Goal: Information Seeking & Learning: Learn about a topic

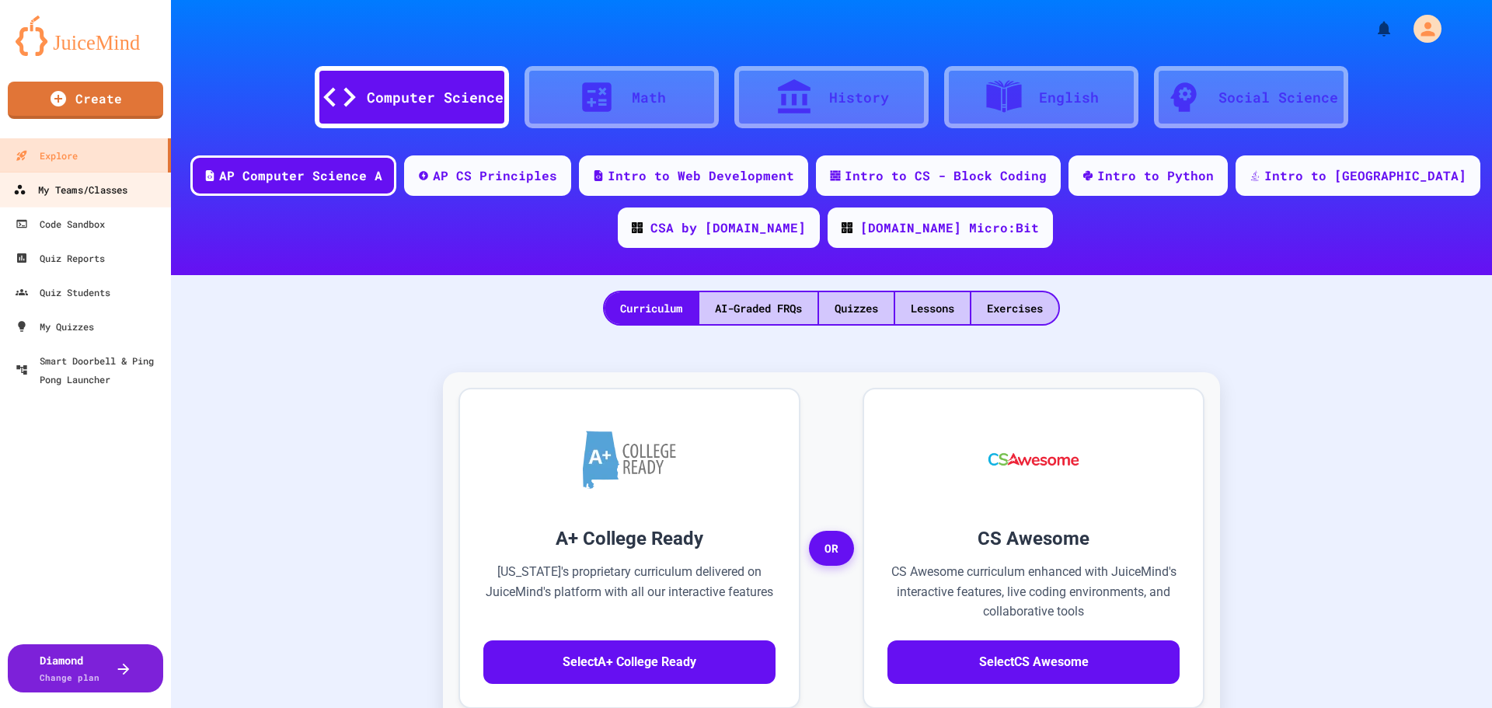
click at [71, 194] on div "My Teams/Classes" at bounding box center [70, 189] width 114 height 19
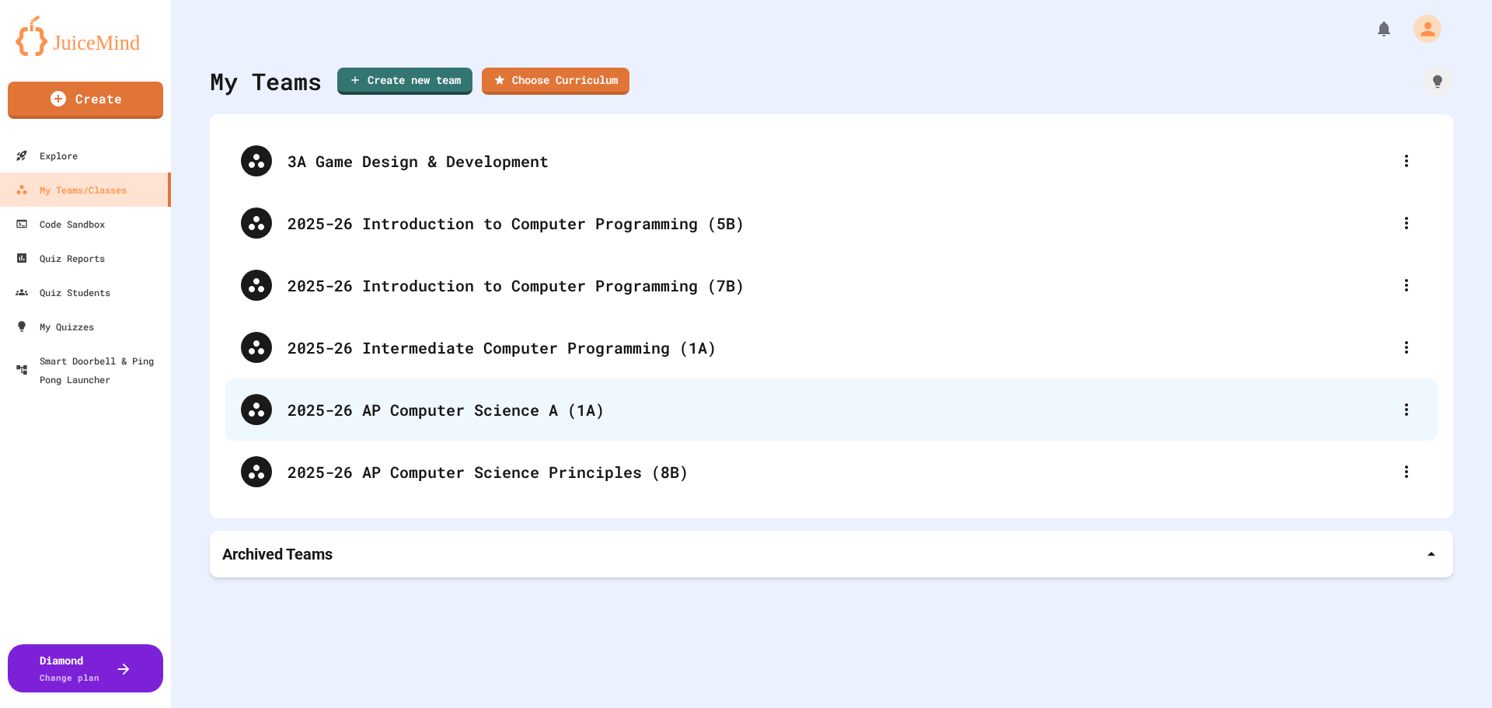
click at [495, 421] on div "2025-26 AP Computer Science A (1A)" at bounding box center [831, 409] width 1212 height 62
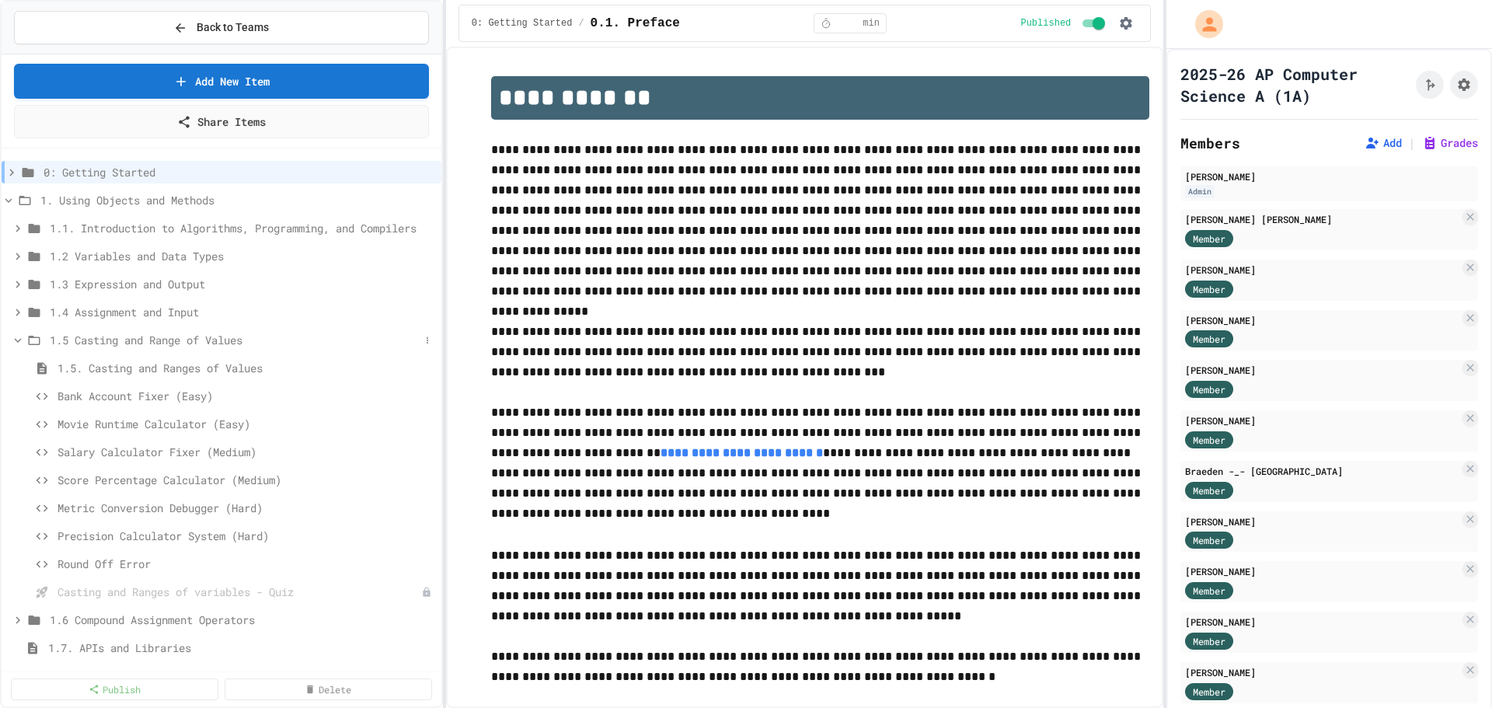
click at [19, 340] on icon at bounding box center [18, 340] width 7 height 5
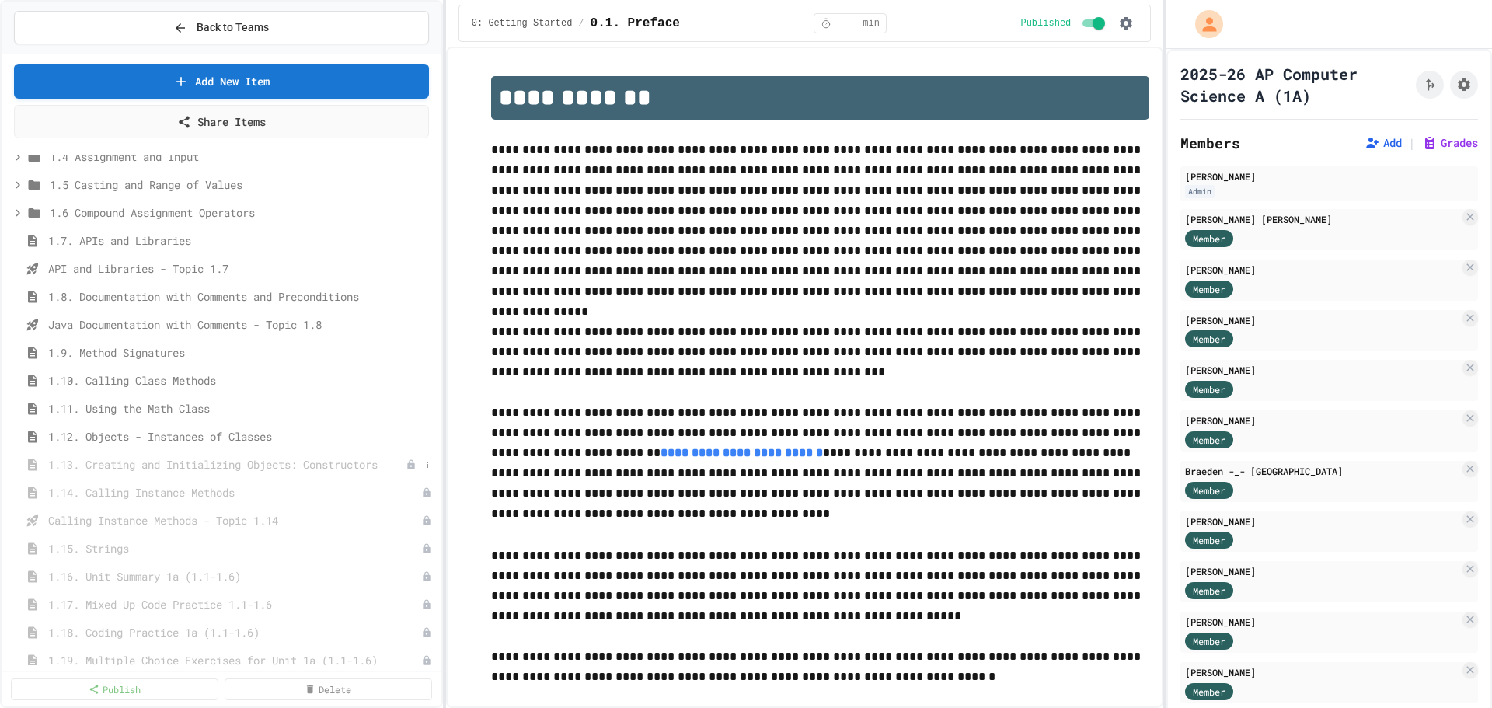
click at [179, 469] on span "1.13. Creating and Initializing Objects: Constructors" at bounding box center [226, 464] width 357 height 16
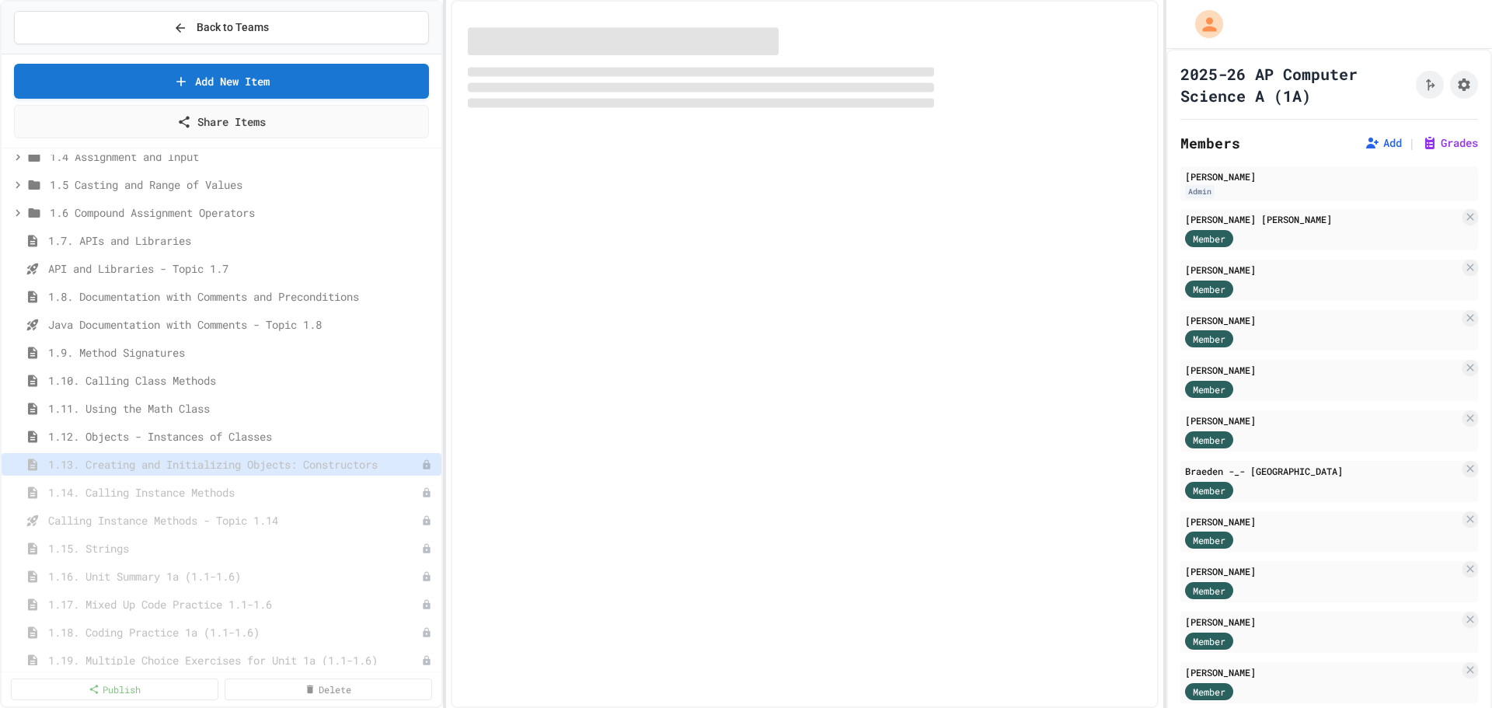
select select "***"
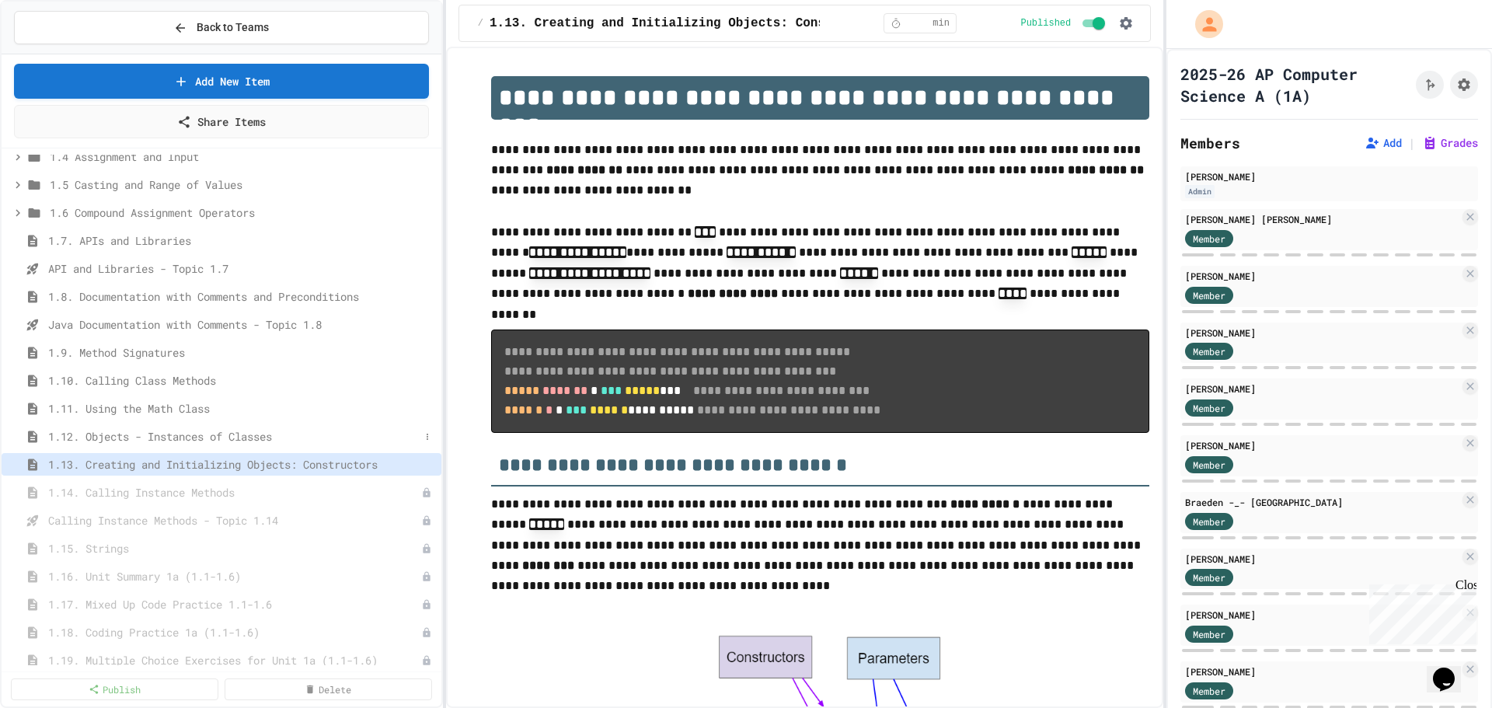
click at [201, 439] on span "1.12. Objects - Instances of Classes" at bounding box center [233, 436] width 371 height 16
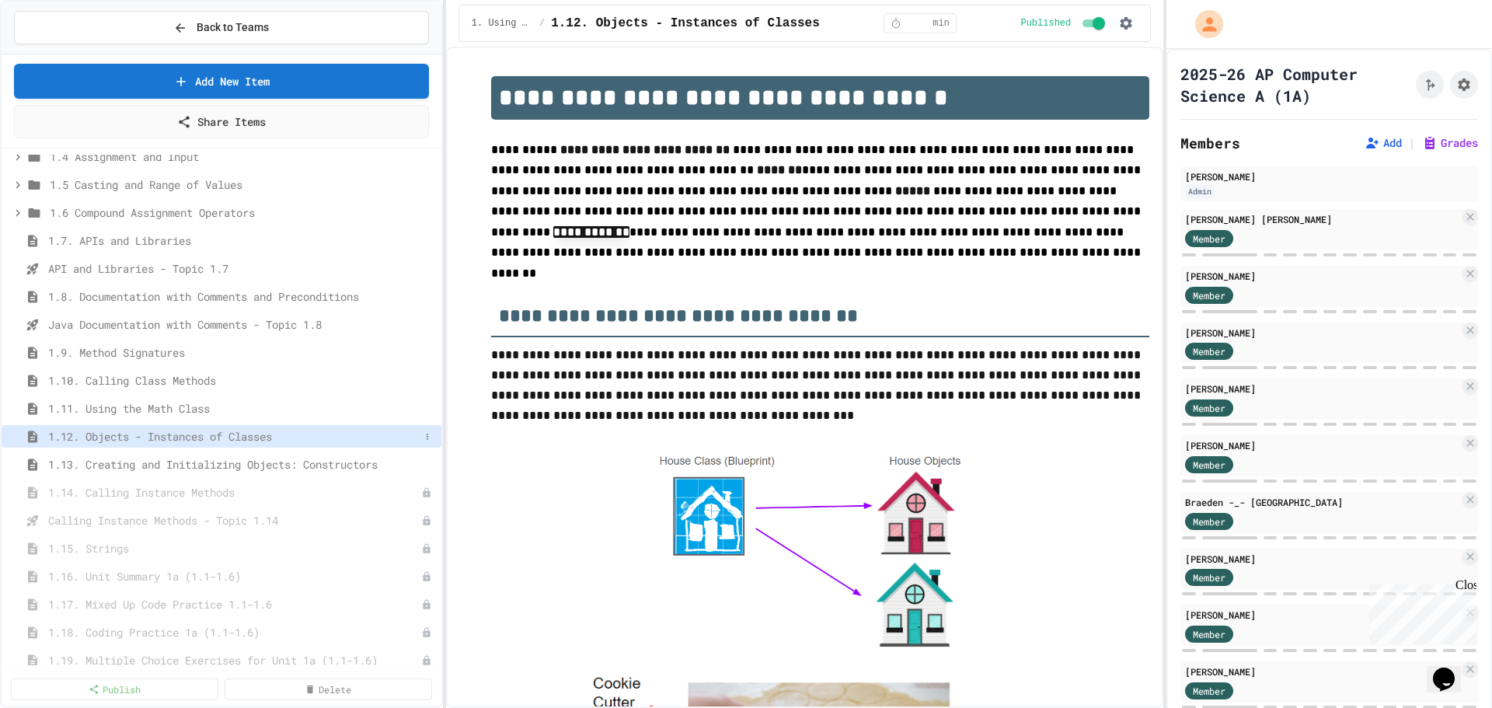
click at [222, 438] on span "1.12. Objects - Instances of Classes" at bounding box center [233, 436] width 371 height 16
click at [260, 72] on link "Add New Item" at bounding box center [221, 79] width 409 height 37
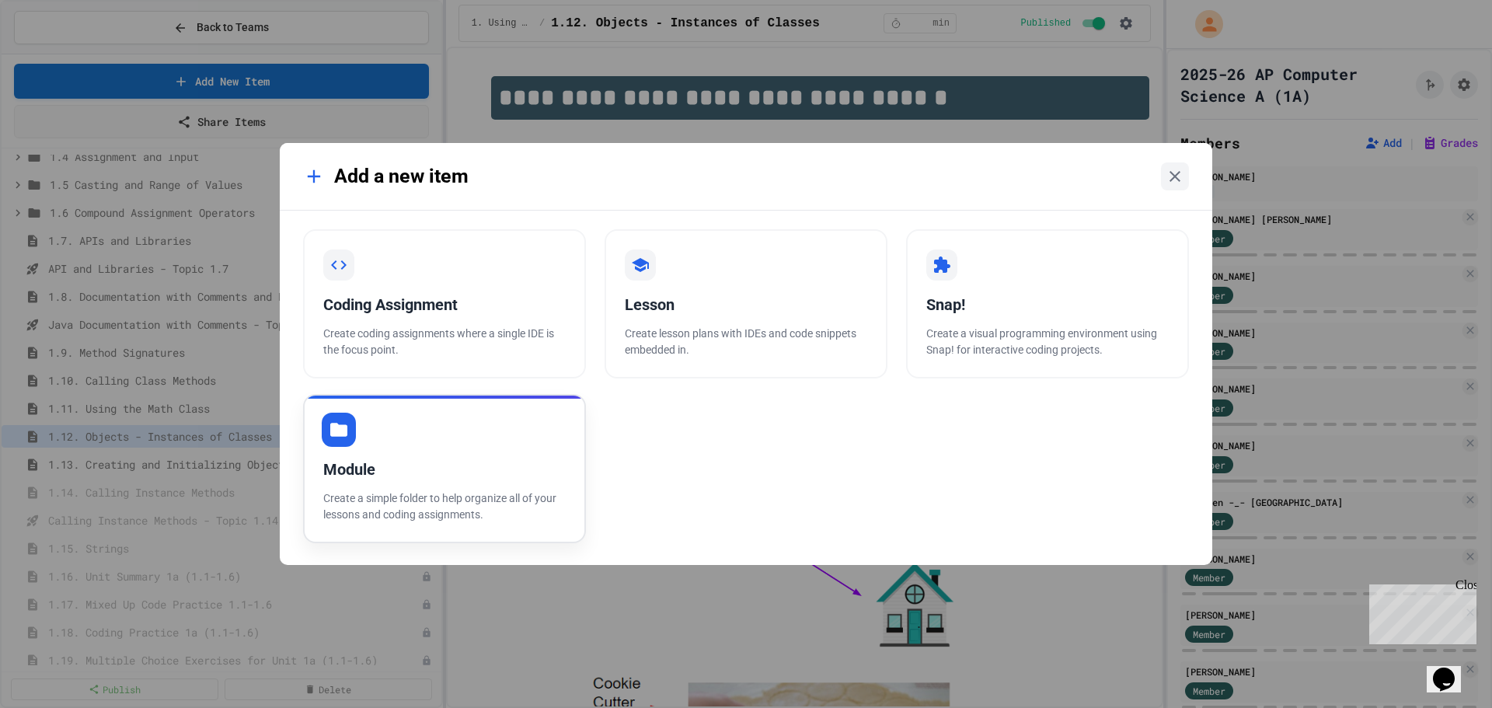
click at [402, 466] on div "Module" at bounding box center [444, 469] width 242 height 23
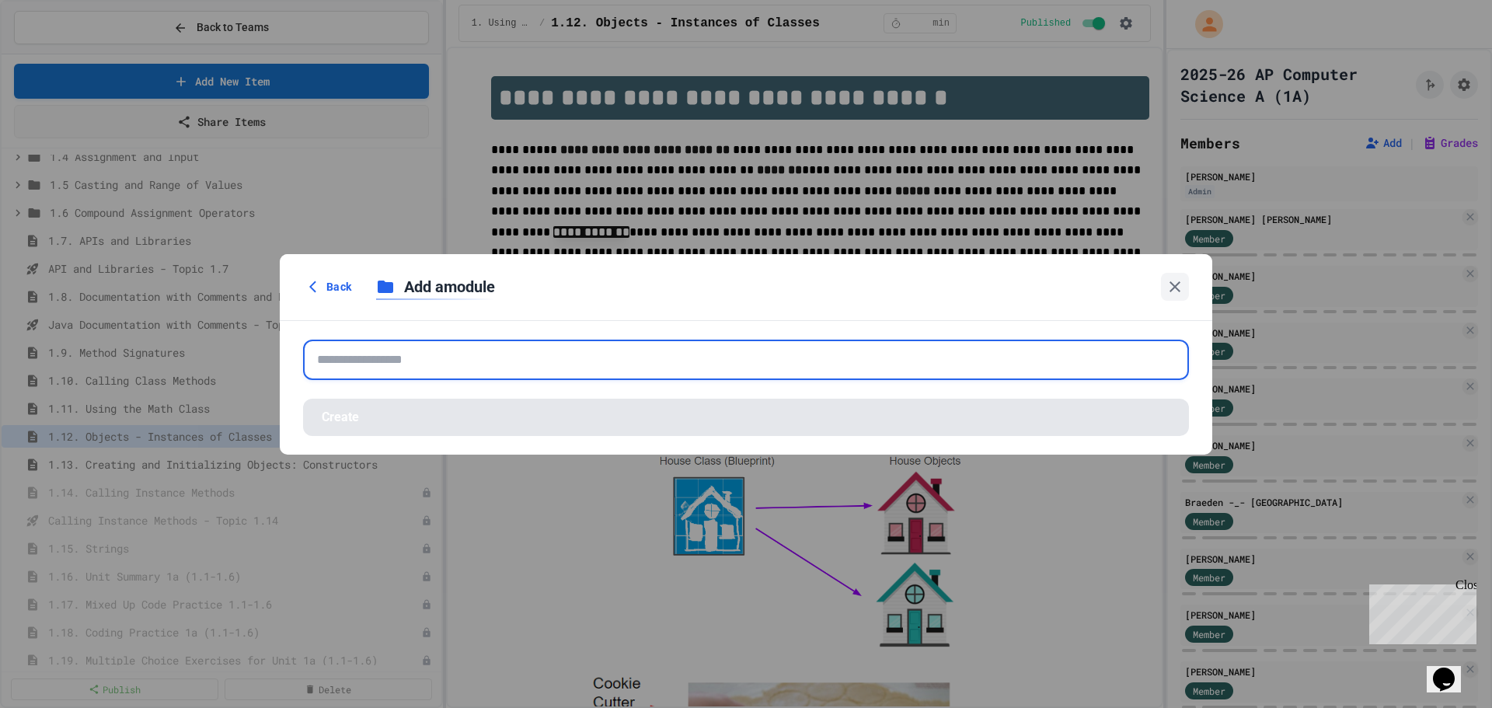
click at [407, 367] on input "text" at bounding box center [746, 360] width 886 height 40
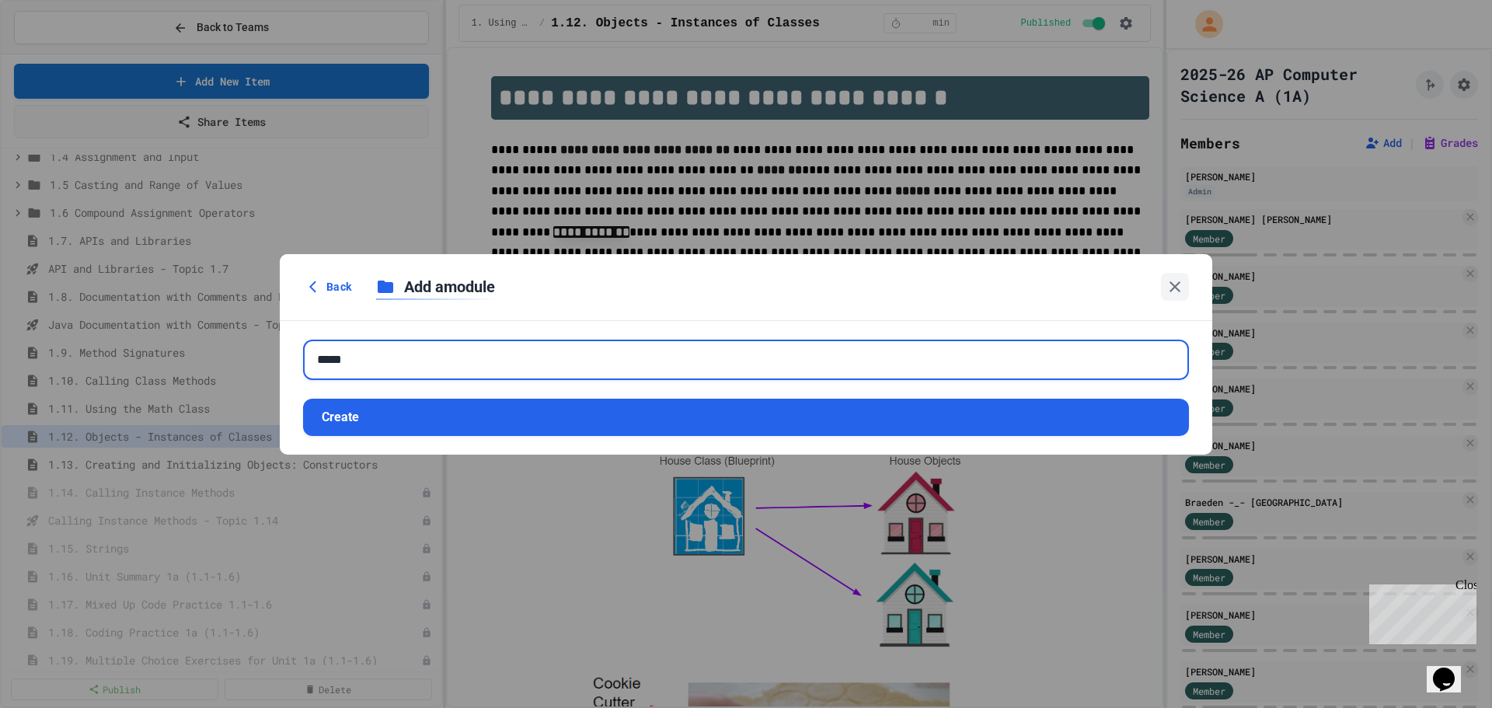
click at [392, 367] on input "****" at bounding box center [746, 360] width 886 height 40
type input "**********"
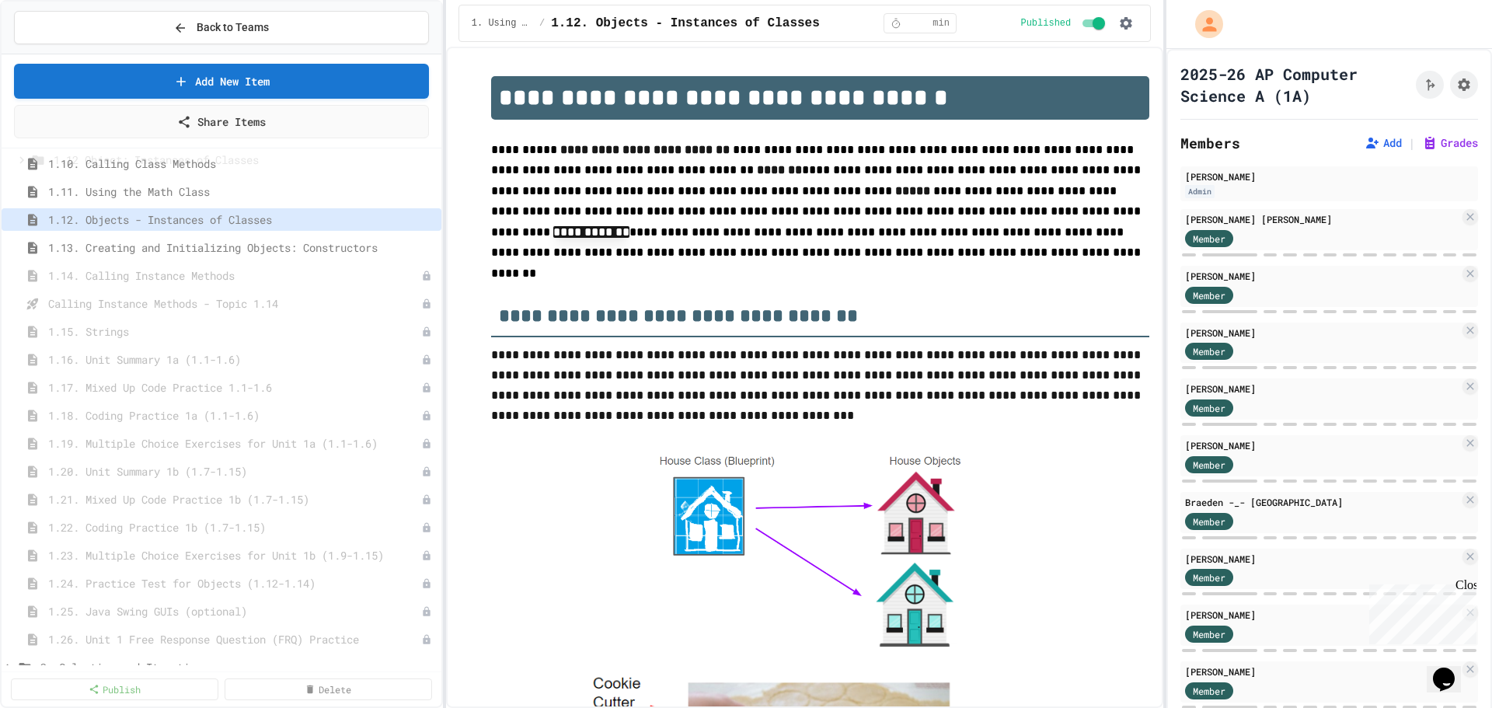
scroll to position [362, 0]
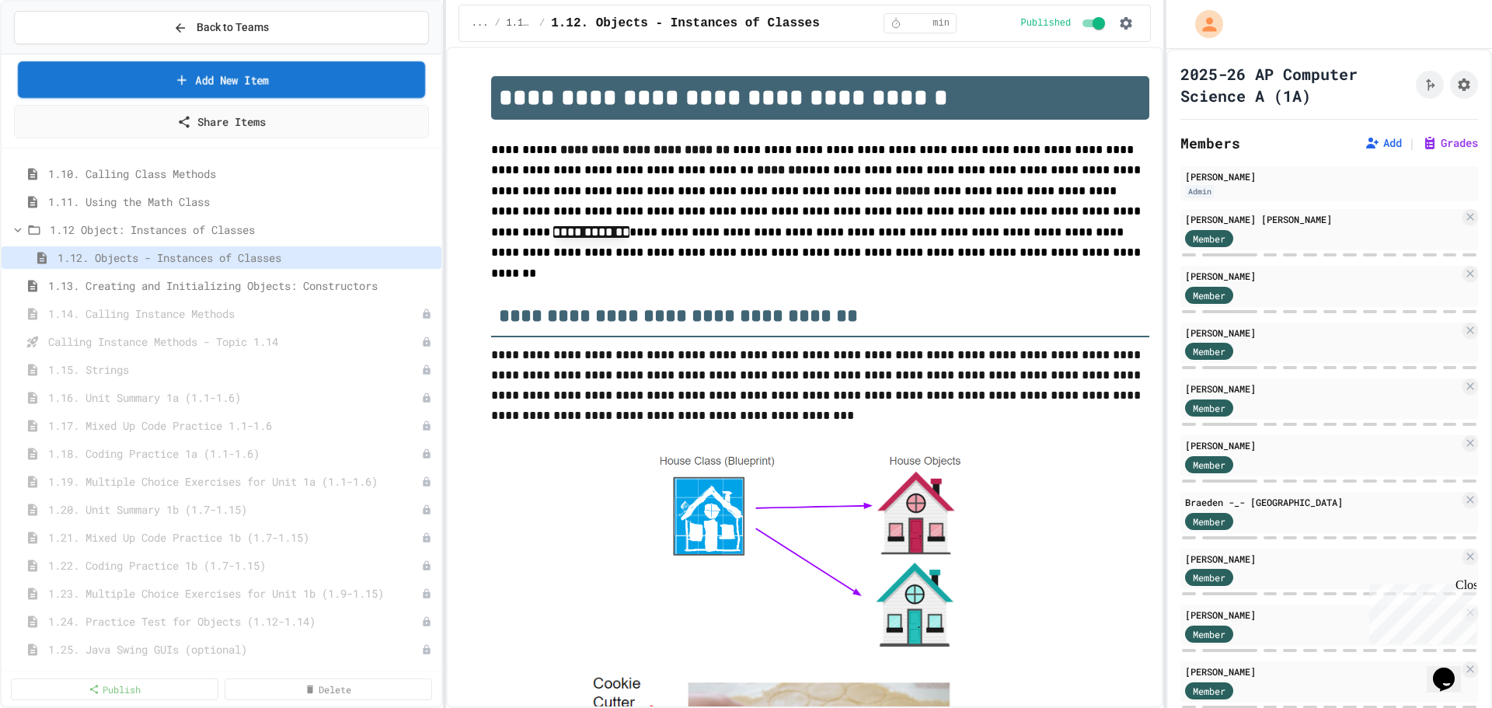
click at [218, 79] on link "Add New Item" at bounding box center [221, 79] width 407 height 37
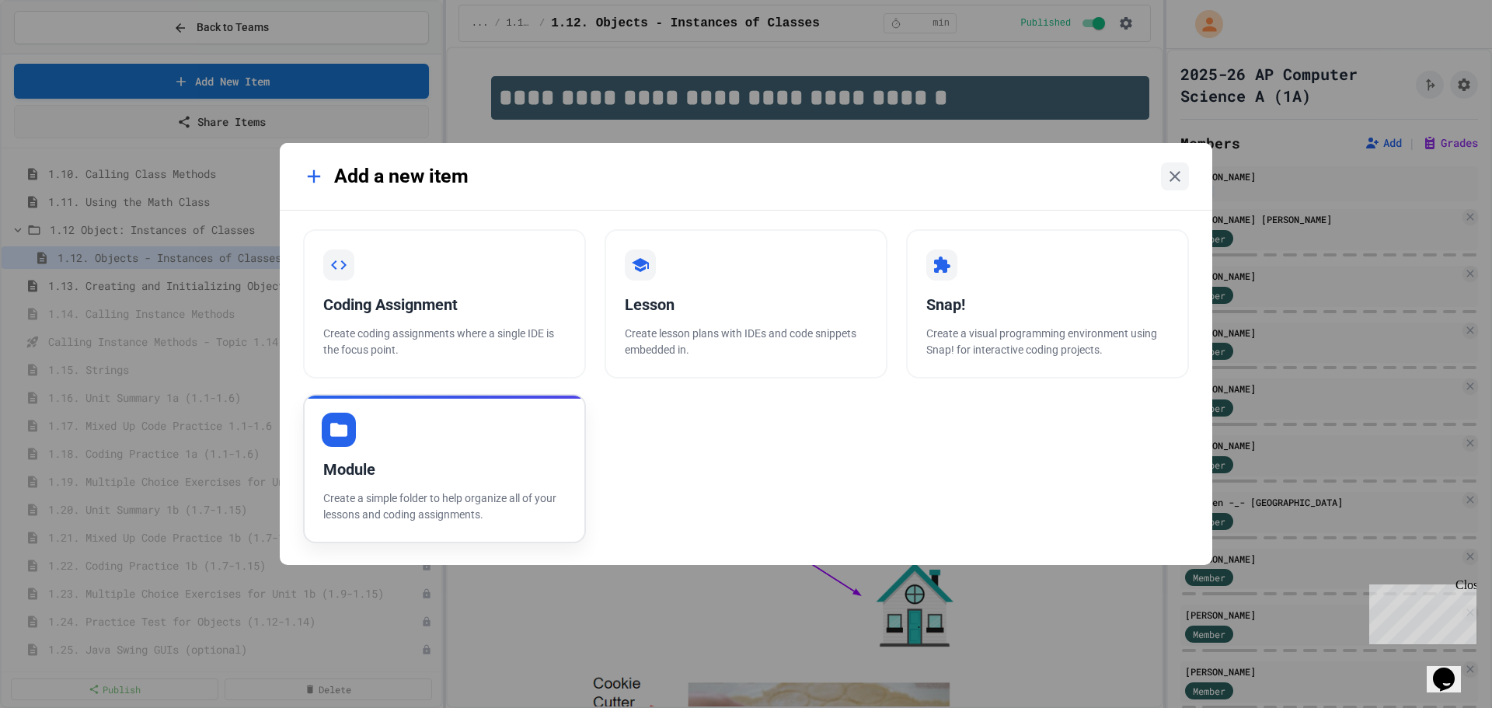
click at [378, 490] on p "Create a simple folder to help organize all of your lessons and coding assignme…" at bounding box center [444, 506] width 242 height 33
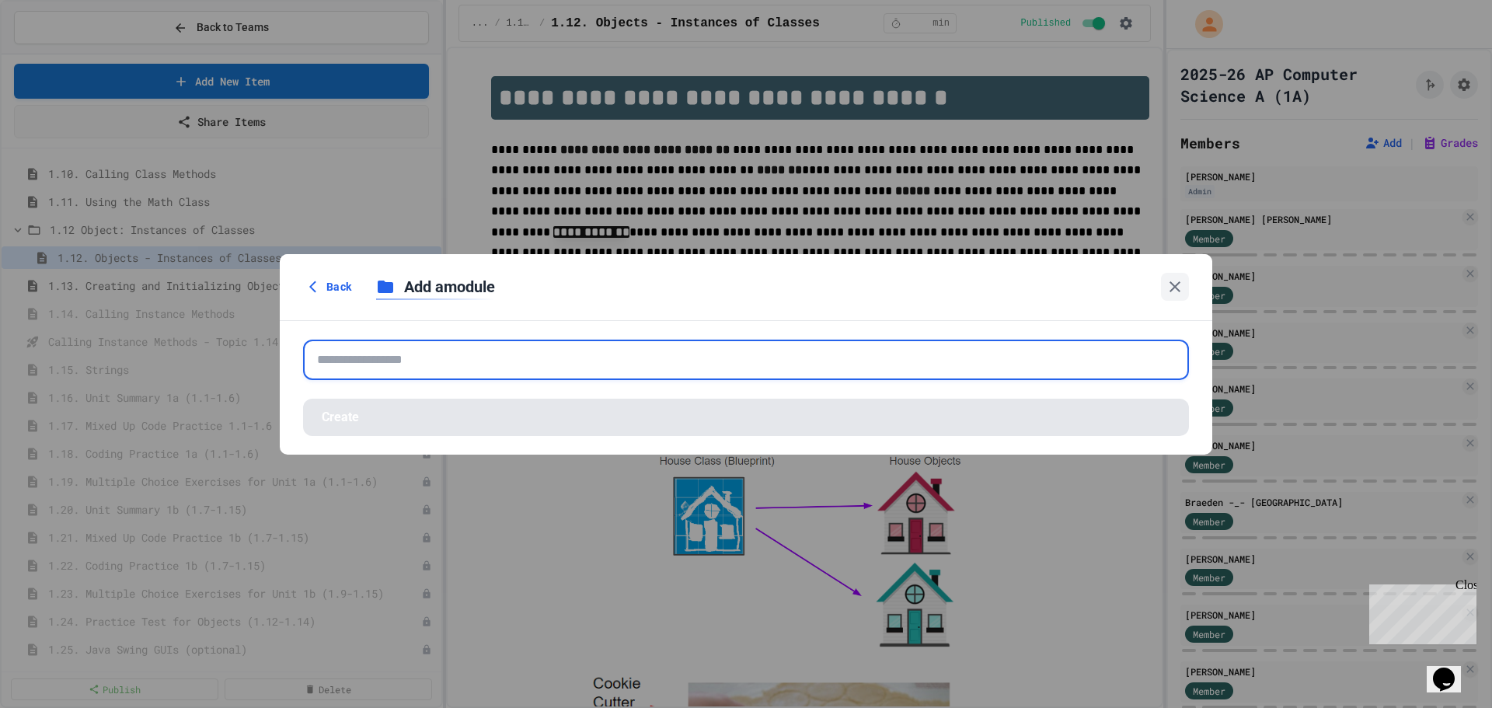
click at [403, 374] on input "text" at bounding box center [746, 360] width 886 height 40
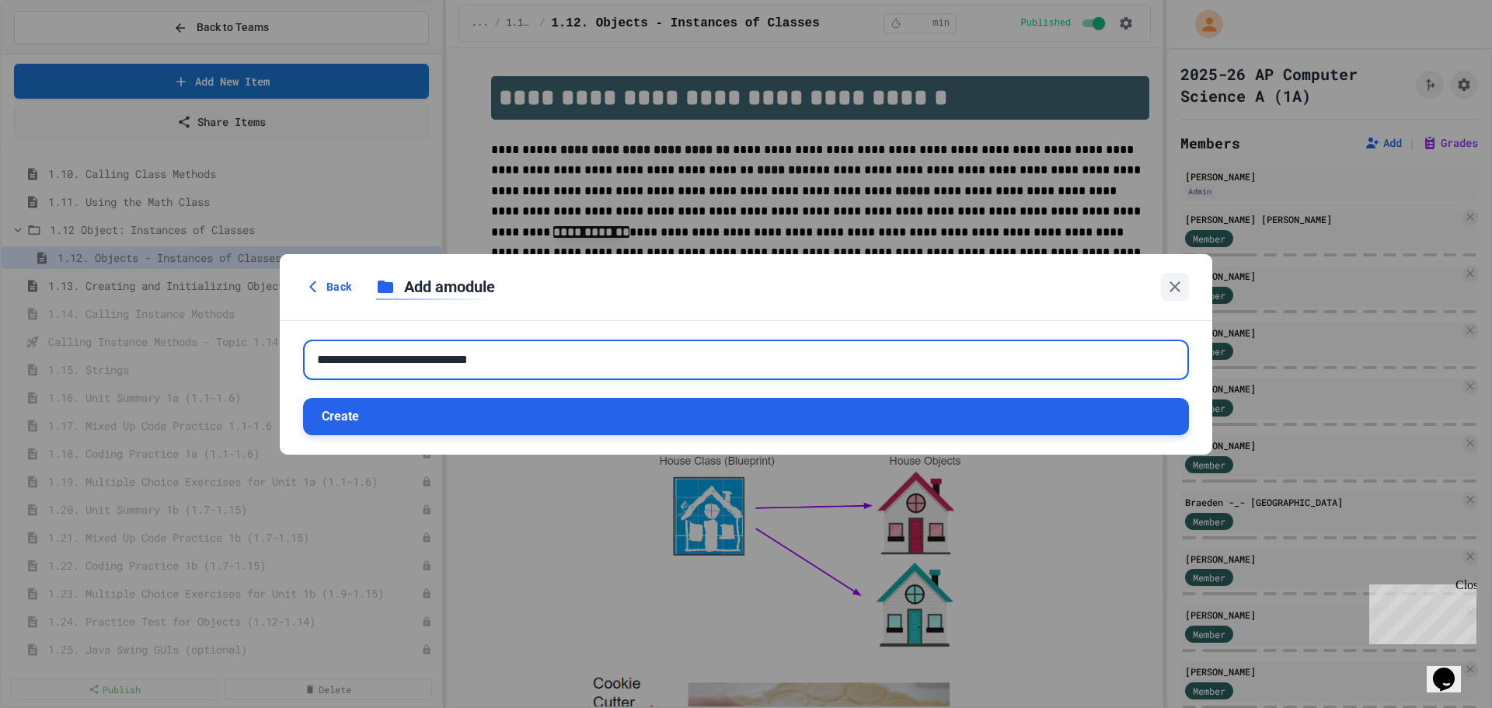
type input "**********"
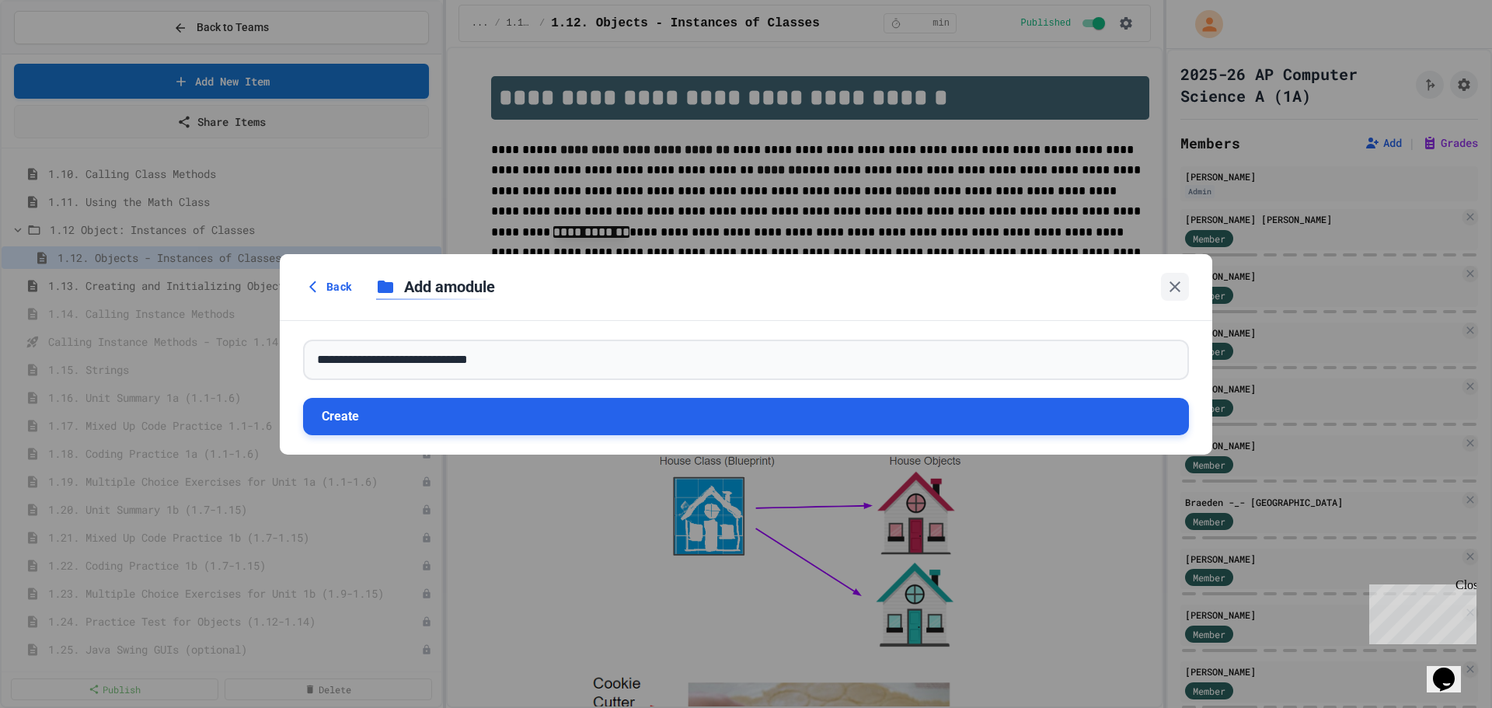
click at [404, 413] on button "Create" at bounding box center [746, 416] width 886 height 37
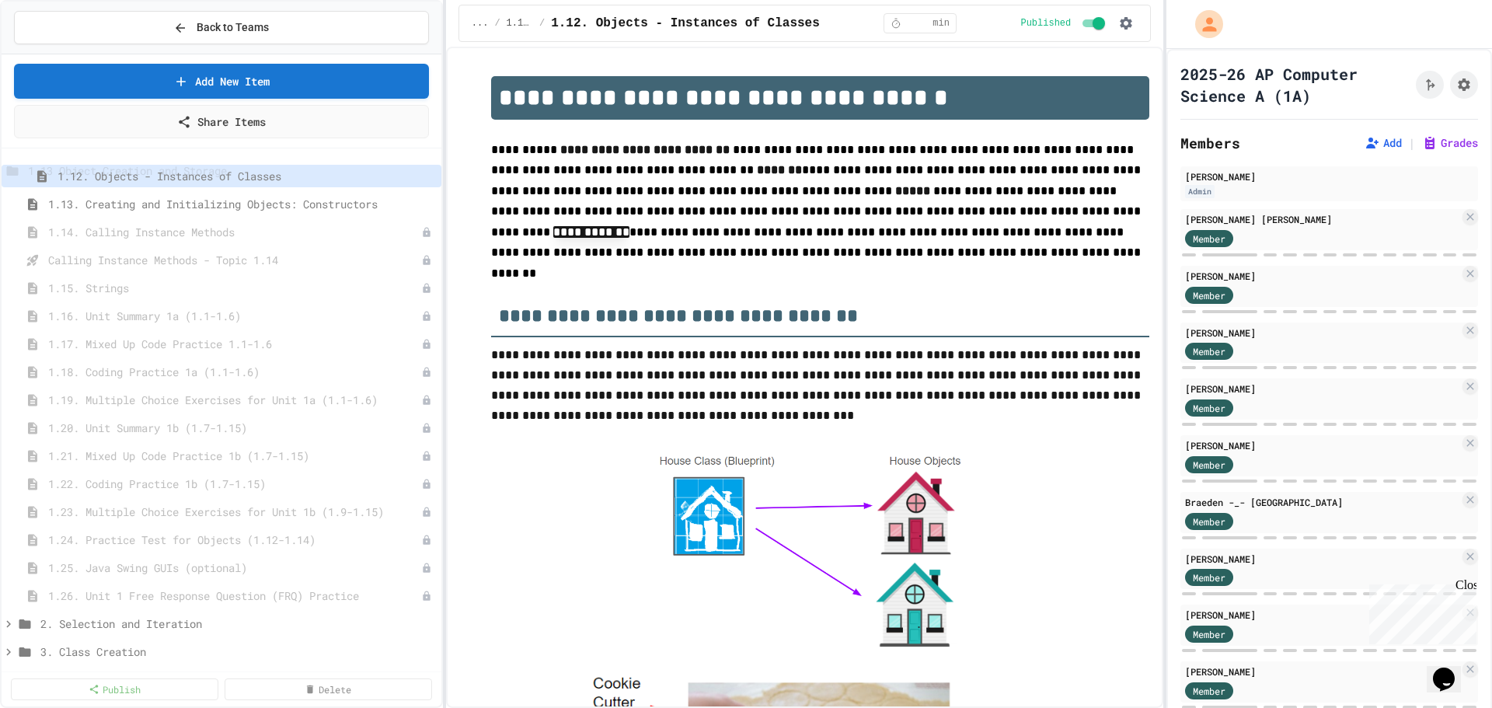
scroll to position [422, 0]
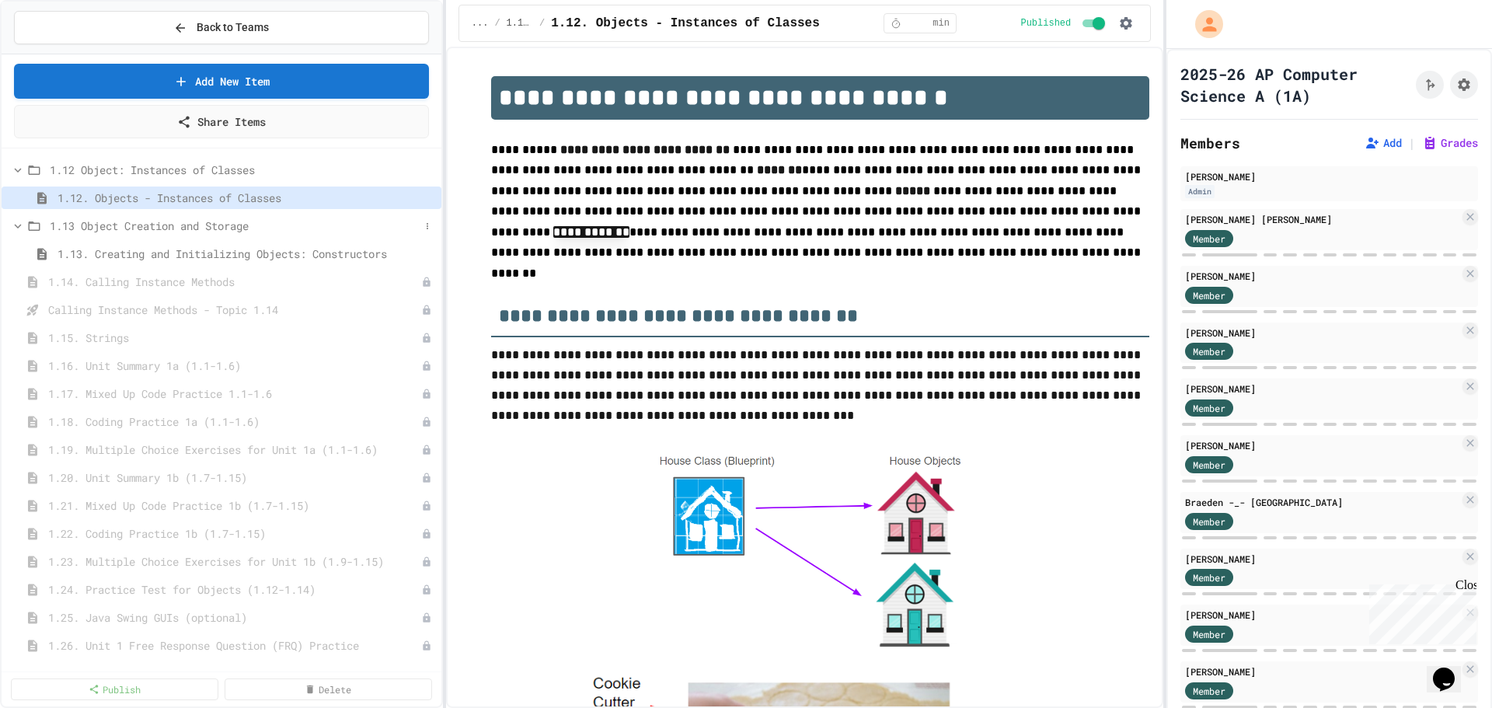
click at [15, 226] on icon at bounding box center [18, 226] width 14 height 14
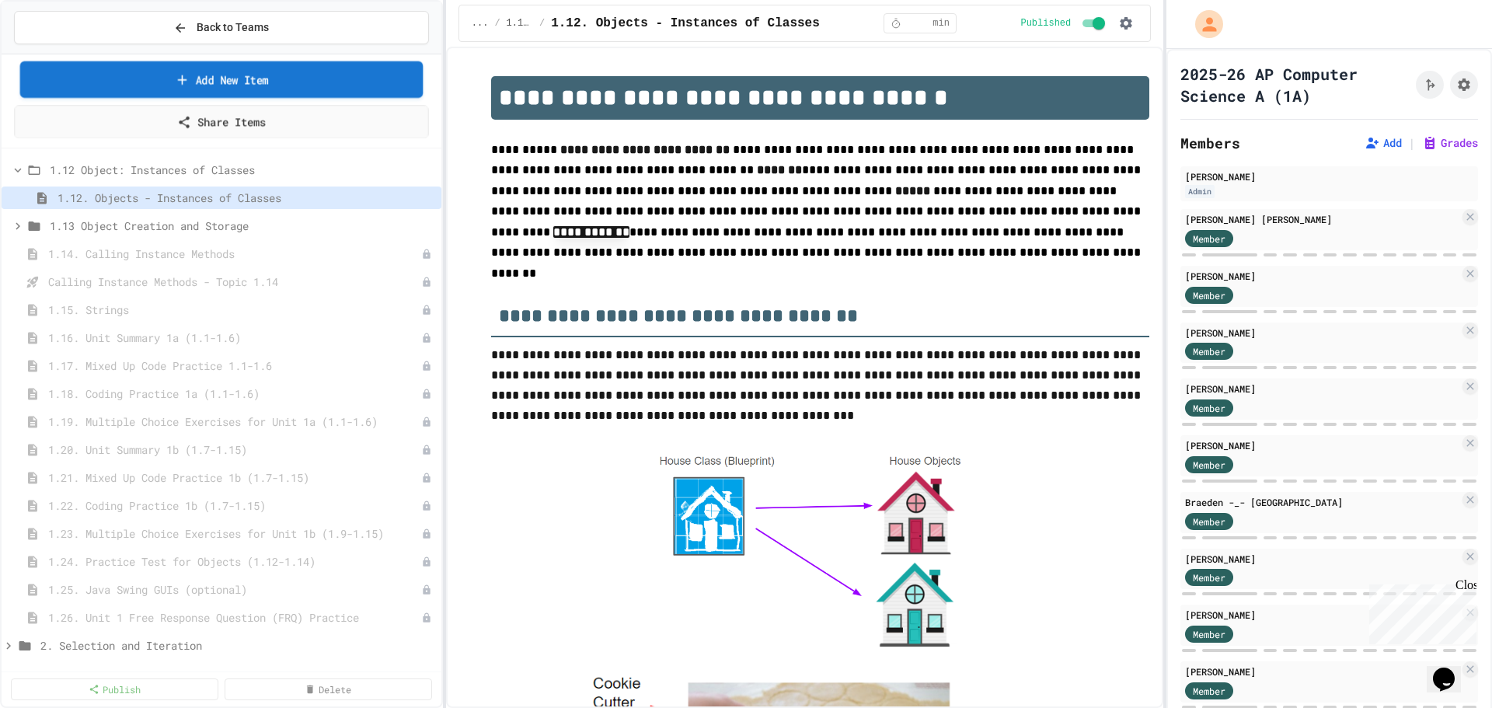
click at [213, 78] on link "Add New Item" at bounding box center [221, 79] width 402 height 37
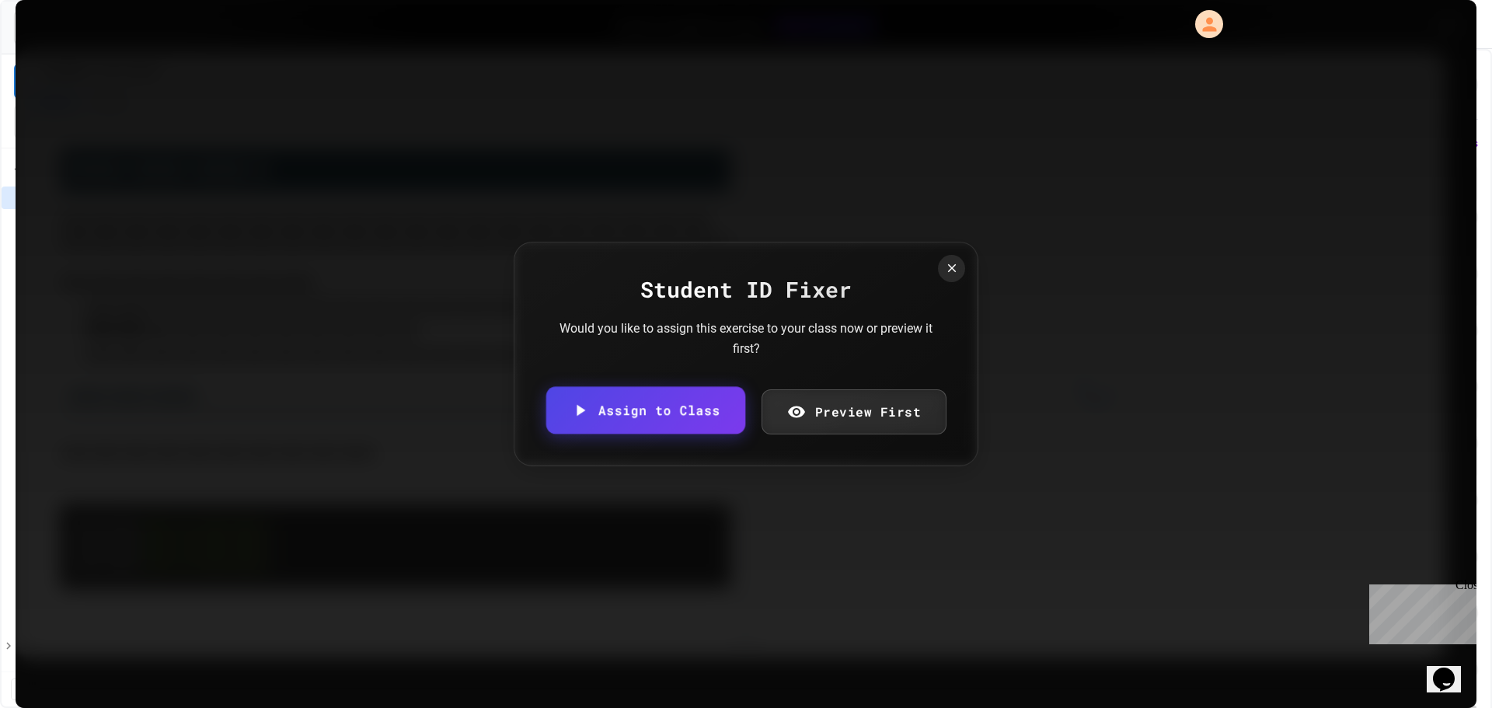
click at [658, 413] on link "Assign to Class" at bounding box center [645, 410] width 199 height 47
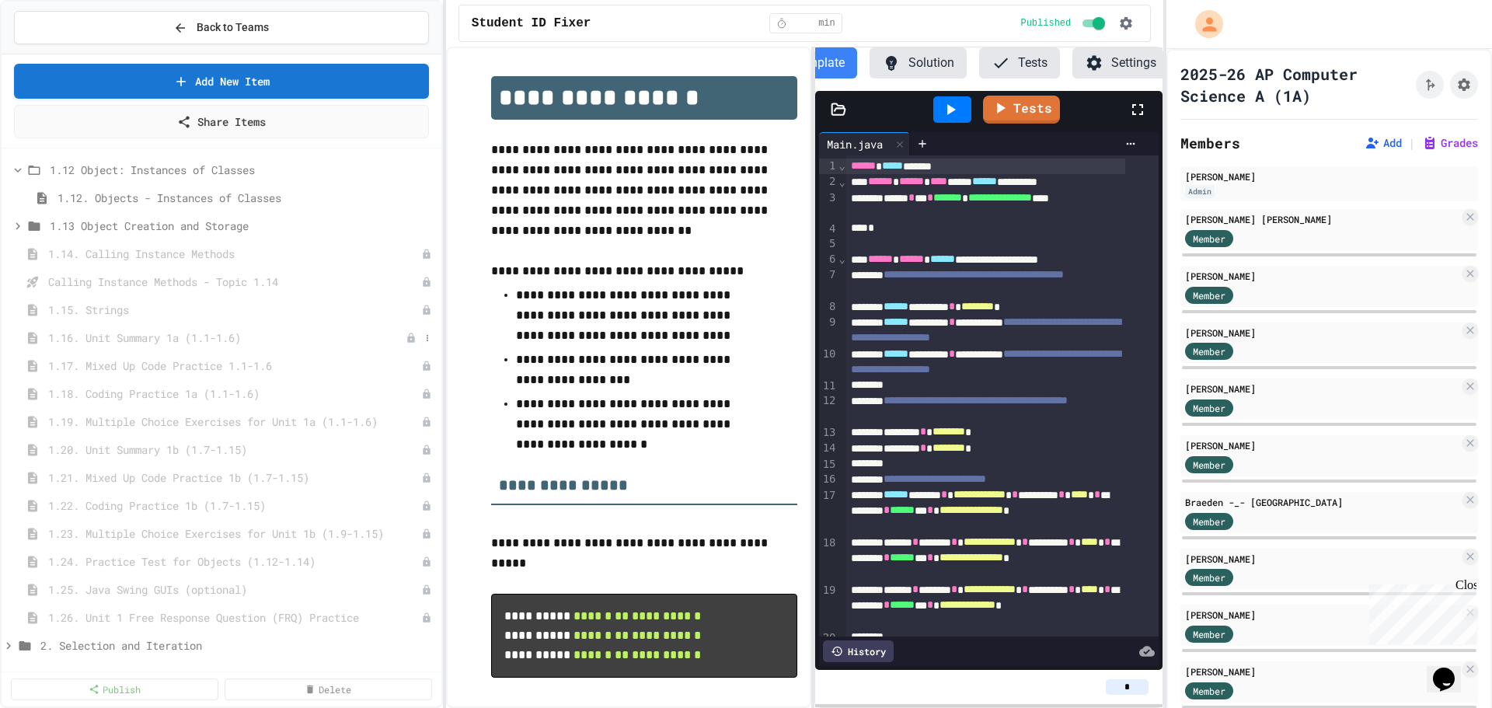
scroll to position [705, 0]
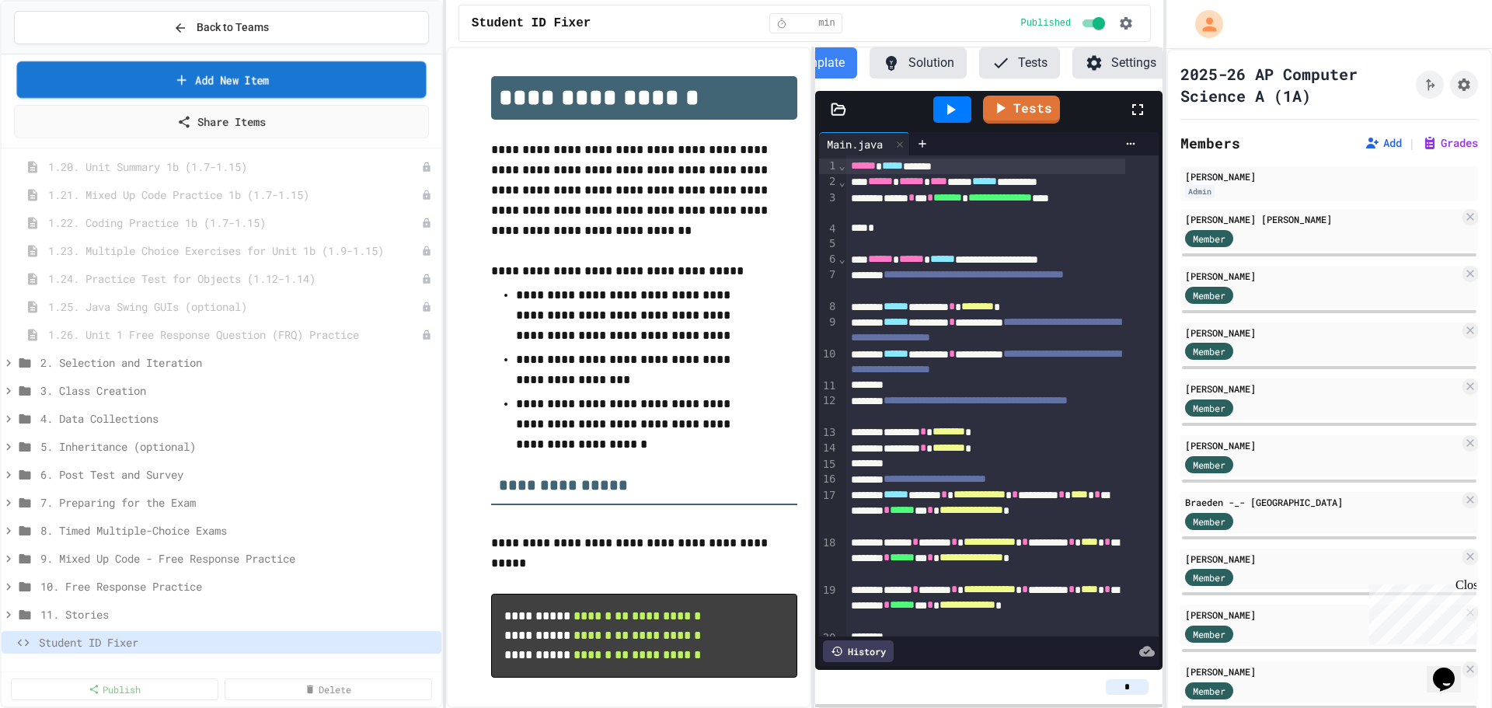
click at [251, 84] on link "Add New Item" at bounding box center [221, 79] width 409 height 37
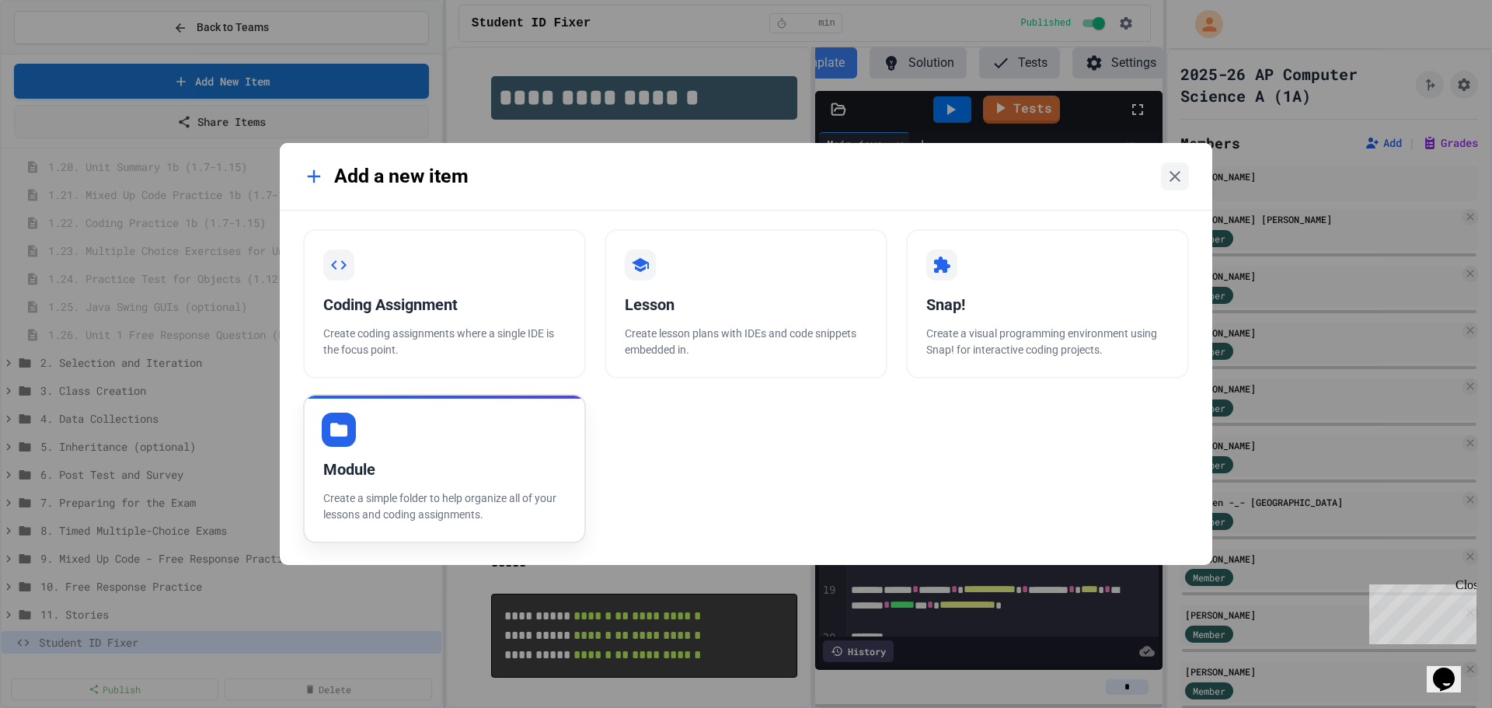
click at [438, 462] on div "Module" at bounding box center [444, 469] width 242 height 23
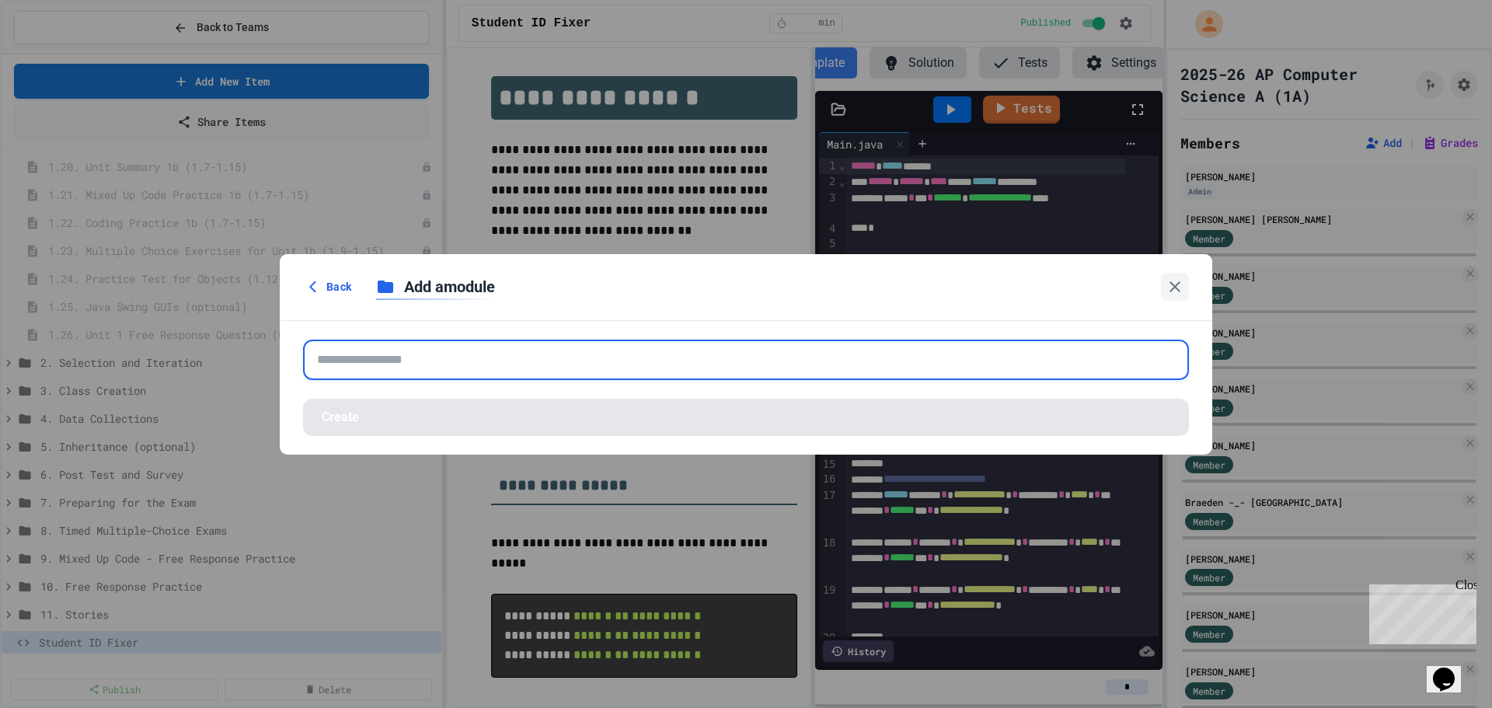
click at [465, 362] on input "text" at bounding box center [746, 360] width 886 height 40
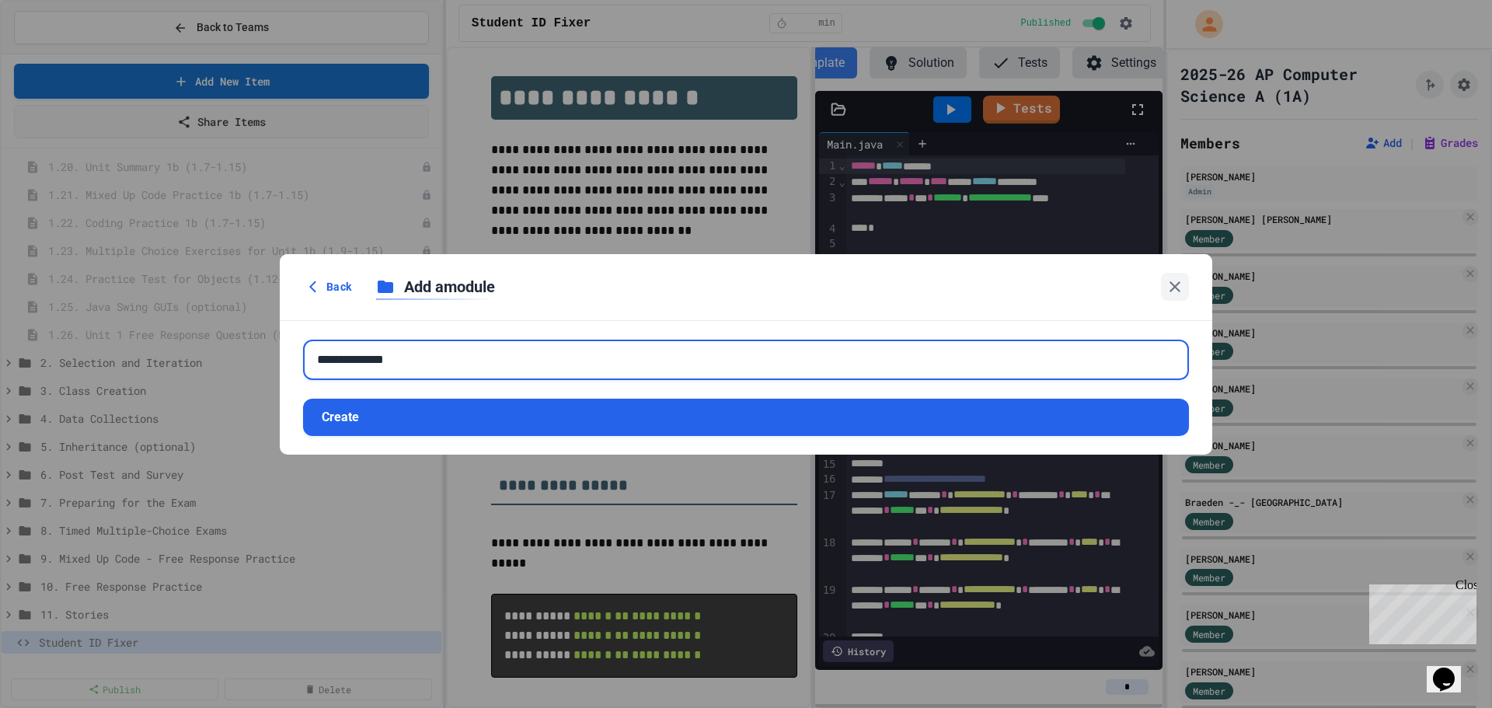
type input "**********"
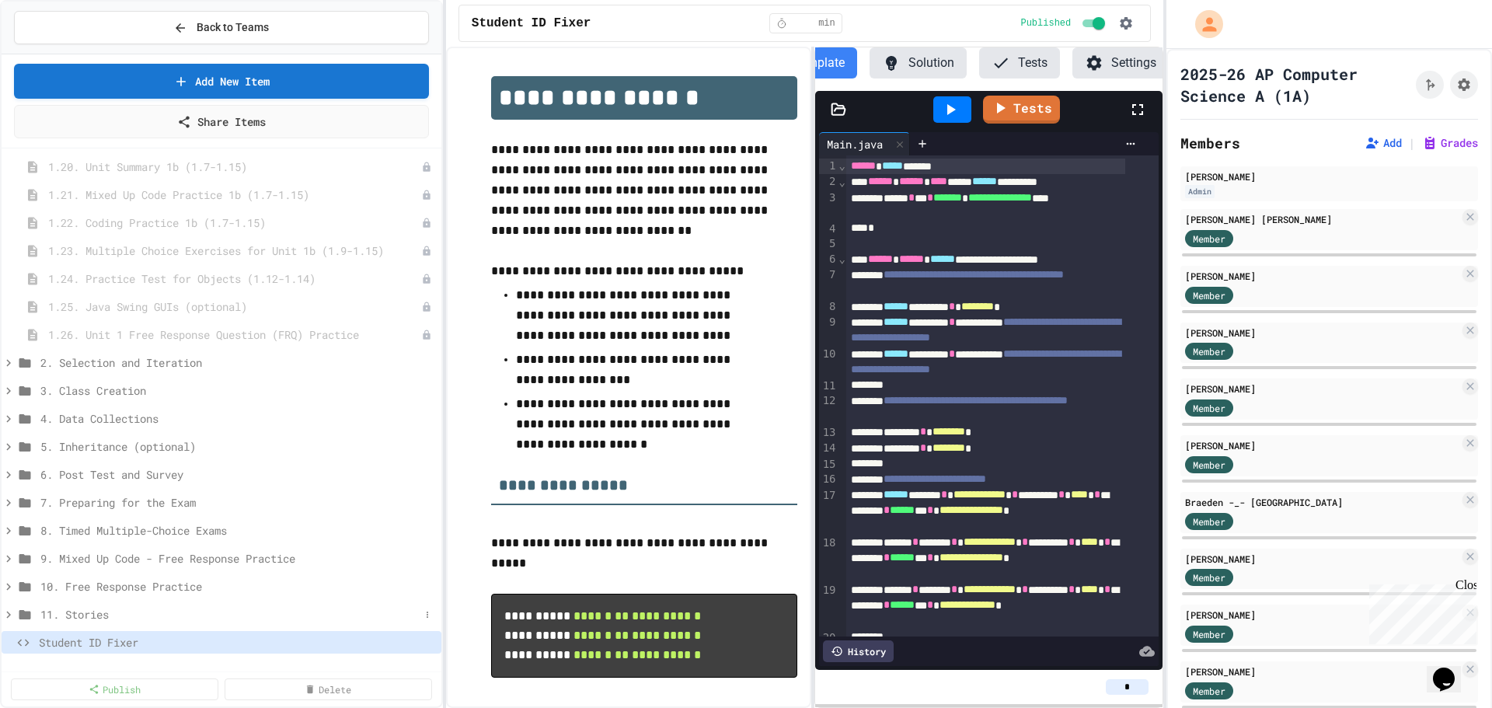
scroll to position [733, 0]
click at [423, 642] on icon at bounding box center [427, 642] width 9 height 9
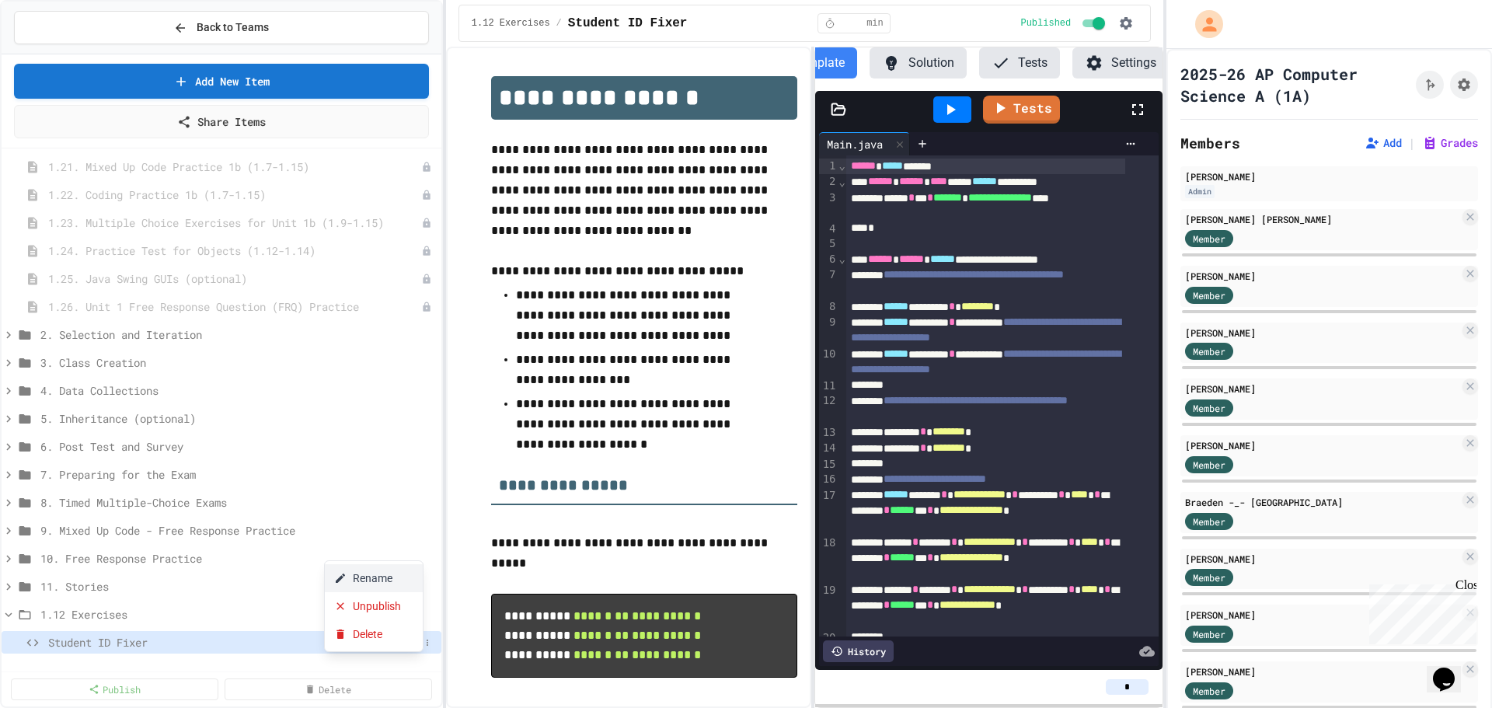
click at [376, 577] on button "Rename" at bounding box center [374, 578] width 98 height 28
click at [214, 642] on input "**********" at bounding box center [233, 645] width 371 height 22
click at [215, 642] on input "**********" at bounding box center [233, 645] width 371 height 22
type input "**********"
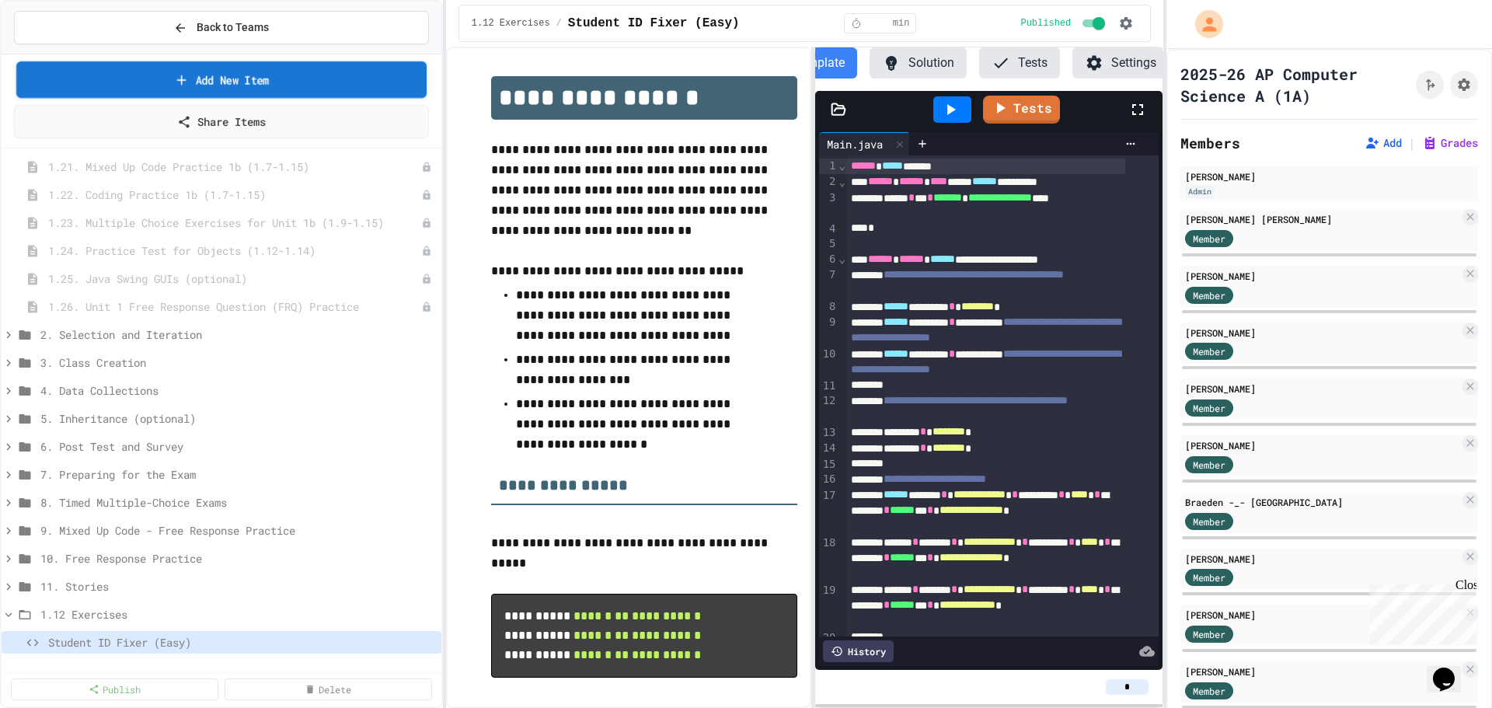
click at [227, 83] on link "Add New Item" at bounding box center [221, 79] width 410 height 37
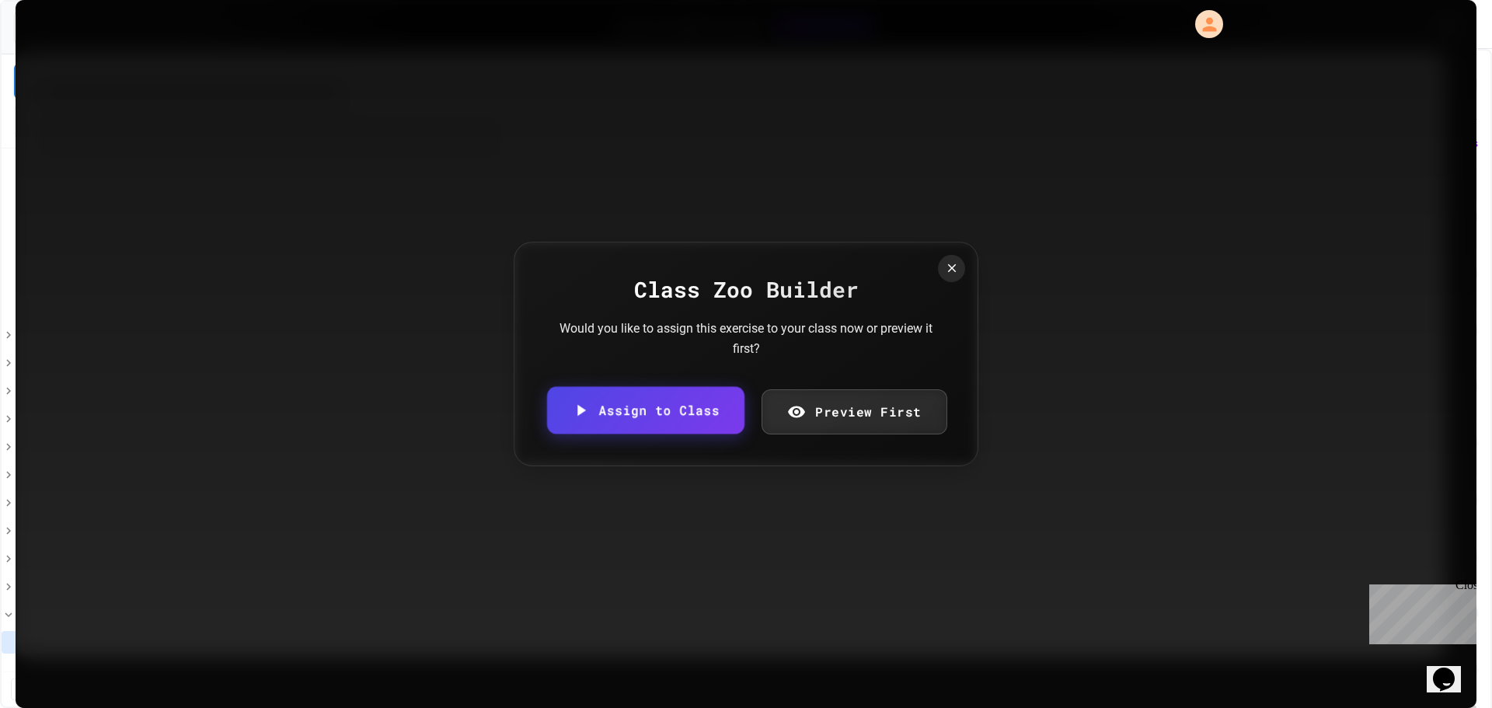
click at [624, 411] on link "Assign to Class" at bounding box center [645, 410] width 197 height 47
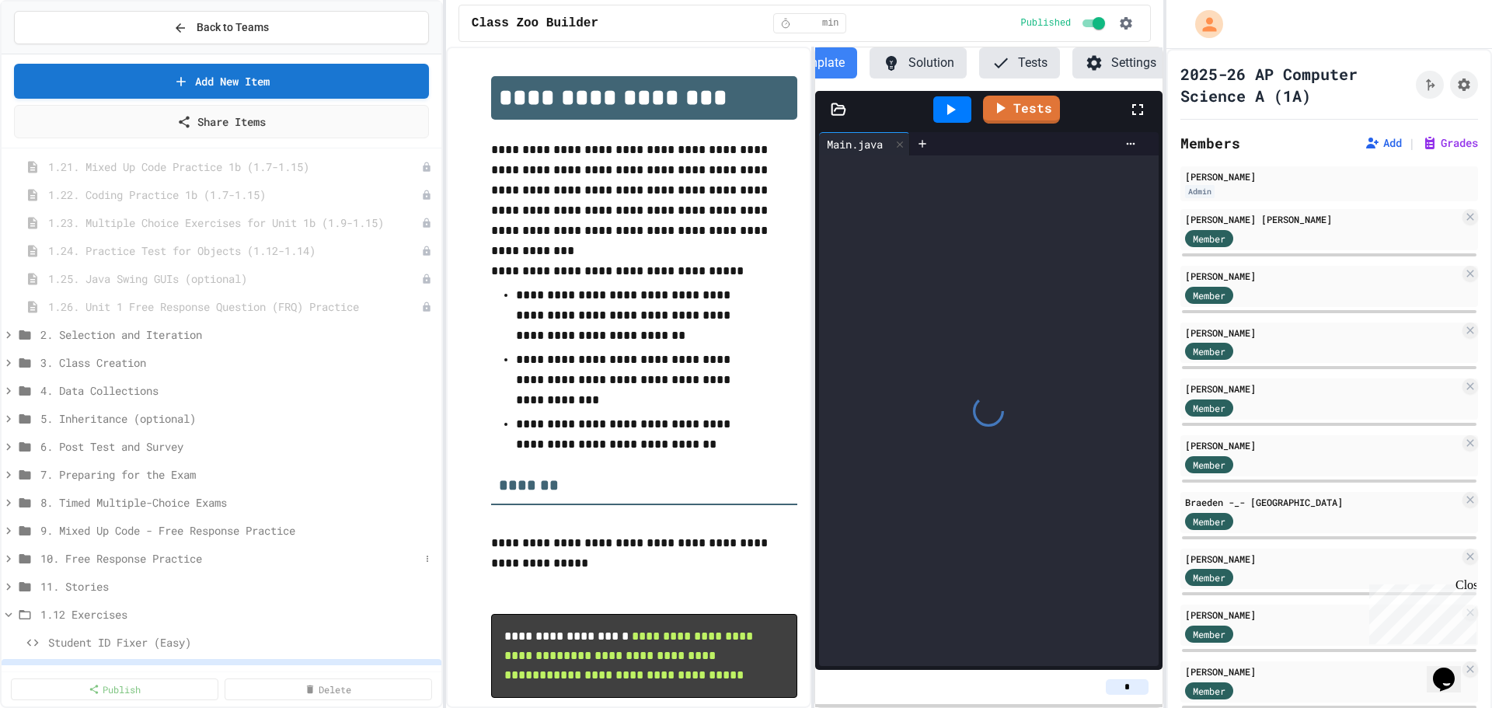
scroll to position [761, 0]
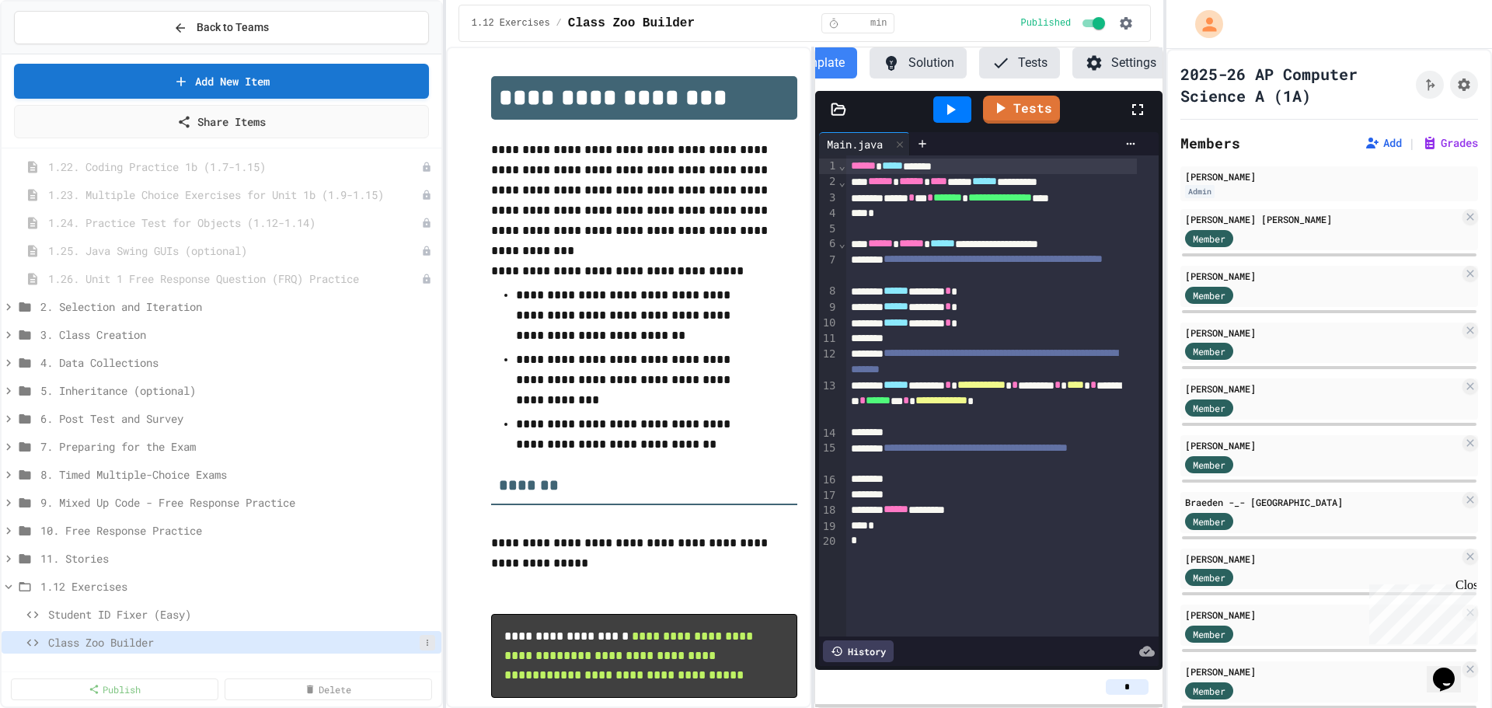
click at [423, 641] on icon at bounding box center [427, 642] width 9 height 9
click at [385, 575] on button "Rename" at bounding box center [374, 578] width 98 height 28
click at [226, 646] on input "**********" at bounding box center [233, 645] width 371 height 22
type input "**********"
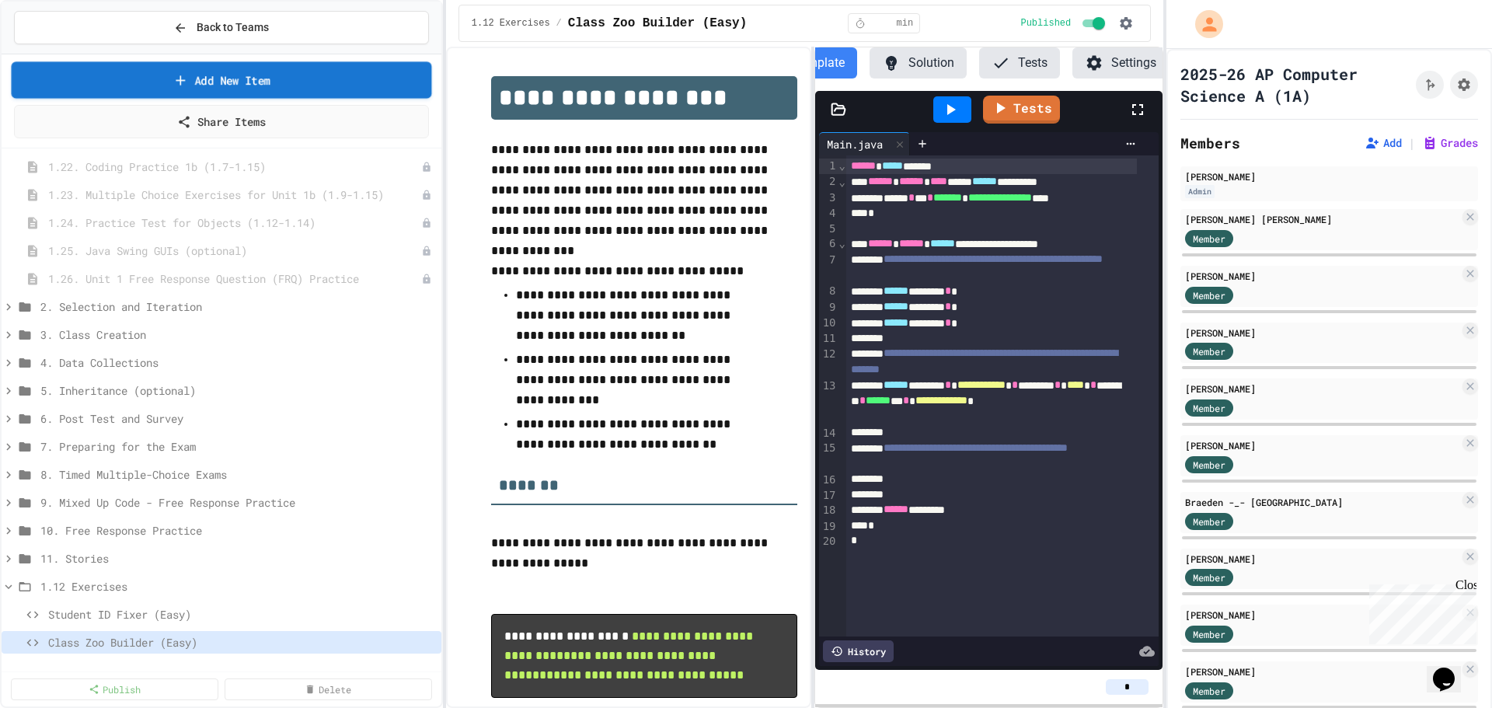
click at [218, 79] on link "Add New Item" at bounding box center [222, 79] width 420 height 37
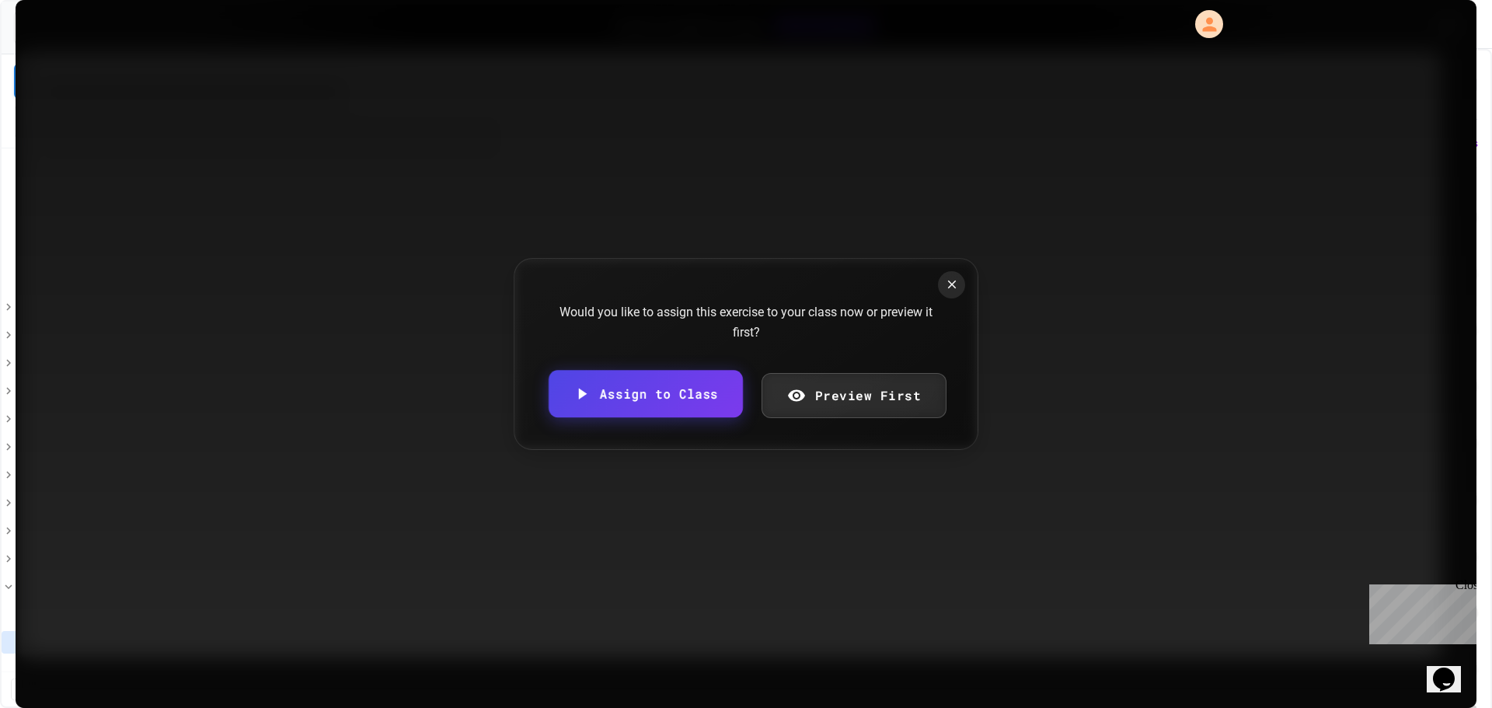
click at [651, 395] on link "Assign to Class" at bounding box center [645, 393] width 194 height 47
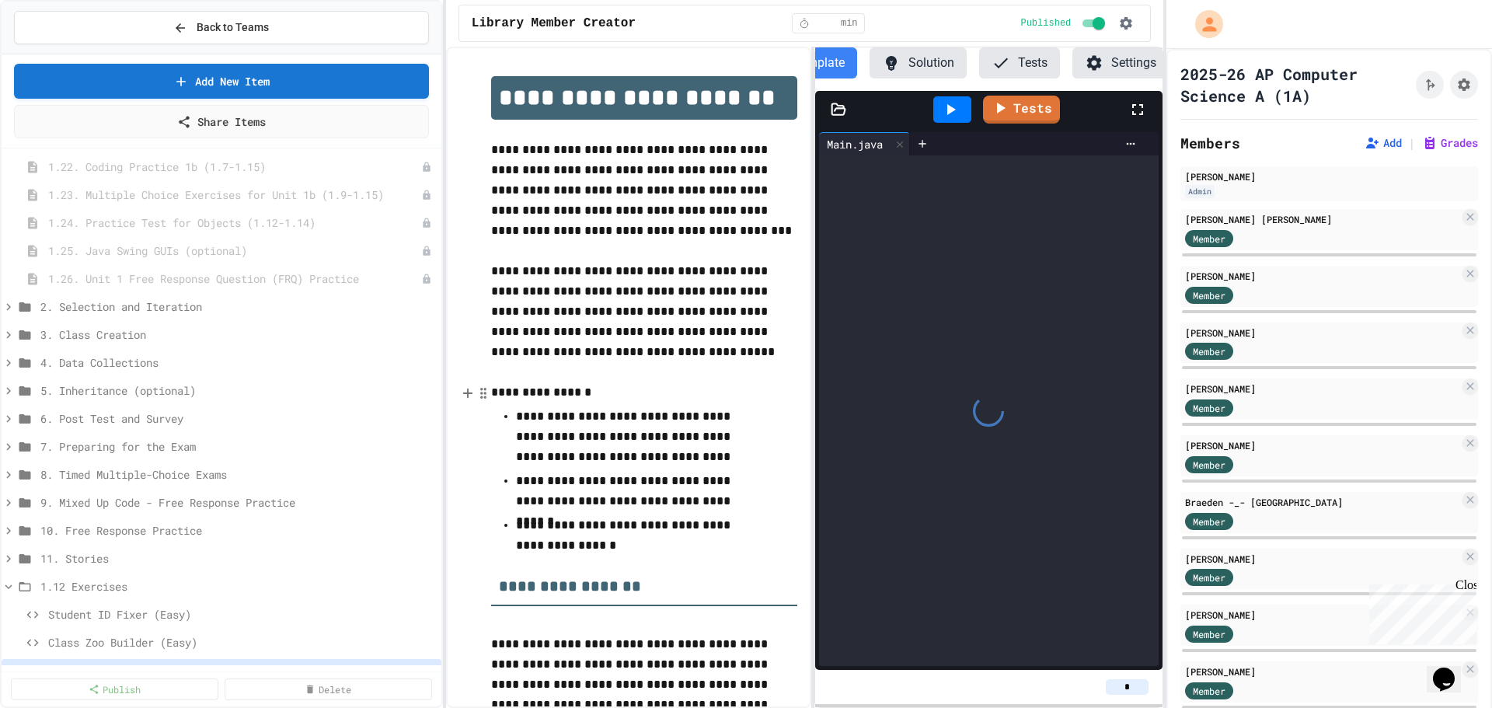
scroll to position [789, 0]
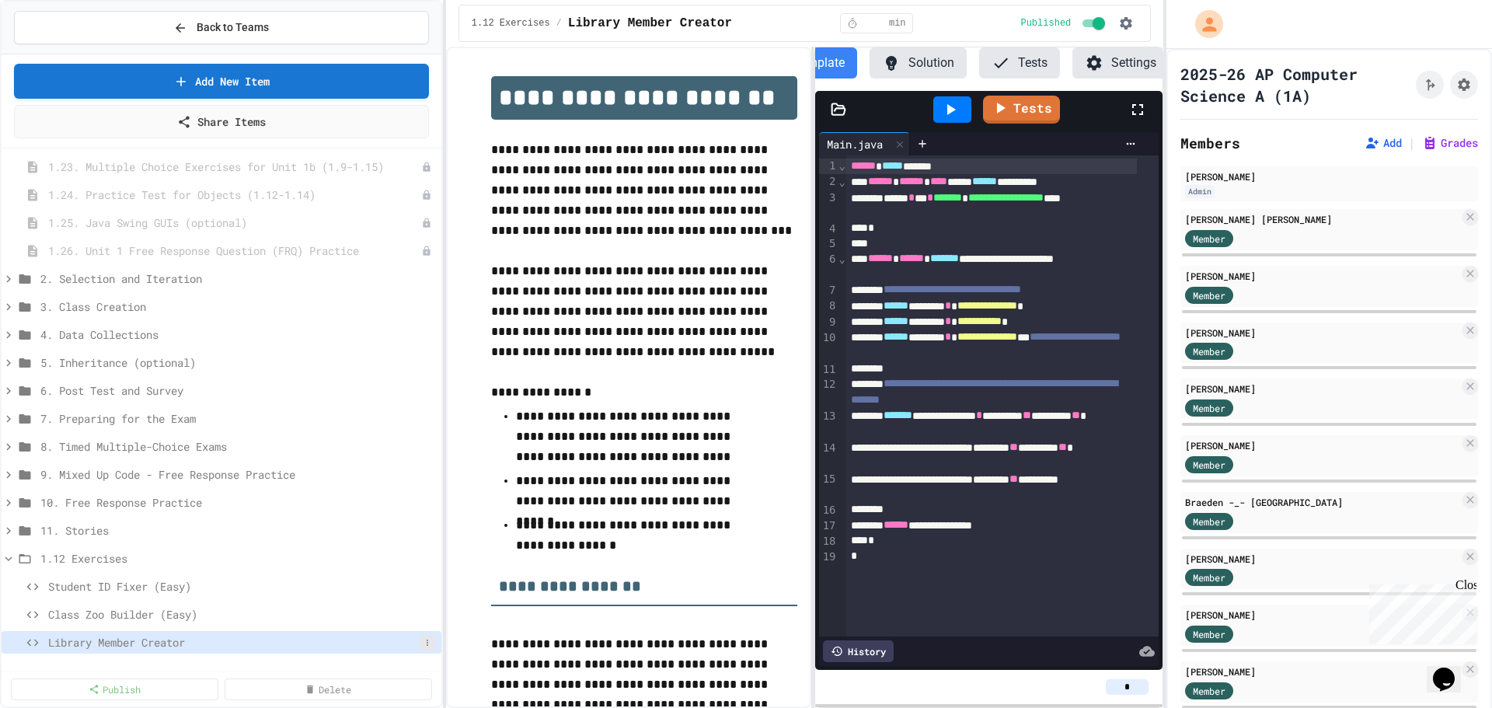
click at [420, 642] on button at bounding box center [428, 643] width 16 height 16
click at [388, 586] on button "Rename" at bounding box center [374, 578] width 98 height 28
click at [242, 646] on input "**********" at bounding box center [233, 645] width 371 height 22
type input "**********"
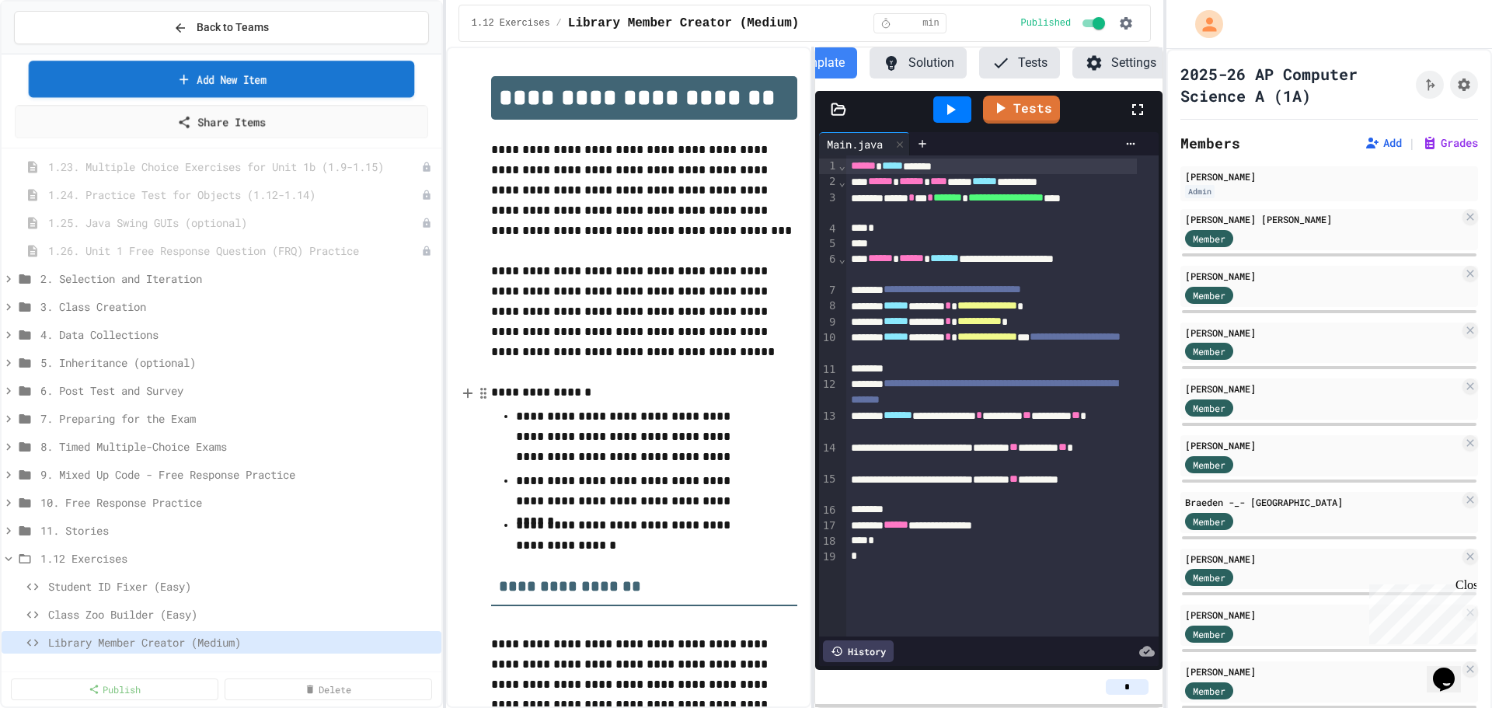
click at [206, 85] on link "Add New Item" at bounding box center [221, 79] width 385 height 37
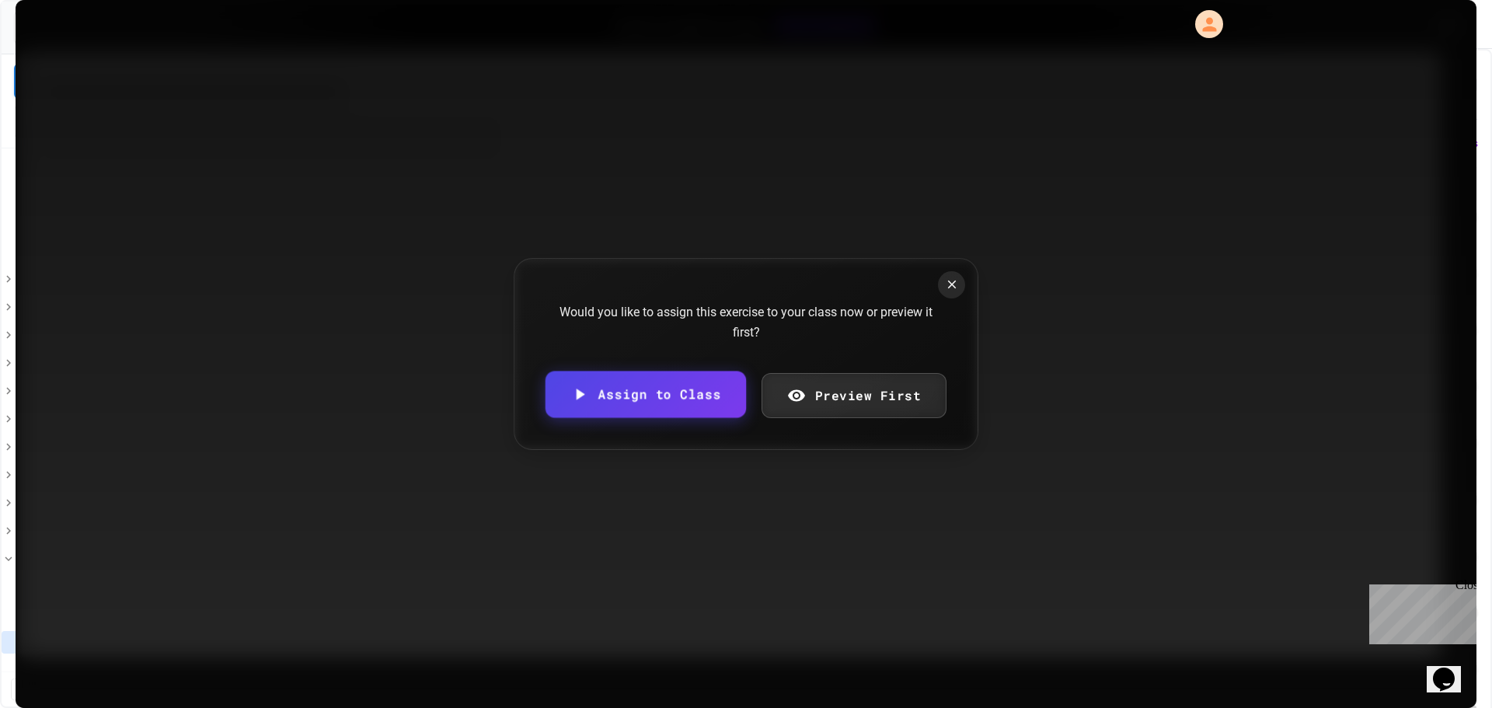
click at [673, 401] on link "Assign to Class" at bounding box center [645, 394] width 200 height 47
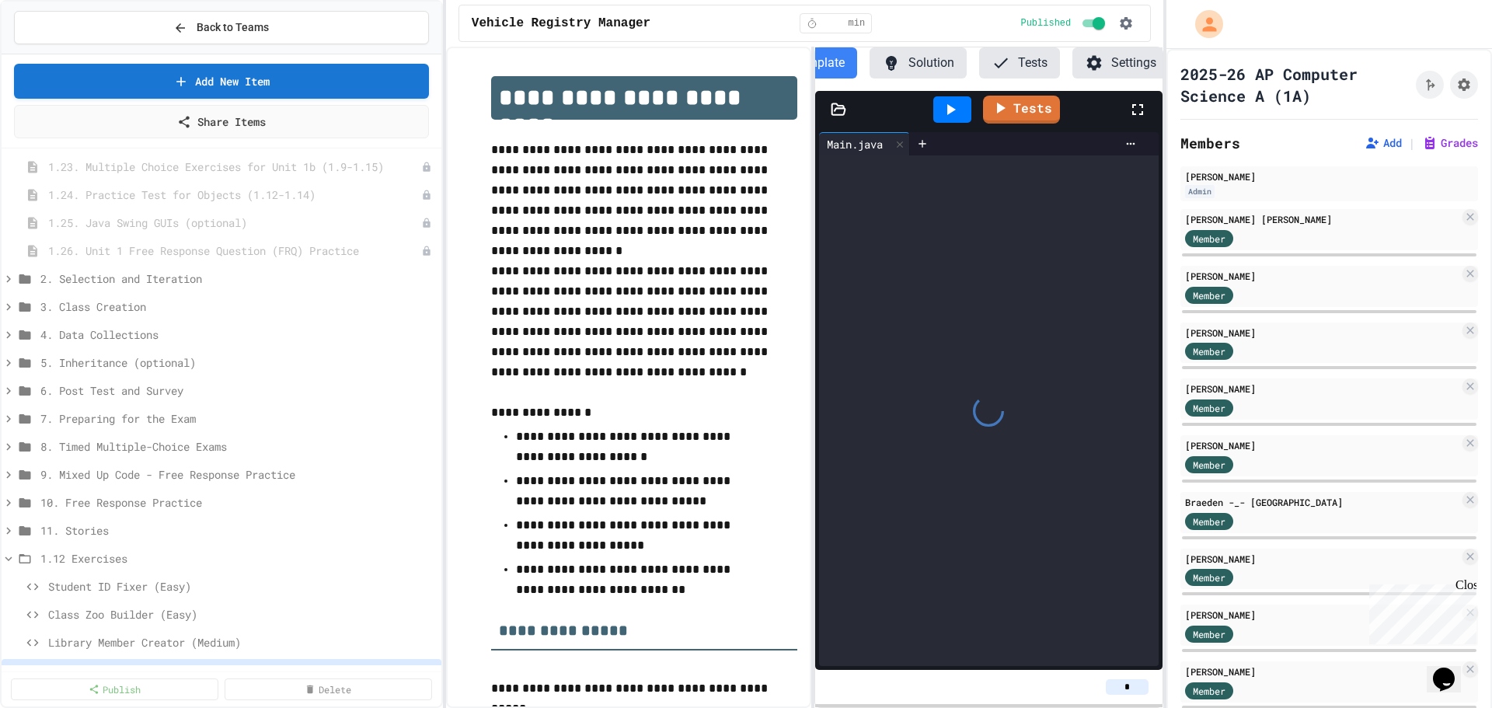
scroll to position [817, 0]
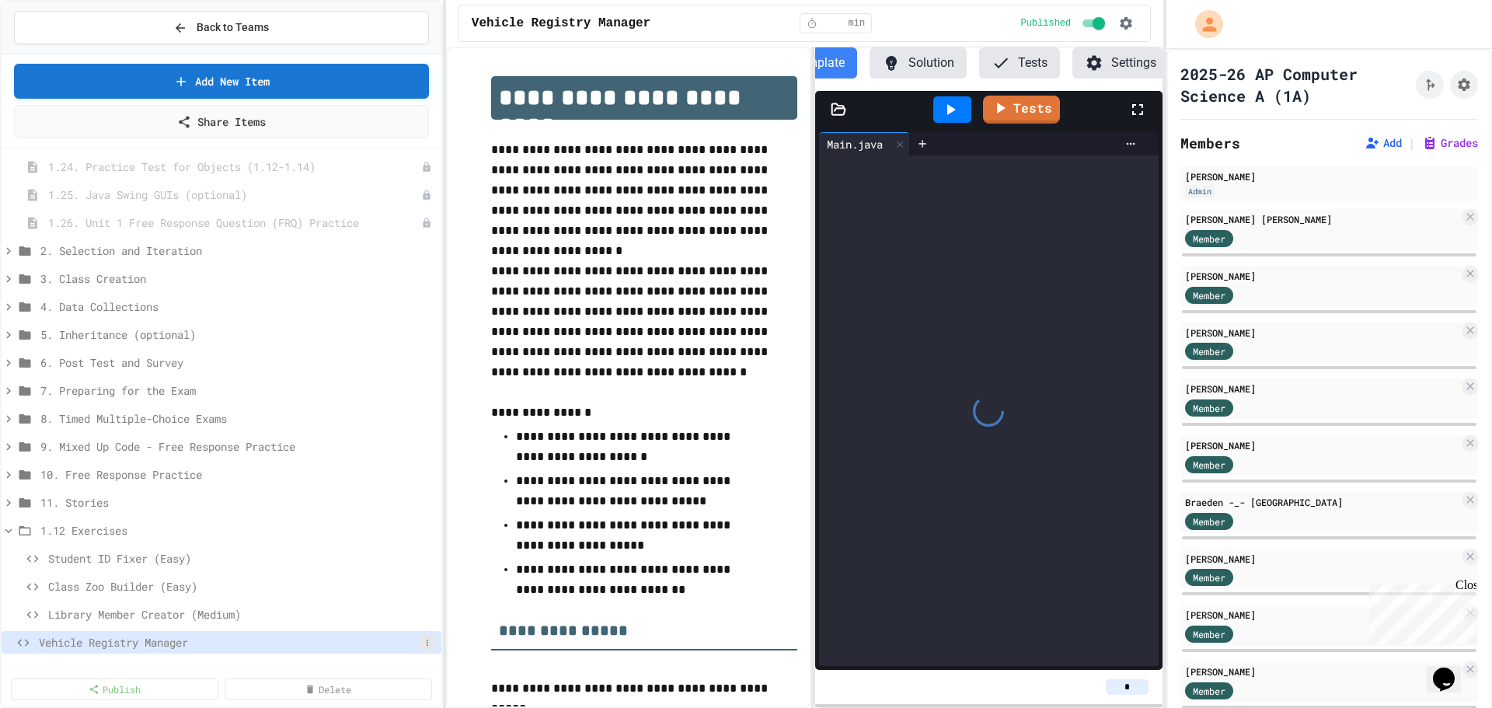
click at [427, 642] on icon at bounding box center [428, 642] width 2 height 6
click at [377, 584] on button "Rename" at bounding box center [374, 578] width 98 height 28
click at [280, 640] on input "**********" at bounding box center [229, 645] width 381 height 22
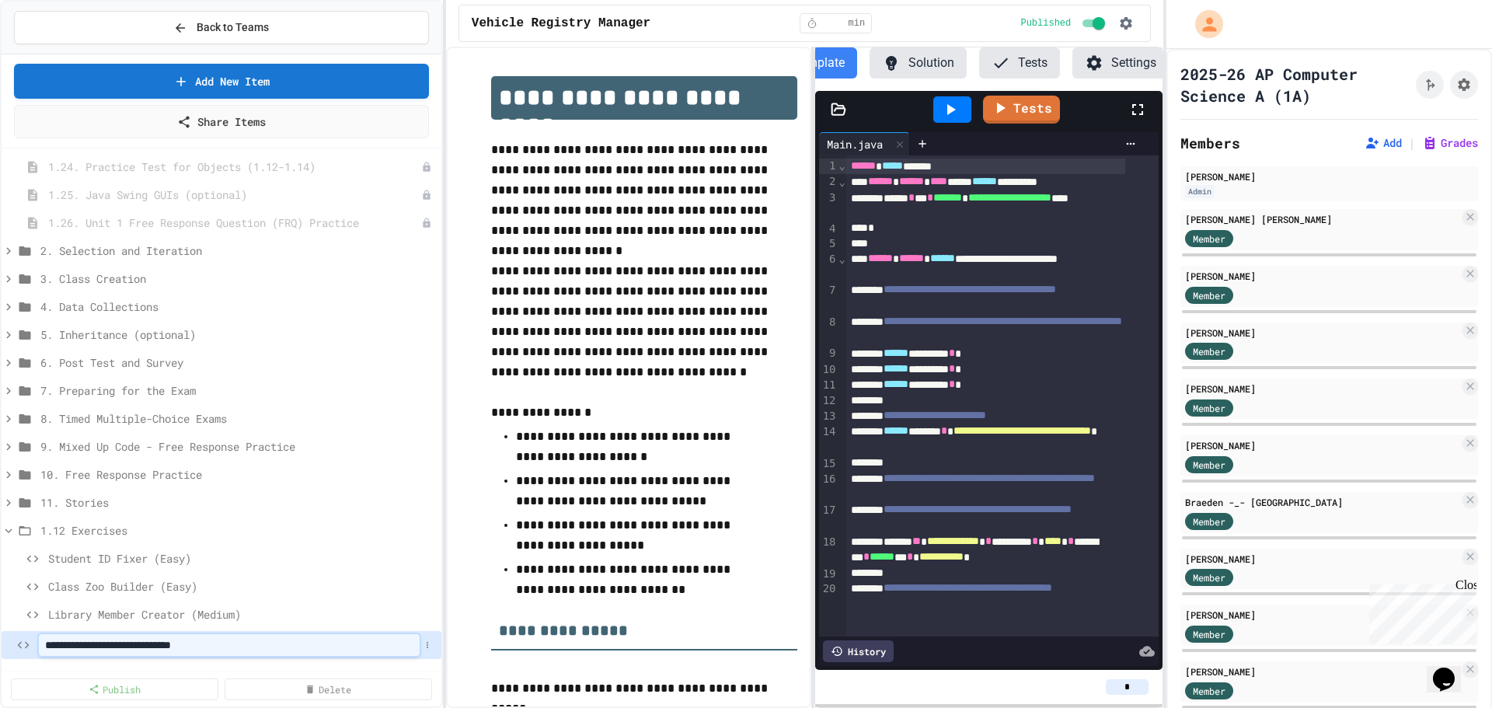
type input "**********"
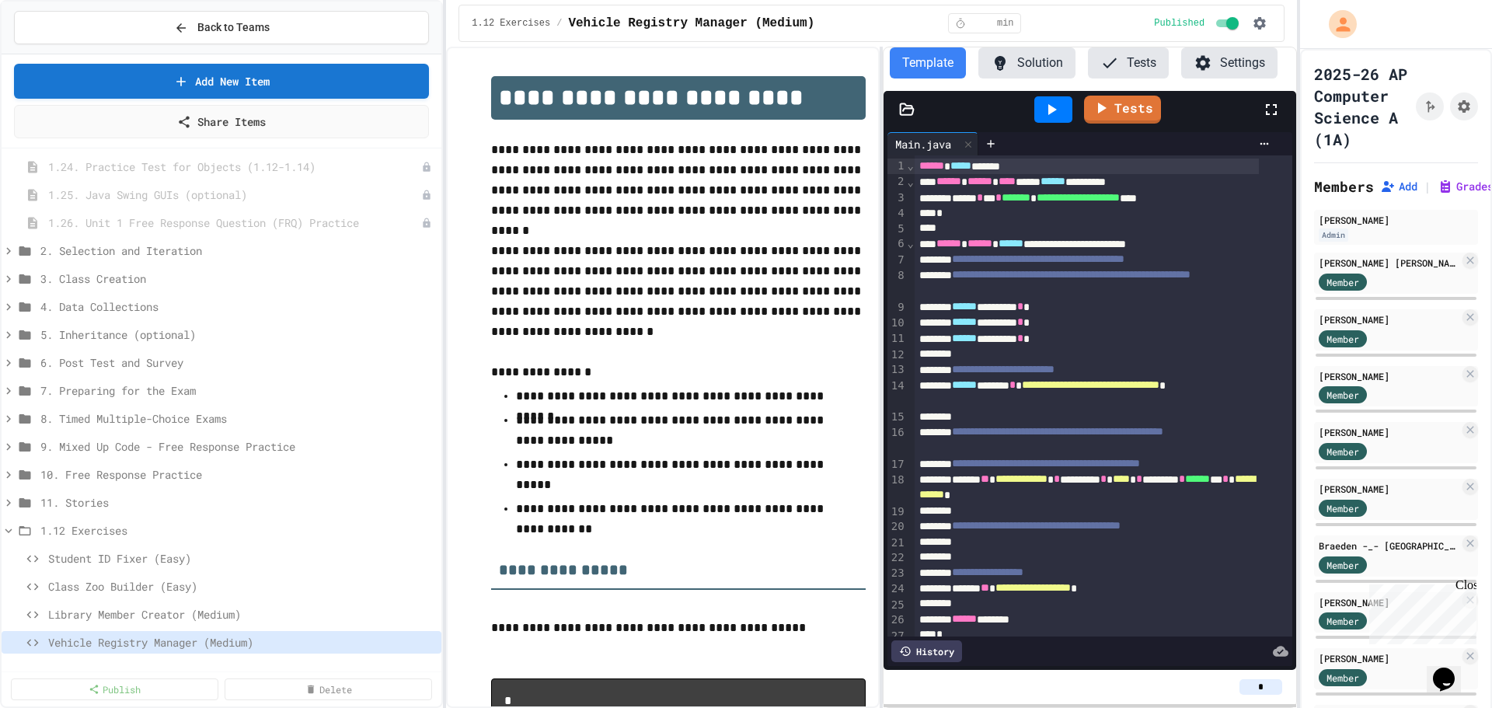
click at [1301, 324] on div "**********" at bounding box center [746, 354] width 1492 height 708
click at [218, 79] on link "Add New Item" at bounding box center [221, 79] width 418 height 37
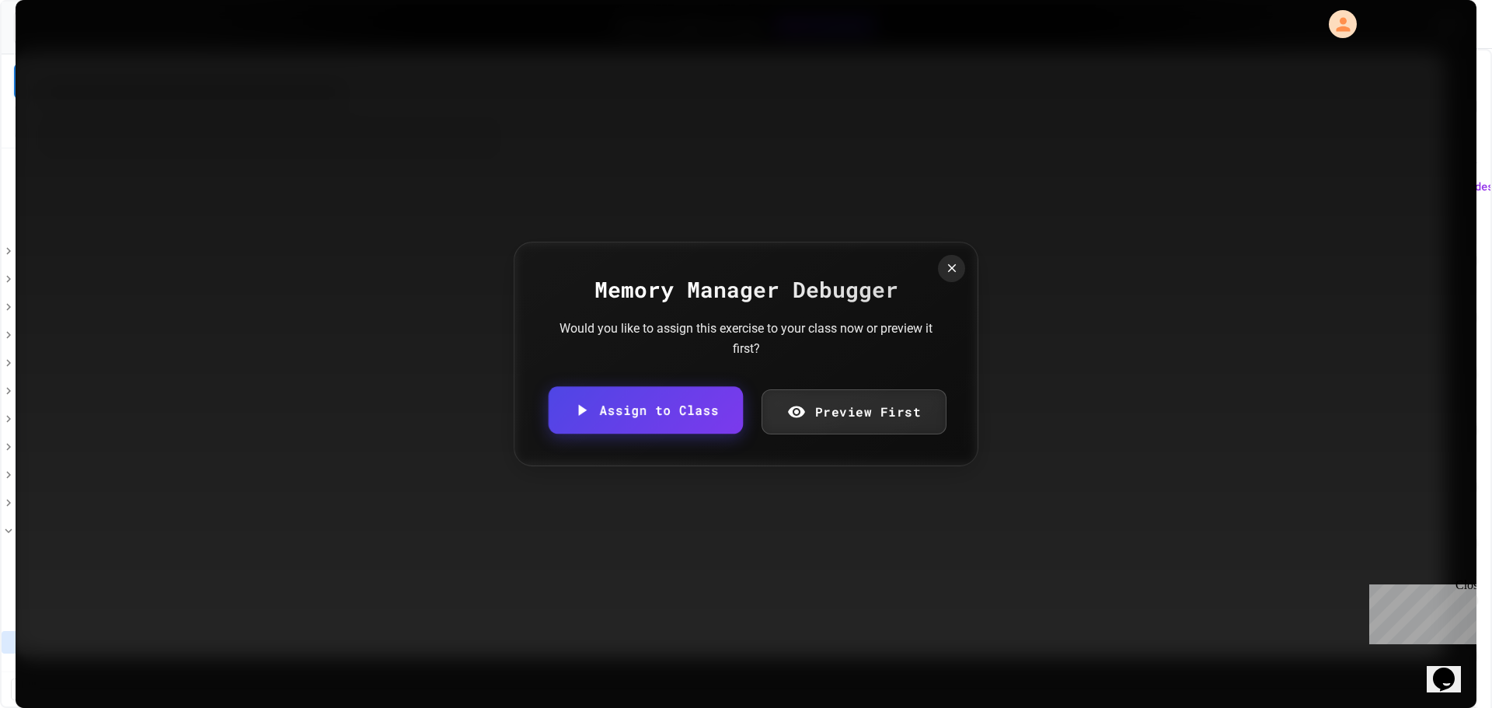
click at [639, 414] on link "Assign to Class" at bounding box center [645, 409] width 194 height 47
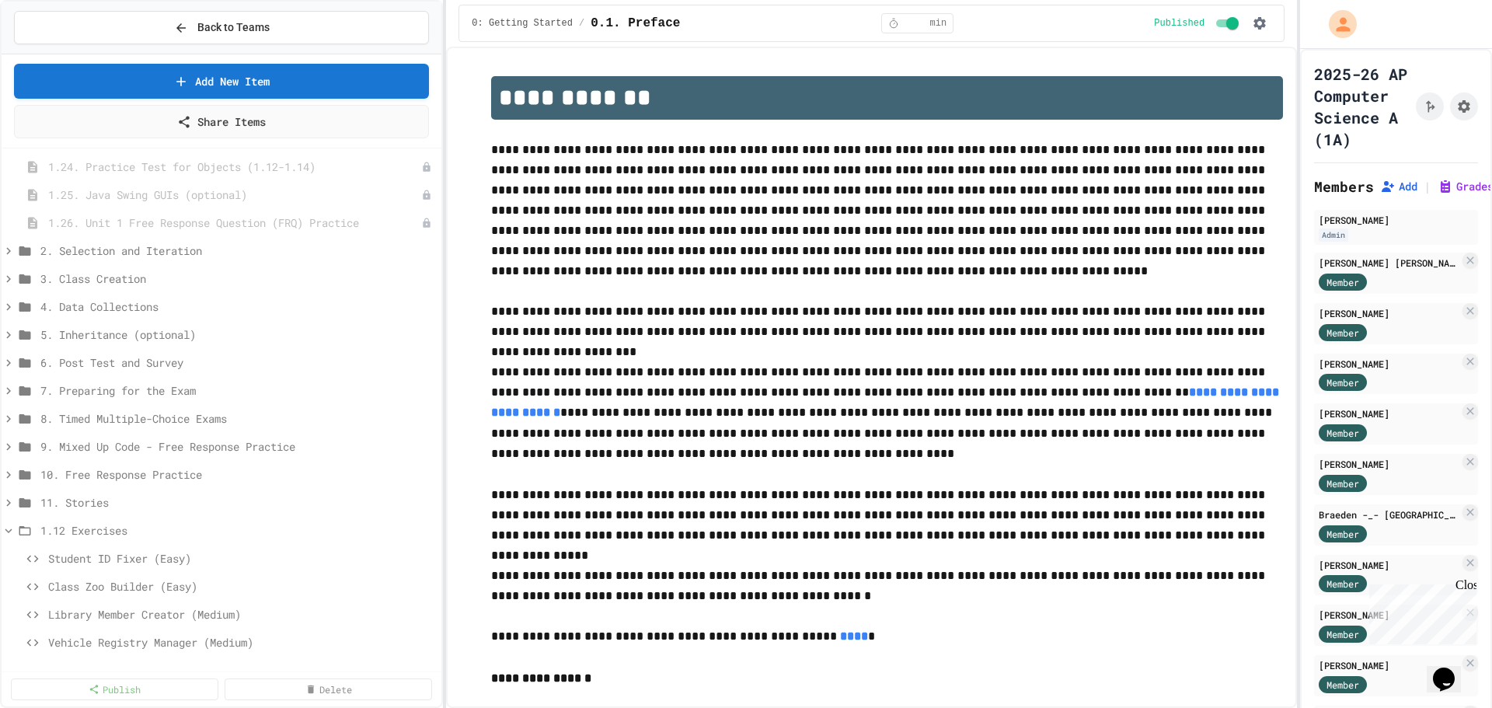
scroll to position [844, 0]
click at [423, 642] on icon at bounding box center [427, 642] width 9 height 9
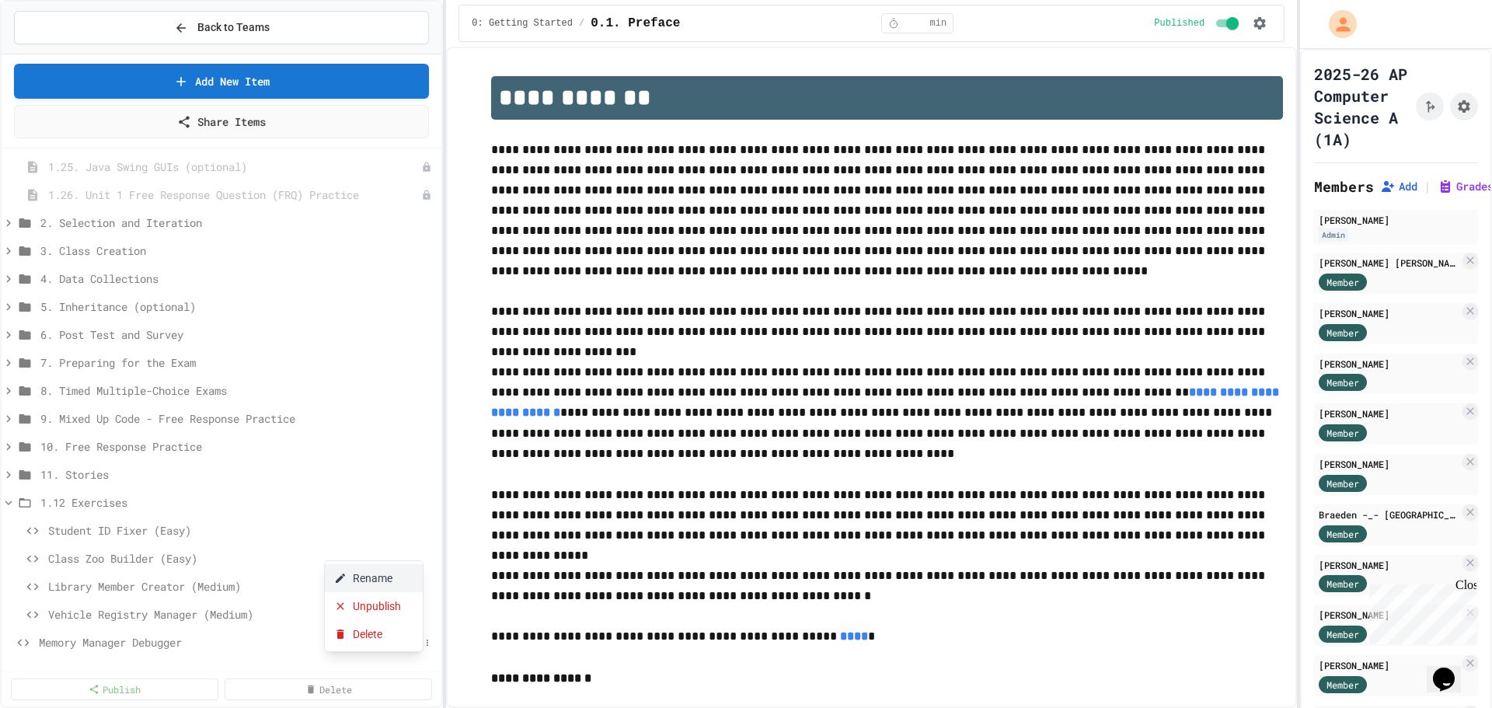
click at [382, 577] on button "Rename" at bounding box center [374, 578] width 98 height 28
click at [423, 643] on icon at bounding box center [427, 642] width 9 height 9
click at [364, 575] on button "Rename" at bounding box center [374, 578] width 98 height 28
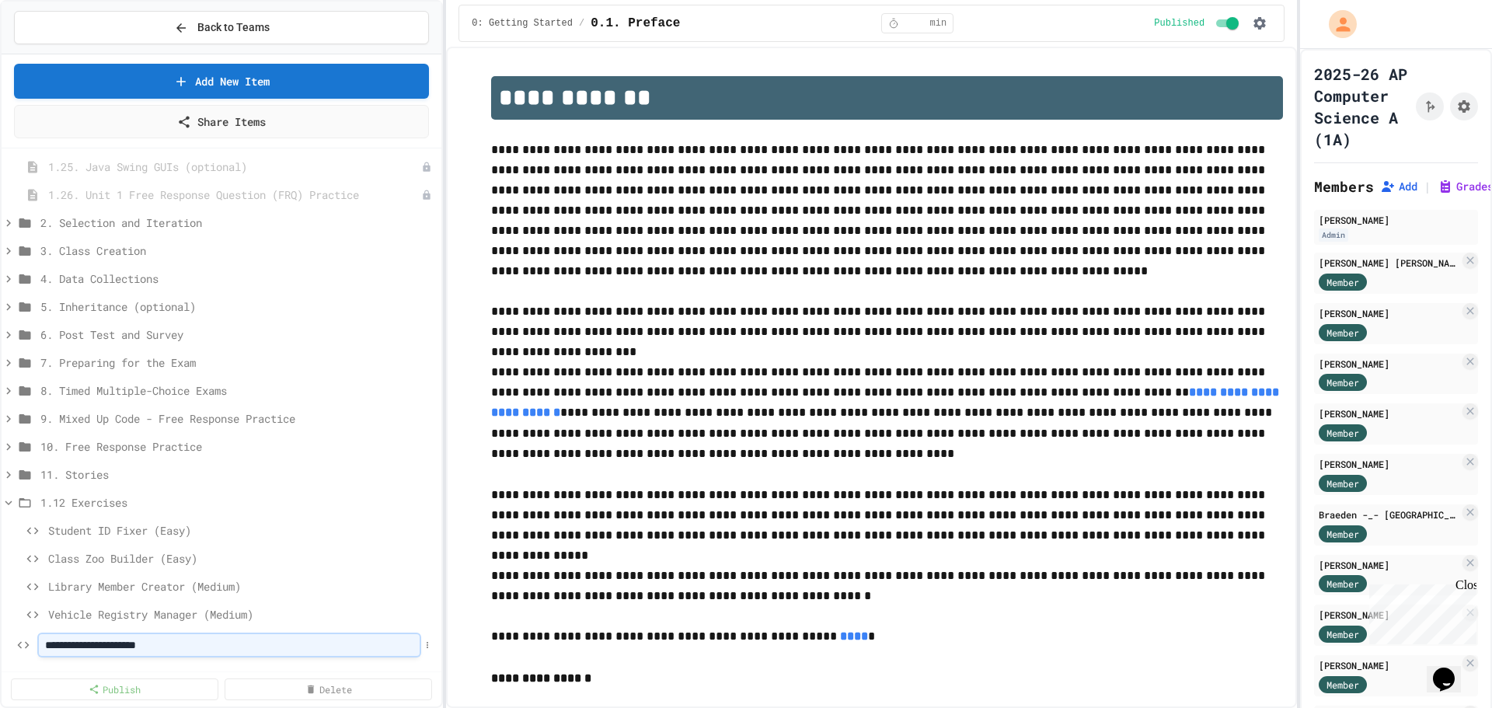
click at [280, 642] on input "**********" at bounding box center [229, 645] width 381 height 22
type input "**********"
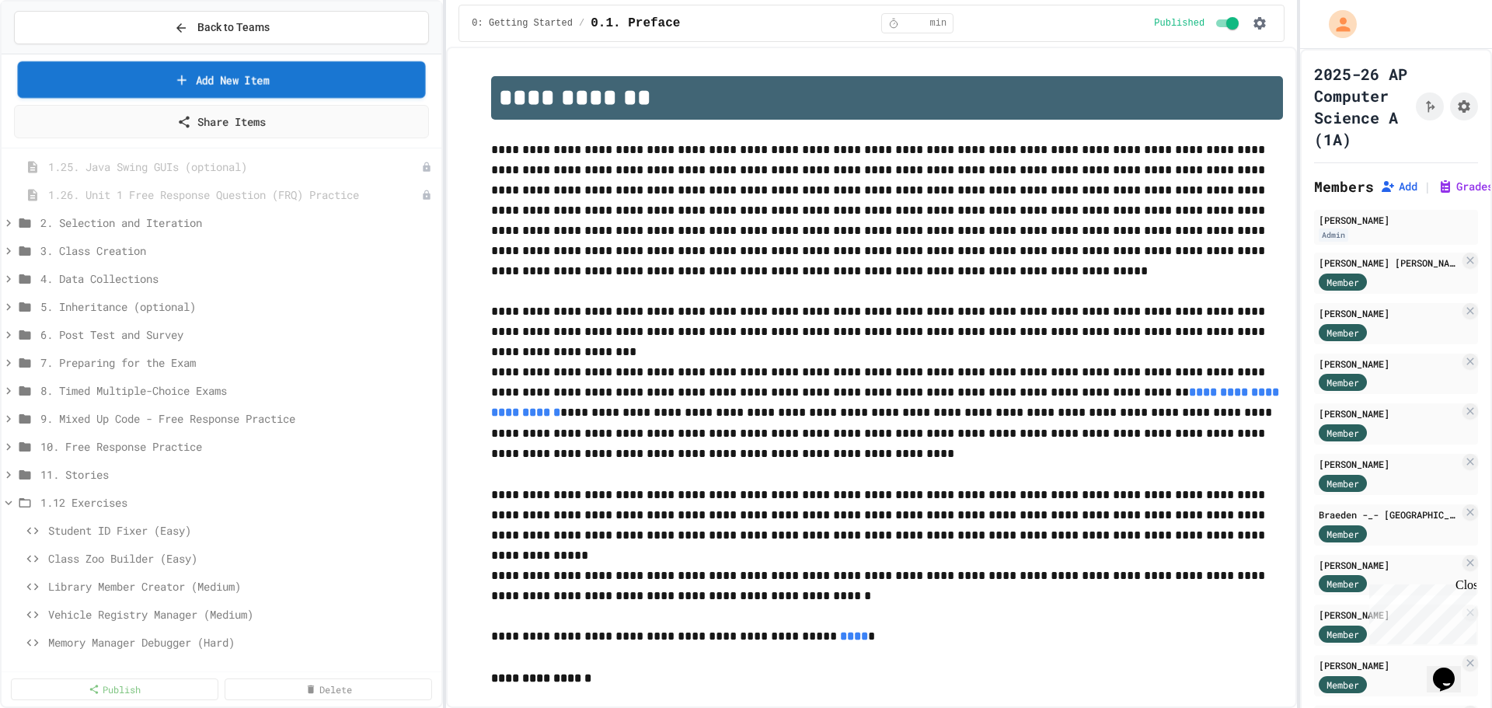
click at [242, 78] on link "Add New Item" at bounding box center [222, 79] width 408 height 37
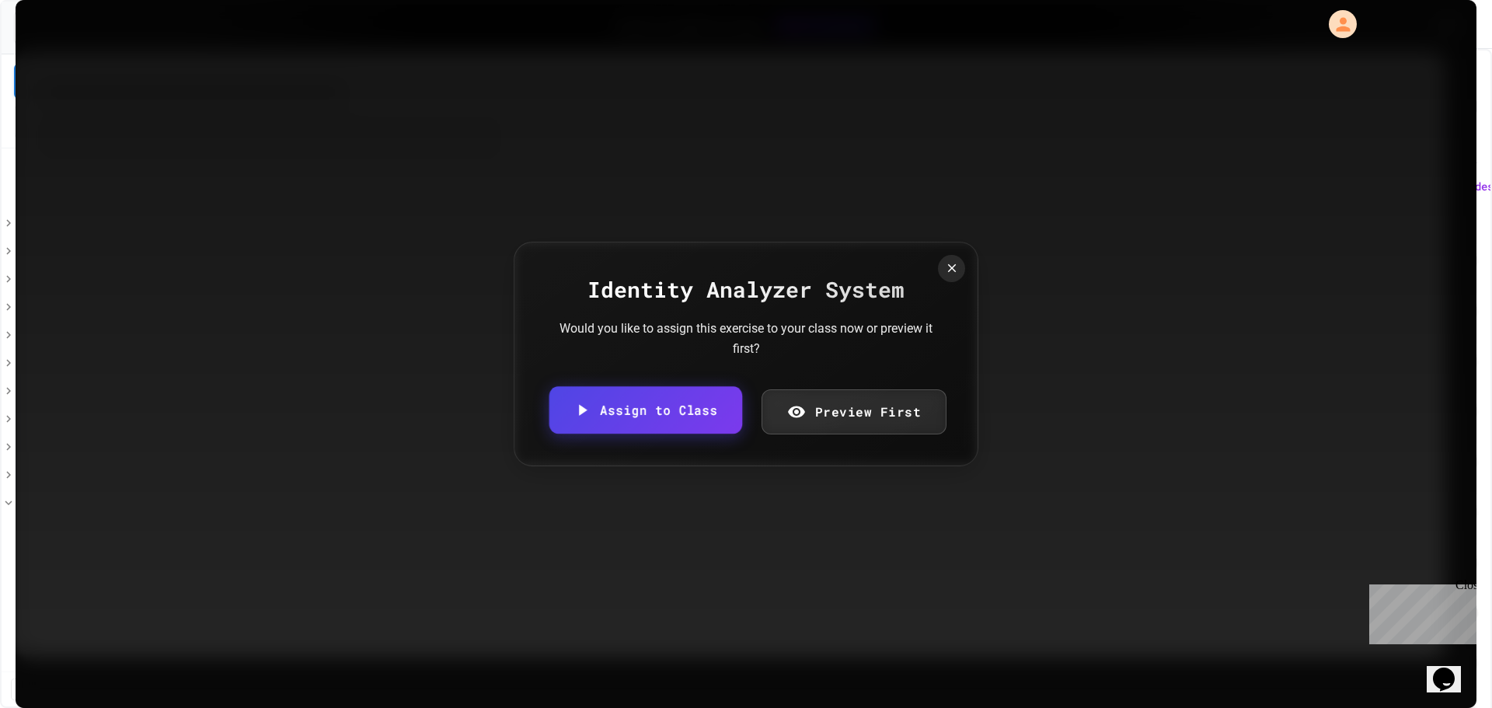
click at [663, 407] on link "Assign to Class" at bounding box center [645, 409] width 193 height 47
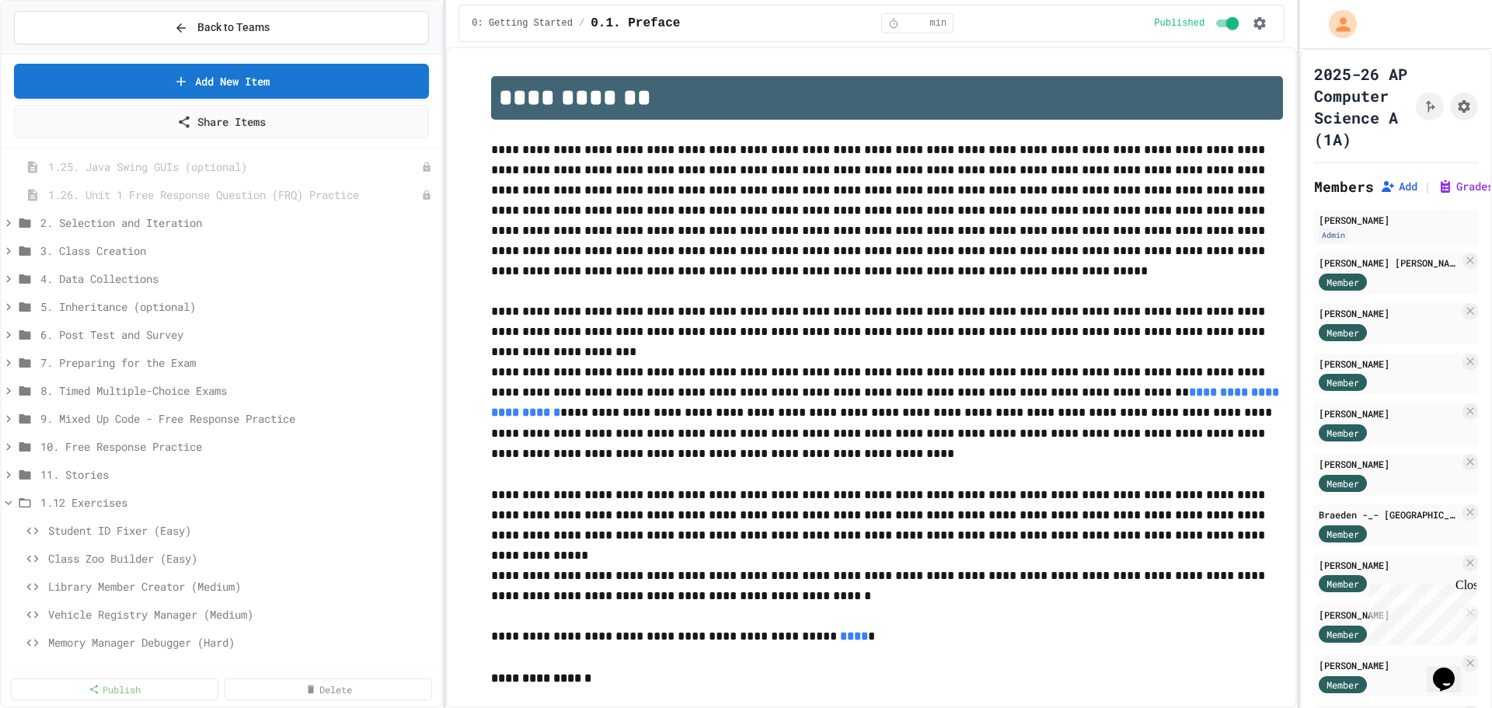
scroll to position [872, 0]
click at [162, 643] on span "Identity Analyzer System" at bounding box center [229, 642] width 381 height 16
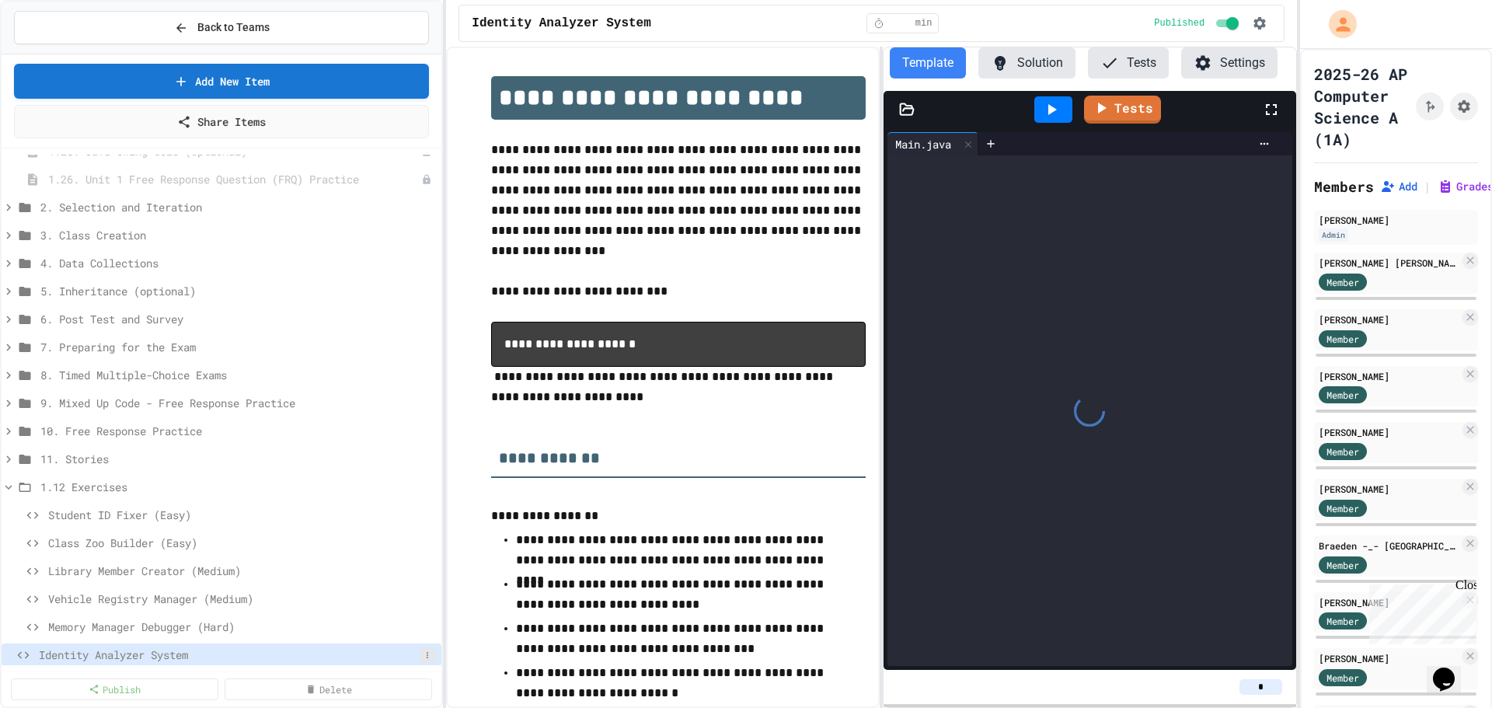
click at [427, 657] on icon at bounding box center [428, 655] width 2 height 6
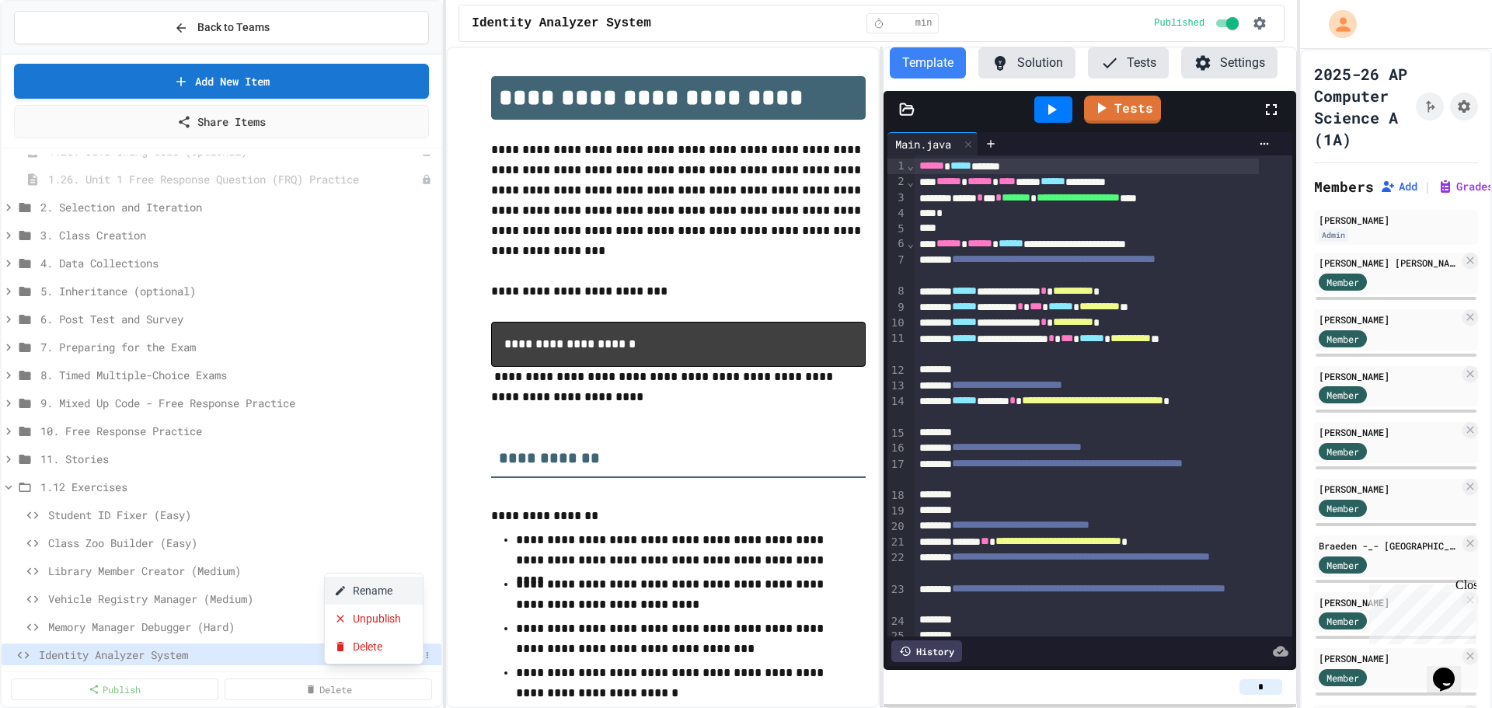
click at [388, 586] on button "Rename" at bounding box center [374, 590] width 98 height 28
click at [278, 658] on input "**********" at bounding box center [229, 654] width 381 height 22
type input "**********"
click at [12, 484] on icon at bounding box center [9, 484] width 14 height 14
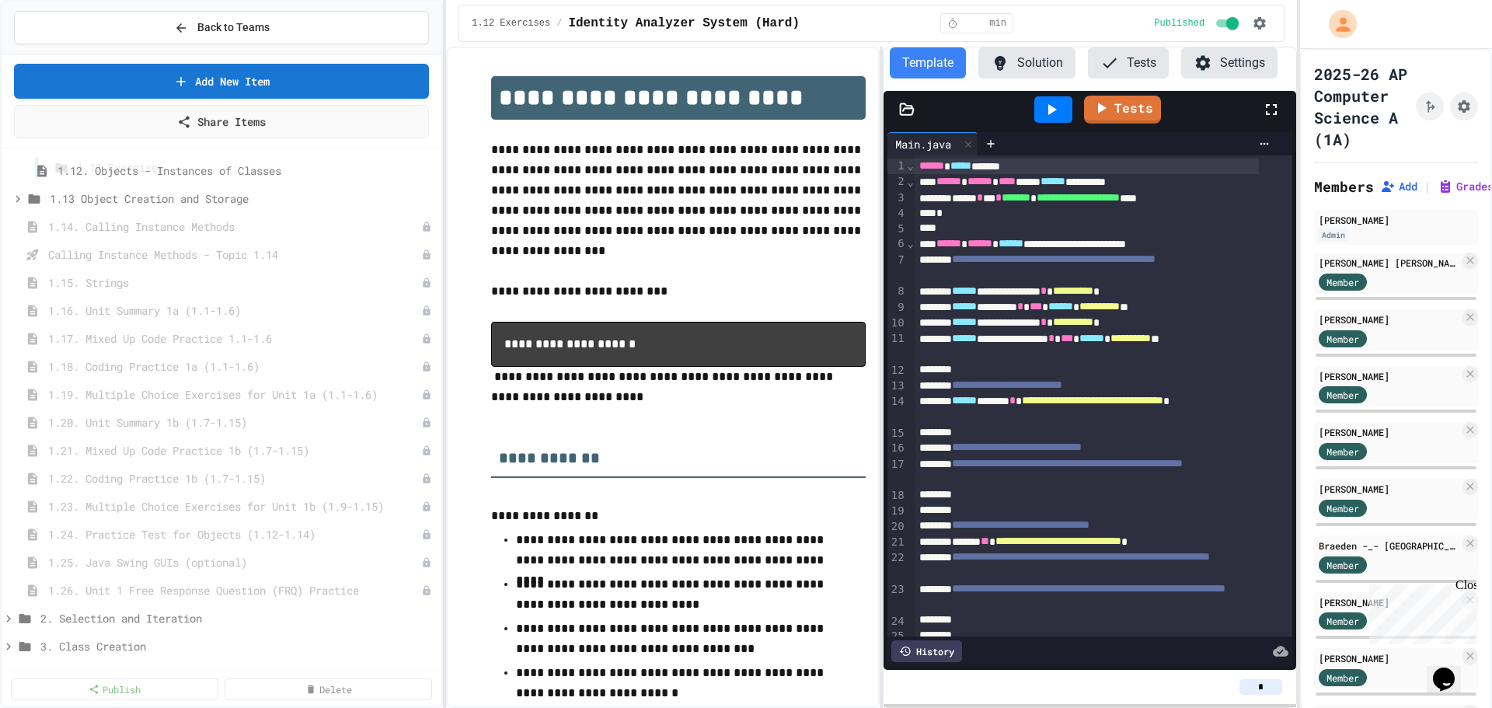
scroll to position [419, 0]
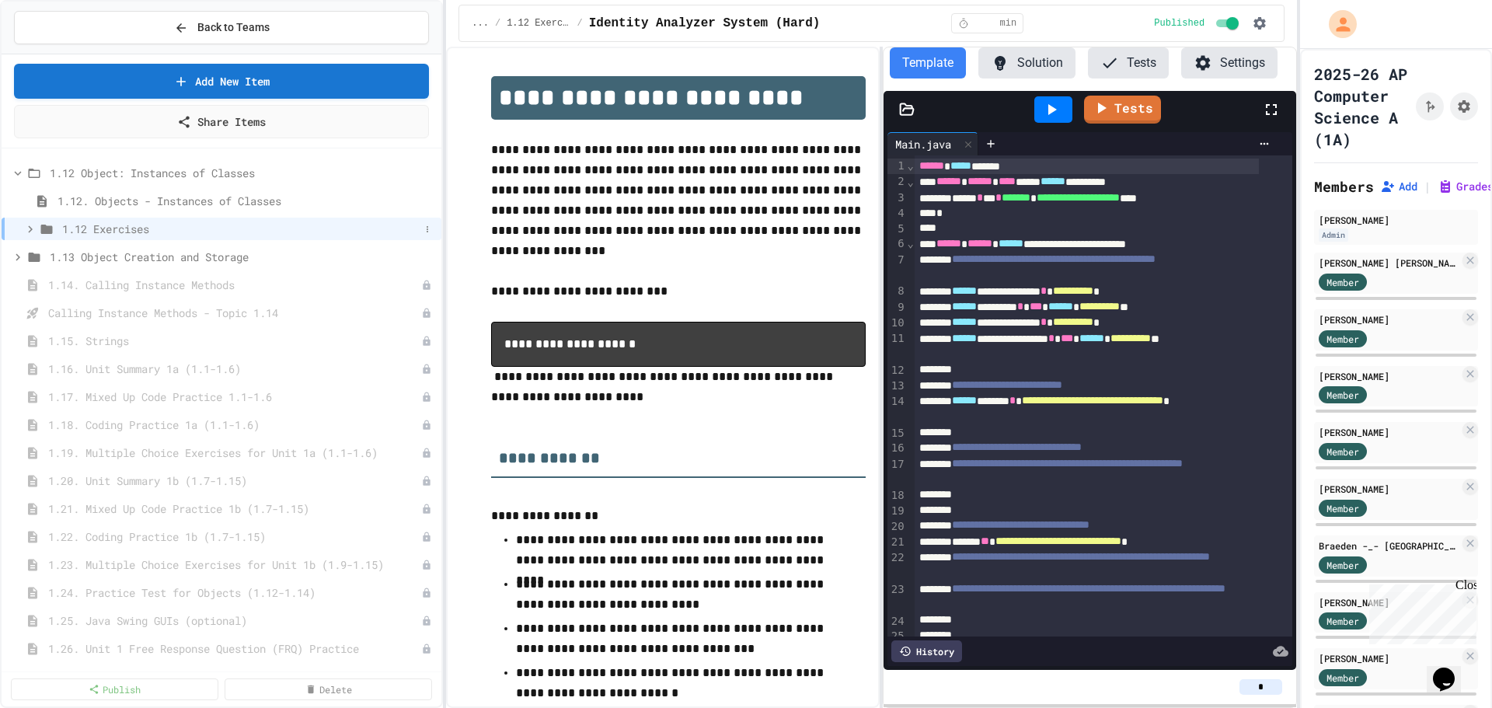
click at [33, 227] on icon at bounding box center [30, 229] width 14 height 14
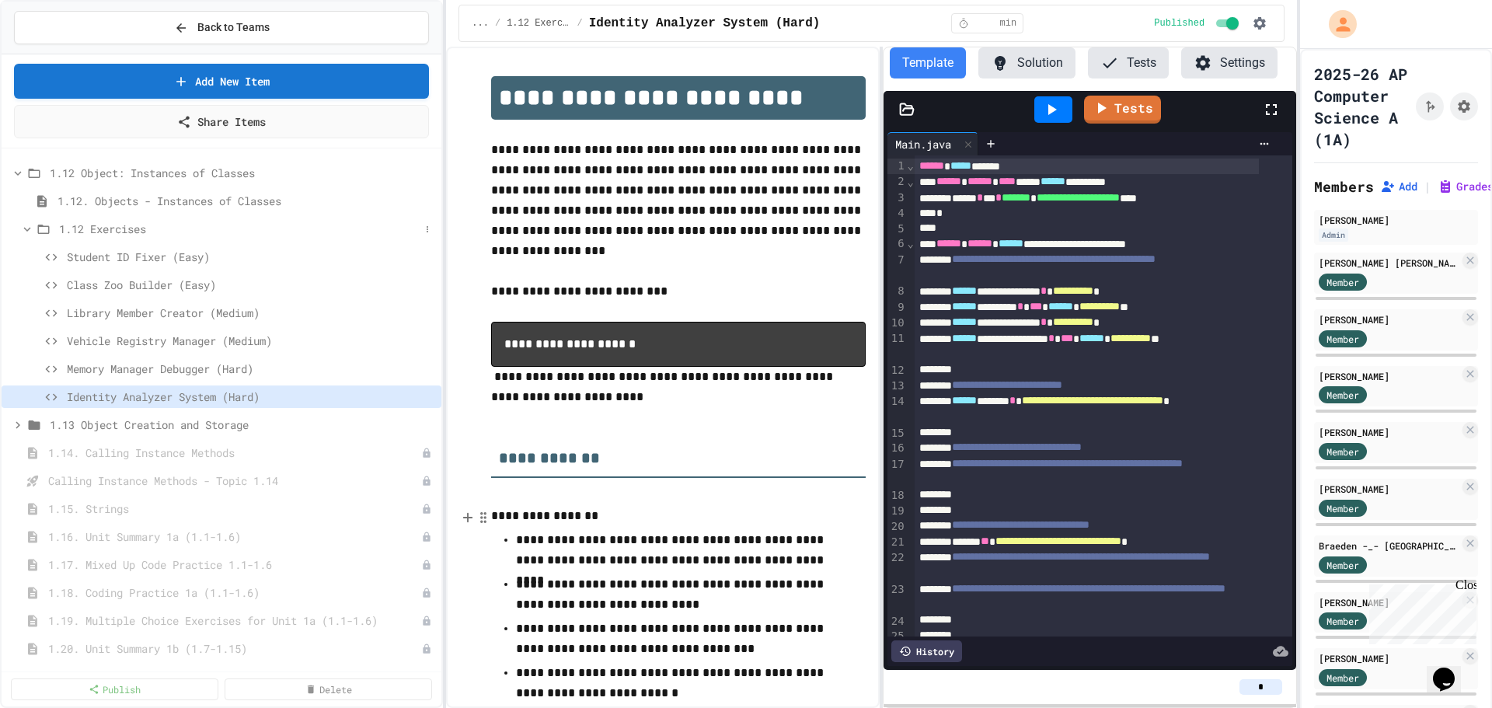
click at [31, 229] on icon at bounding box center [27, 229] width 14 height 14
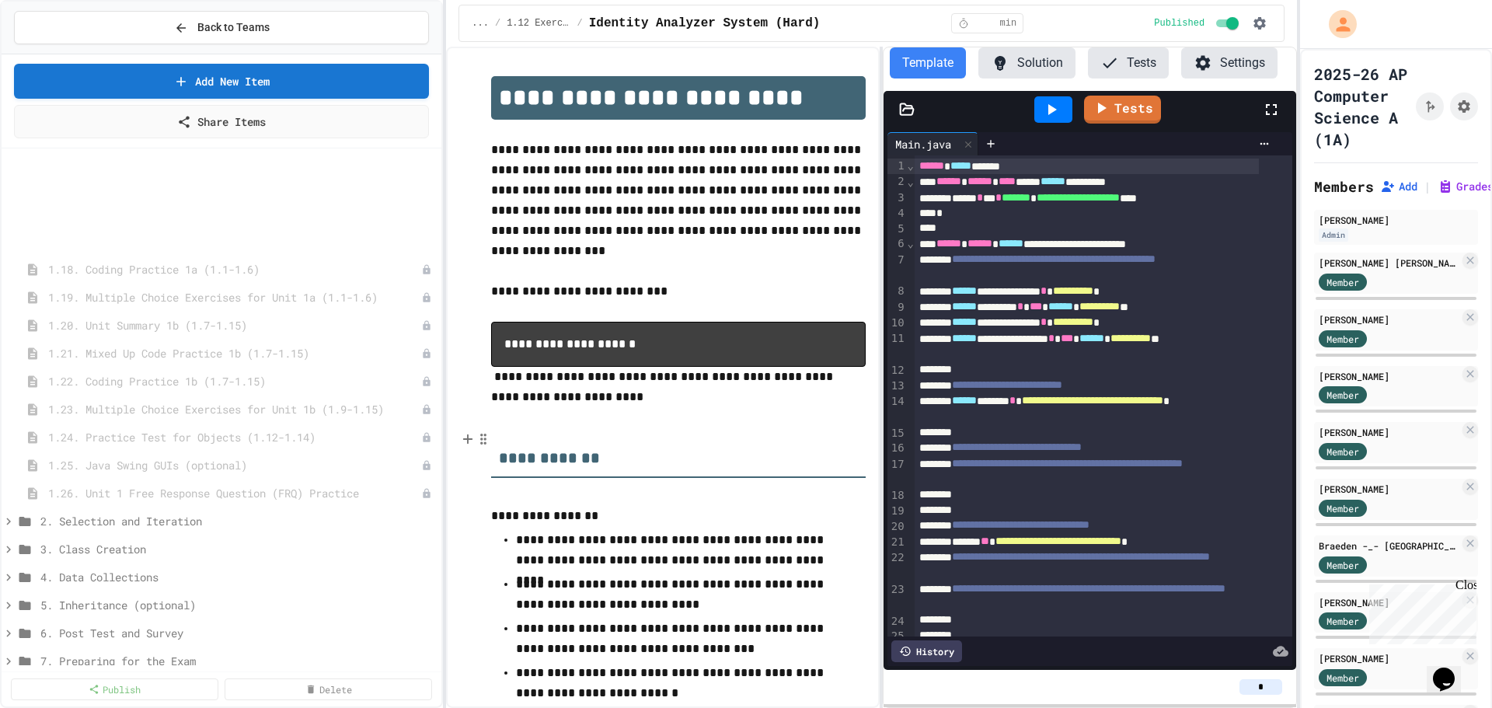
scroll to position [705, 0]
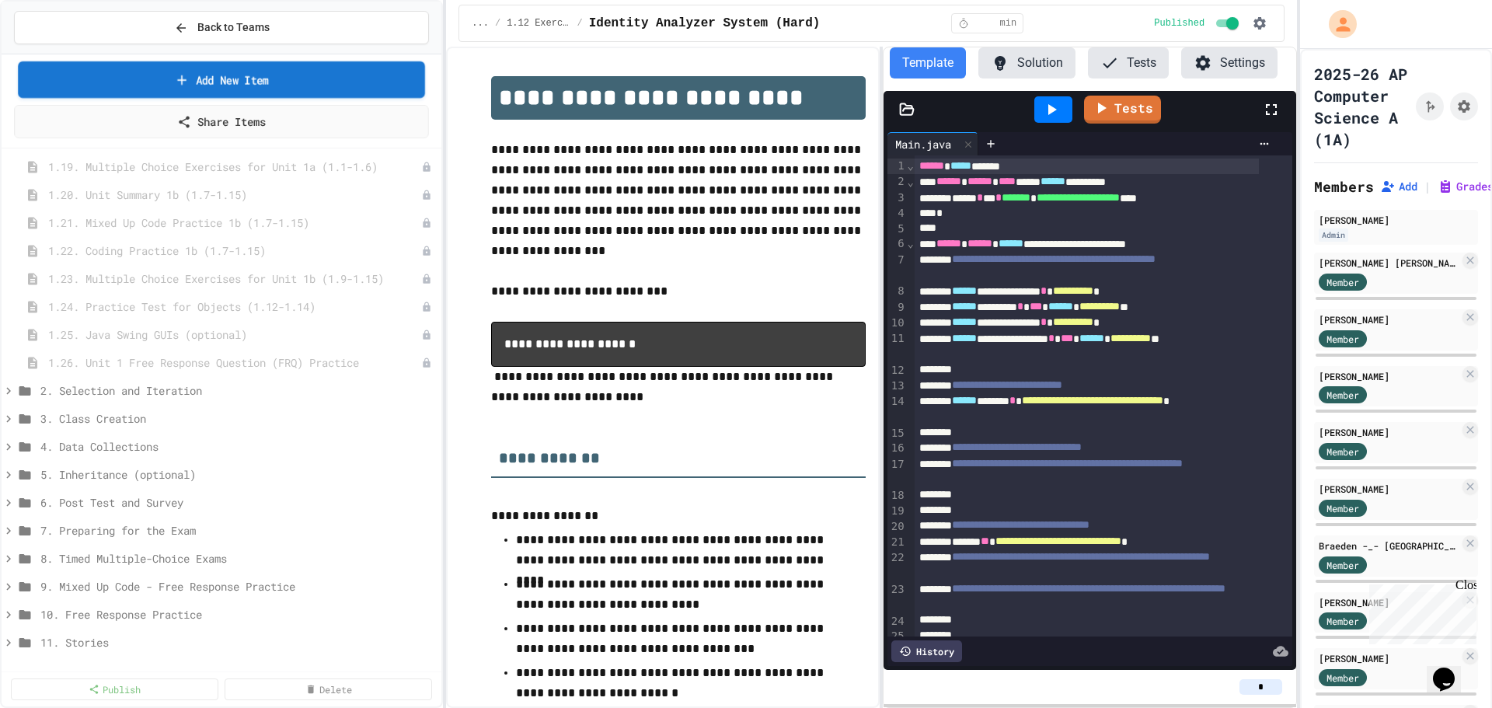
click at [248, 75] on link "Add New Item" at bounding box center [221, 79] width 407 height 37
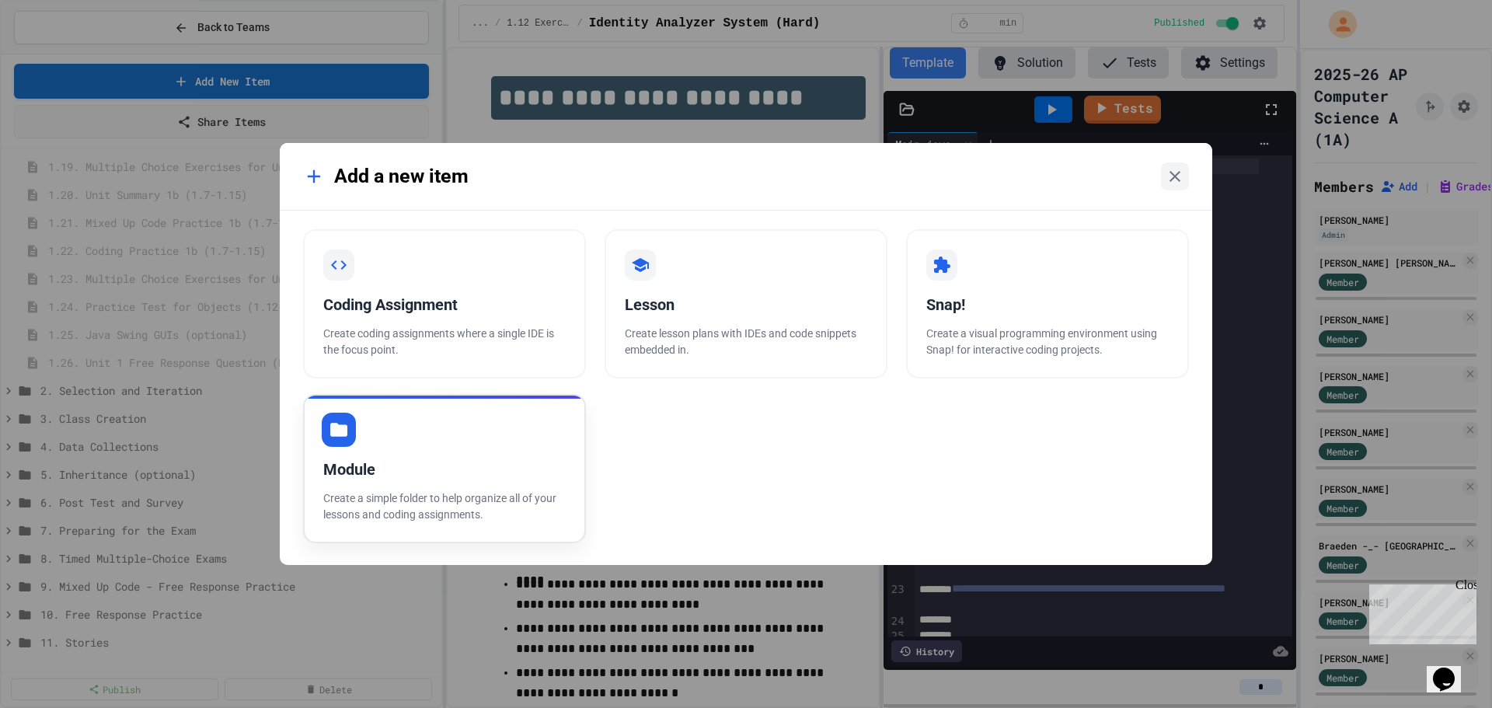
click at [384, 455] on div "Module Create a simple folder to help organize all of your lessons and coding a…" at bounding box center [444, 468] width 283 height 149
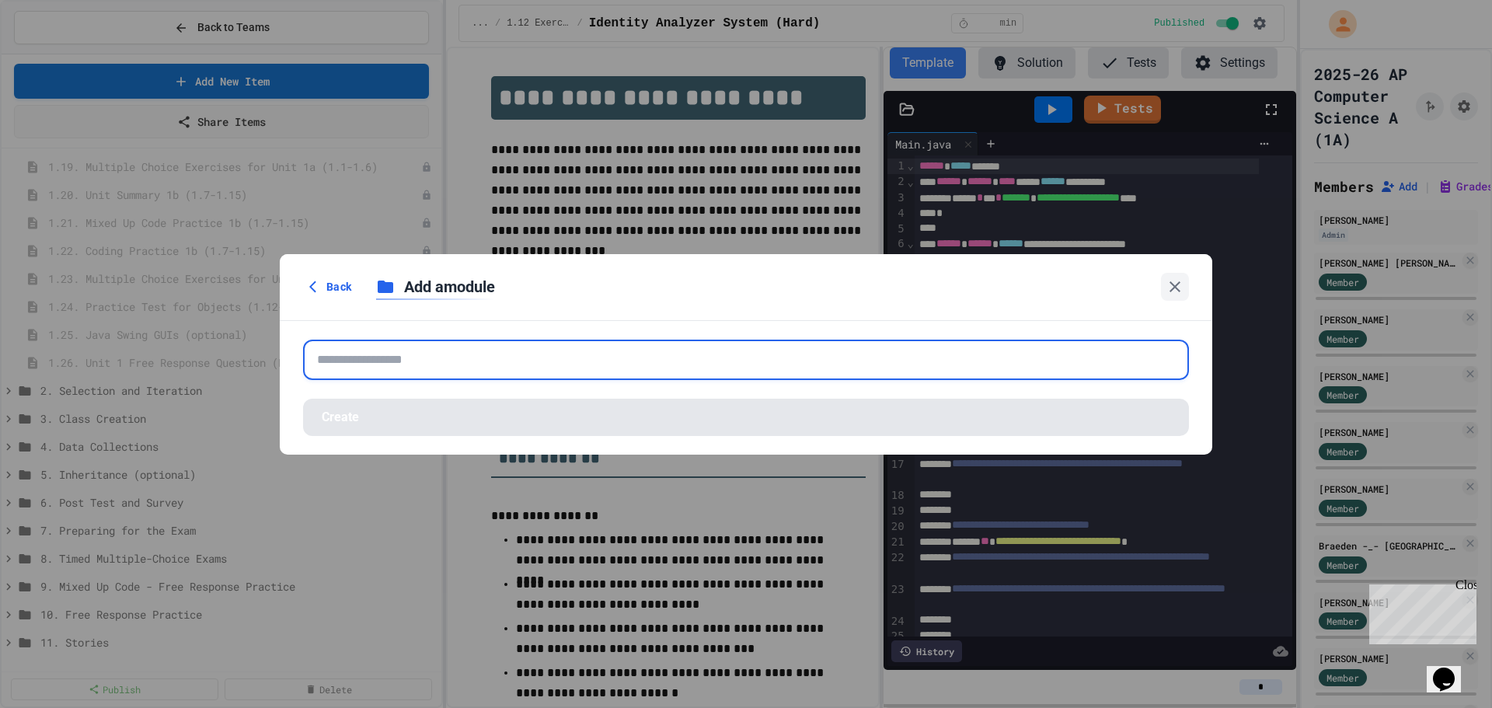
click at [409, 357] on input "text" at bounding box center [746, 360] width 886 height 40
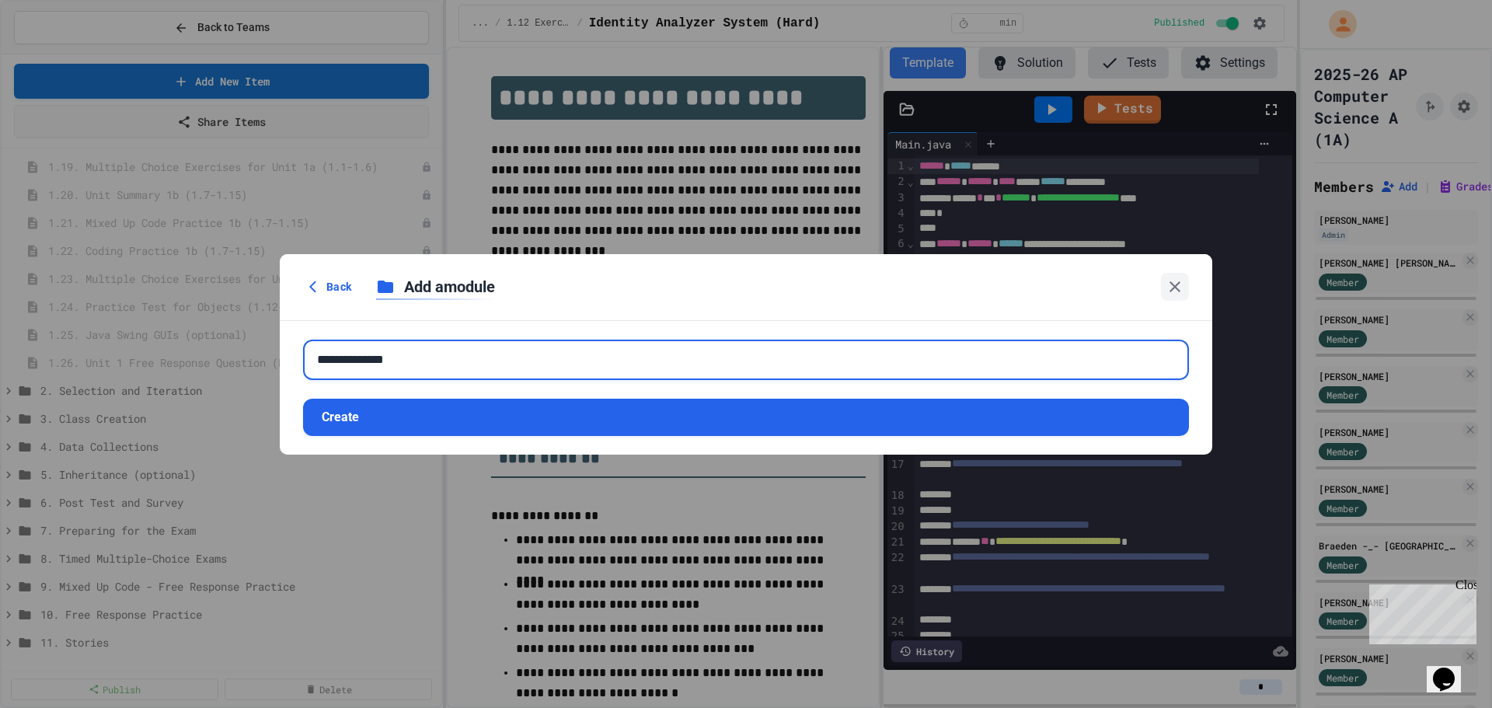
type input "**********"
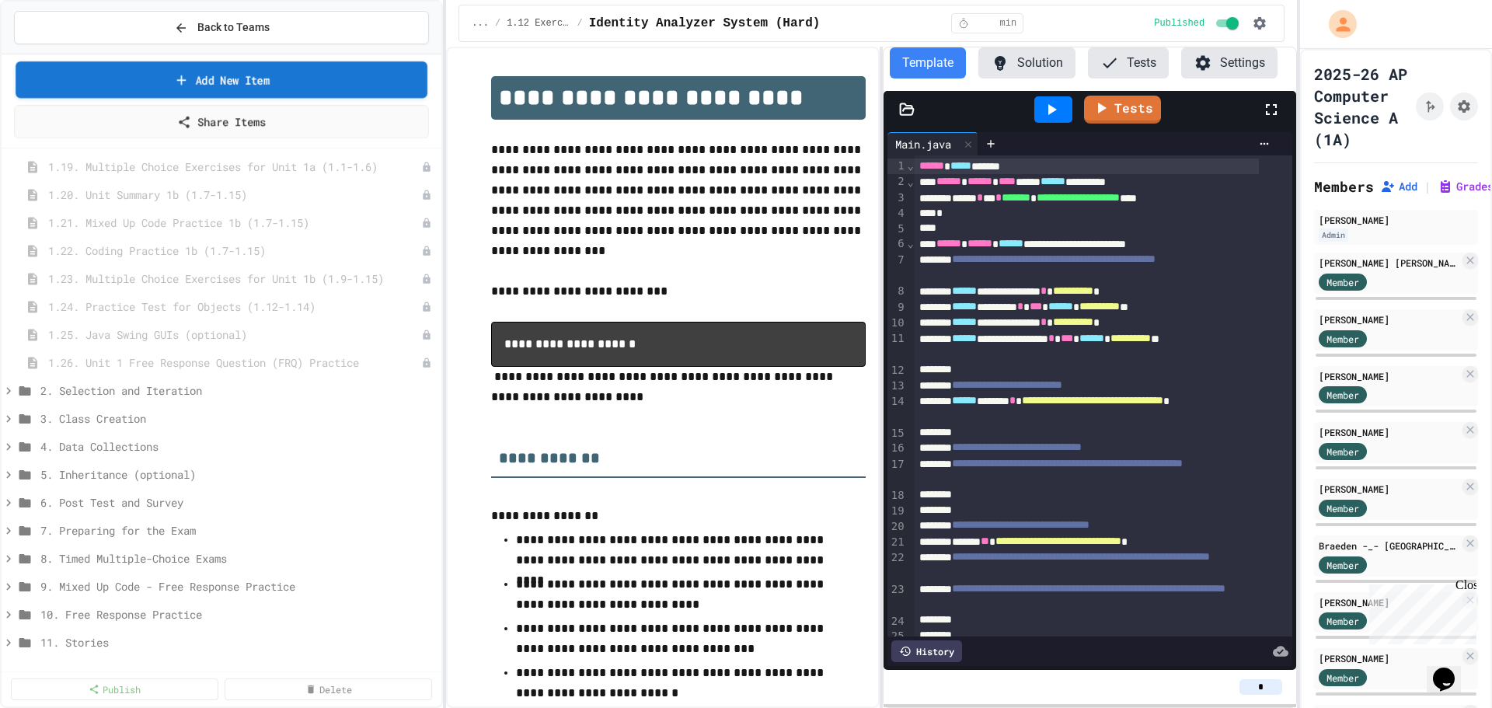
click at [232, 80] on link "Add New Item" at bounding box center [222, 79] width 412 height 37
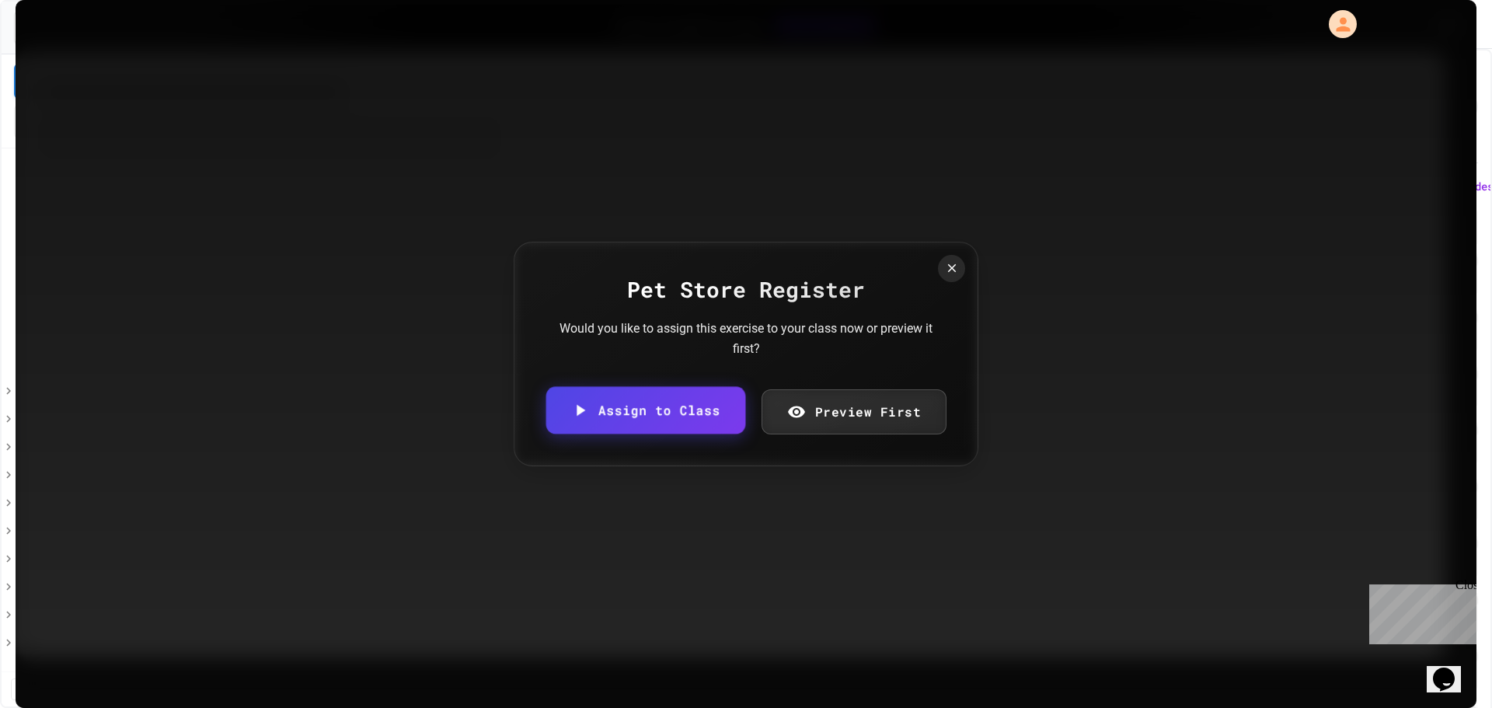
click at [691, 416] on link "Assign to Class" at bounding box center [645, 410] width 199 height 47
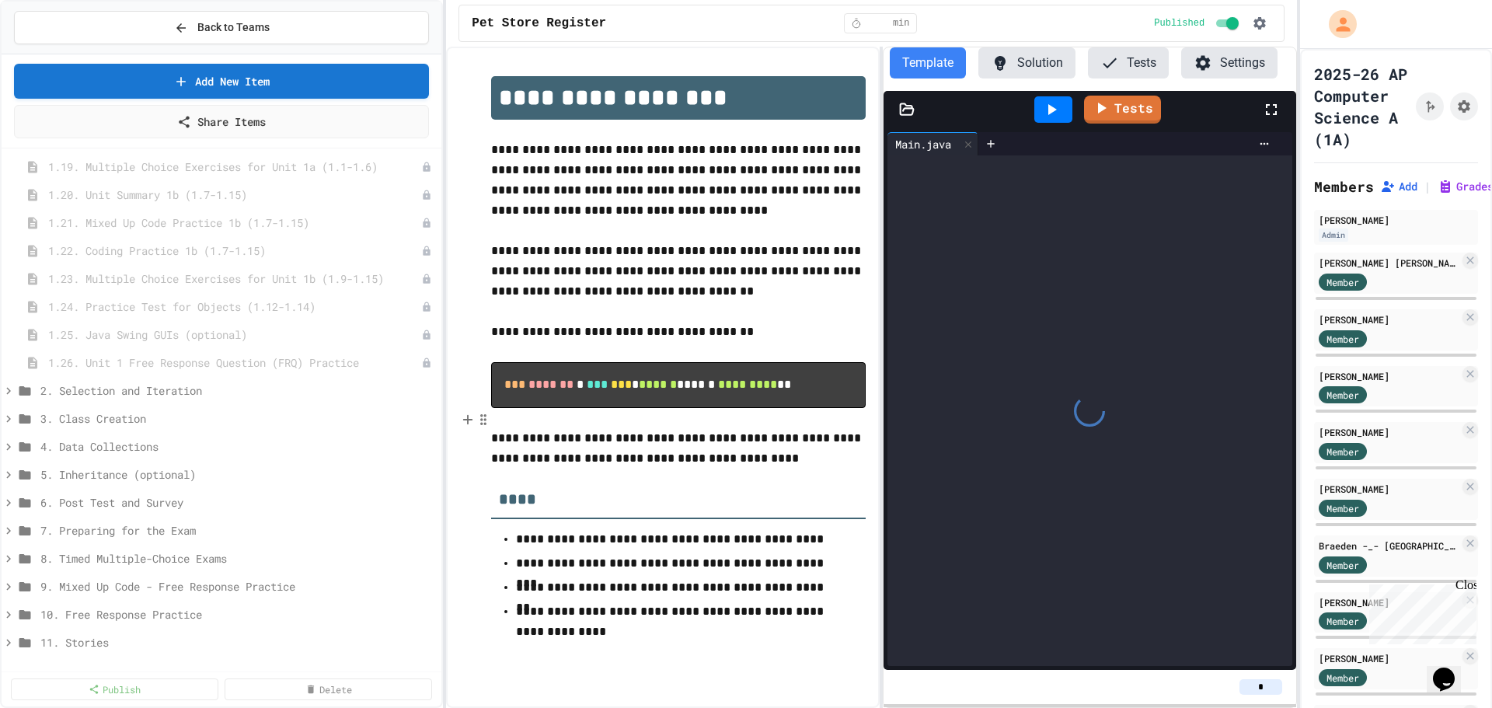
scroll to position [761, 0]
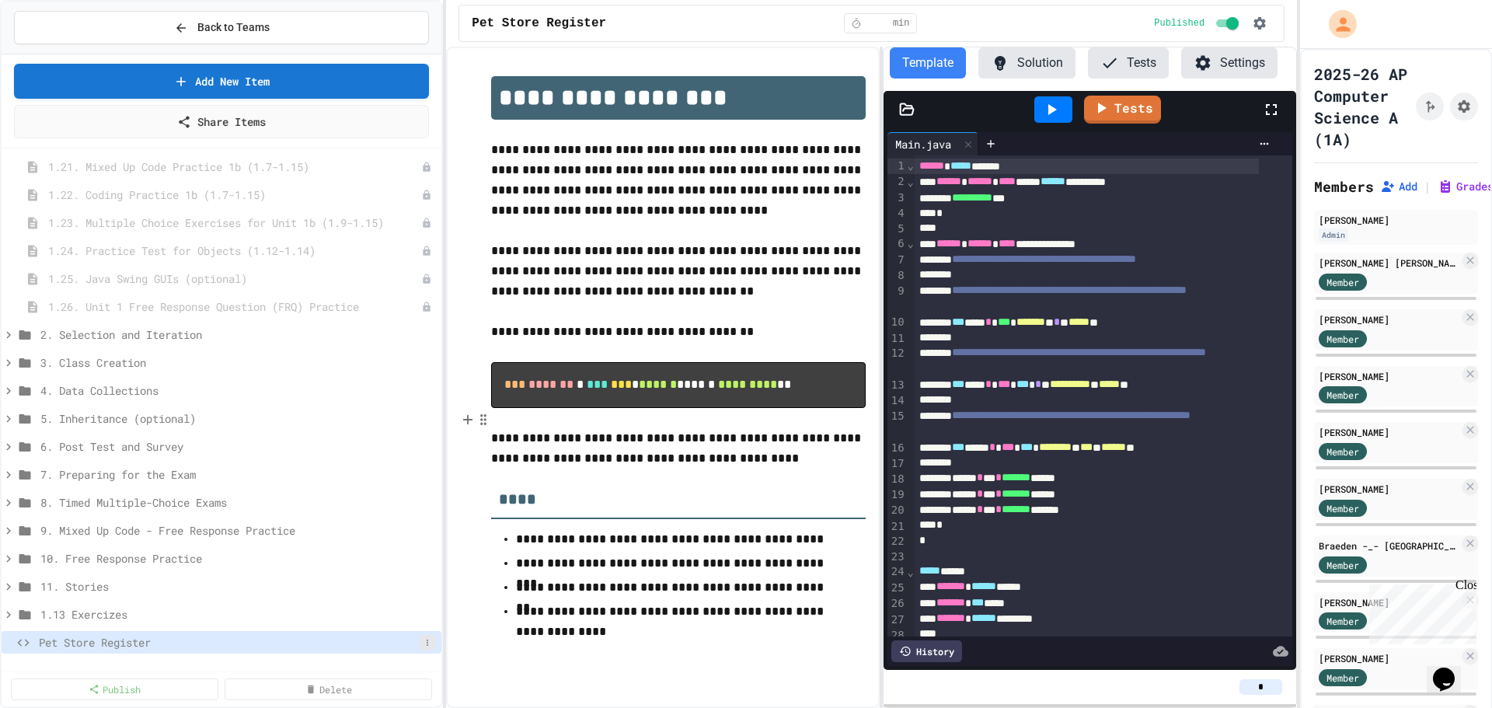
click at [423, 641] on icon at bounding box center [427, 642] width 9 height 9
click at [350, 580] on button "Rename" at bounding box center [374, 578] width 98 height 28
click at [217, 637] on input "**********" at bounding box center [229, 645] width 381 height 22
type input "**********"
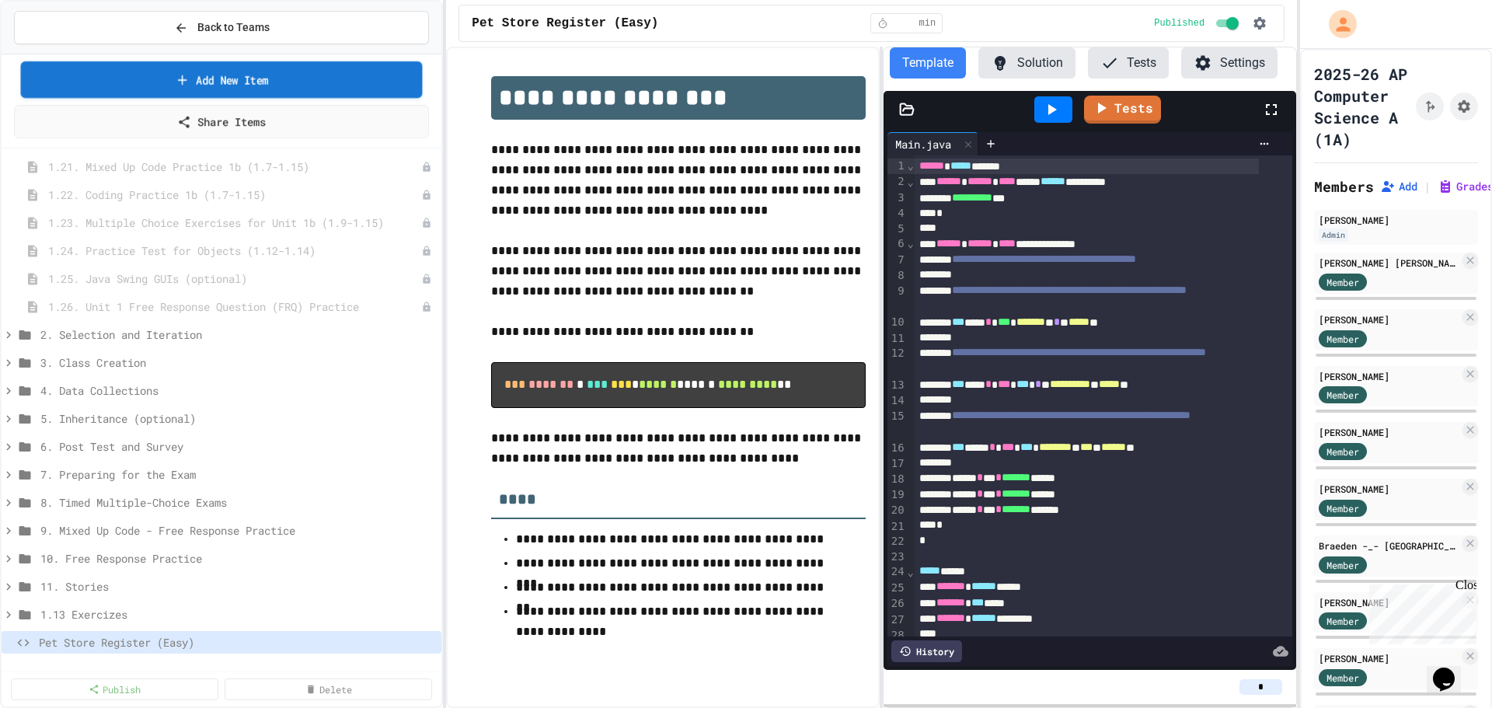
click at [224, 82] on link "Add New Item" at bounding box center [222, 79] width 402 height 37
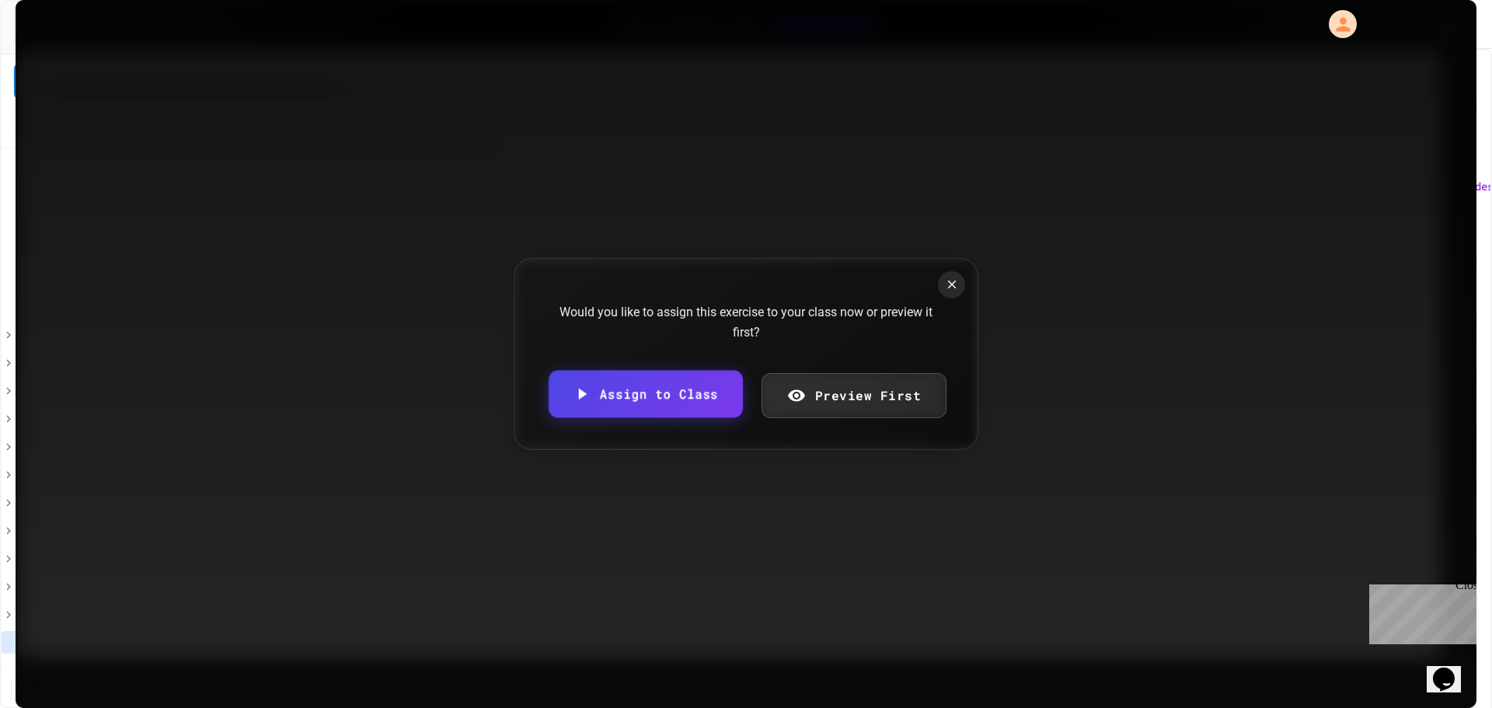
click at [639, 402] on link "Assign to Class" at bounding box center [645, 394] width 194 height 47
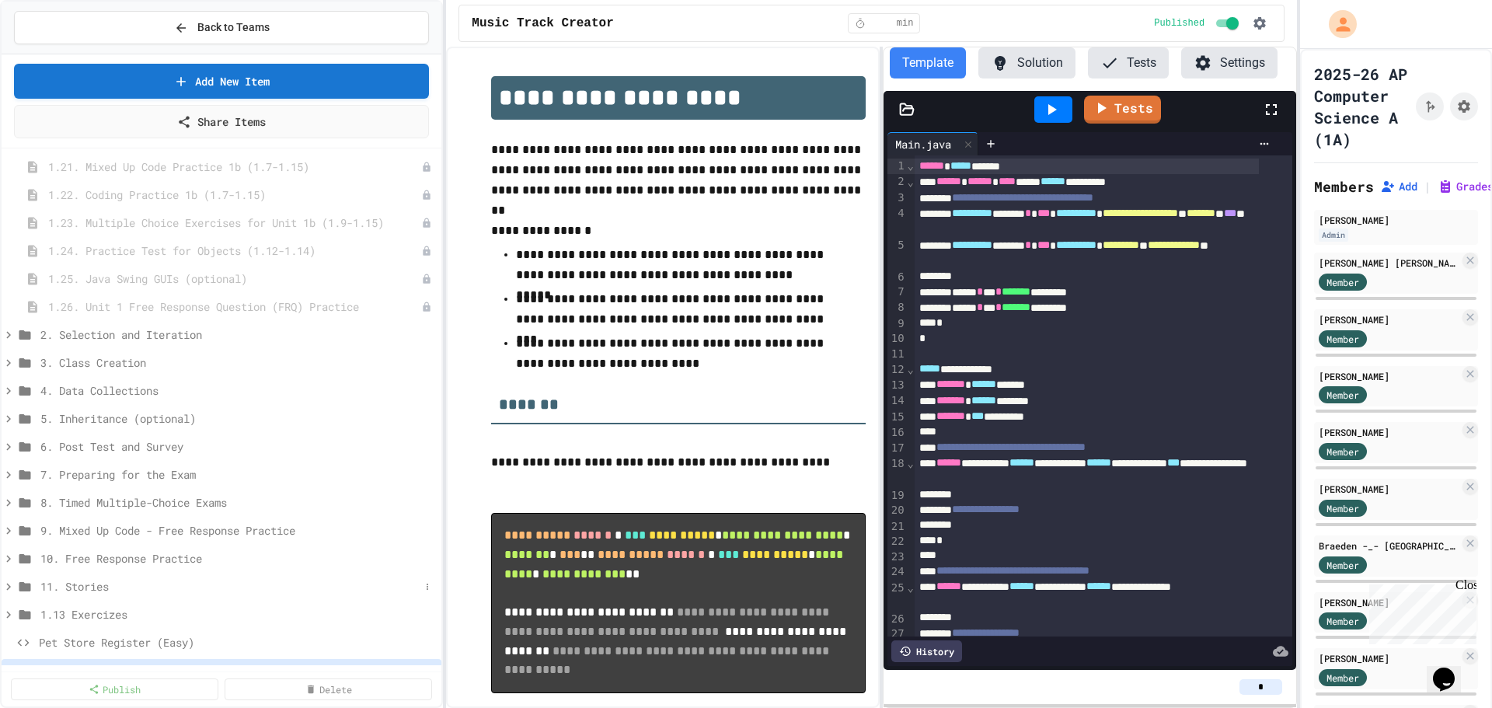
scroll to position [789, 0]
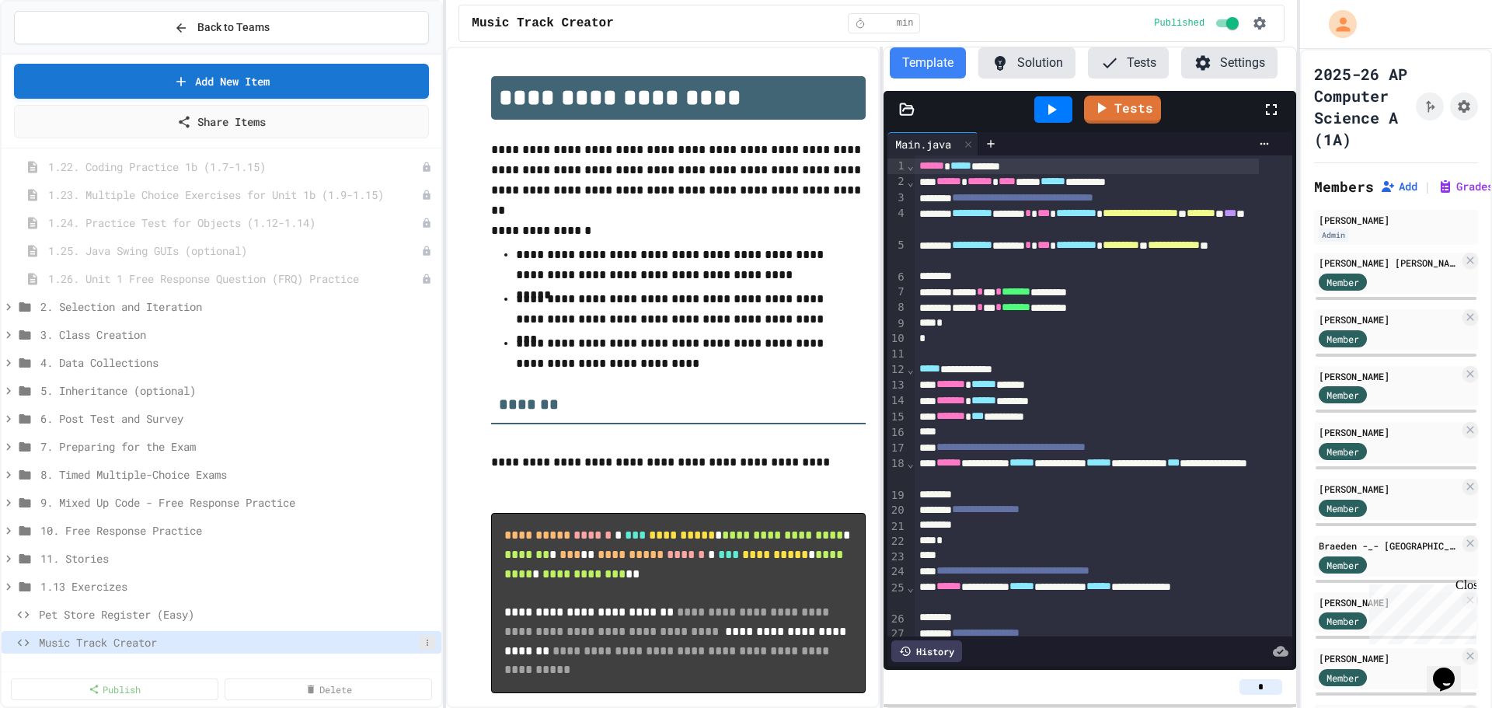
click at [427, 644] on icon at bounding box center [428, 642] width 2 height 6
click at [367, 581] on button "Rename" at bounding box center [374, 578] width 98 height 28
click at [252, 649] on input "**********" at bounding box center [229, 645] width 381 height 22
type input "**********"
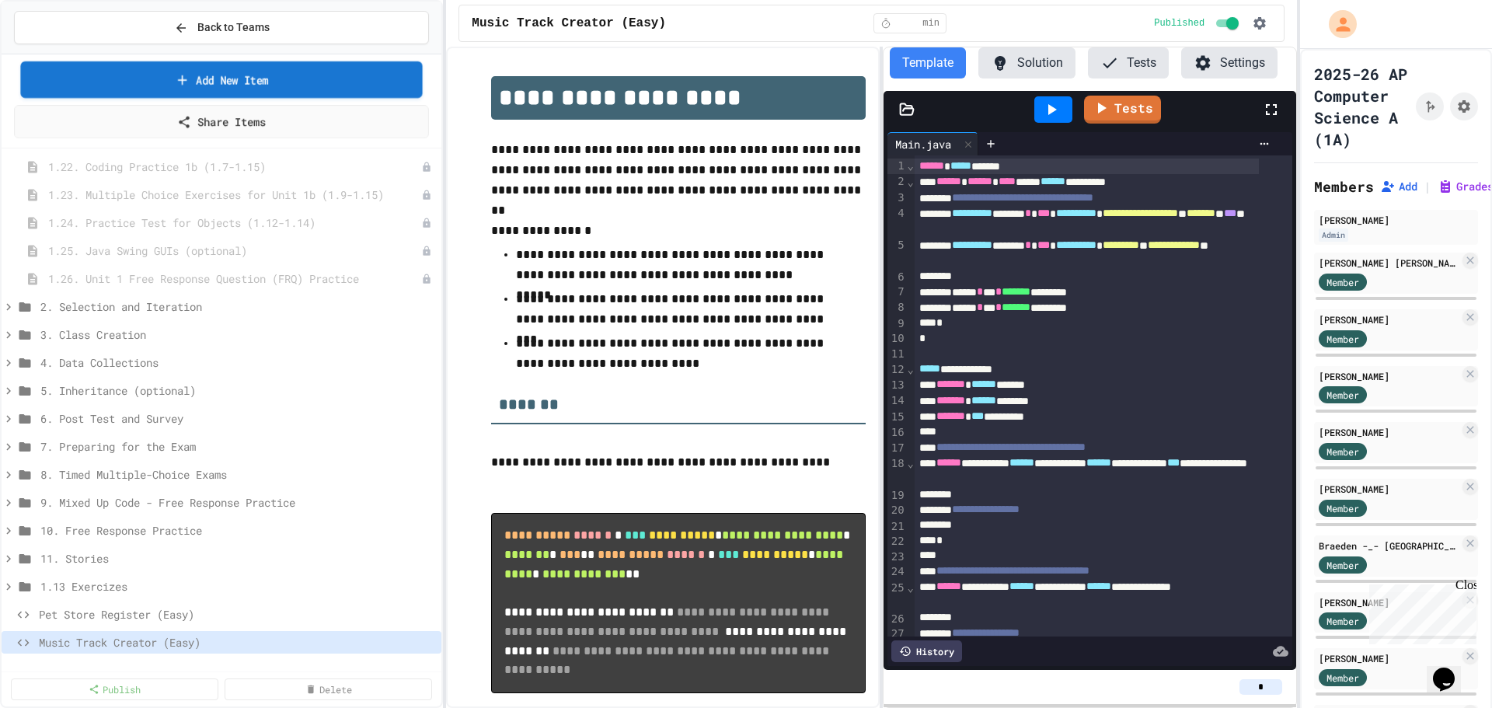
click at [231, 82] on link "Add New Item" at bounding box center [221, 79] width 402 height 37
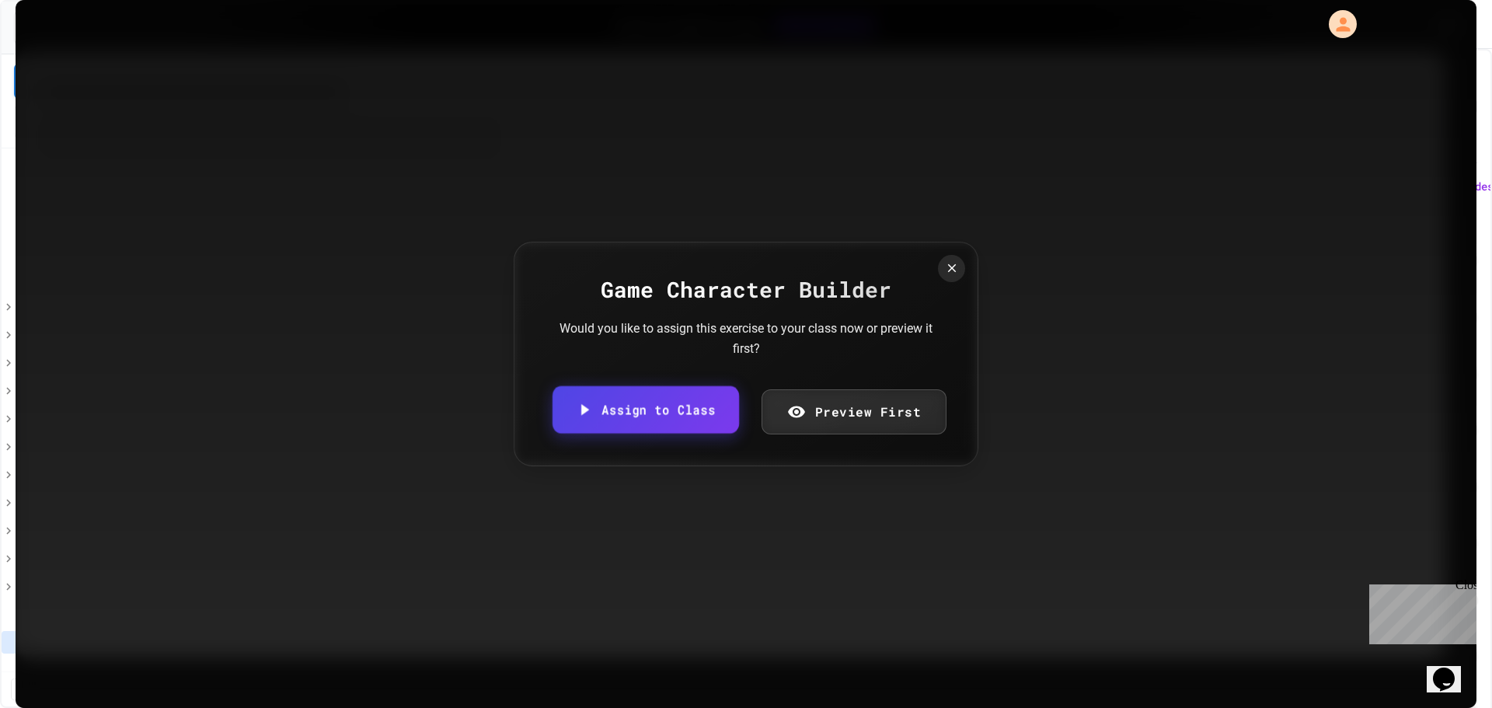
click at [635, 416] on link "Assign to Class" at bounding box center [645, 409] width 186 height 47
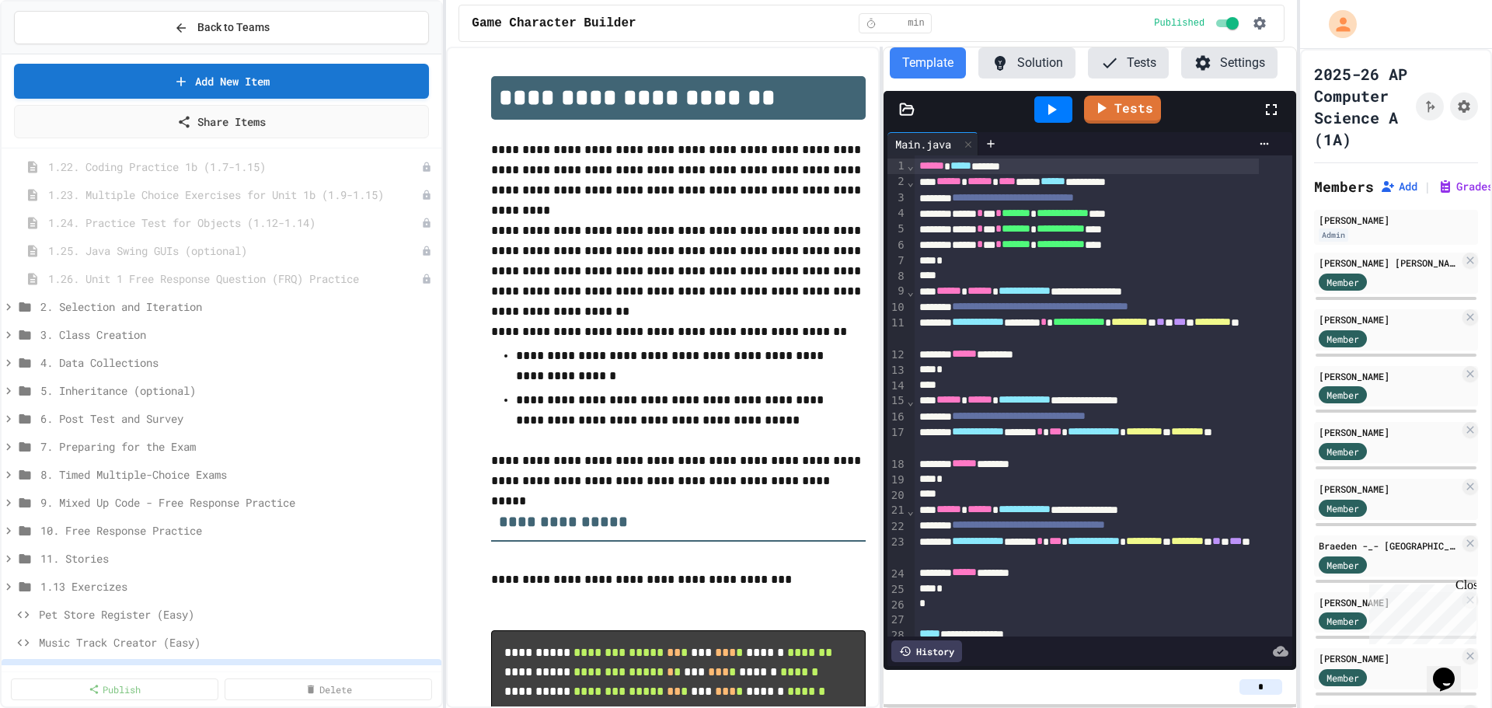
scroll to position [817, 0]
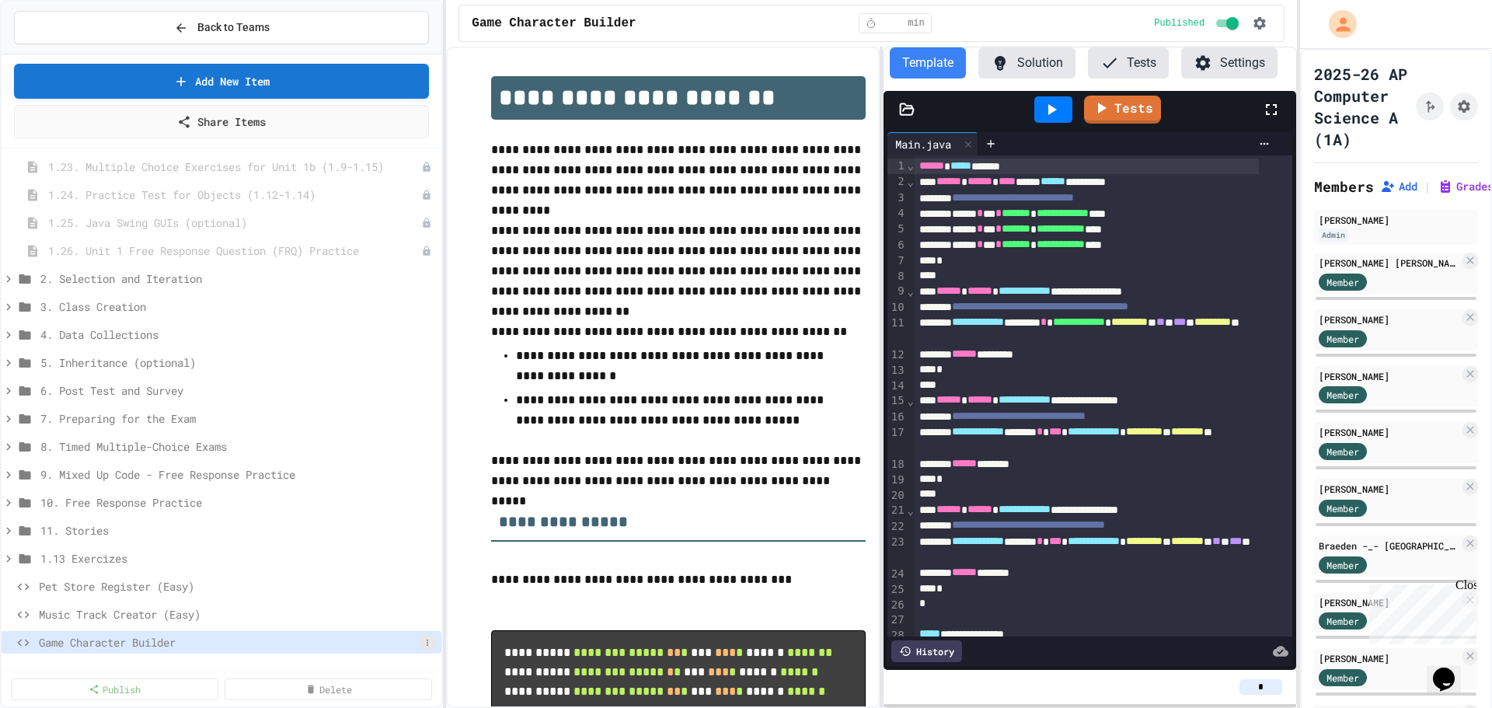
click at [427, 644] on icon at bounding box center [428, 642] width 2 height 6
click at [374, 579] on button "Rename" at bounding box center [374, 578] width 98 height 28
click at [202, 641] on input "**********" at bounding box center [229, 645] width 381 height 22
type input "**********"
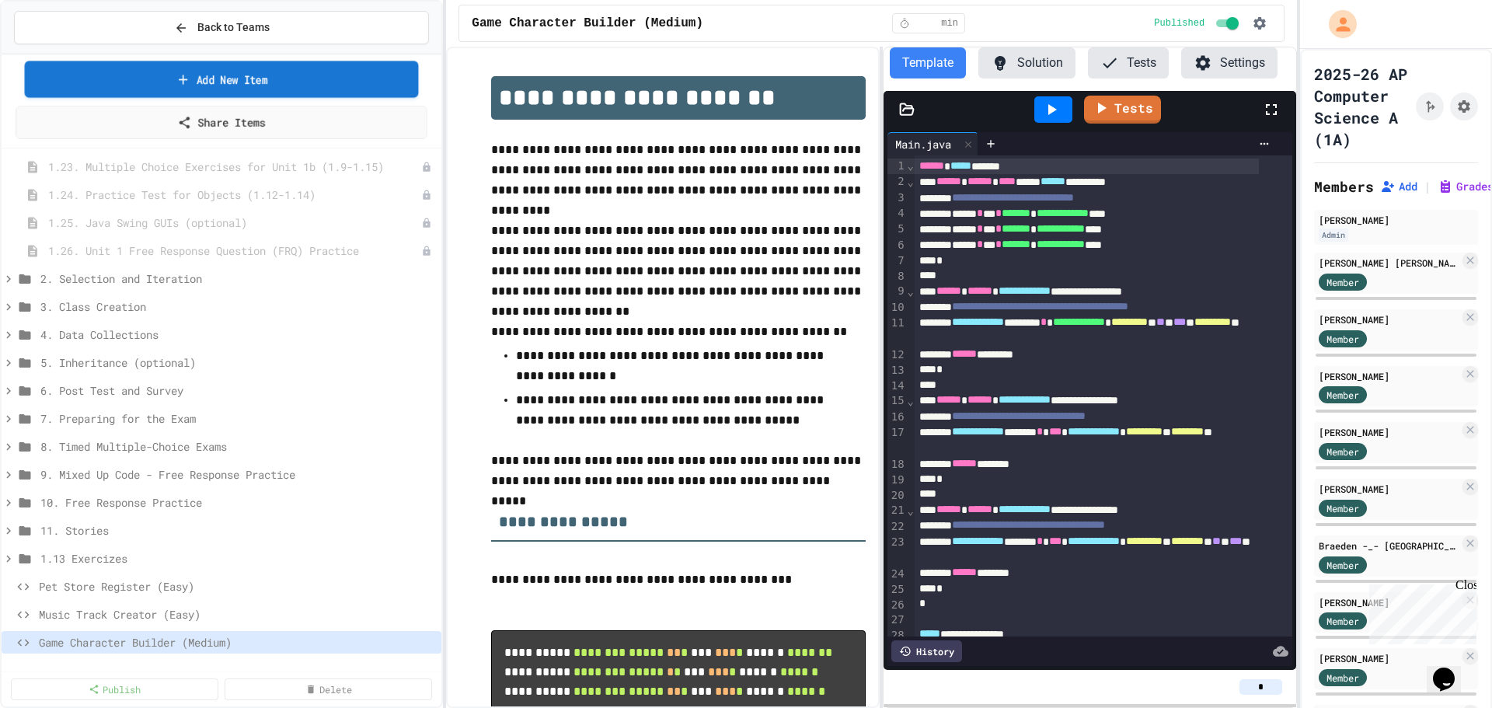
click at [232, 80] on link "Add New Item" at bounding box center [222, 79] width 394 height 37
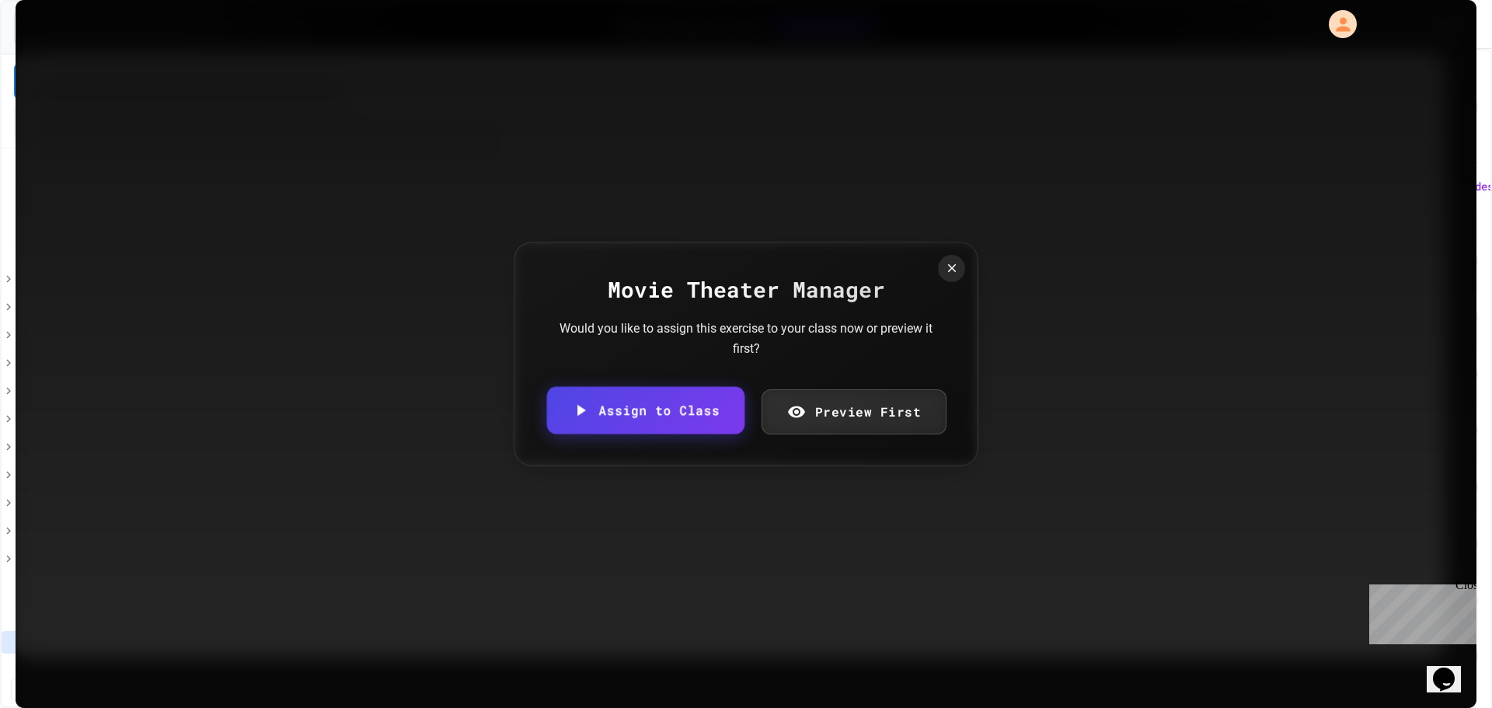
click at [655, 419] on link "Assign to Class" at bounding box center [645, 410] width 197 height 47
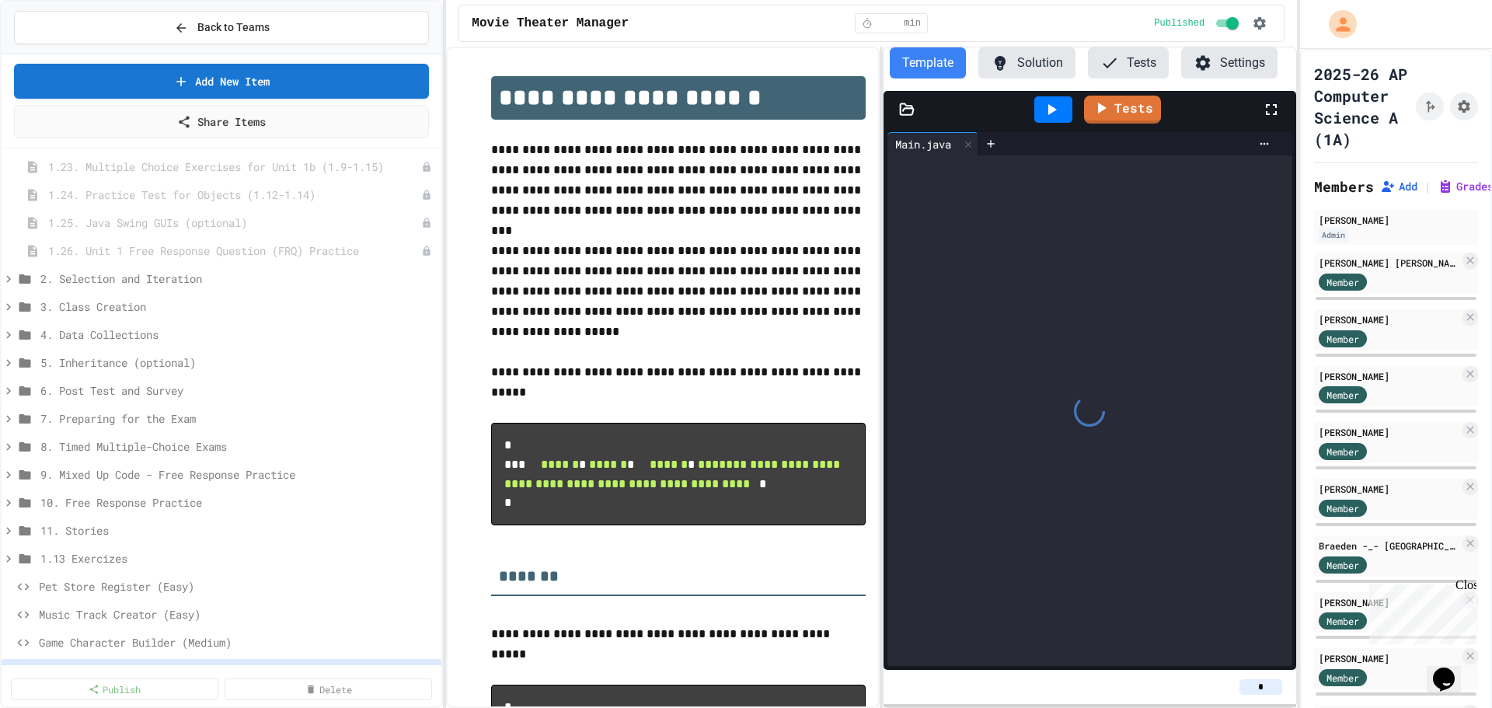
scroll to position [844, 0]
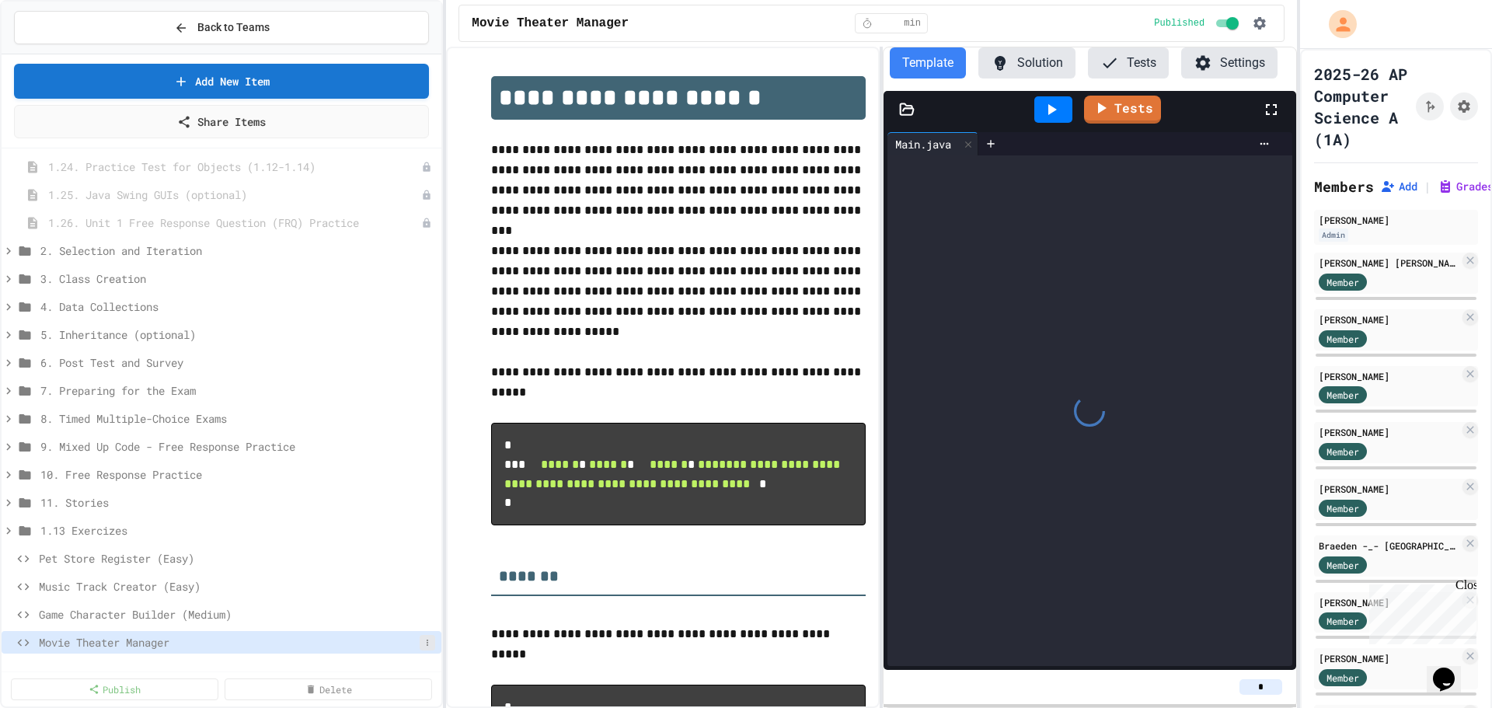
click at [423, 640] on icon at bounding box center [427, 642] width 9 height 9
click at [354, 584] on button "Rename" at bounding box center [374, 578] width 98 height 28
click at [268, 643] on input "**********" at bounding box center [229, 645] width 381 height 22
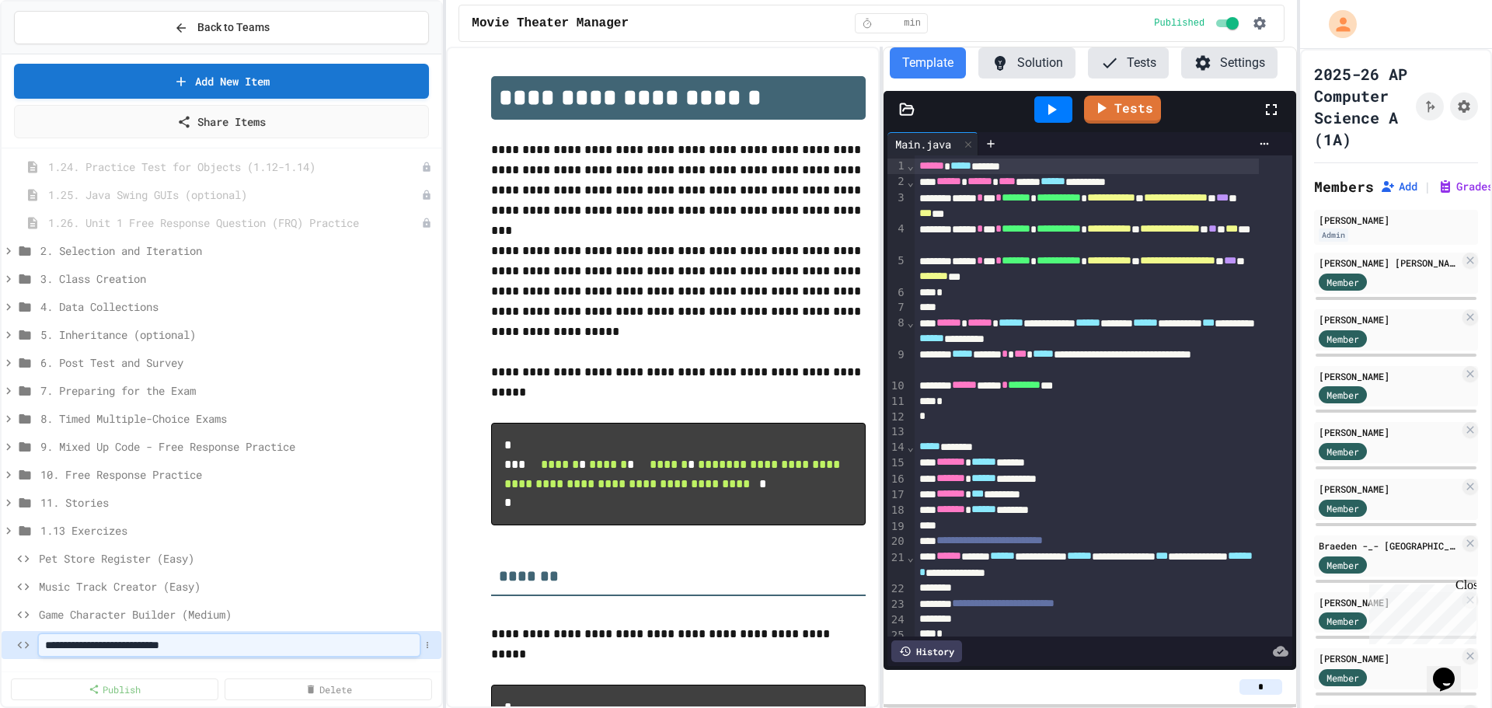
type input "**********"
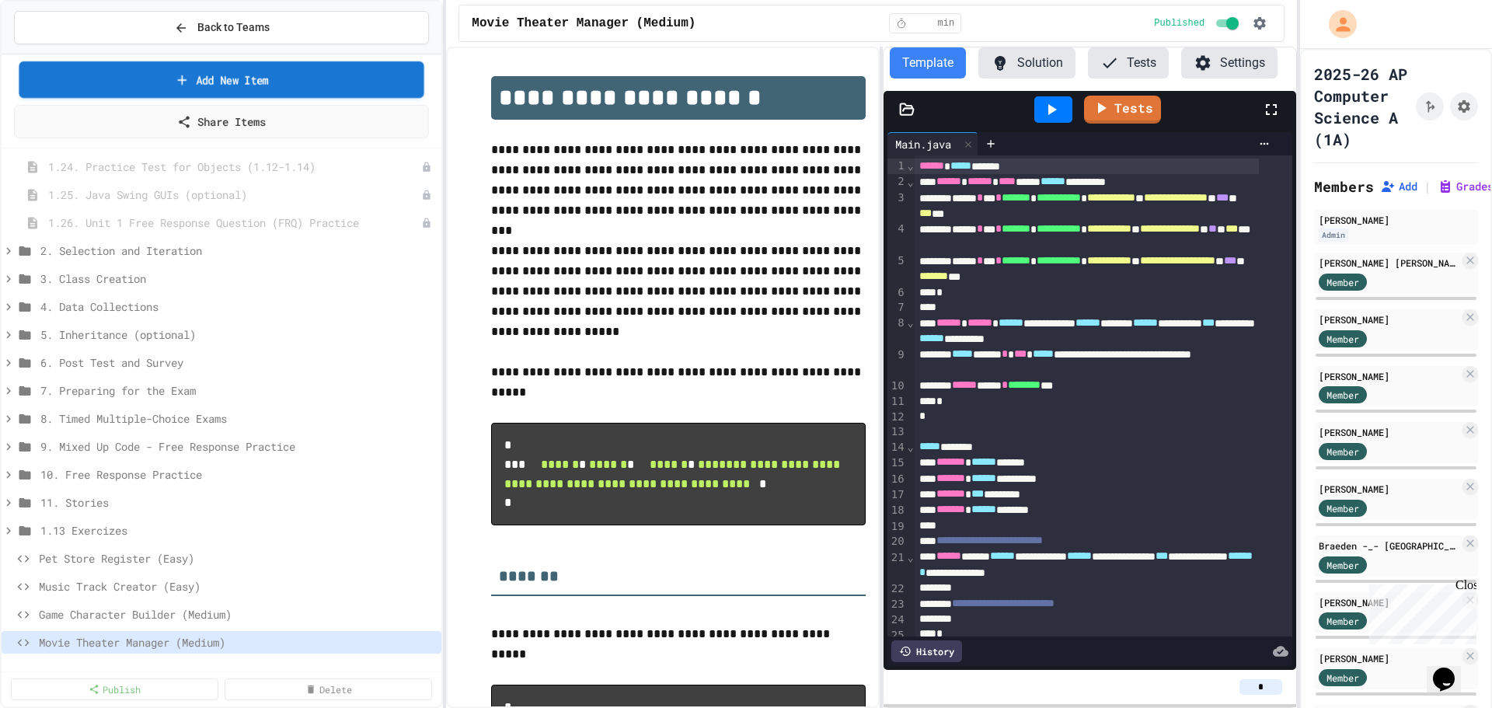
click at [246, 80] on link "Add New Item" at bounding box center [222, 79] width 406 height 37
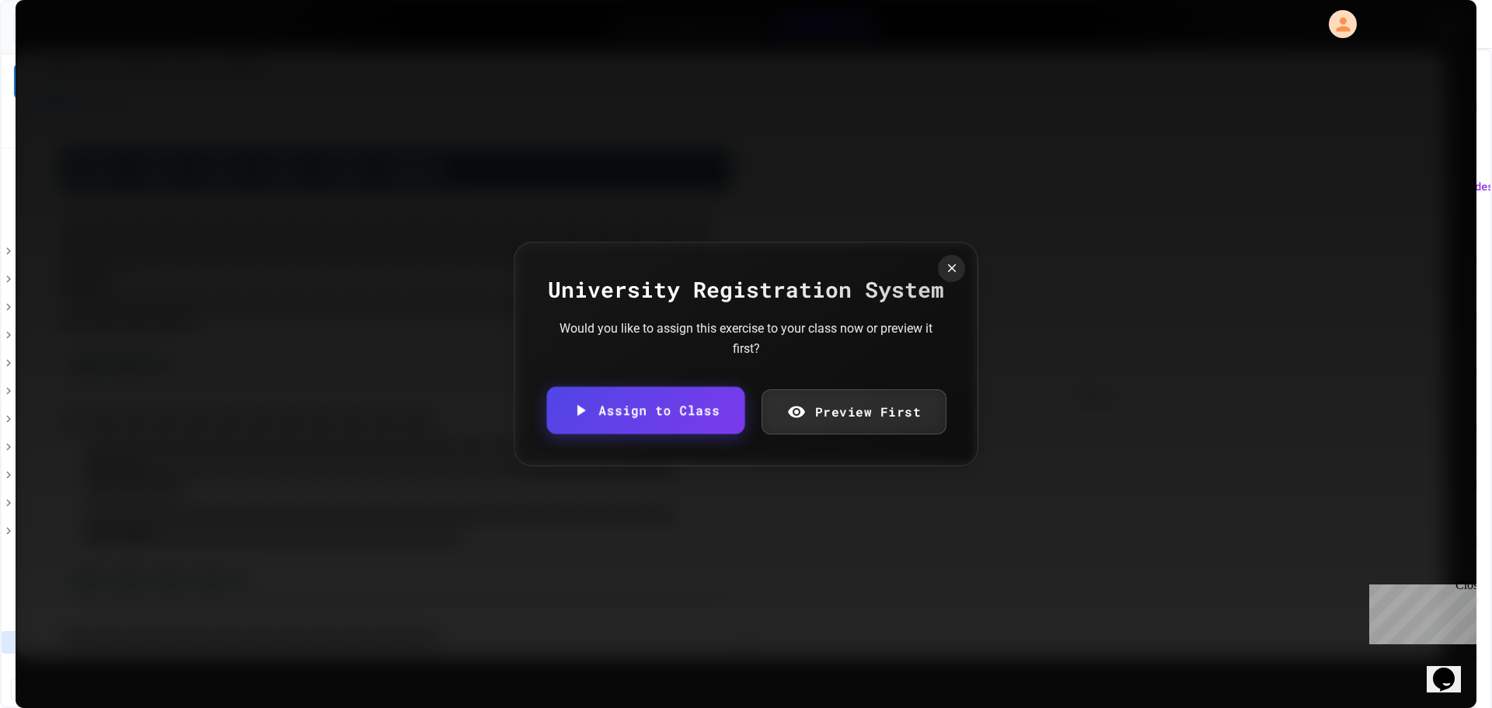
click at [663, 415] on link "Assign to Class" at bounding box center [645, 410] width 198 height 47
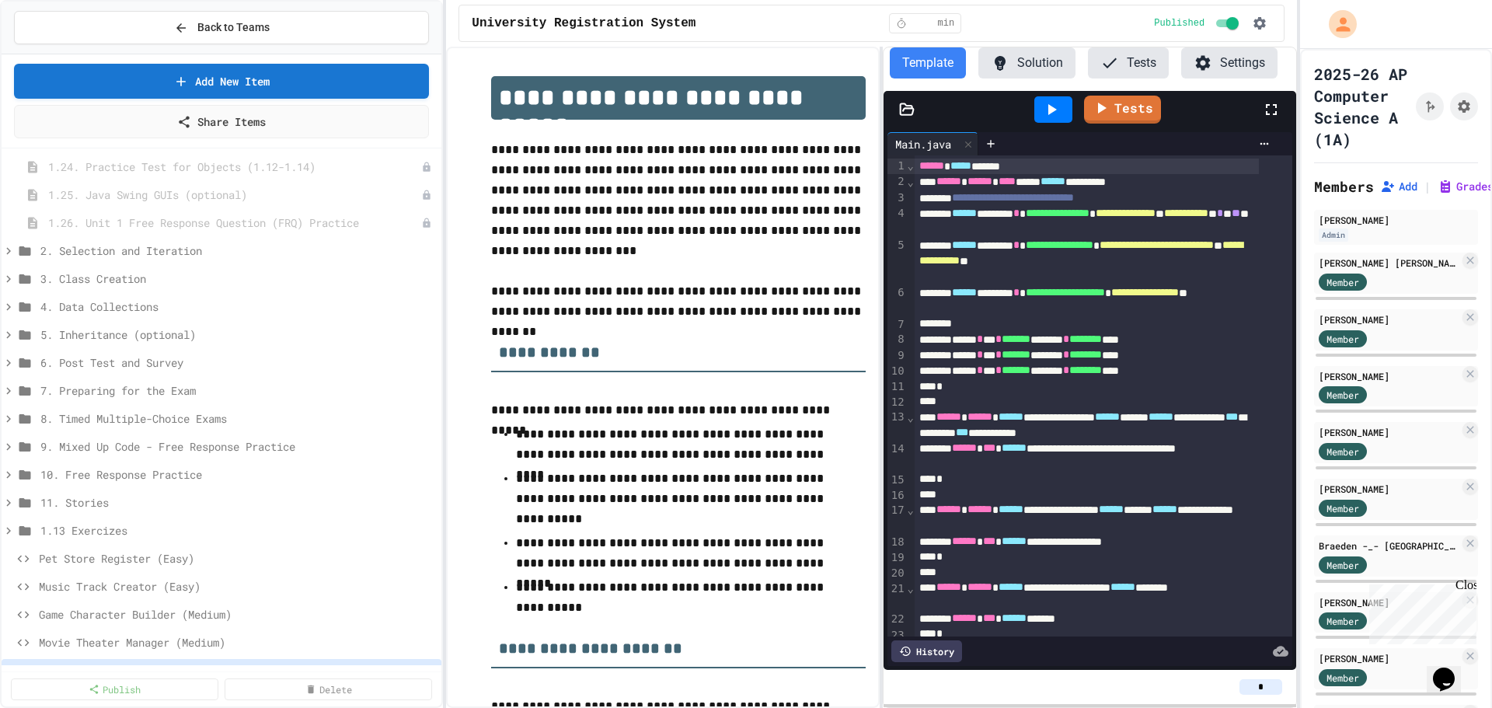
scroll to position [872, 0]
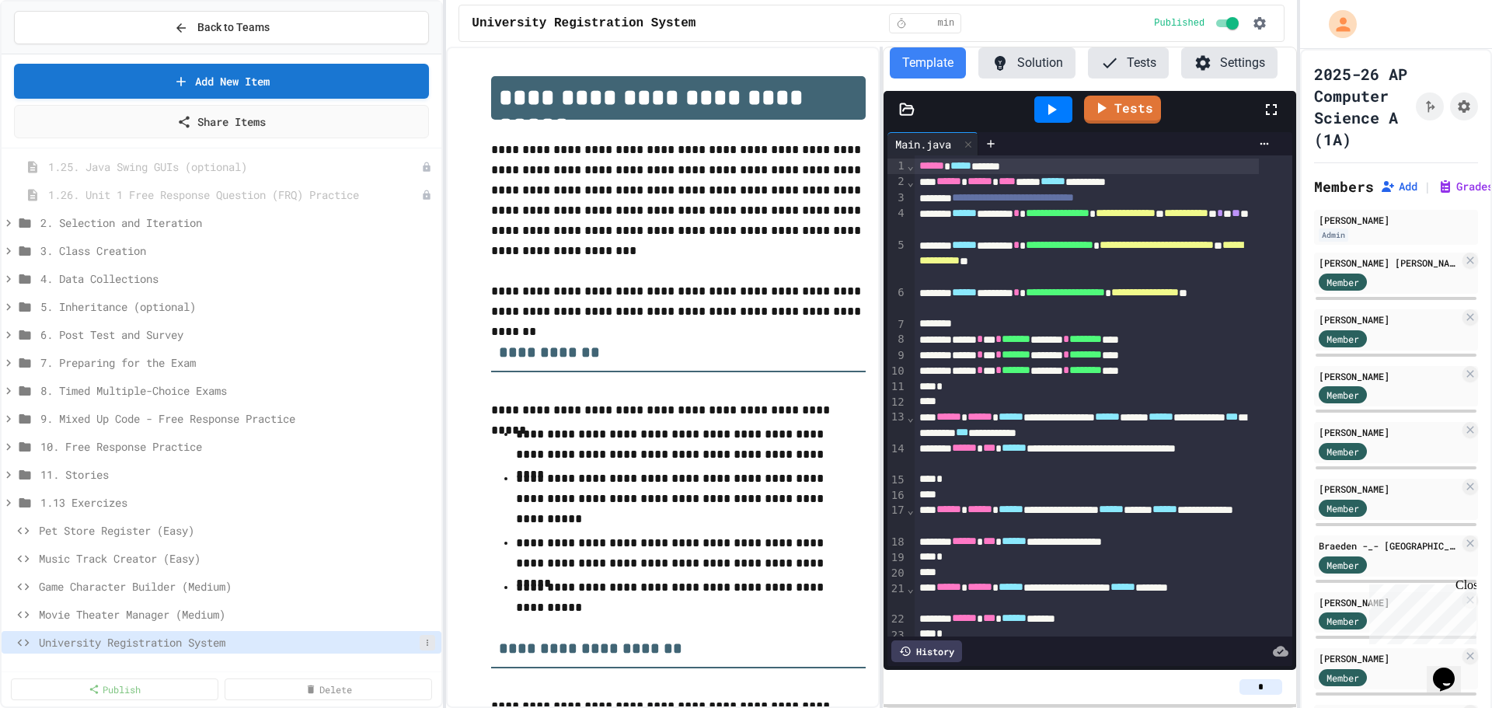
click at [423, 641] on icon at bounding box center [427, 642] width 9 height 9
click at [377, 585] on button "Rename" at bounding box center [374, 578] width 98 height 28
click at [308, 645] on input "**********" at bounding box center [229, 645] width 381 height 22
type input "**********"
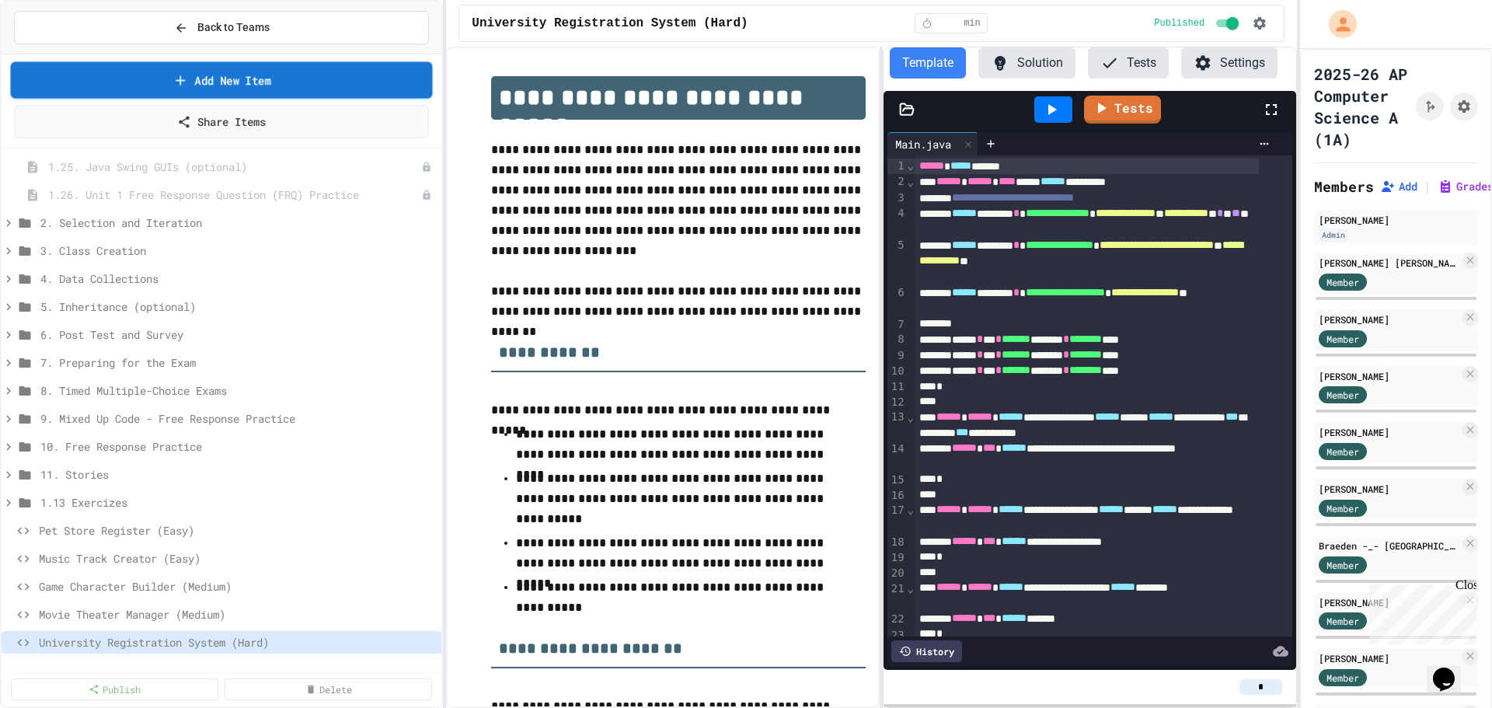
click at [244, 80] on link "Add New Item" at bounding box center [222, 79] width 422 height 37
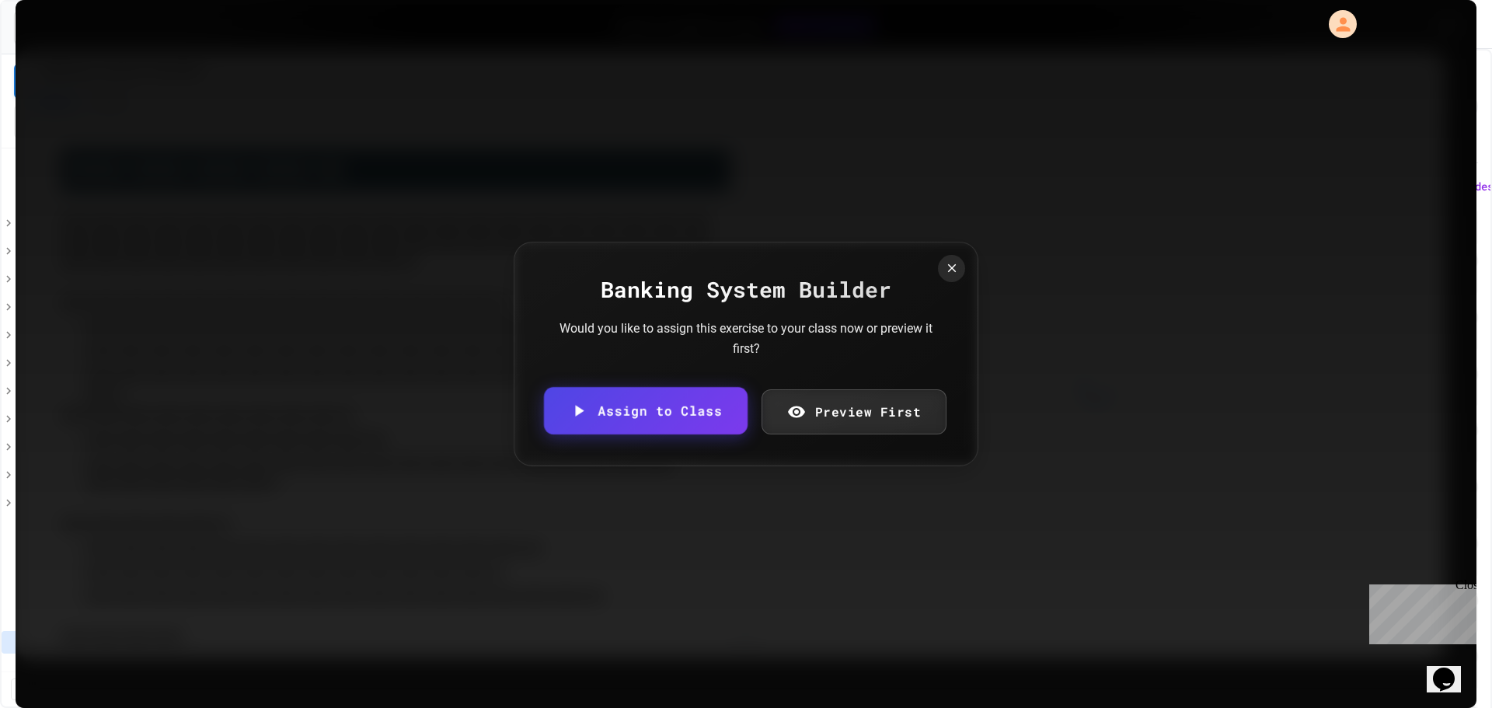
click at [652, 416] on link "Assign to Class" at bounding box center [646, 410] width 204 height 47
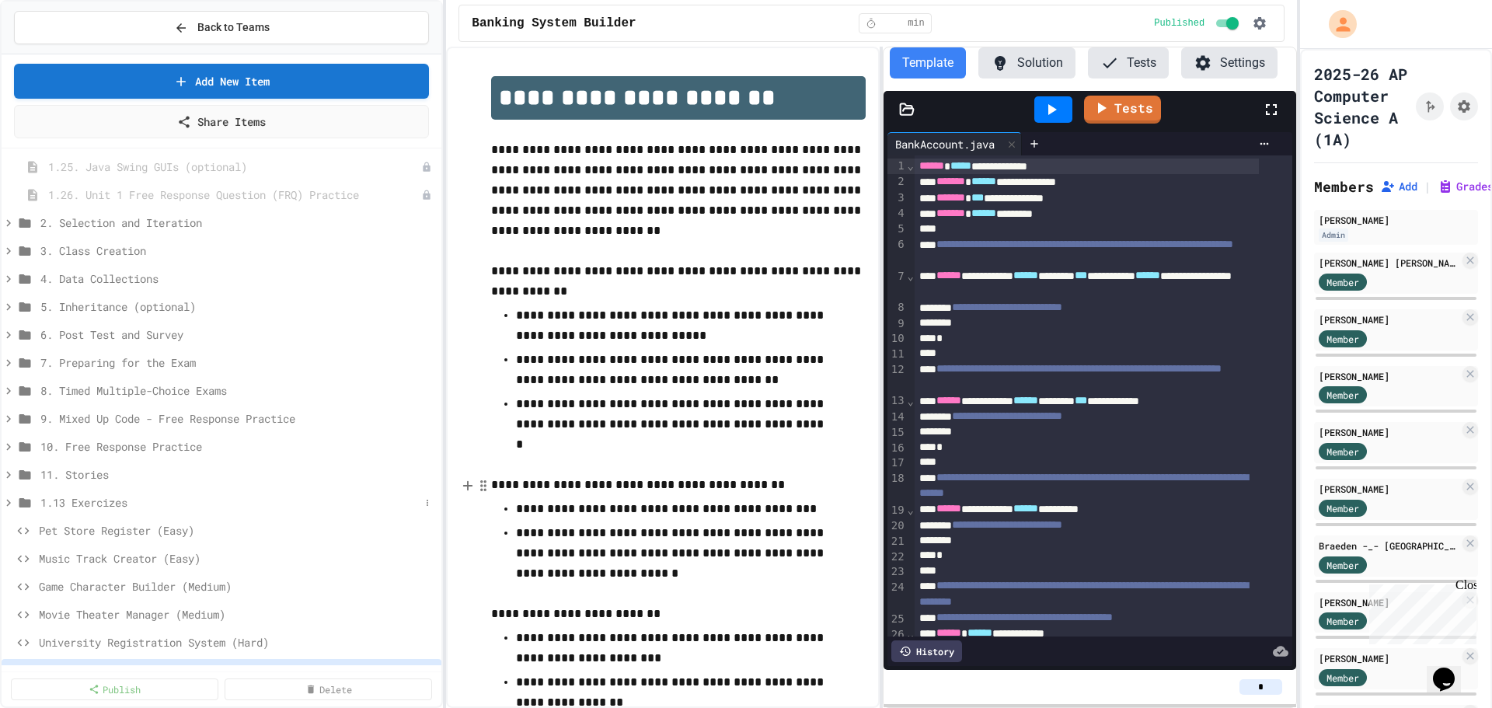
scroll to position [900, 0]
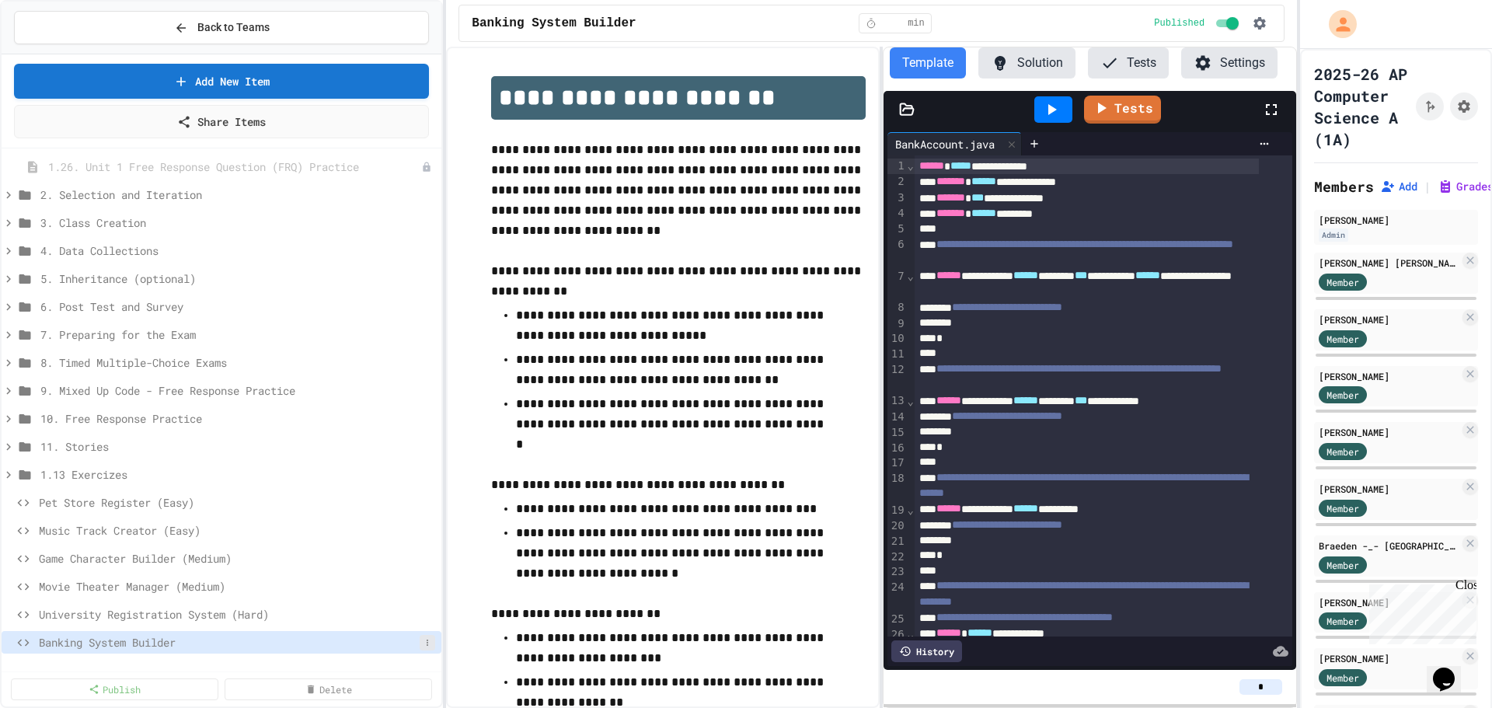
click at [421, 642] on button at bounding box center [428, 643] width 16 height 16
click at [386, 573] on button "Rename" at bounding box center [374, 578] width 98 height 28
click at [262, 642] on input "**********" at bounding box center [229, 645] width 381 height 22
type input "**********"
click at [5, 475] on icon at bounding box center [9, 475] width 14 height 14
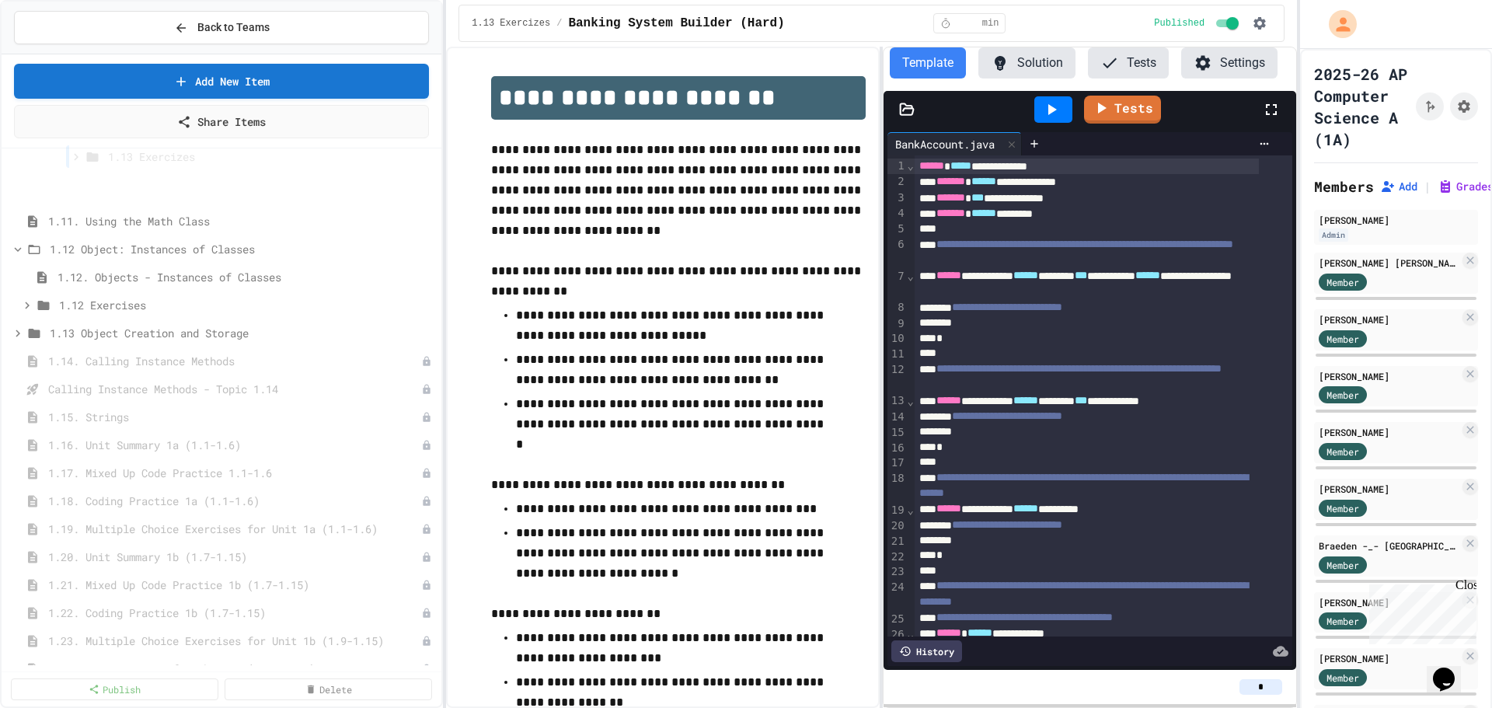
scroll to position [298, 0]
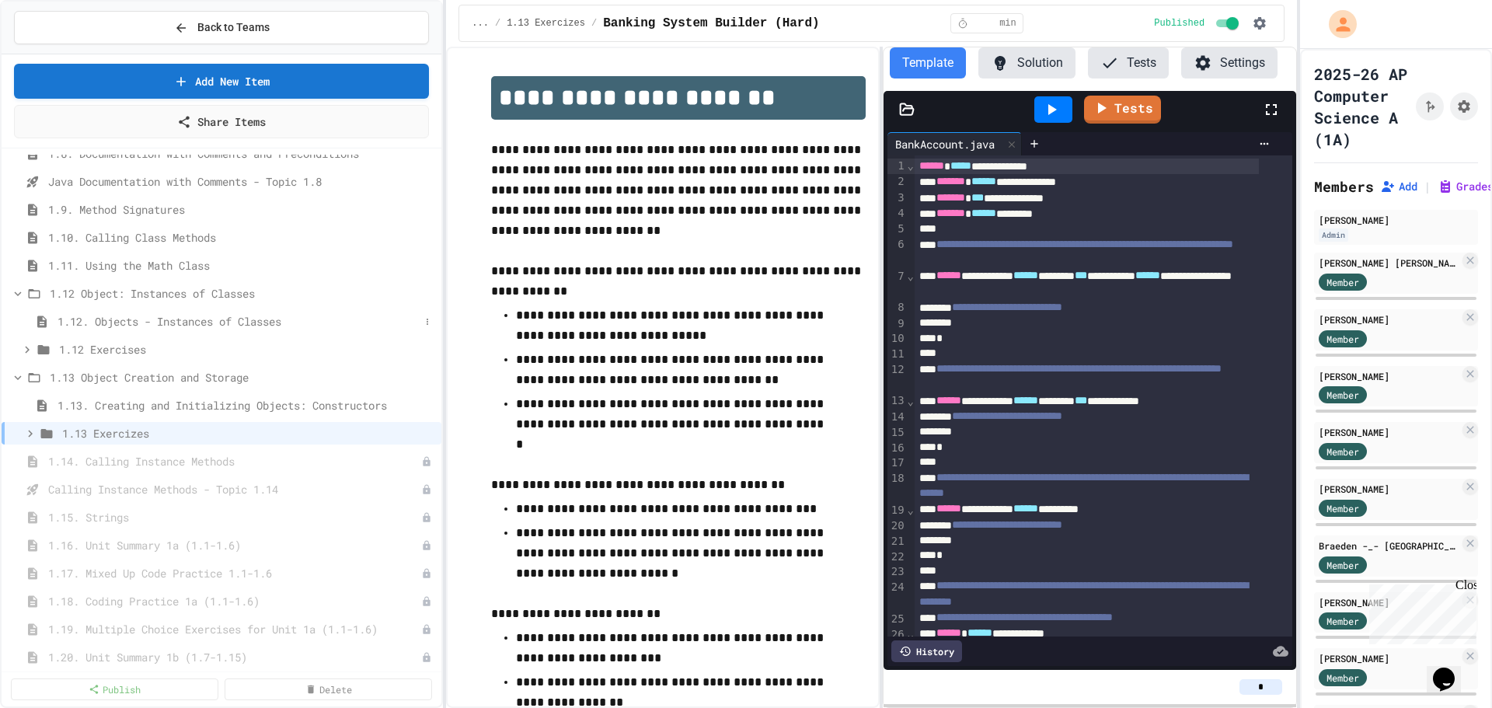
click at [109, 324] on span "1.12. Objects - Instances of Classes" at bounding box center [238, 321] width 362 height 16
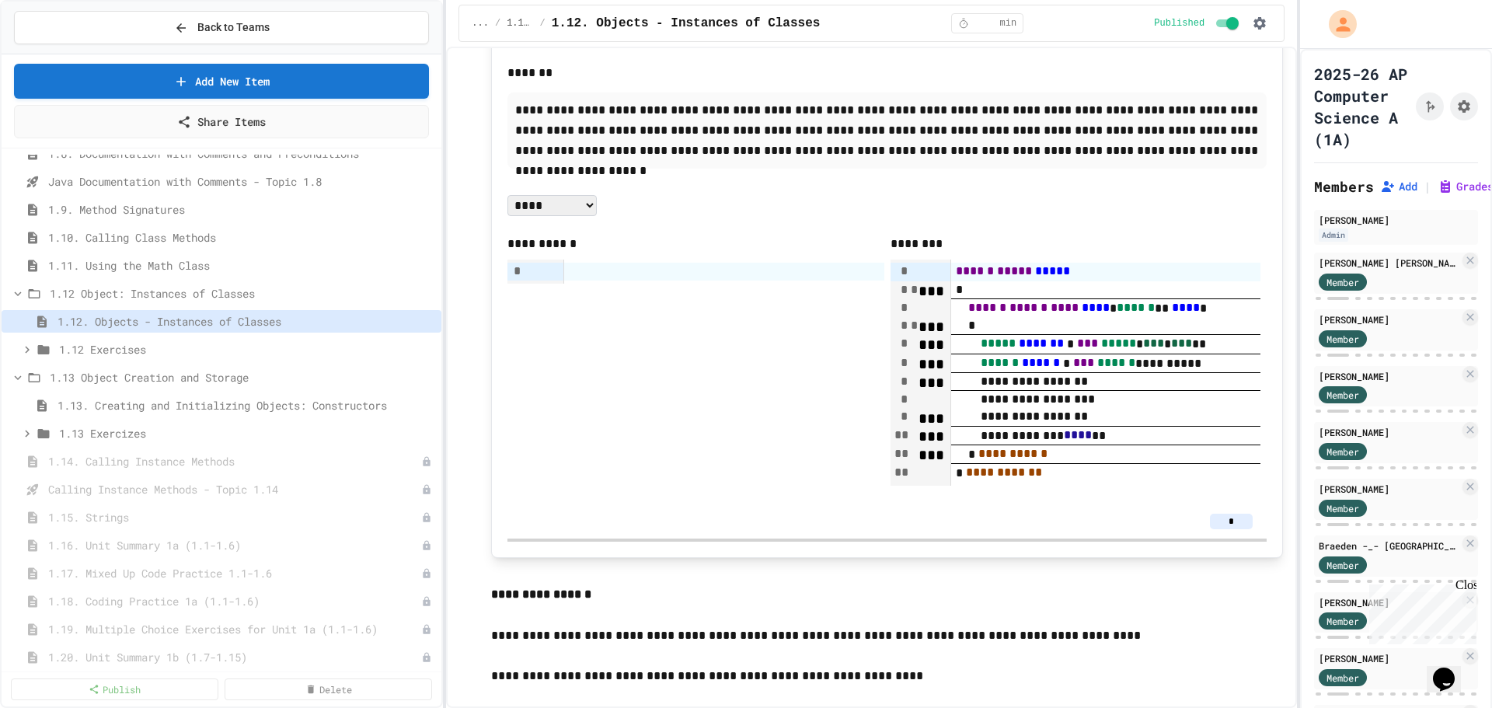
scroll to position [11110, 0]
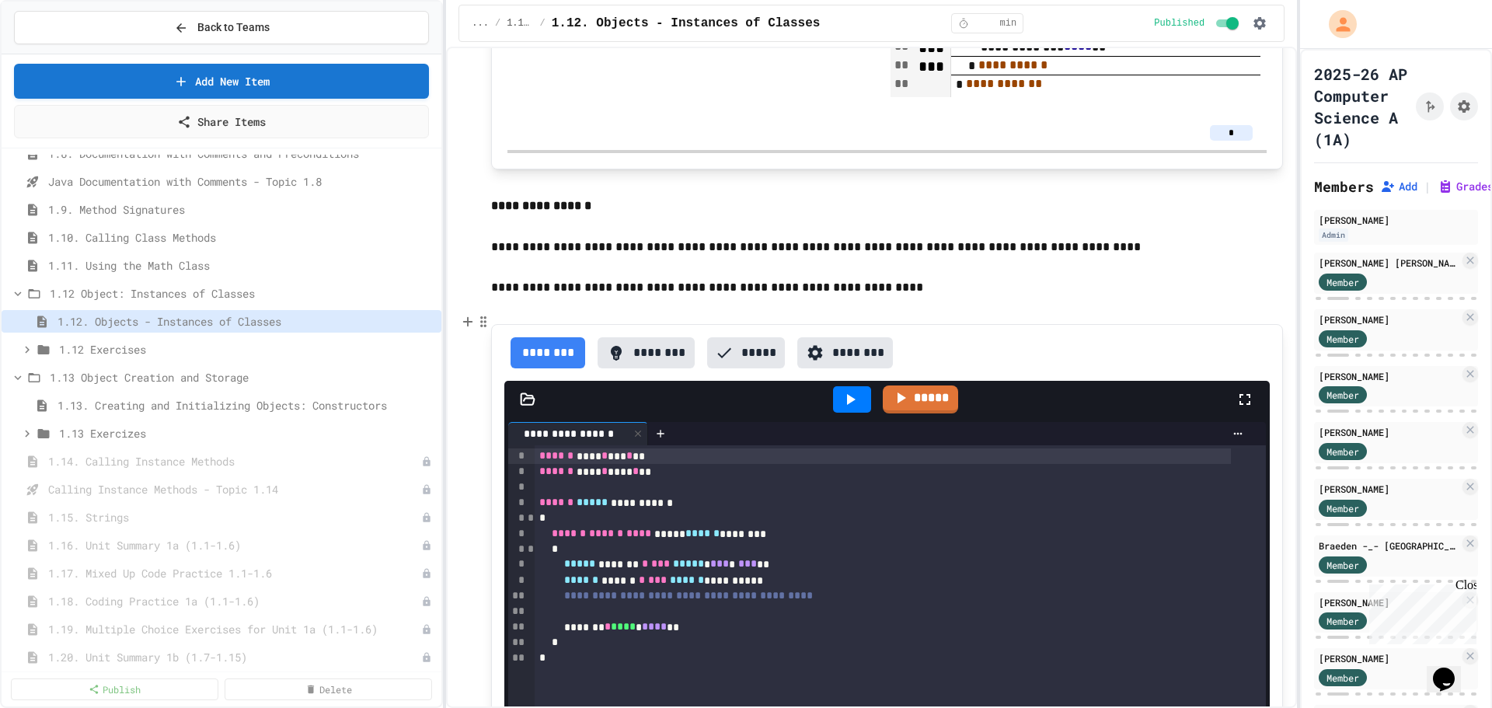
click at [646, 337] on button "********" at bounding box center [645, 352] width 97 height 31
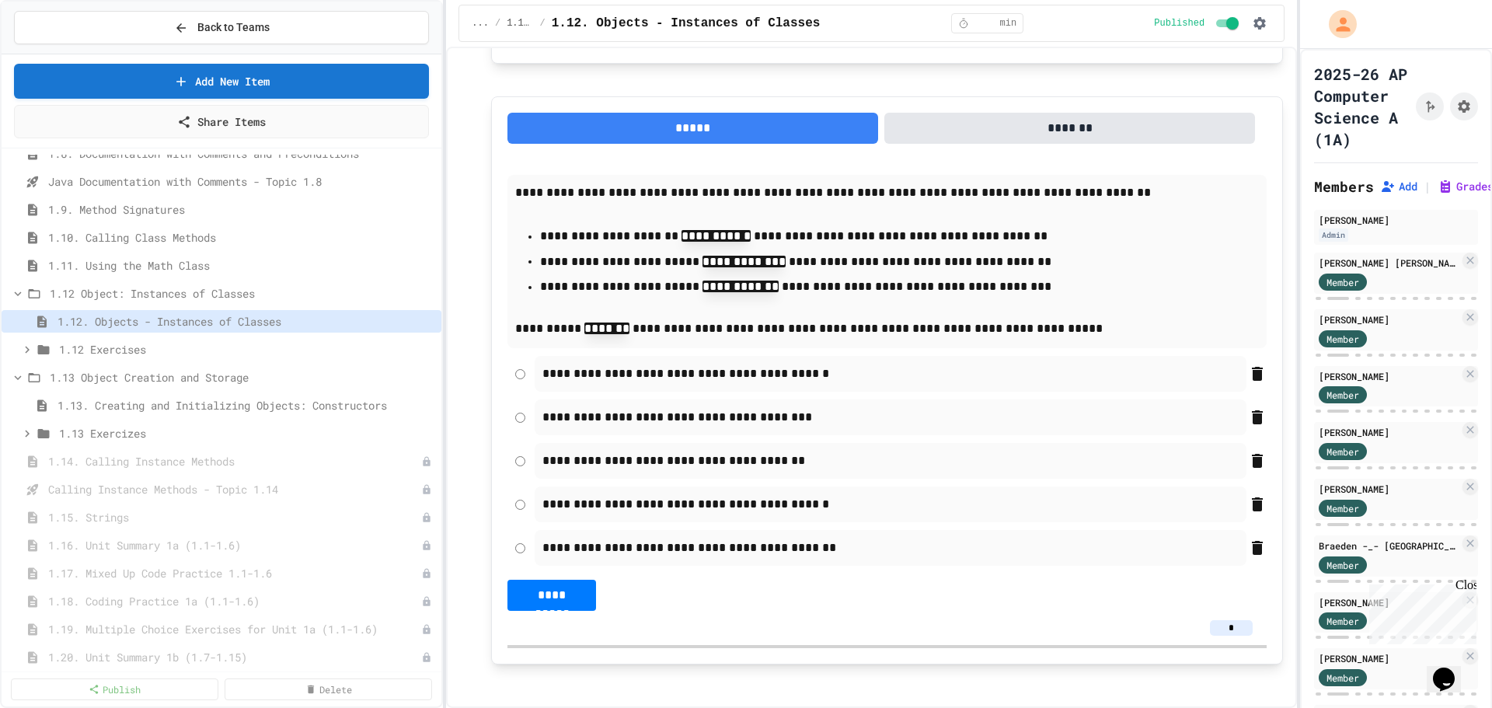
scroll to position [15164, 0]
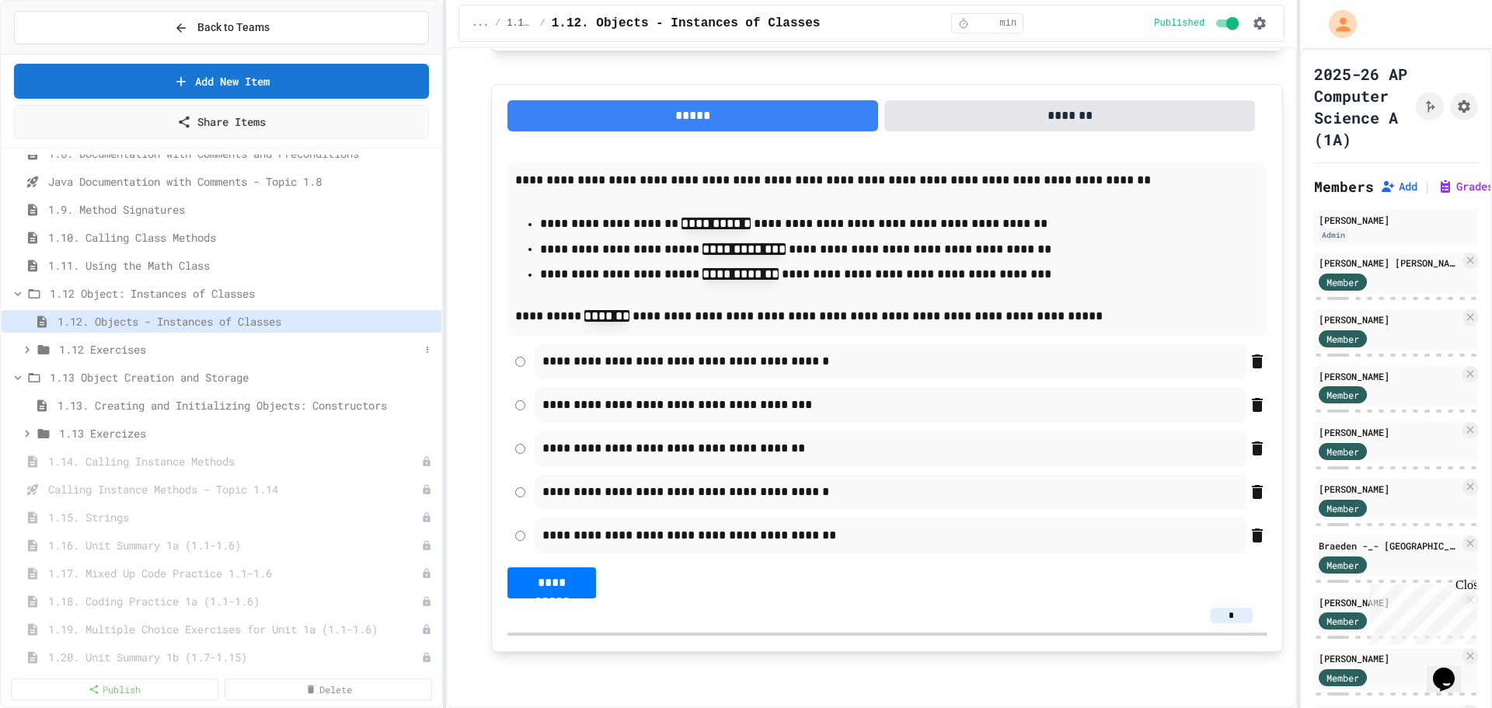
click at [100, 348] on span "1.12 Exercises" at bounding box center [239, 349] width 360 height 16
click at [135, 377] on span "Student ID Fixer (Easy)" at bounding box center [243, 377] width 353 height 16
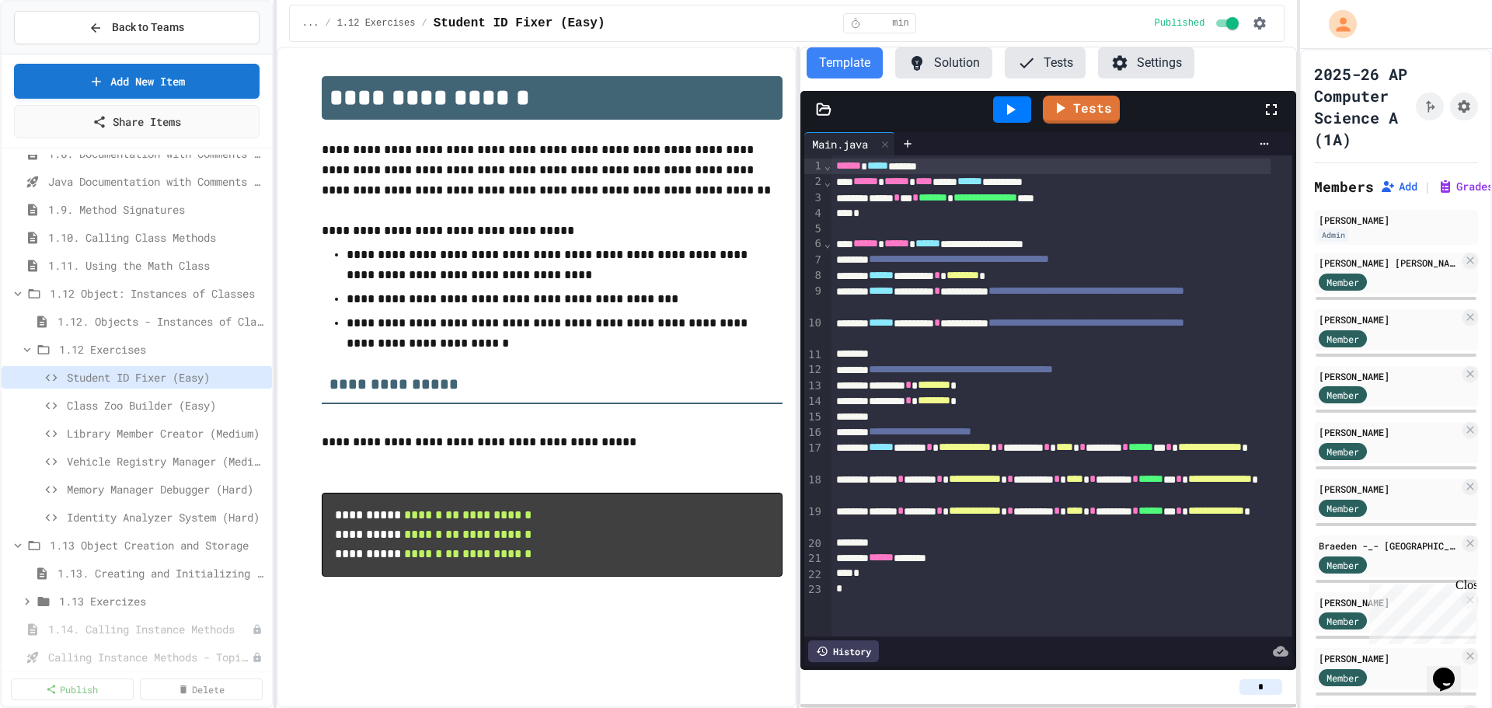
click at [277, 357] on div "**********" at bounding box center [746, 354] width 1492 height 708
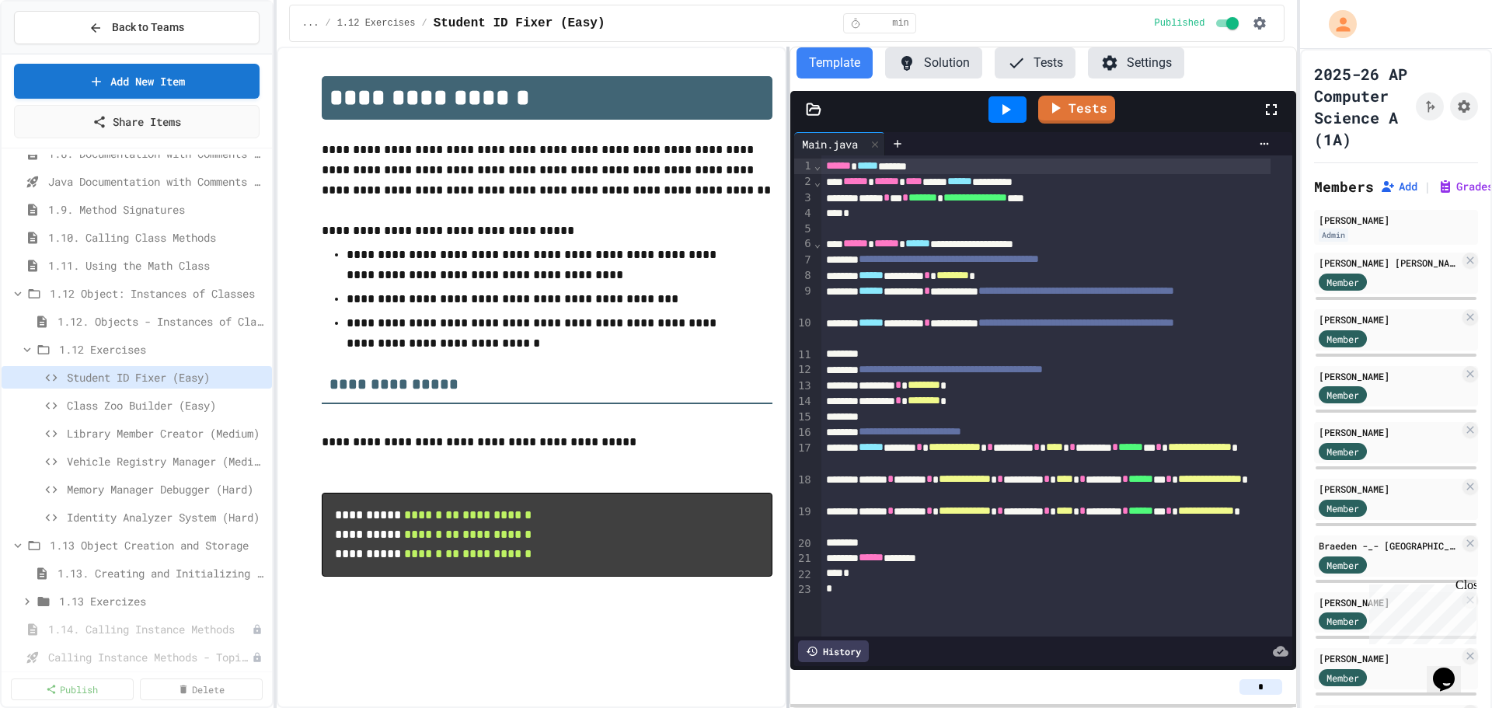
click at [787, 371] on div at bounding box center [787, 377] width 3 height 661
click at [939, 64] on button "Solution" at bounding box center [933, 62] width 97 height 31
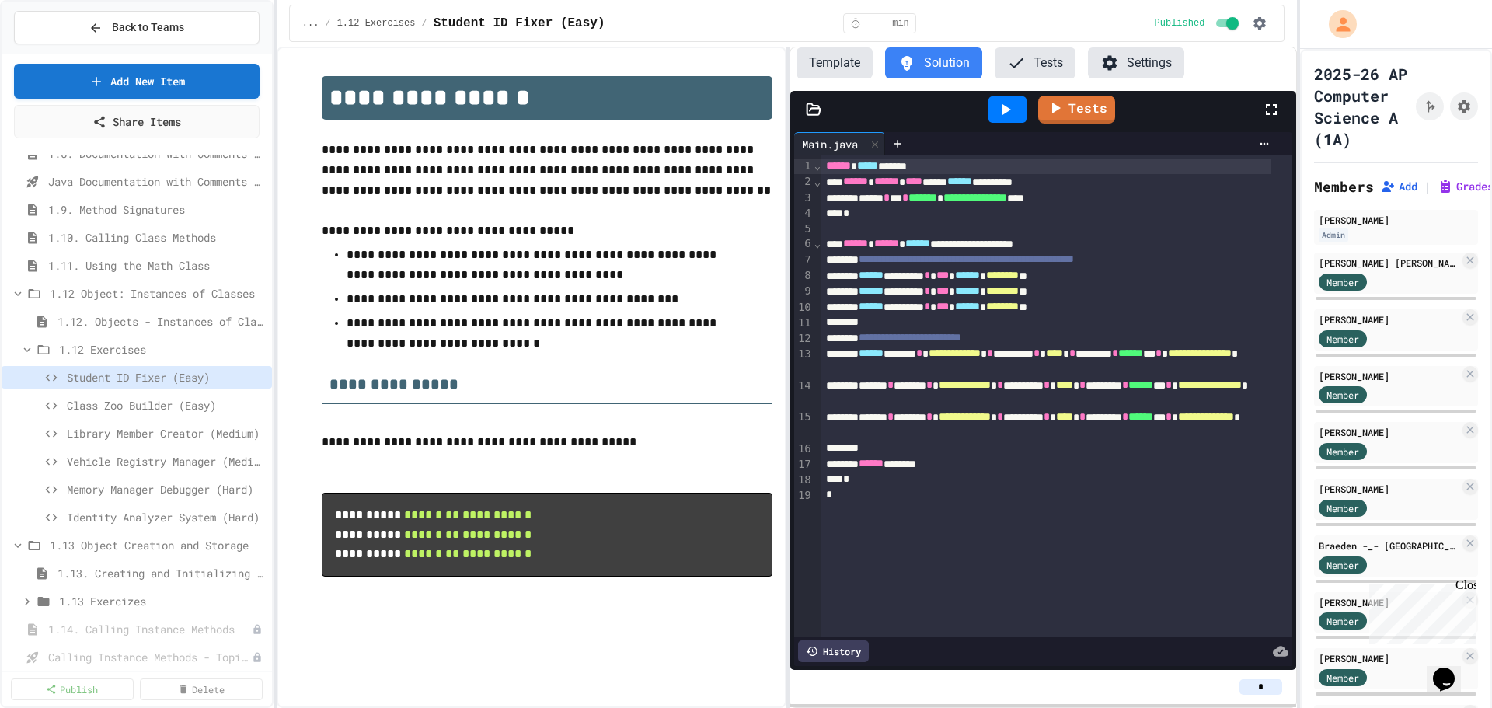
click at [841, 63] on button "Template" at bounding box center [834, 62] width 76 height 31
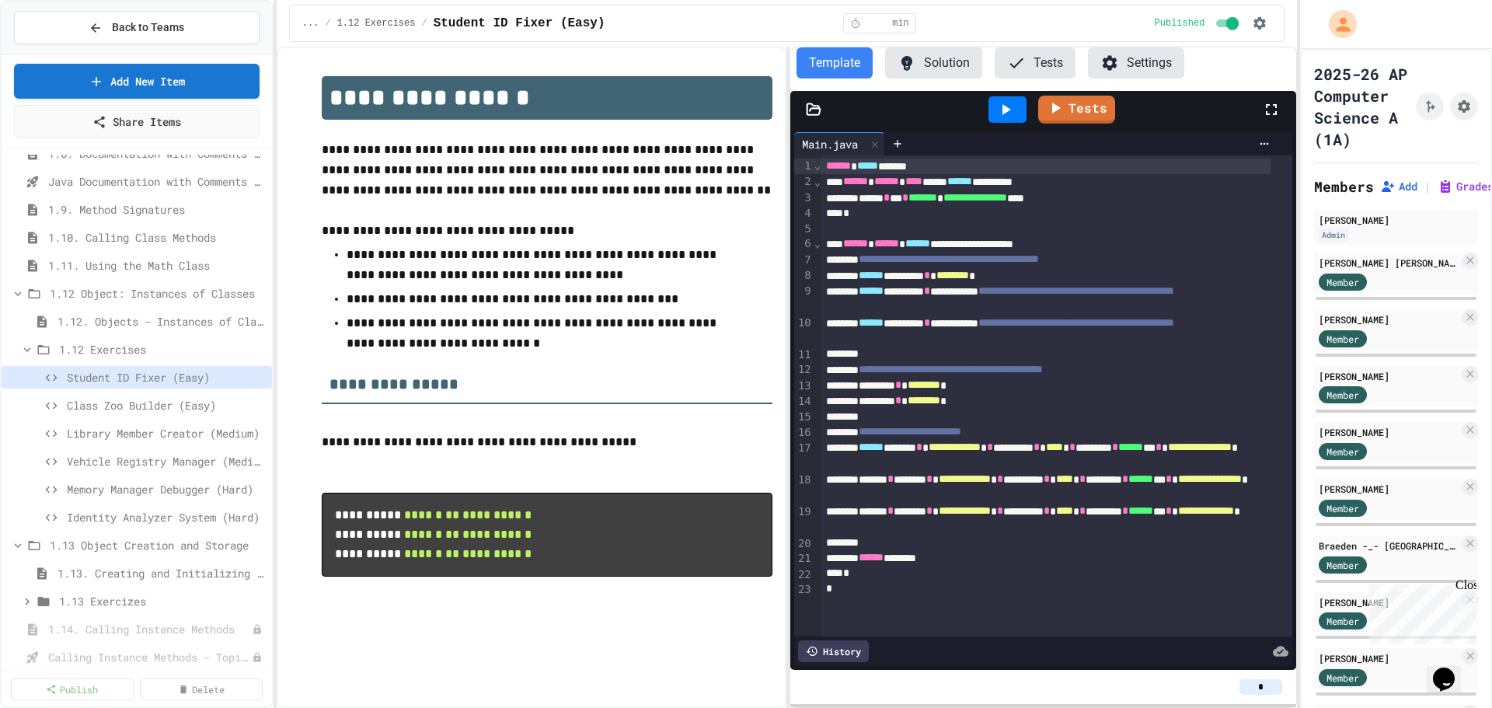
click at [944, 63] on button "Solution" at bounding box center [933, 62] width 97 height 31
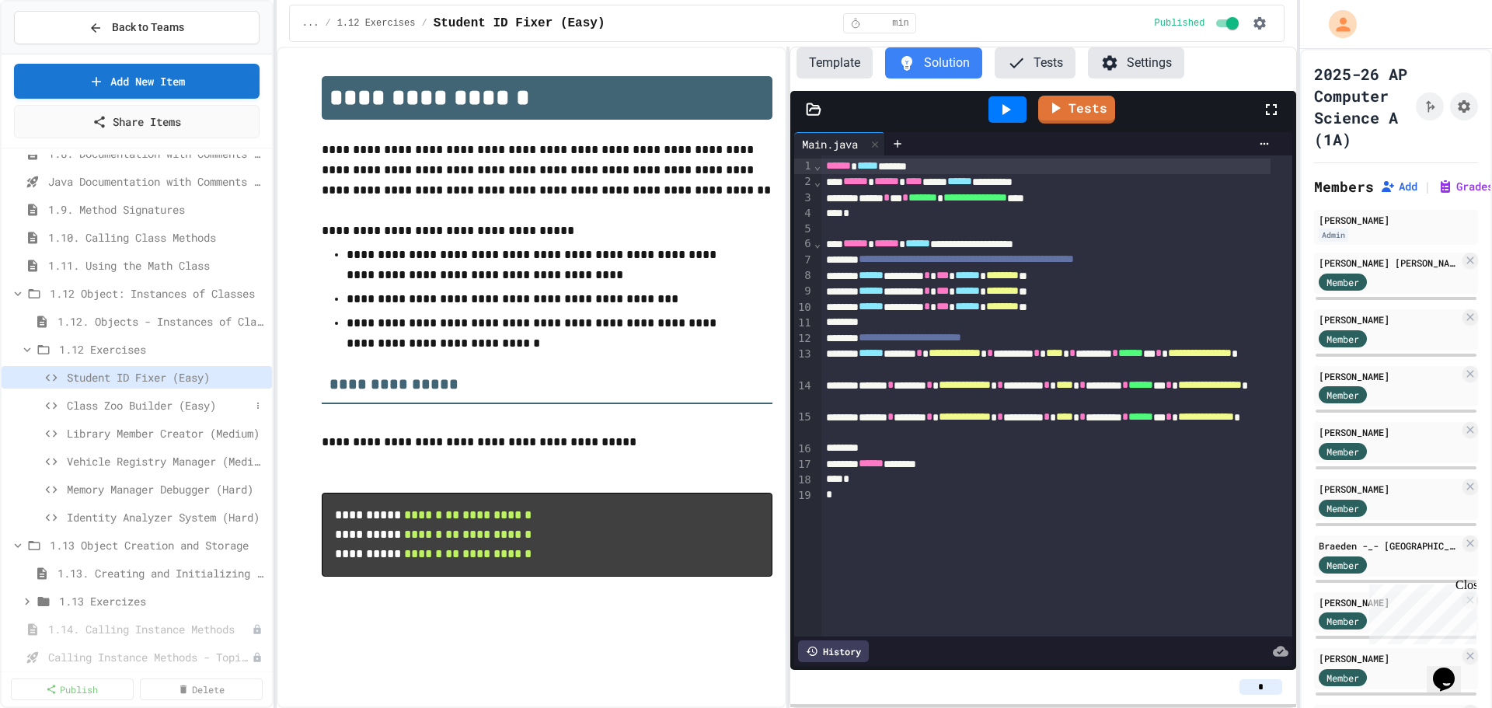
click at [146, 403] on span "Class Zoo Builder (Easy)" at bounding box center [158, 405] width 183 height 16
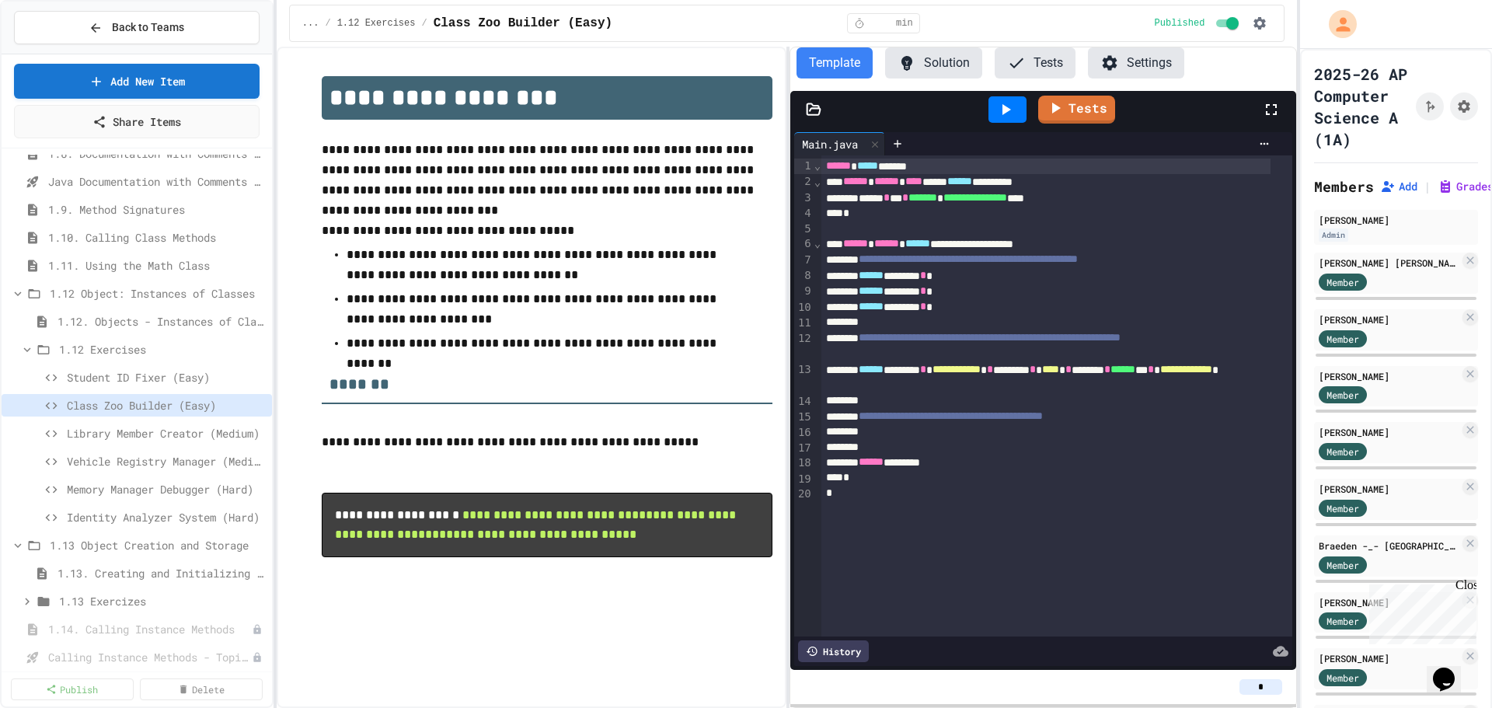
click at [925, 61] on button "Solution" at bounding box center [933, 62] width 97 height 31
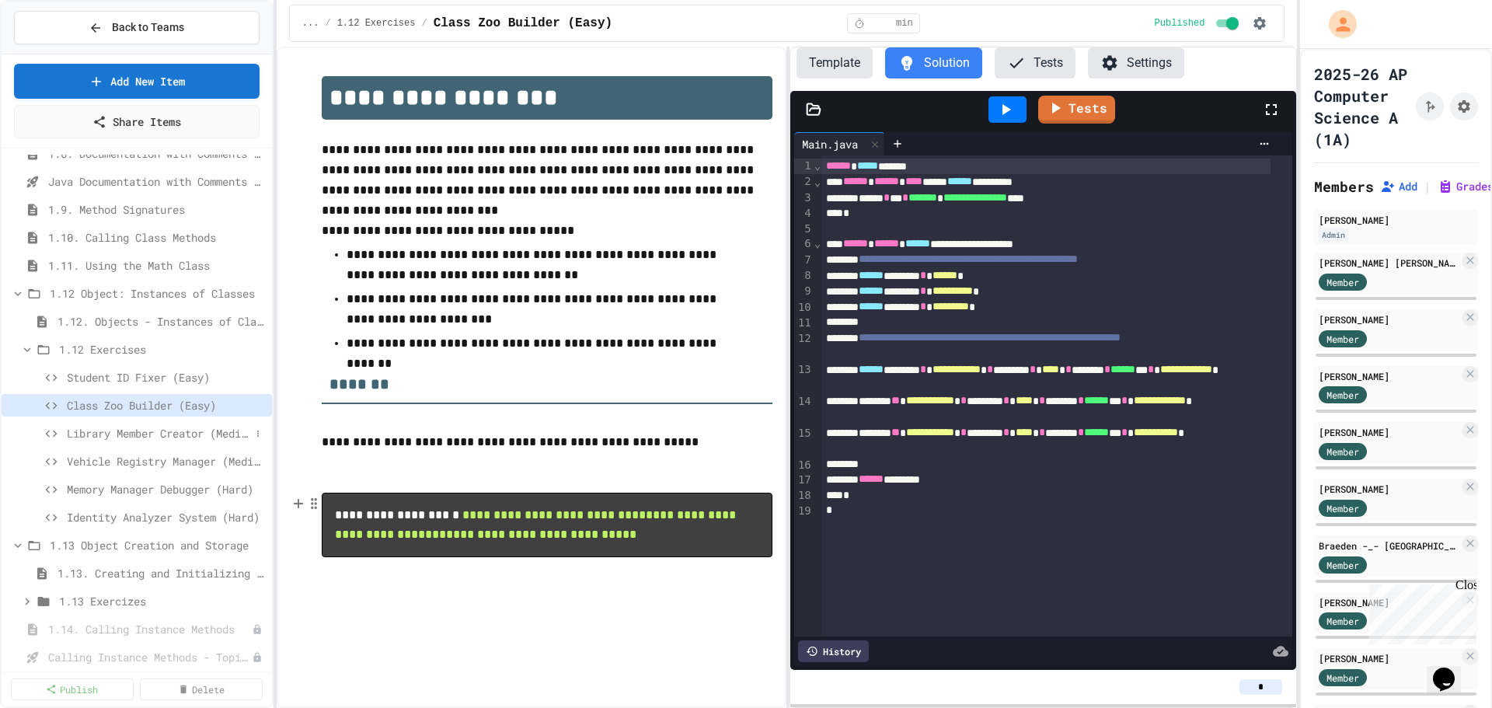
click at [136, 433] on span "Library Member Creator (Medium)" at bounding box center [158, 433] width 183 height 16
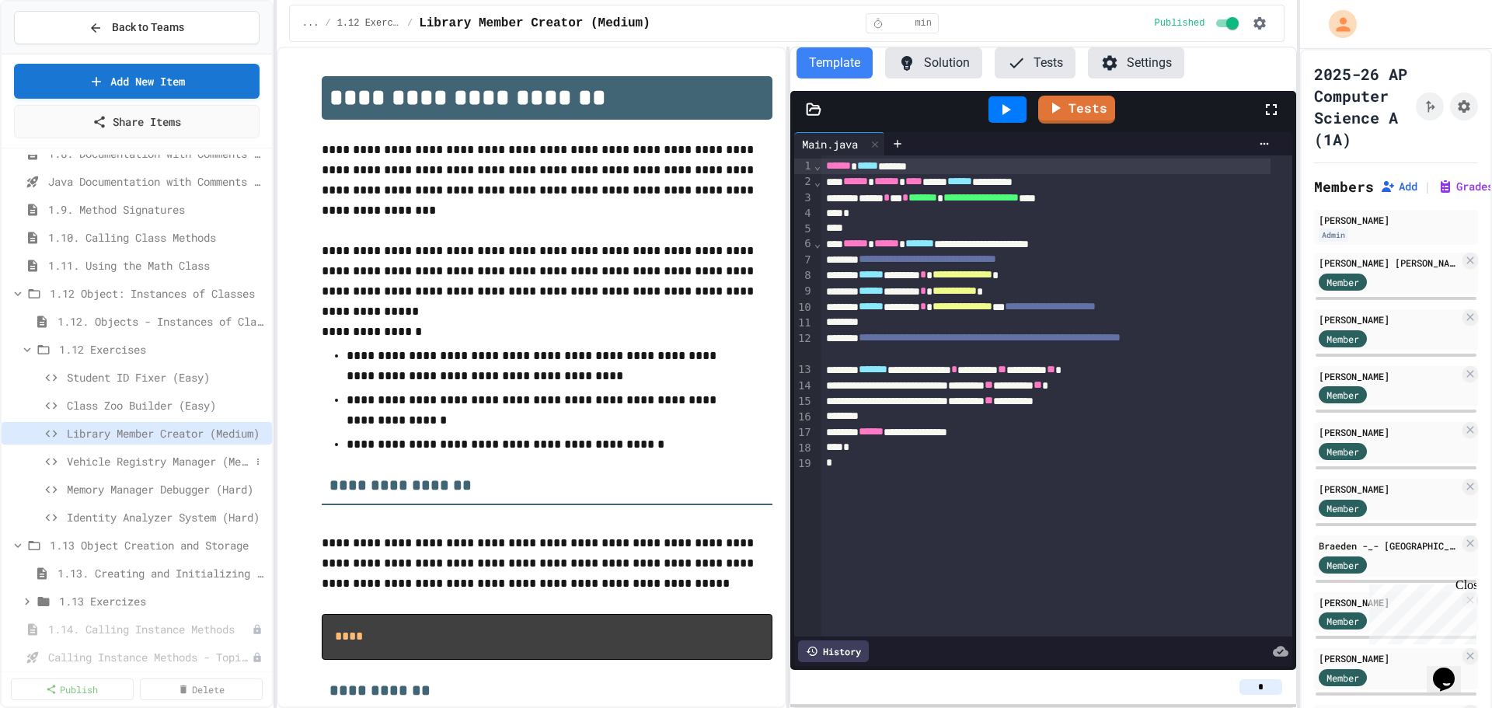
click at [135, 463] on span "Vehicle Registry Manager (Medium)" at bounding box center [158, 461] width 183 height 16
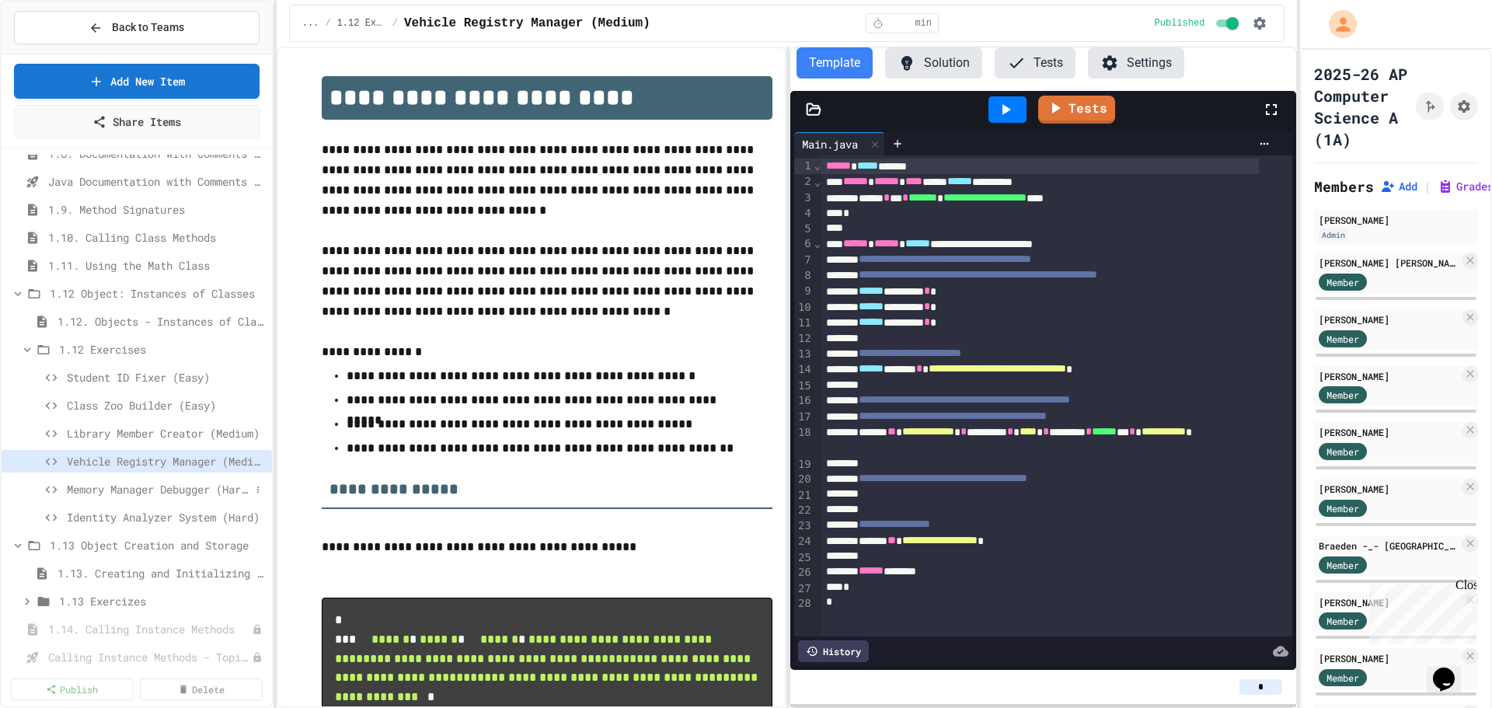
click at [127, 492] on span "Memory Manager Debugger (Hard)" at bounding box center [158, 489] width 183 height 16
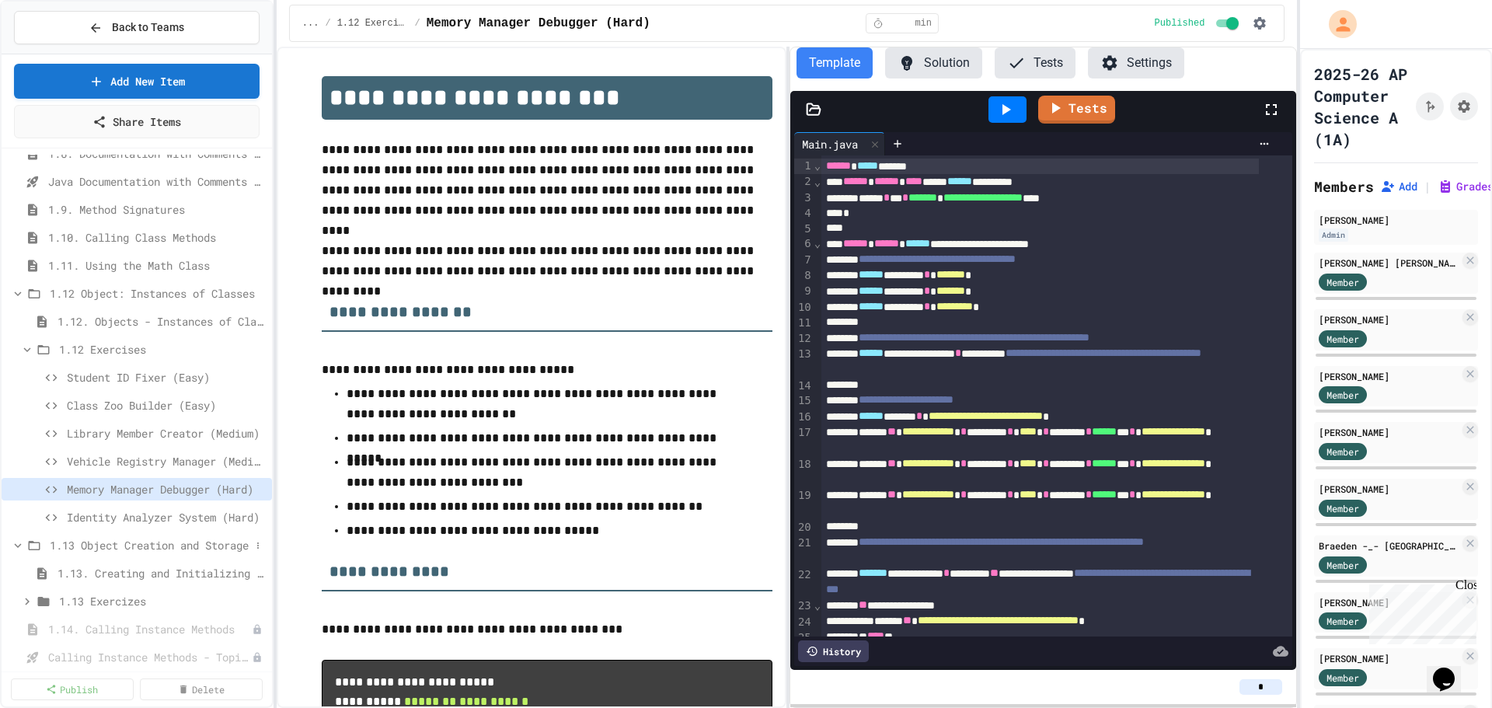
click at [127, 548] on span "1.13 Object Creation and Storage" at bounding box center [150, 545] width 200 height 16
click at [127, 548] on span "1.13 Object Creation and Storage" at bounding box center [158, 545] width 216 height 16
click at [126, 574] on span "1.13. Creating and Initializing Objects: Constructors" at bounding box center [153, 573] width 193 height 16
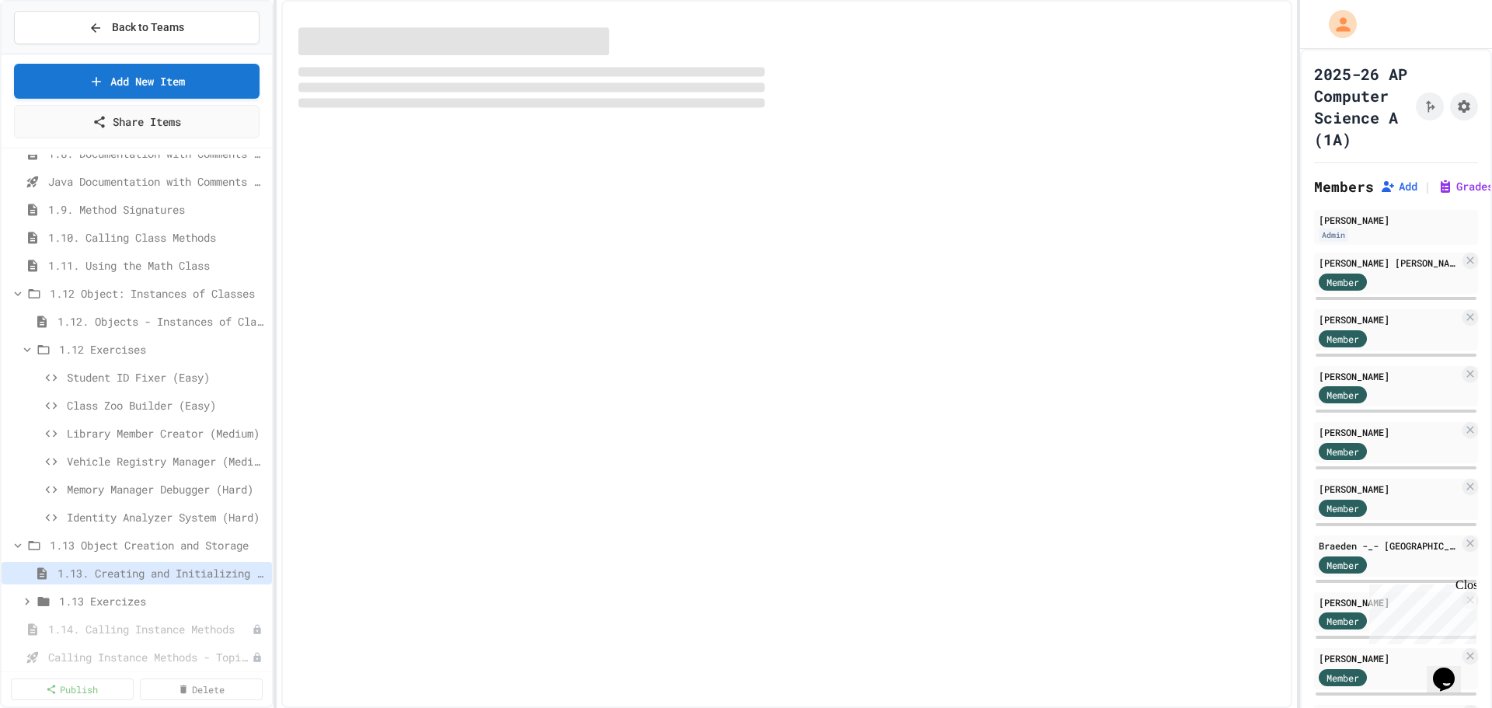
select select "***"
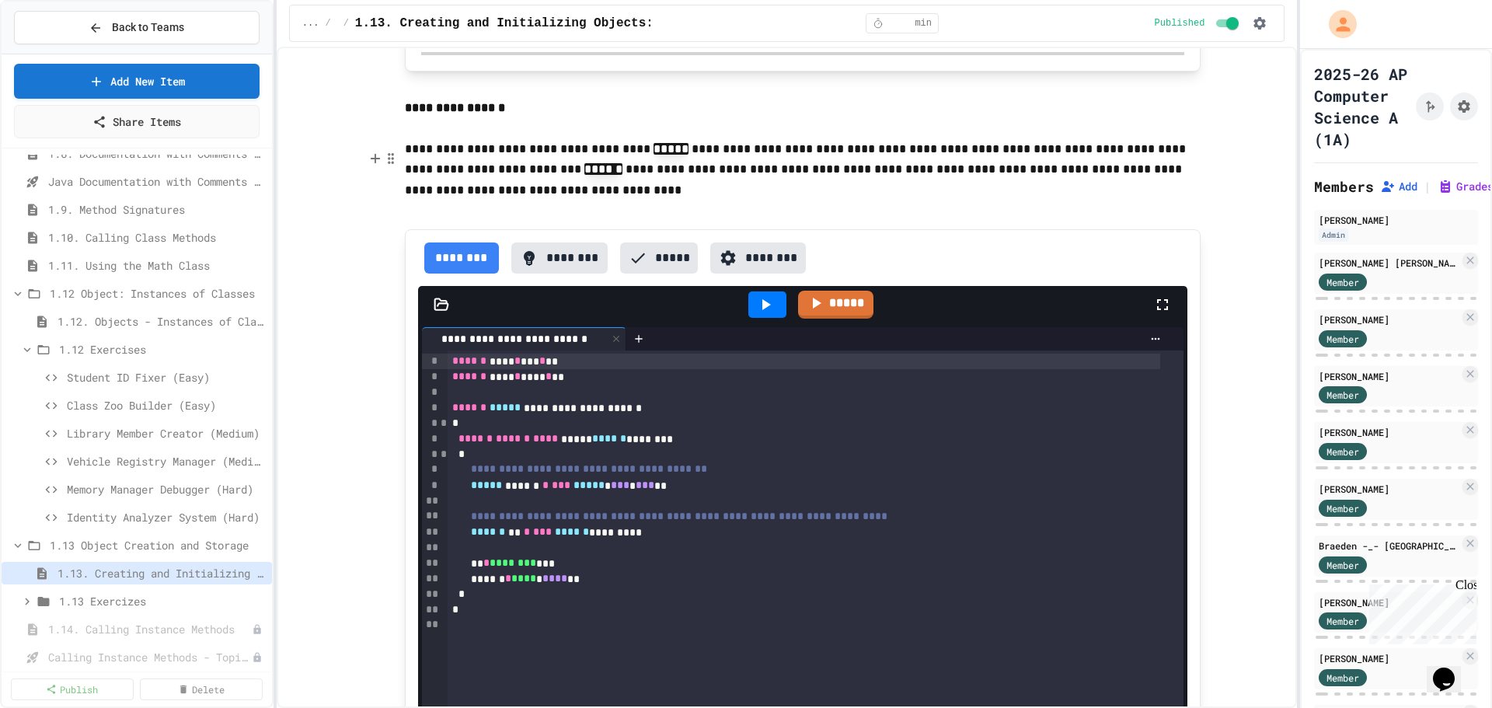
scroll to position [2641, 0]
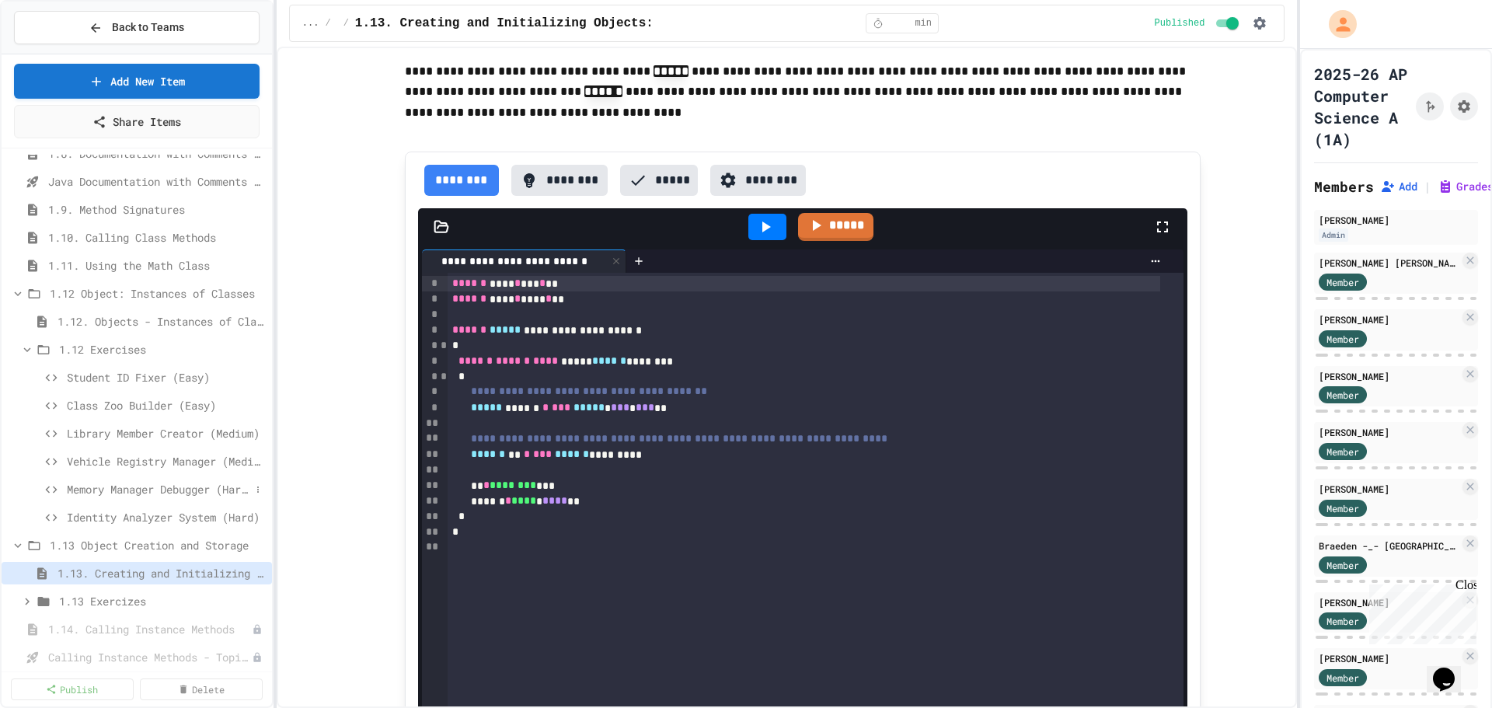
click at [145, 486] on span "Memory Manager Debugger (Hard)" at bounding box center [158, 489] width 183 height 16
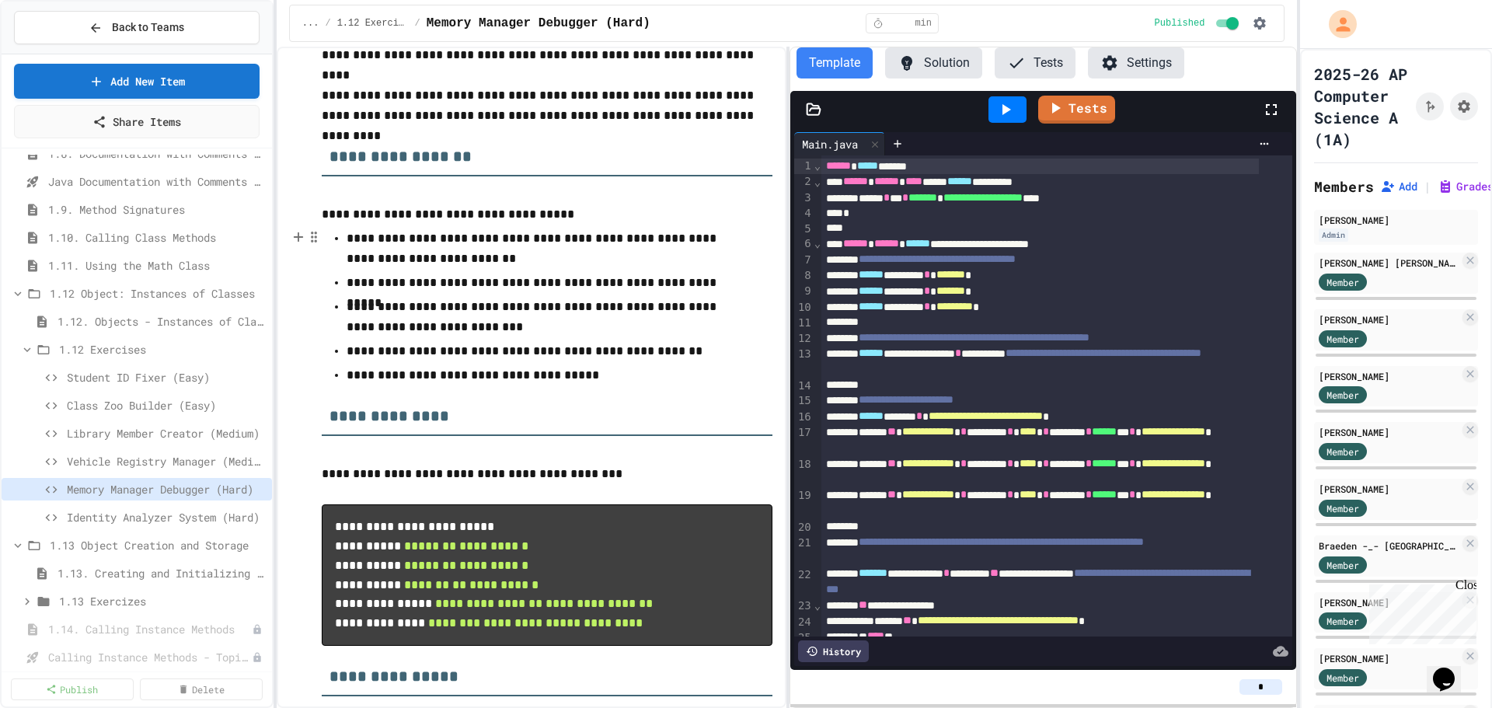
scroll to position [233, 0]
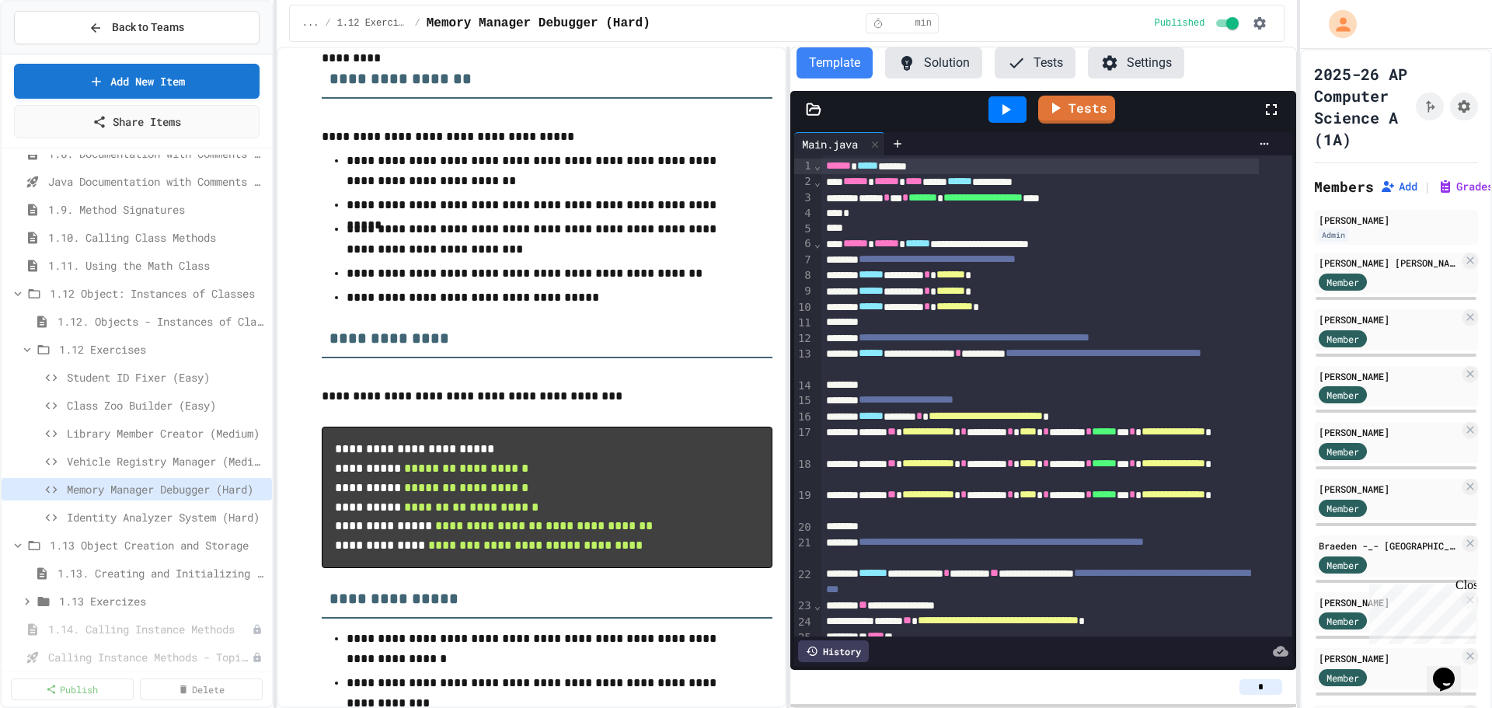
click at [933, 64] on button "Solution" at bounding box center [933, 62] width 97 height 31
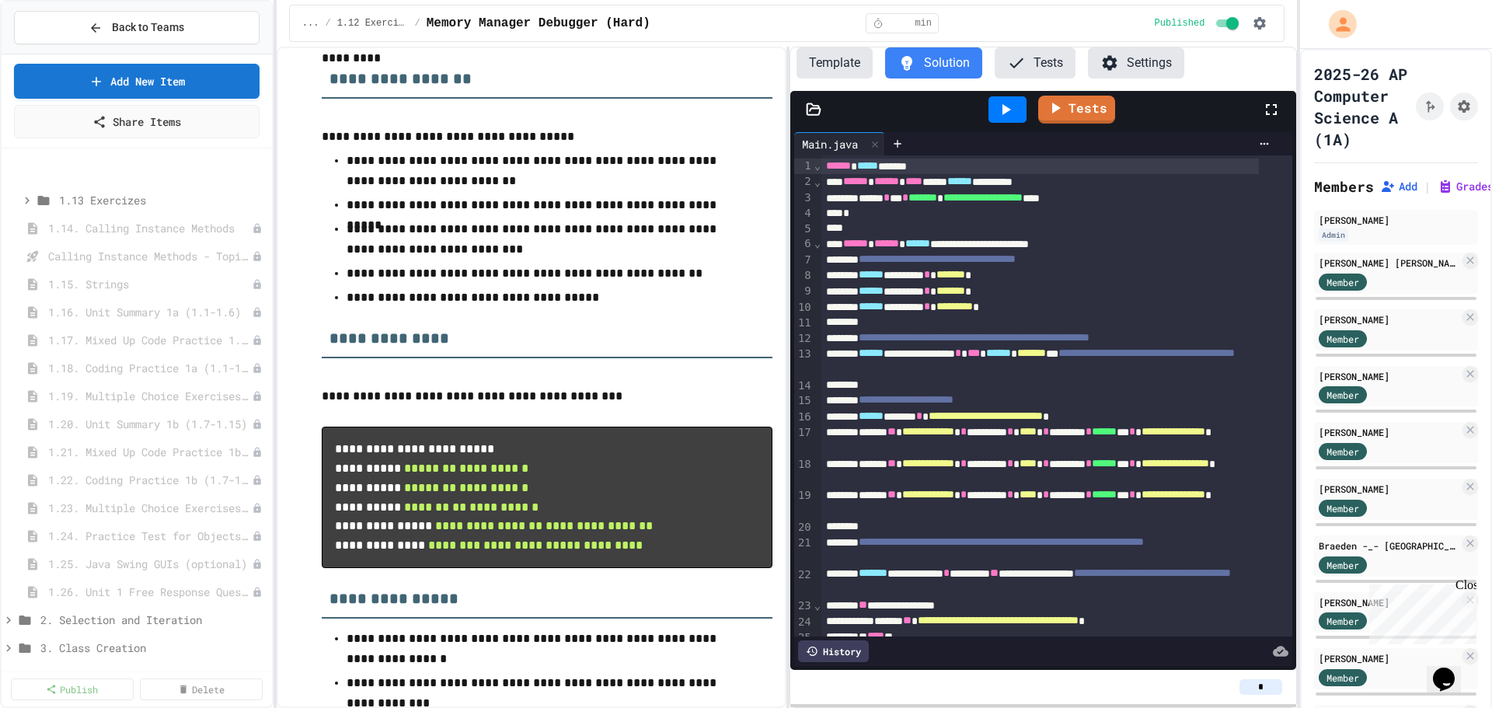
scroll to position [928, 0]
click at [9, 389] on icon at bounding box center [8, 390] width 5 height 7
click at [9, 389] on icon at bounding box center [9, 391] width 14 height 14
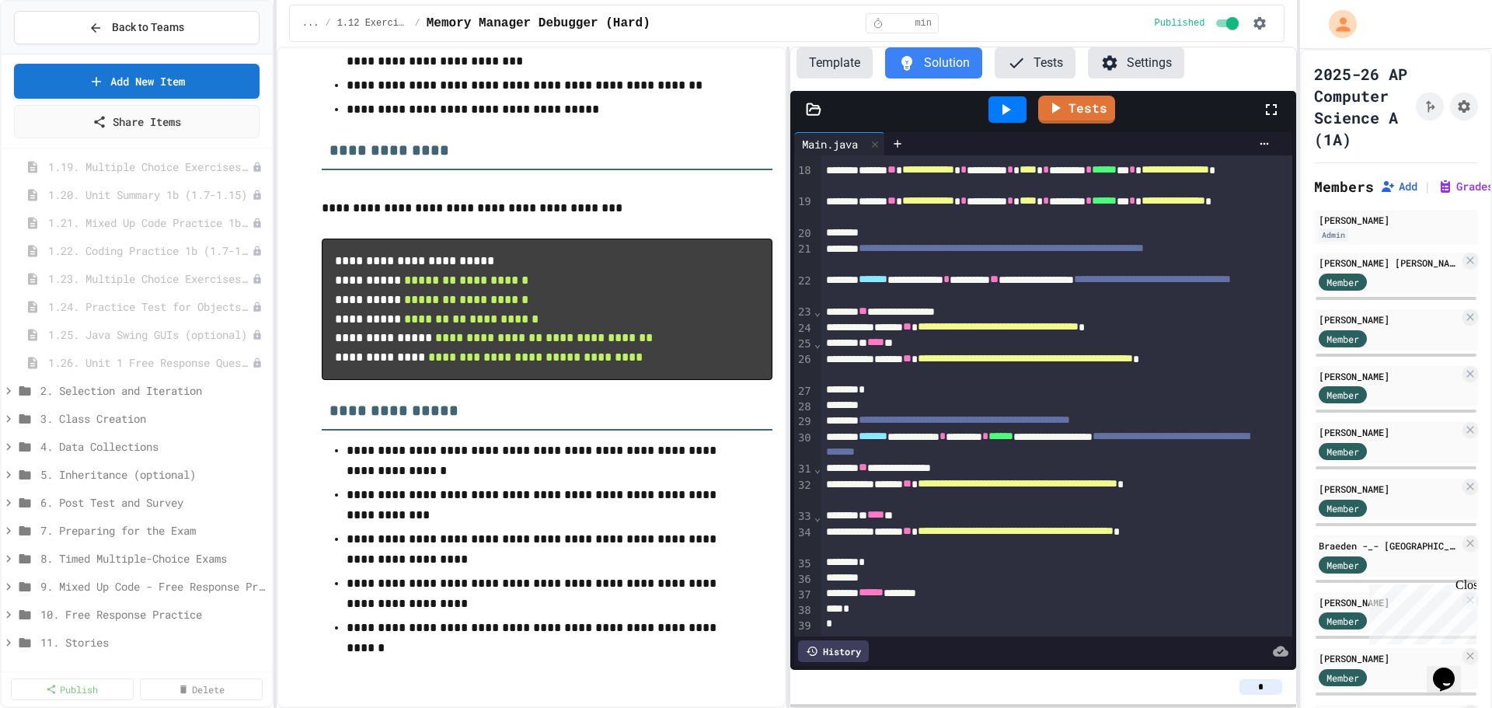
scroll to position [0, 0]
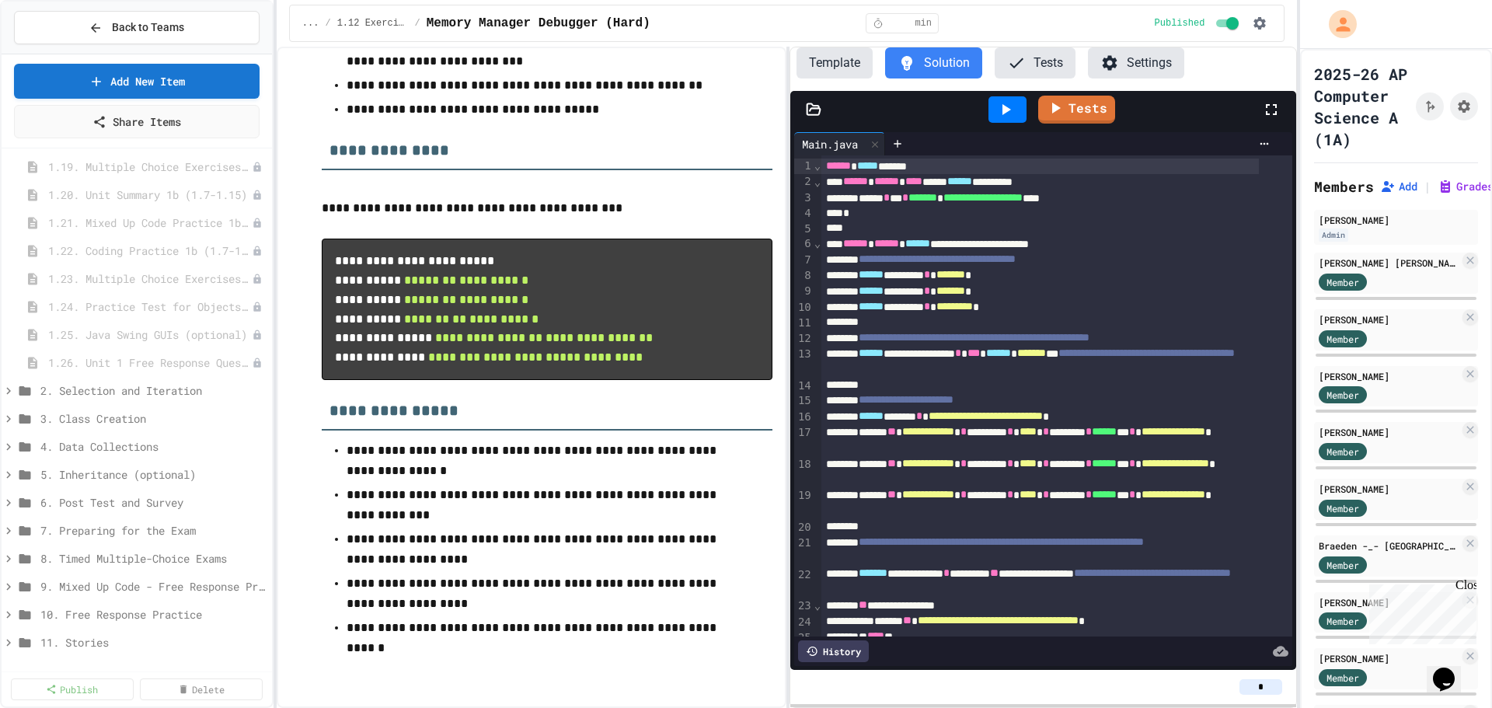
click at [1004, 113] on icon at bounding box center [1006, 109] width 9 height 11
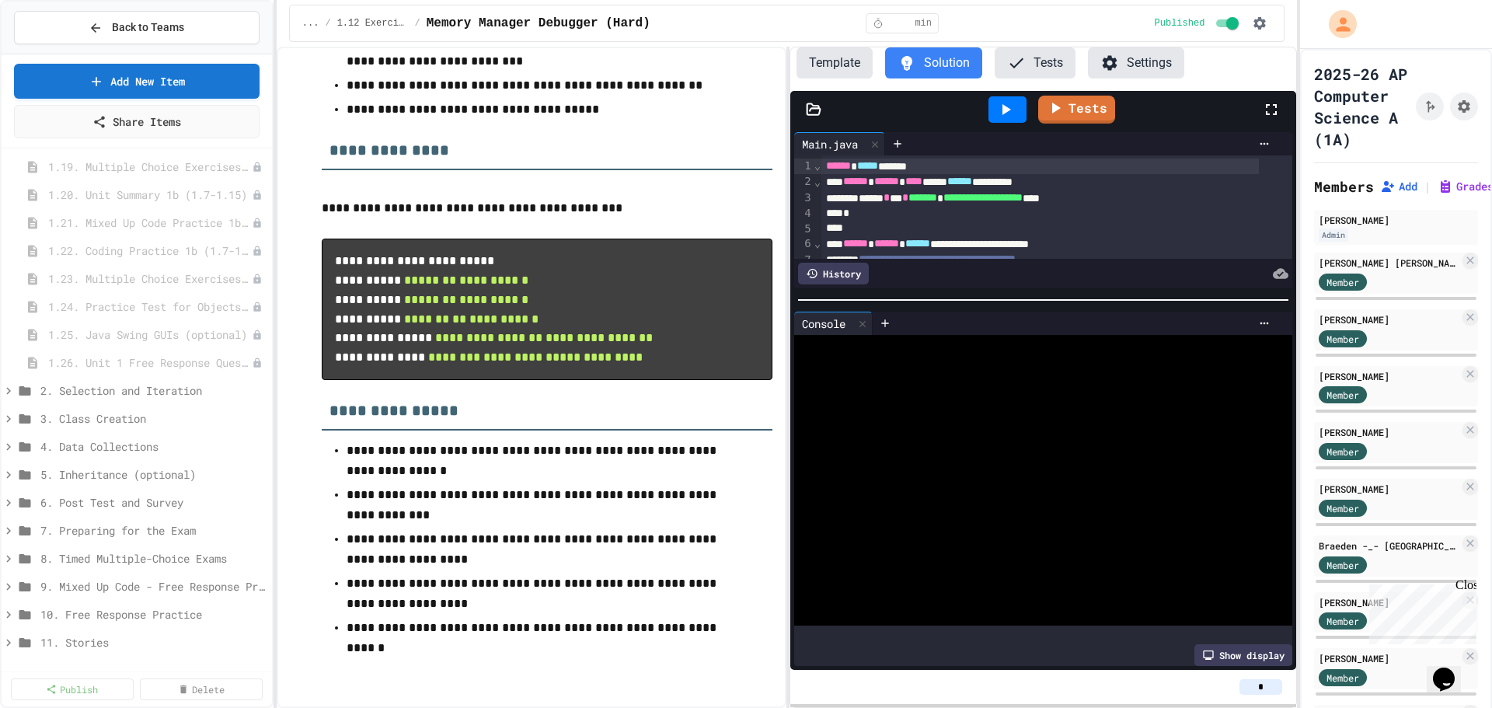
click at [1032, 294] on div at bounding box center [1043, 300] width 506 height 16
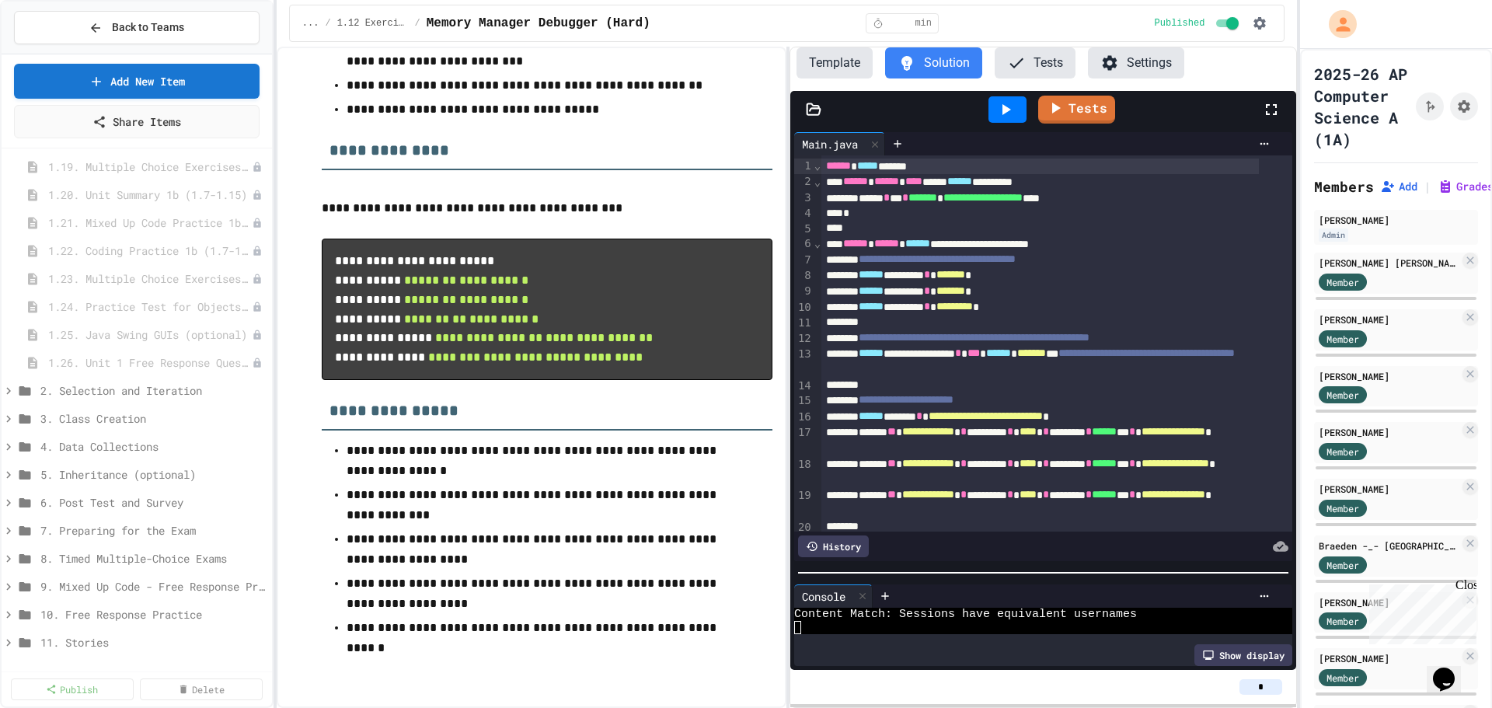
scroll to position [66, 0]
click at [1028, 569] on div at bounding box center [1043, 573] width 506 height 16
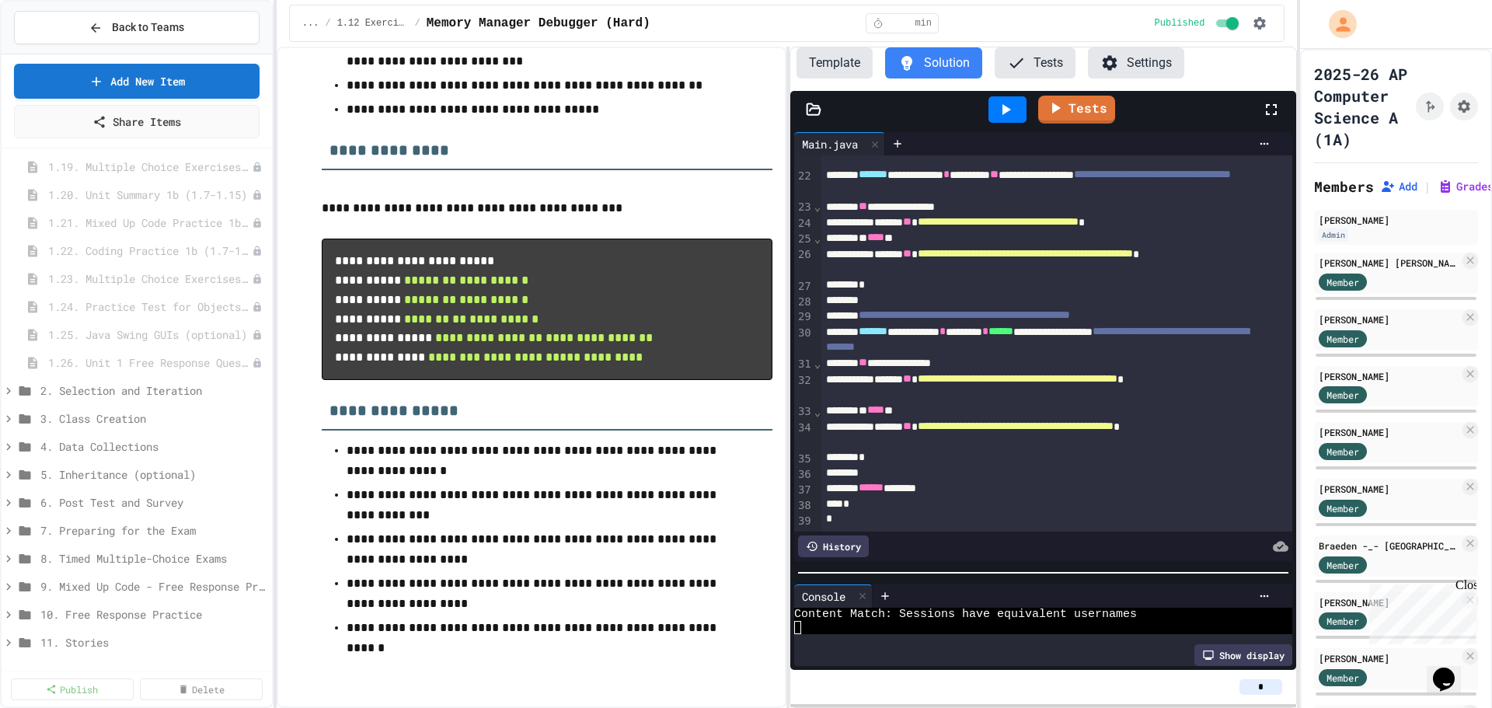
scroll to position [343, 0]
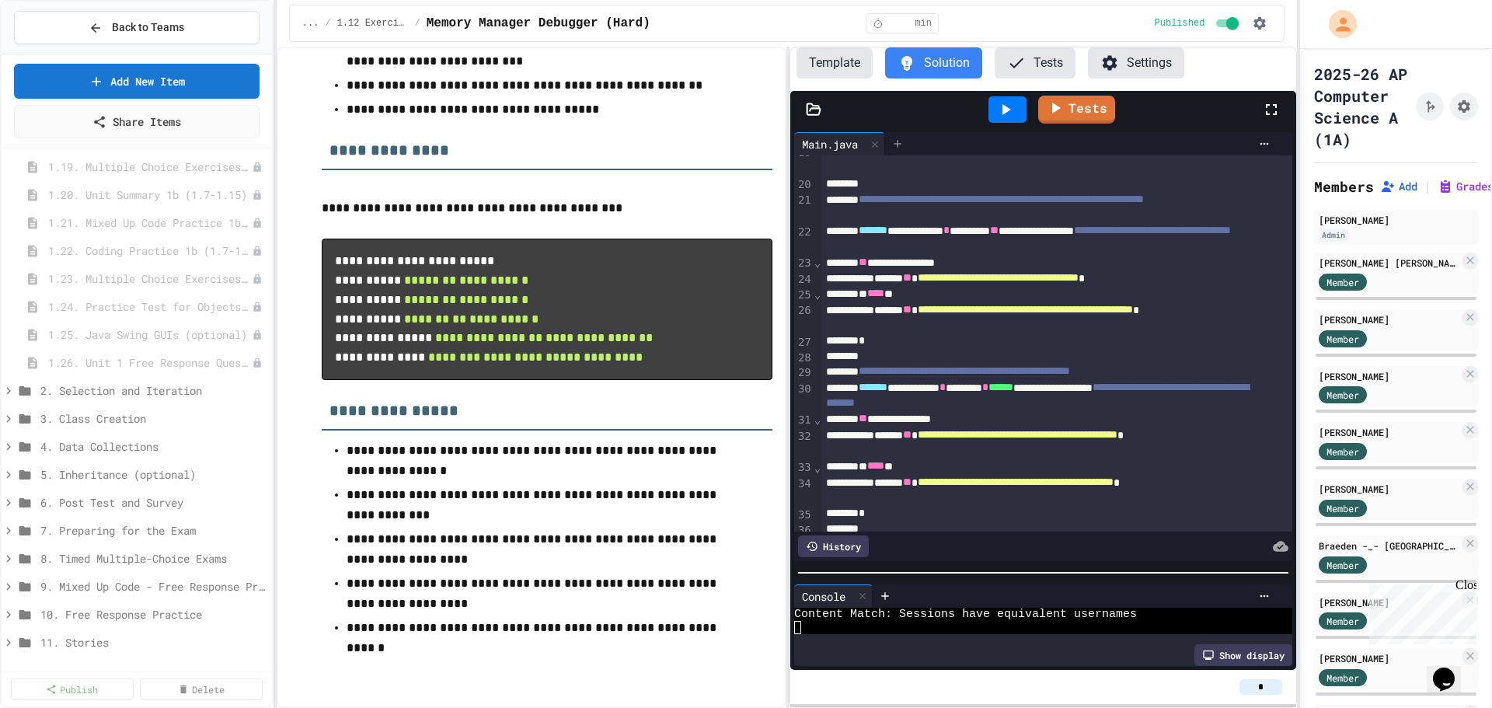
click at [900, 146] on icon at bounding box center [896, 143] width 7 height 7
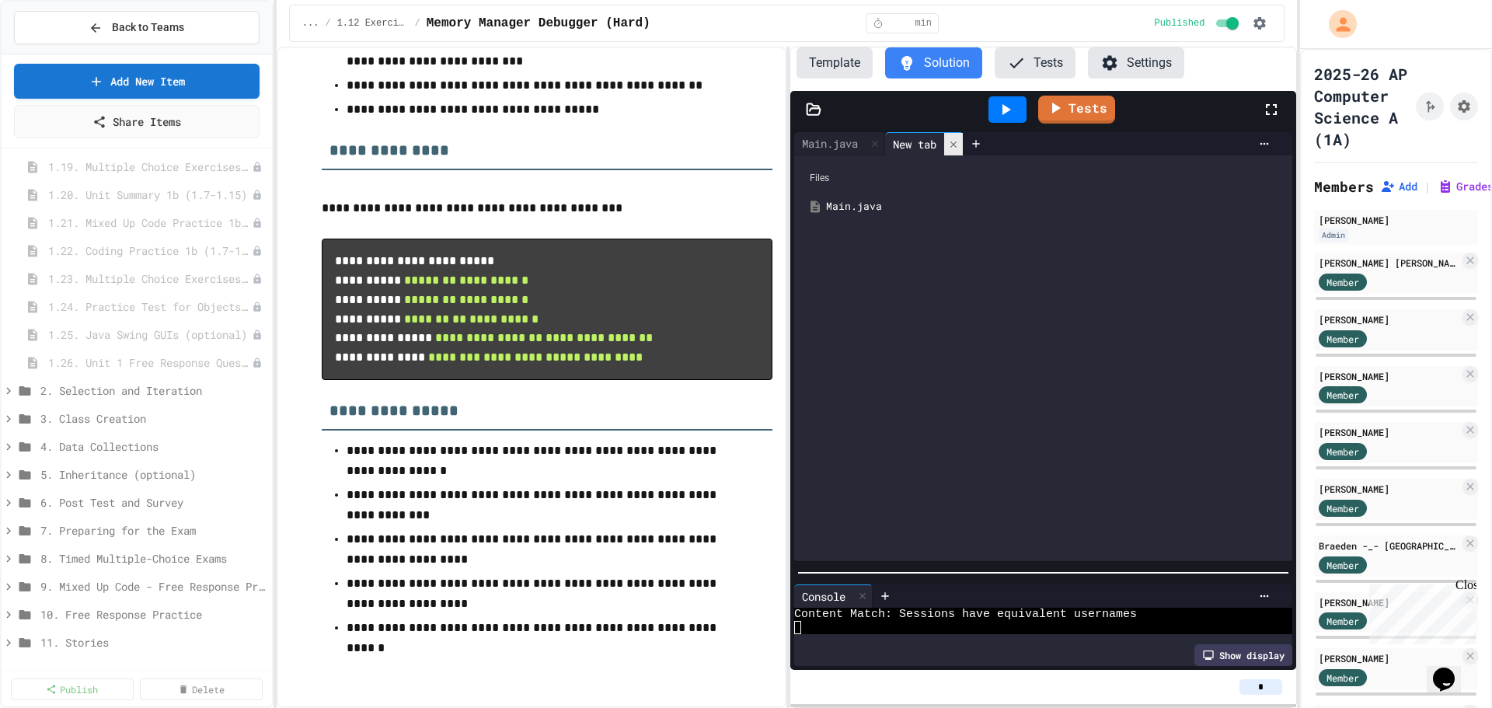
click at [959, 147] on icon at bounding box center [953, 144] width 11 height 11
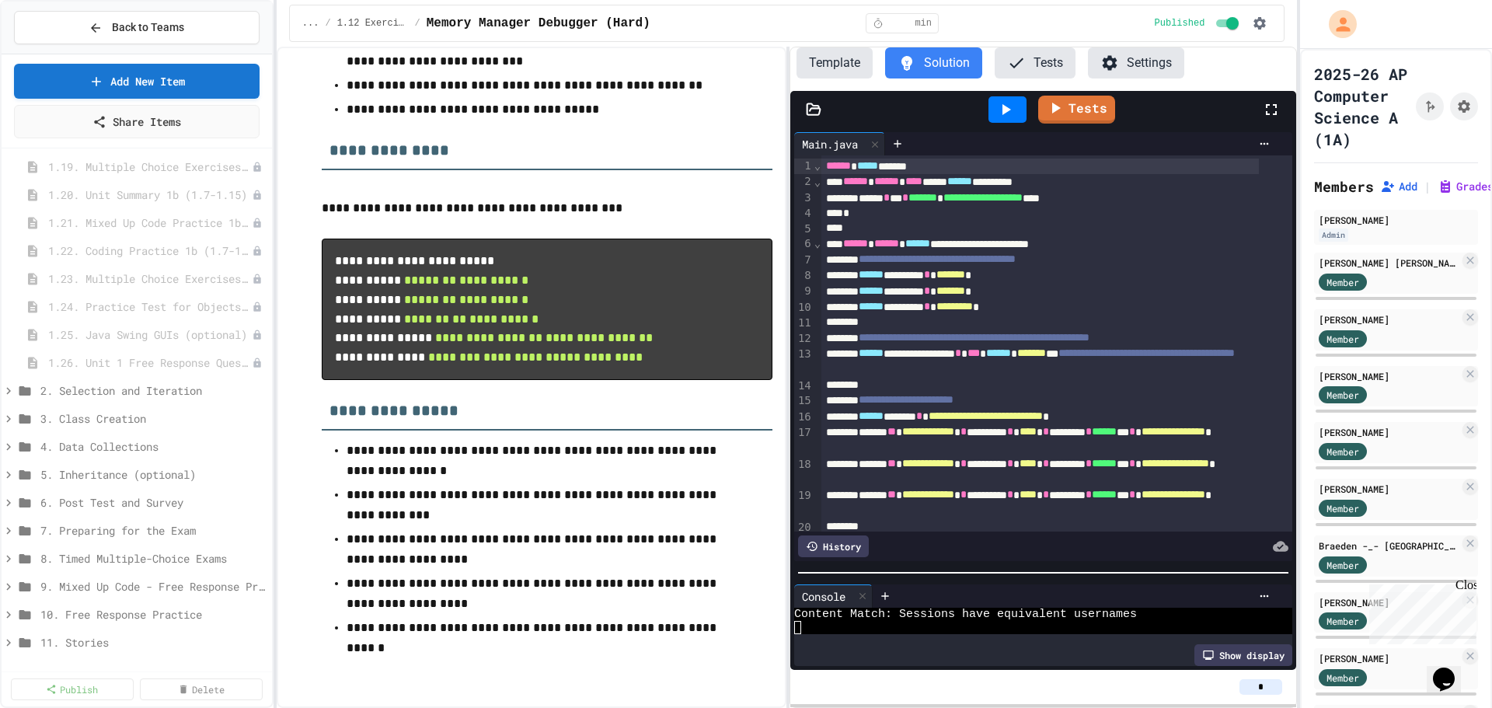
click at [830, 150] on div "Main.java" at bounding box center [829, 144] width 71 height 16
click at [813, 113] on icon at bounding box center [814, 110] width 16 height 16
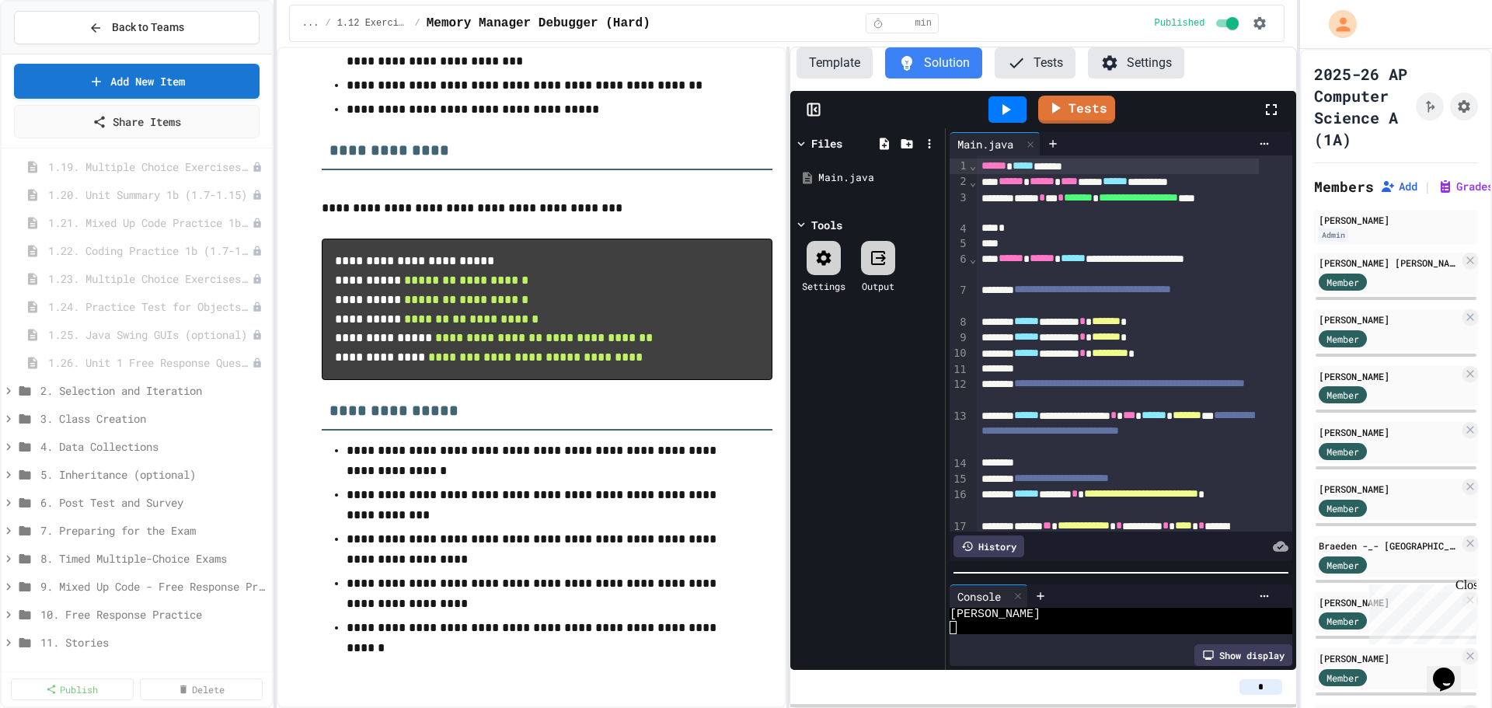
scroll to position [92, 0]
click at [810, 110] on icon at bounding box center [814, 110] width 16 height 16
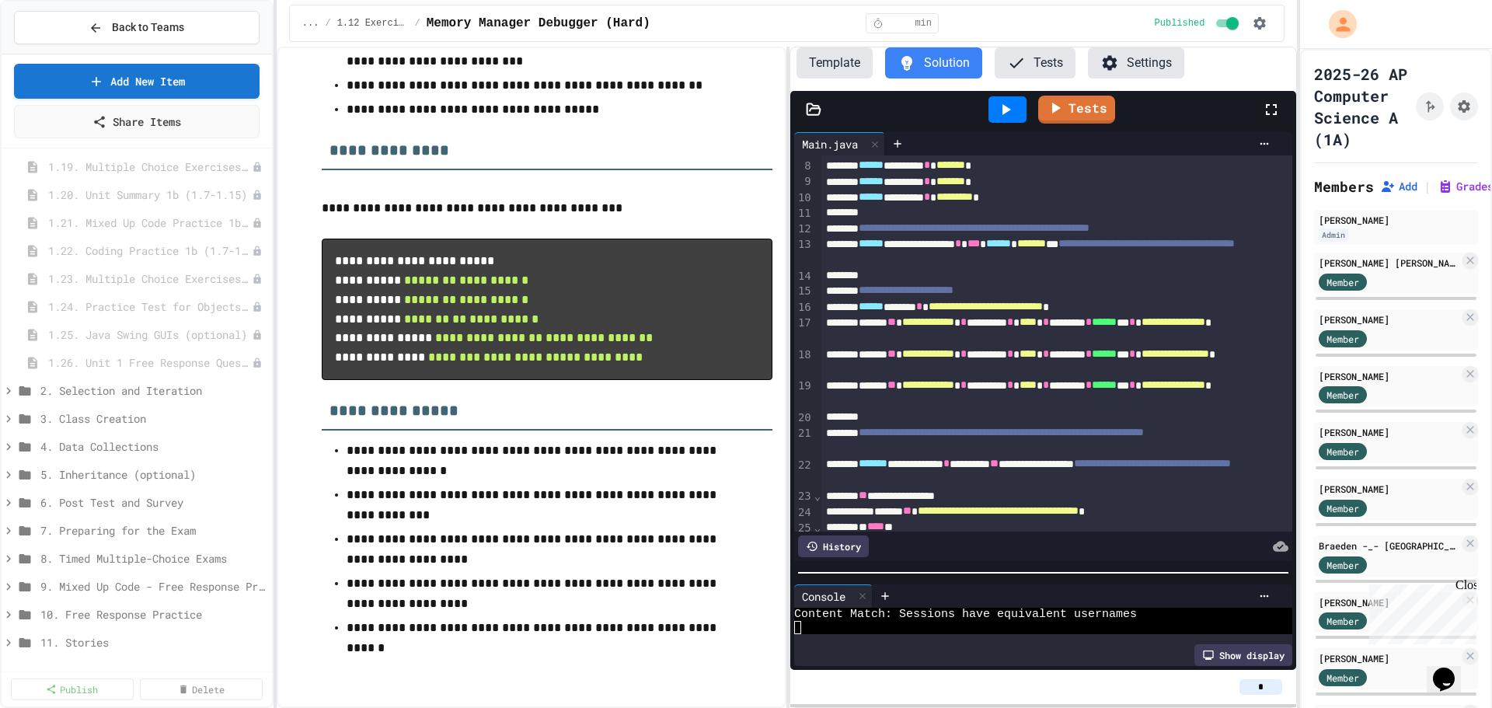
scroll to position [0, 0]
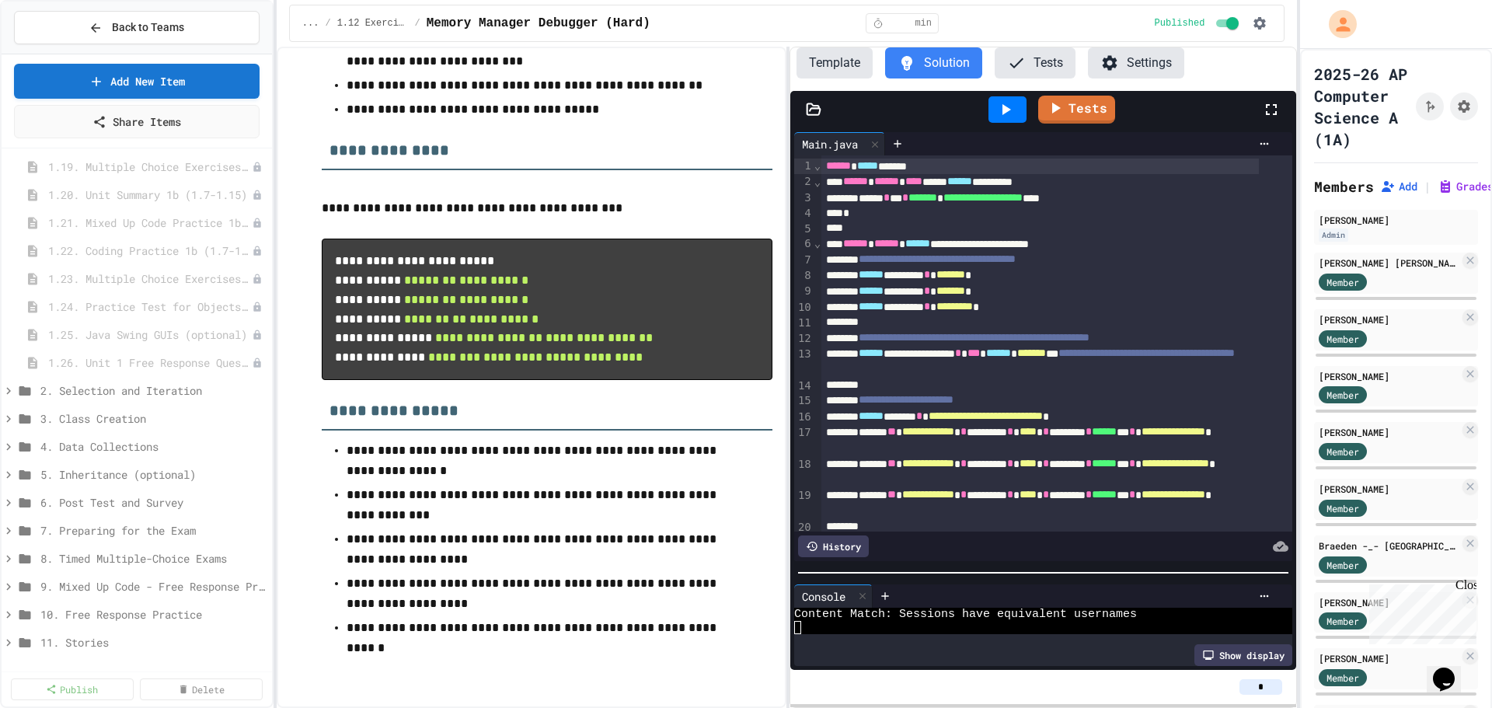
click at [816, 112] on icon at bounding box center [814, 110] width 16 height 16
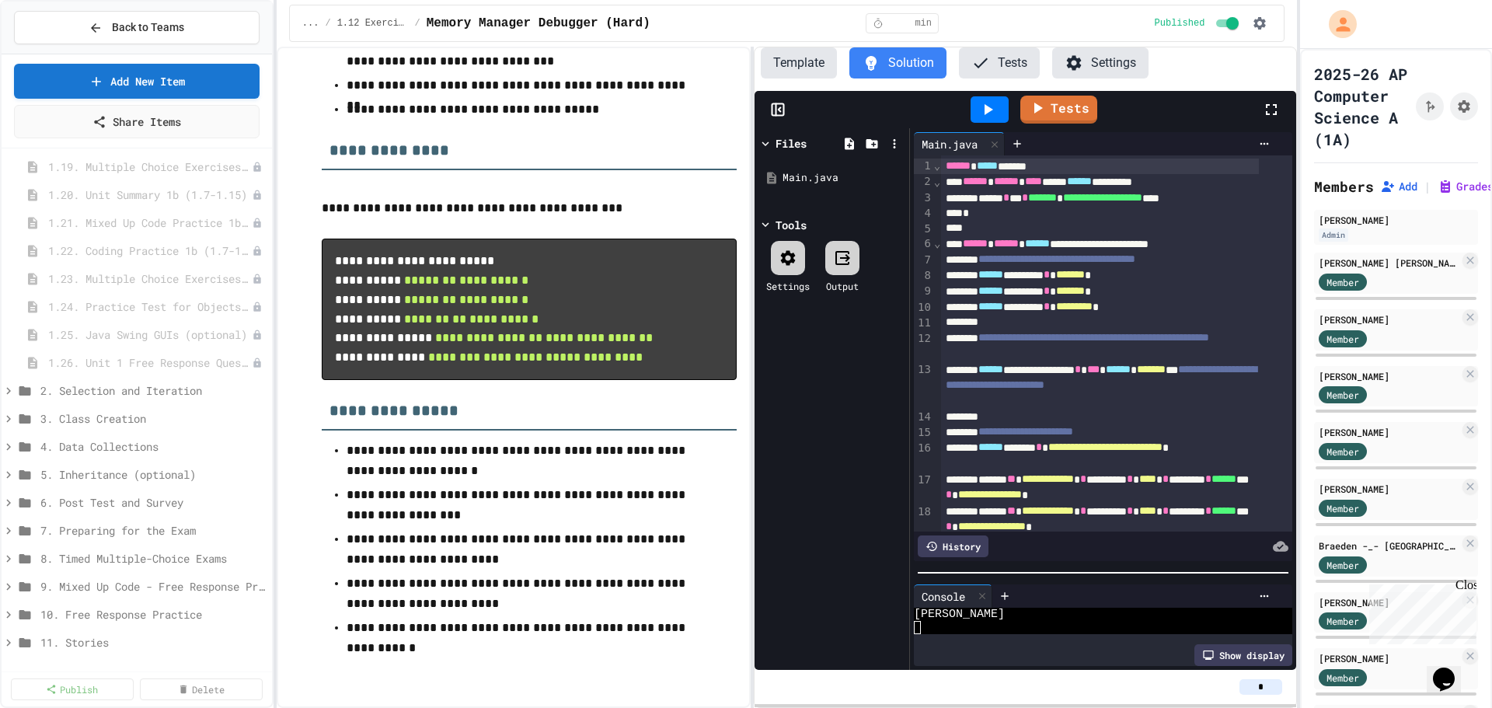
scroll to position [79, 0]
click at [754, 298] on div "**********" at bounding box center [787, 377] width 1021 height 661
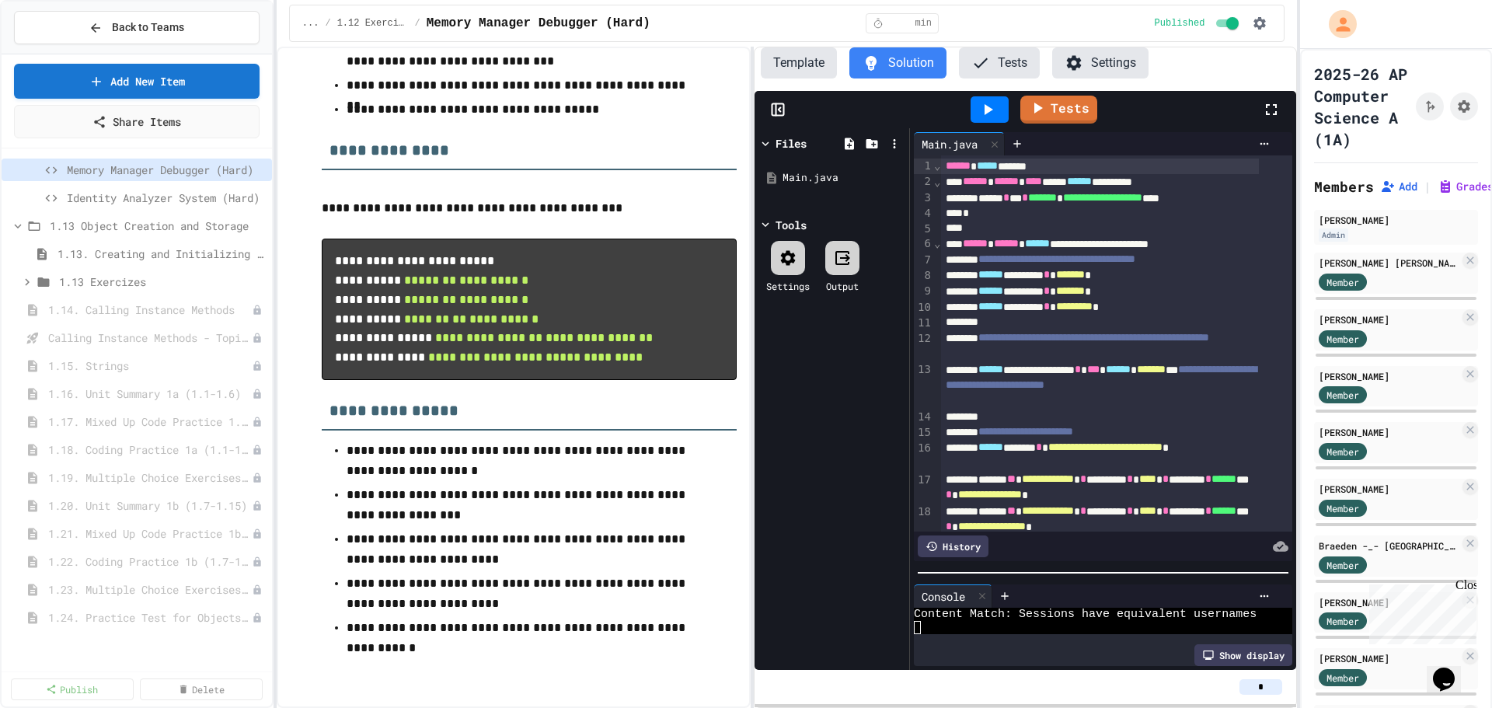
scroll to position [540, 0]
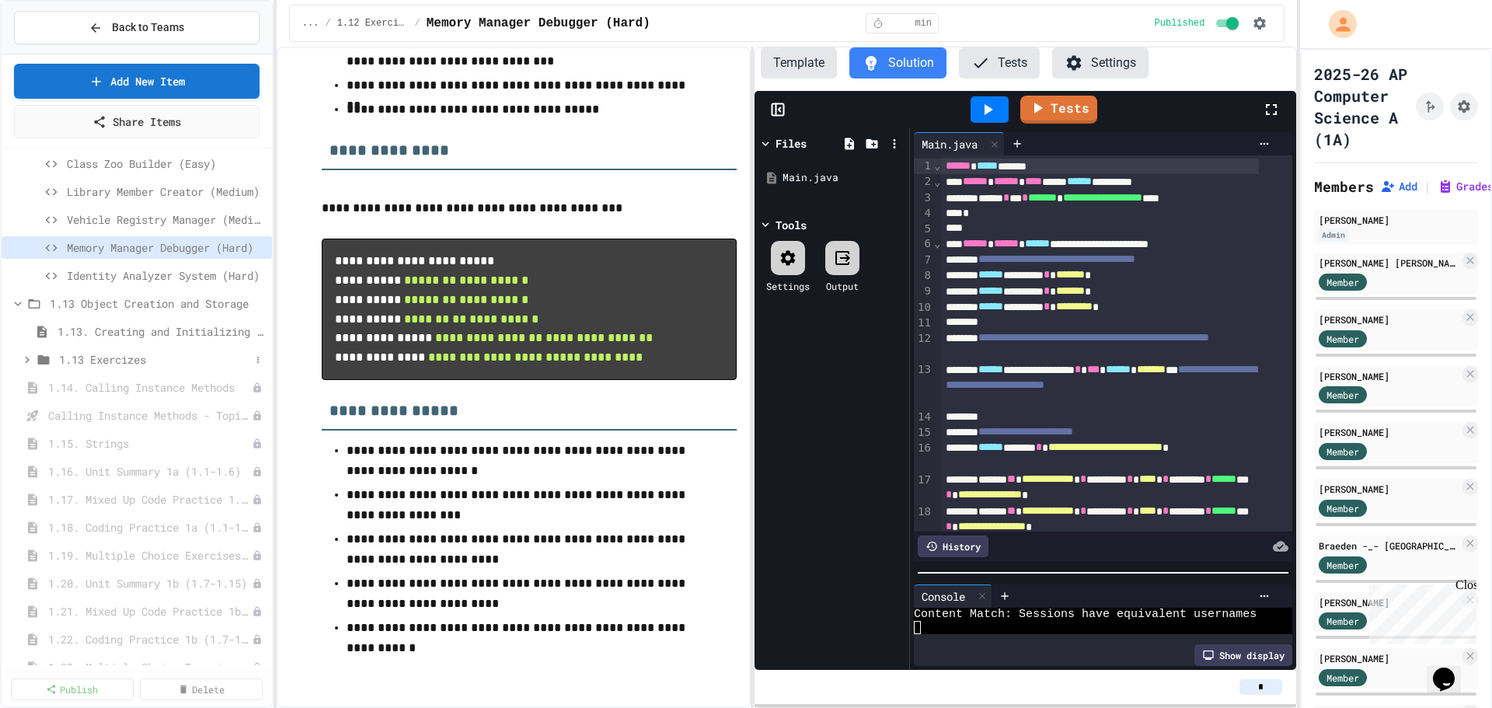
click at [26, 358] on icon at bounding box center [27, 360] width 14 height 14
click at [124, 444] on span "Game Character Builder (Medium)" at bounding box center [158, 443] width 183 height 16
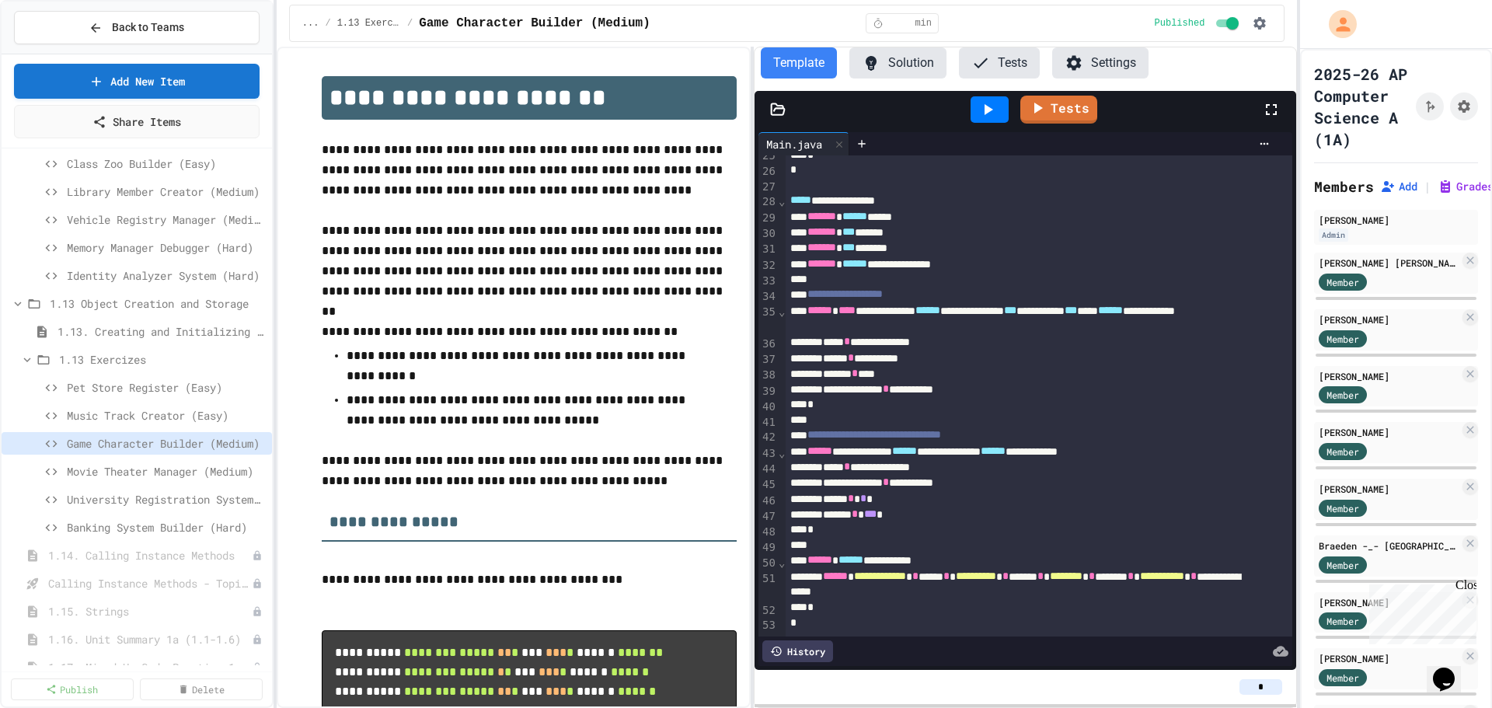
scroll to position [192, 0]
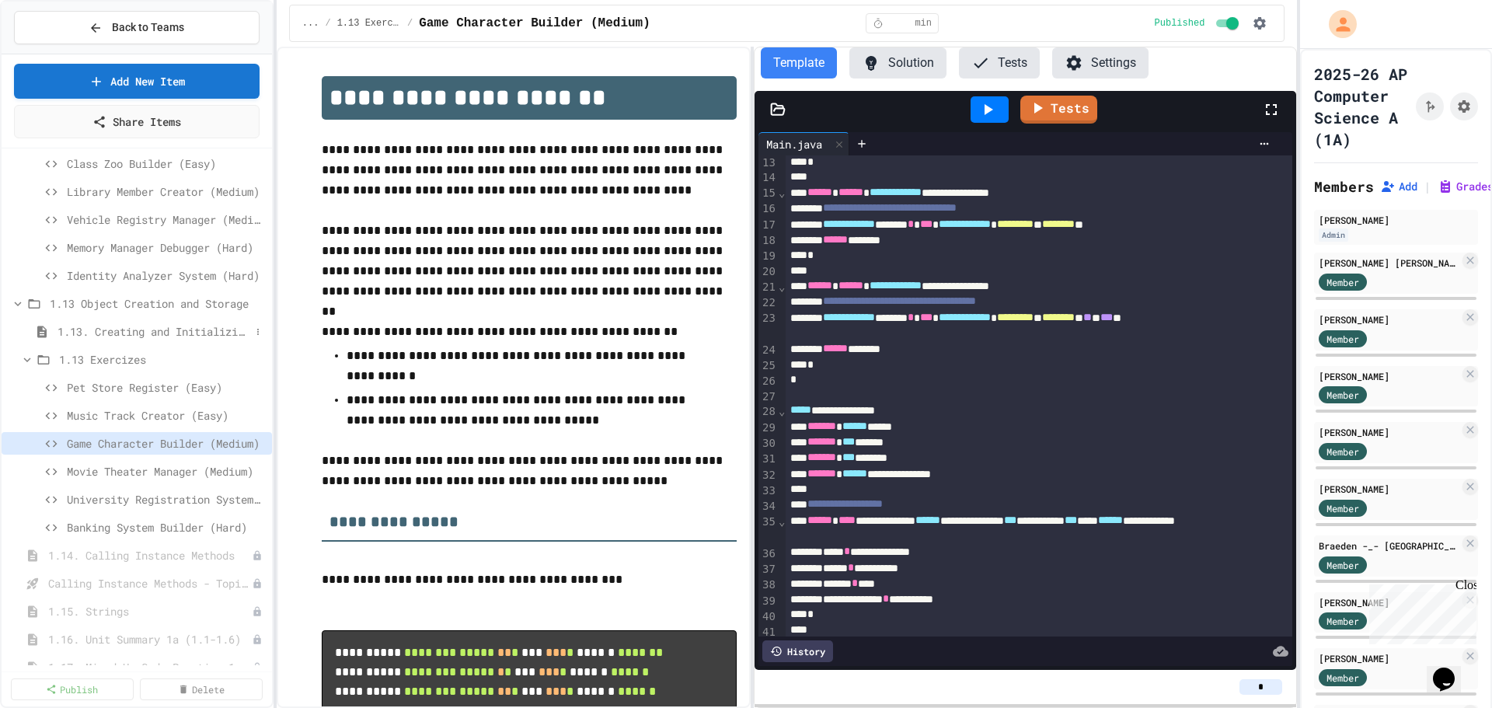
click at [148, 336] on span "1.13. Creating and Initializing Objects: Constructors" at bounding box center [153, 331] width 193 height 16
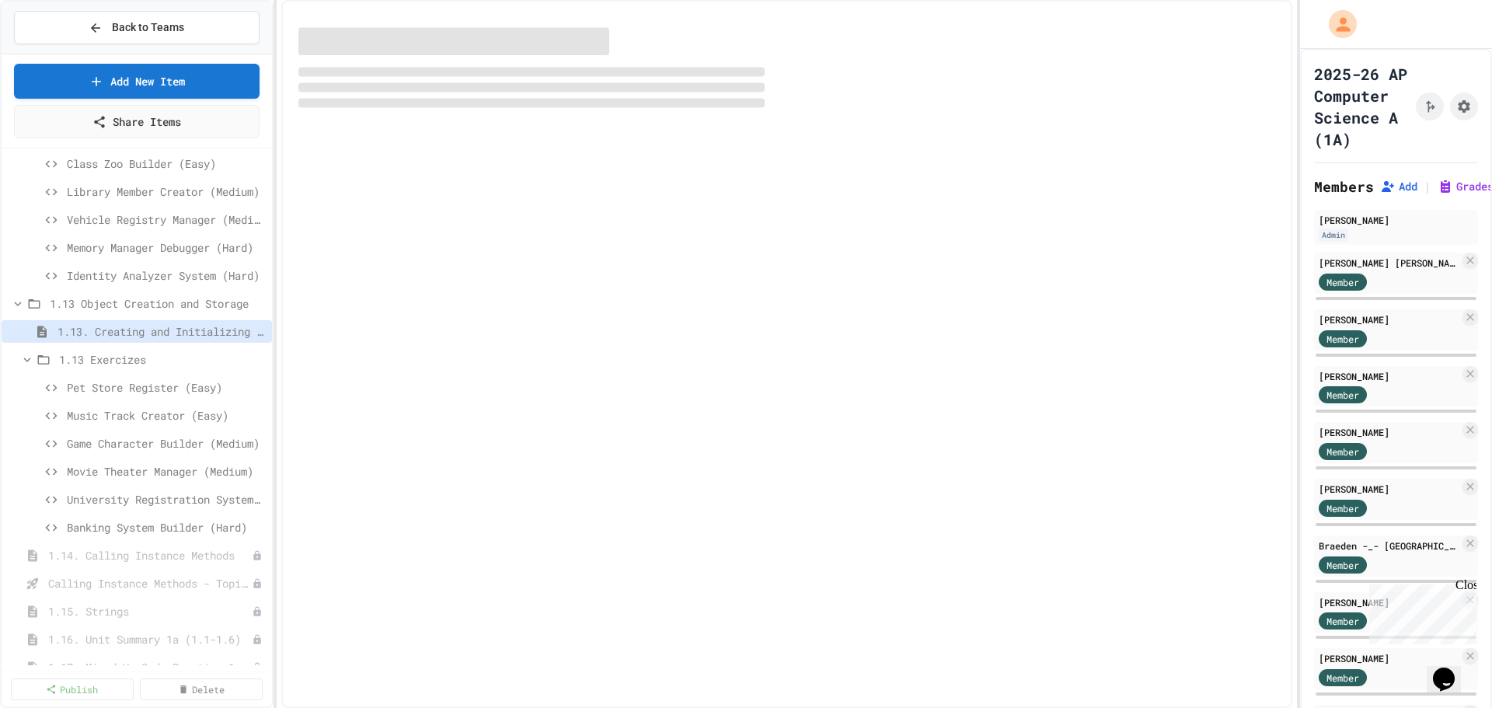
select select "***"
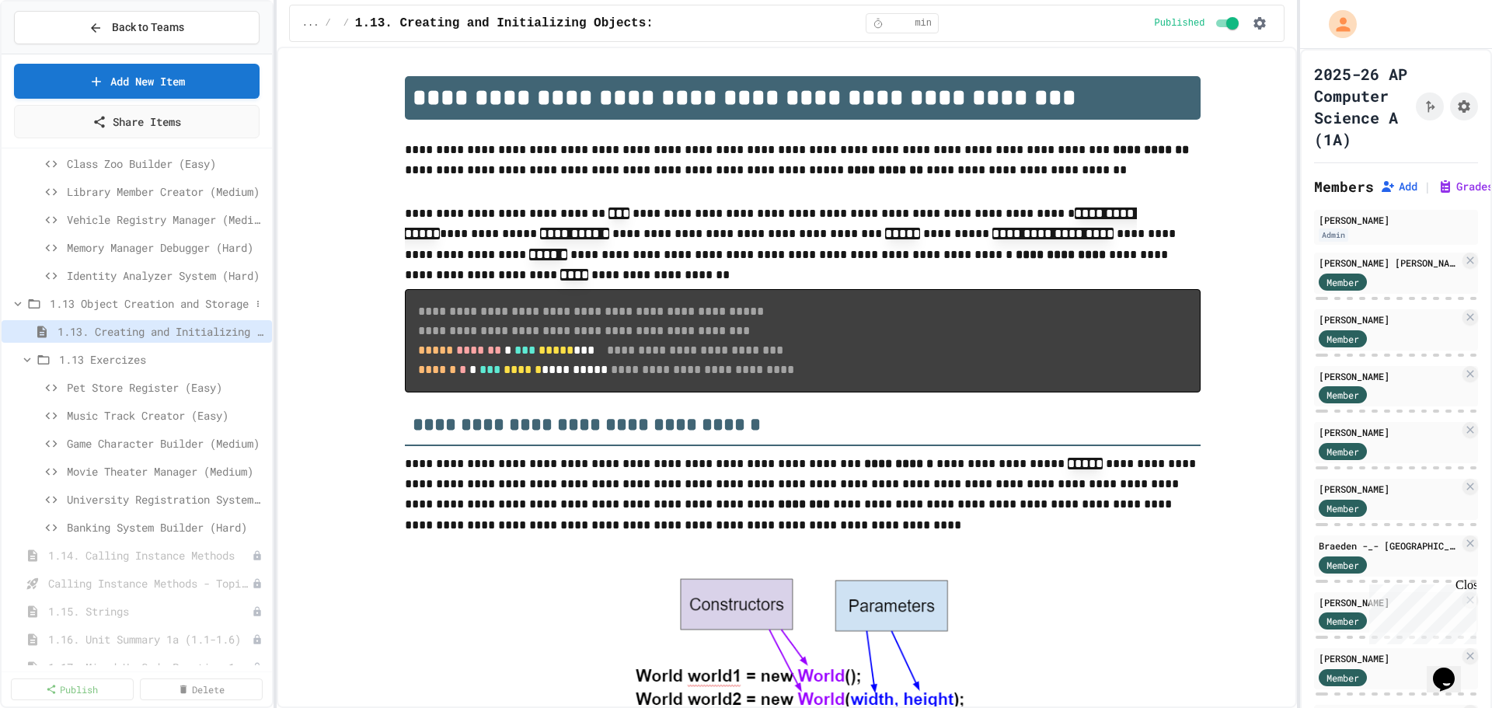
click at [18, 302] on icon at bounding box center [18, 304] width 14 height 14
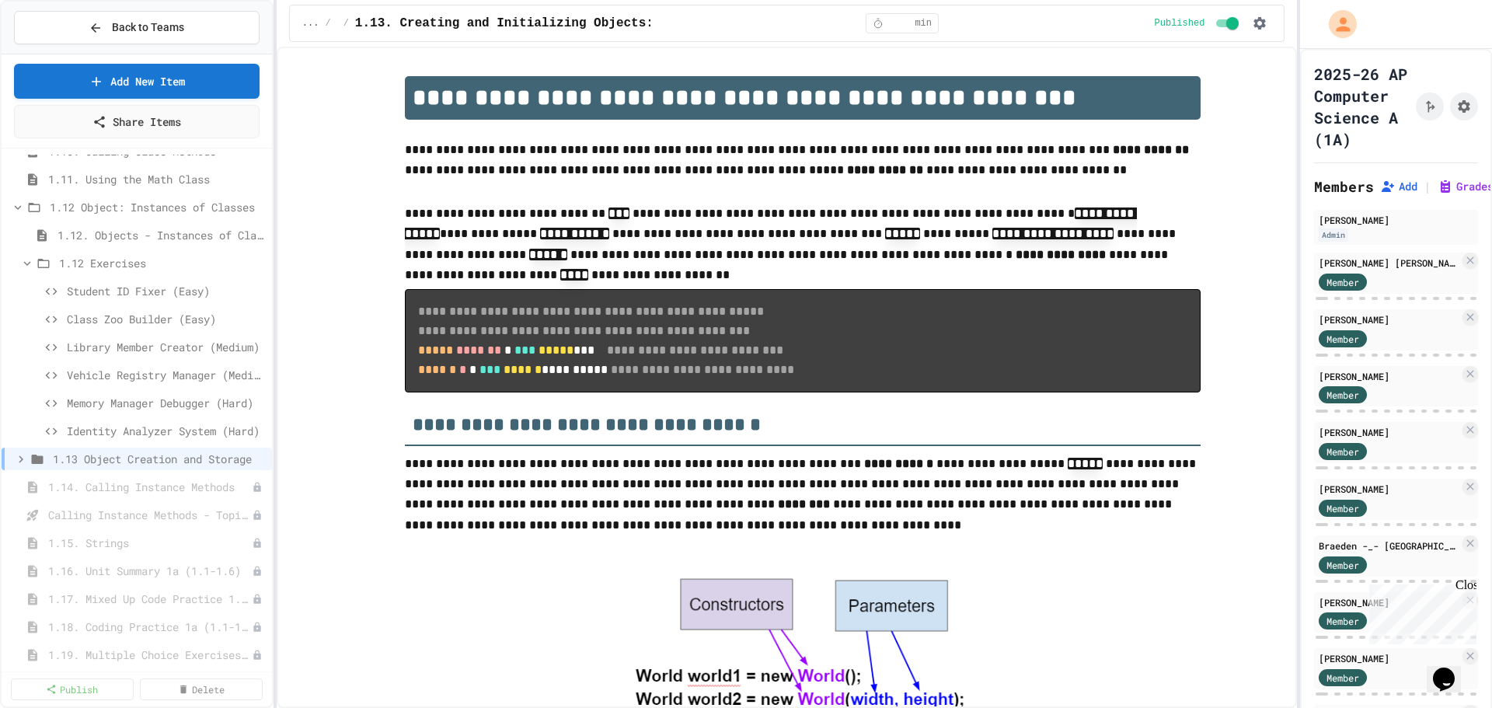
scroll to position [307, 0]
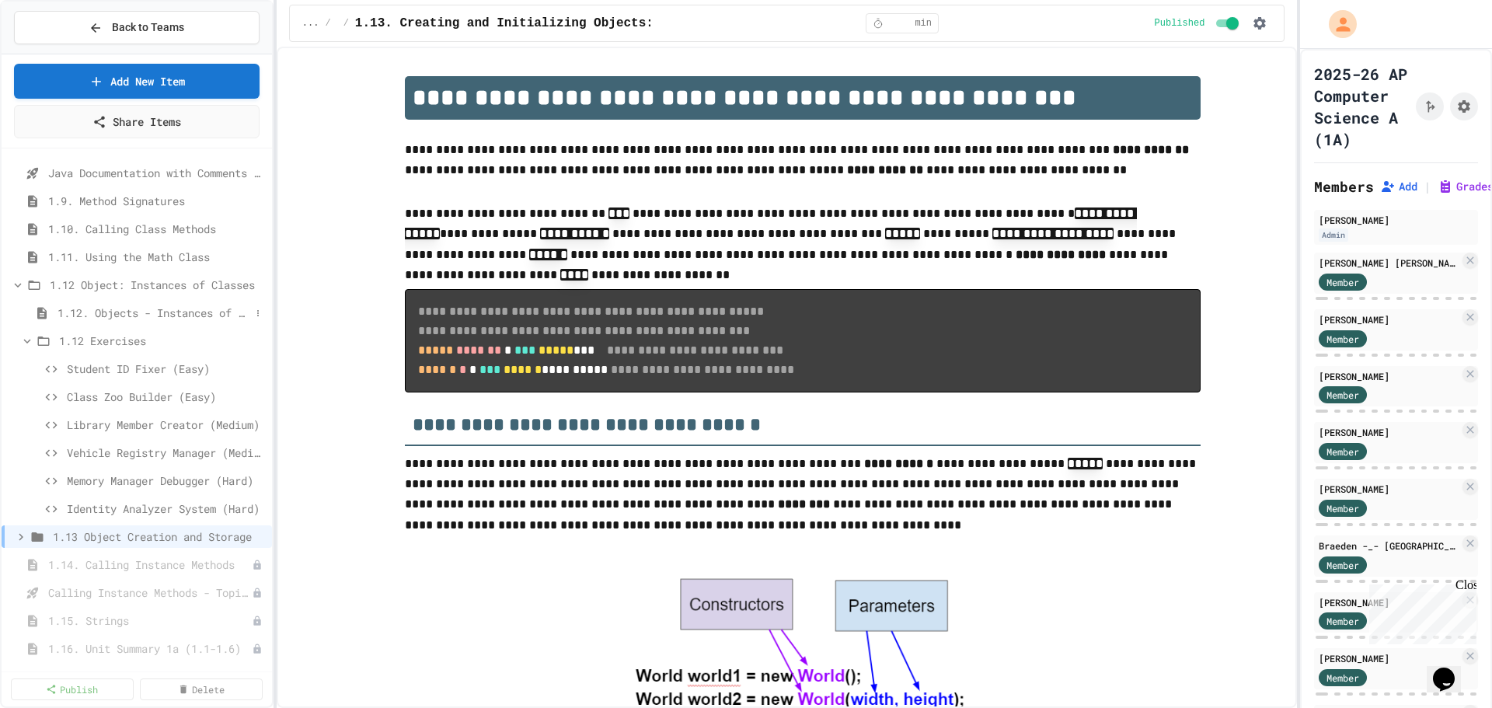
click at [148, 313] on span "1.12. Objects - Instances of Classes" at bounding box center [153, 313] width 193 height 16
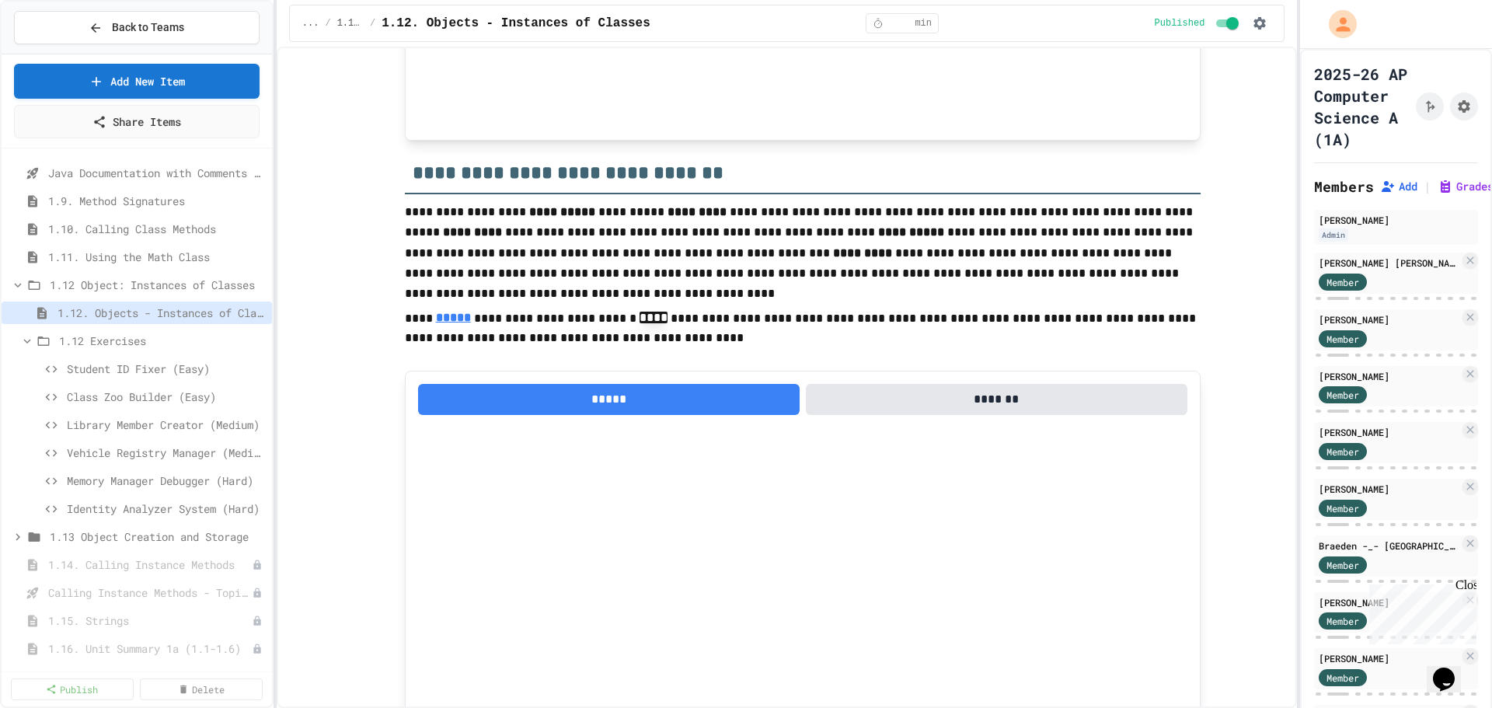
scroll to position [1321, 0]
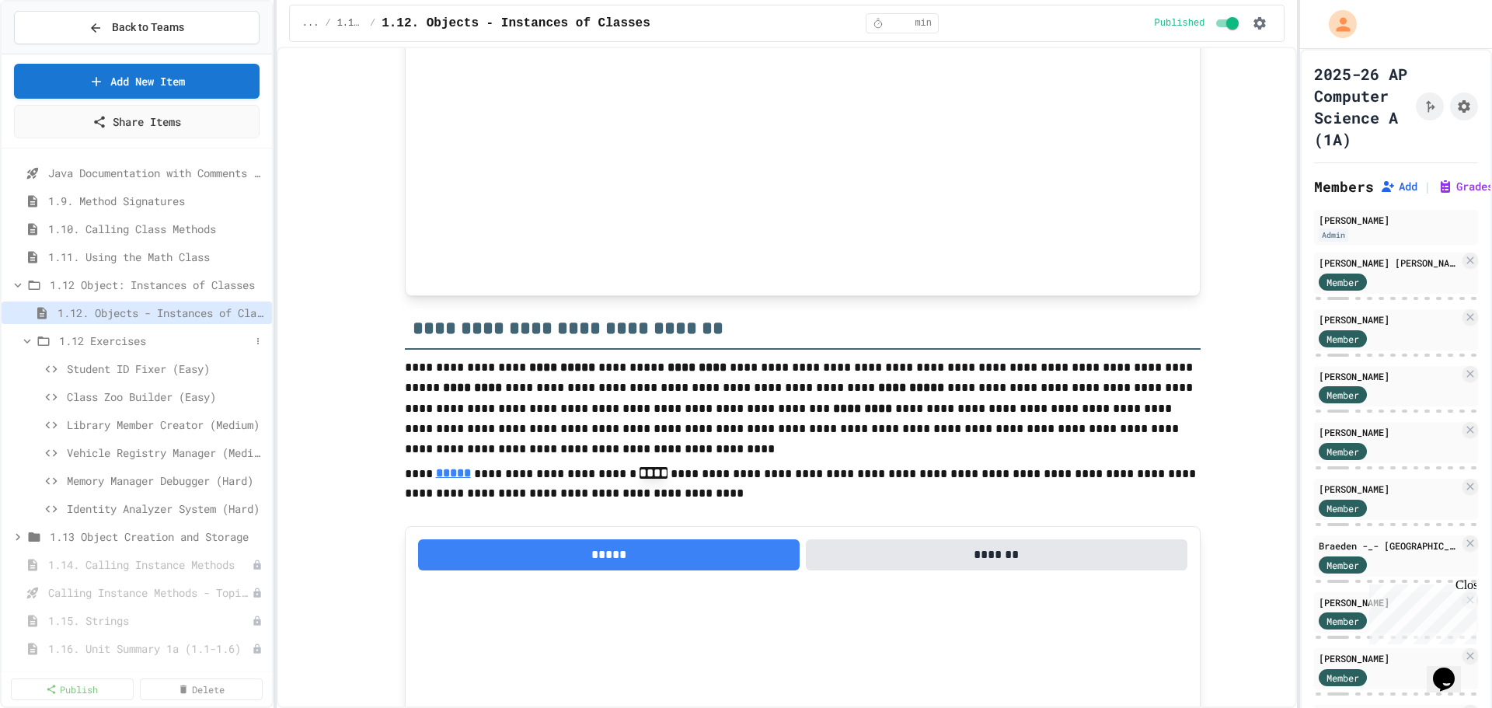
click at [28, 338] on icon at bounding box center [27, 341] width 14 height 14
click at [19, 289] on icon at bounding box center [18, 285] width 14 height 14
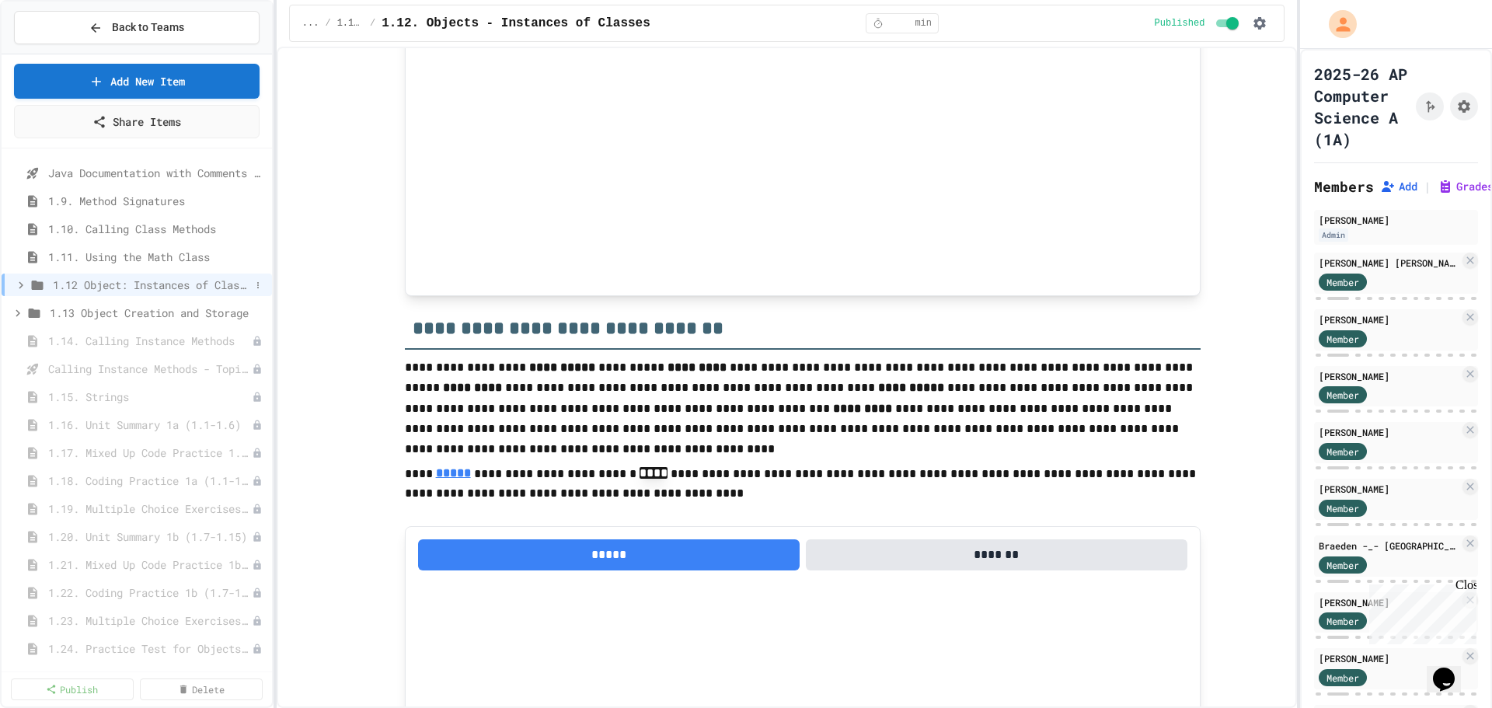
click at [23, 284] on icon at bounding box center [21, 285] width 14 height 14
click at [99, 343] on span "1.12 Exercises" at bounding box center [154, 341] width 191 height 16
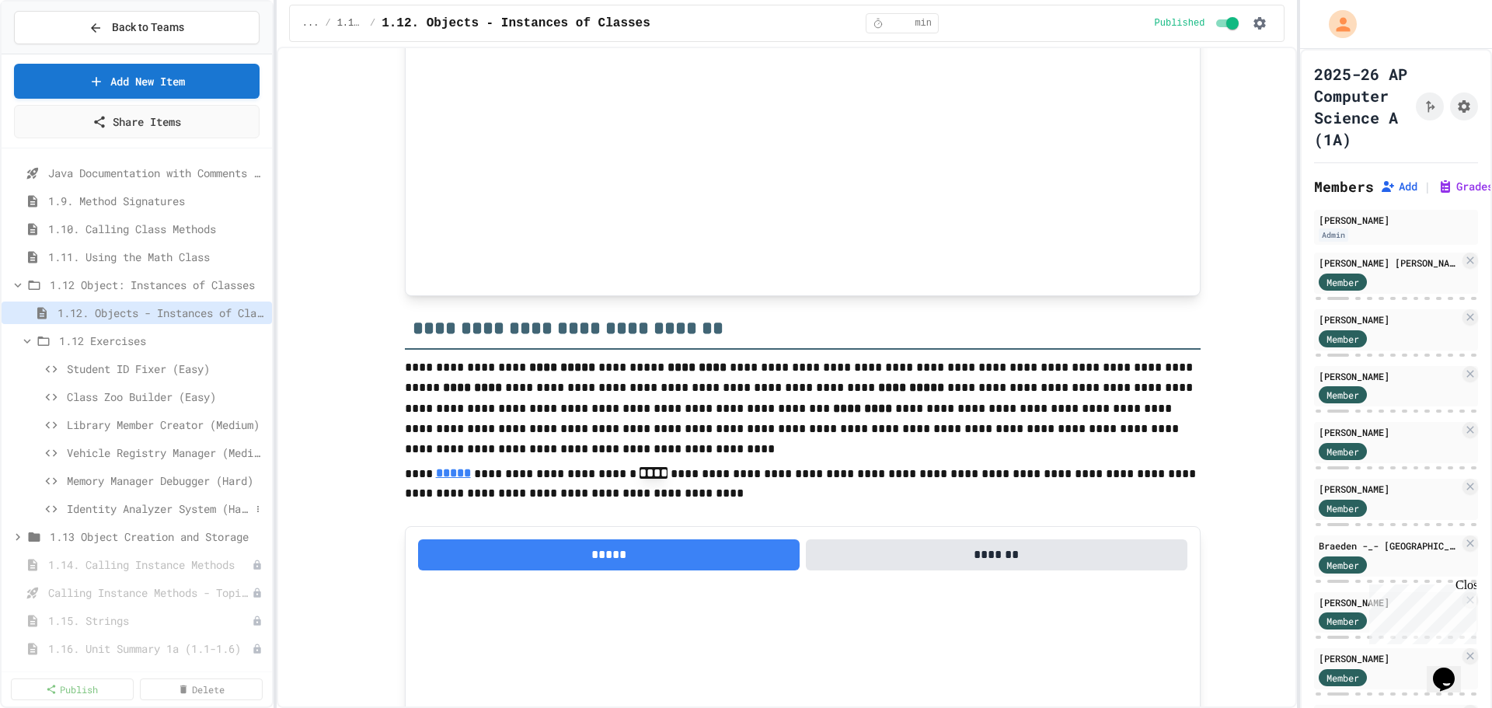
click at [151, 505] on span "Identity Analyzer System (Hard)" at bounding box center [158, 508] width 183 height 16
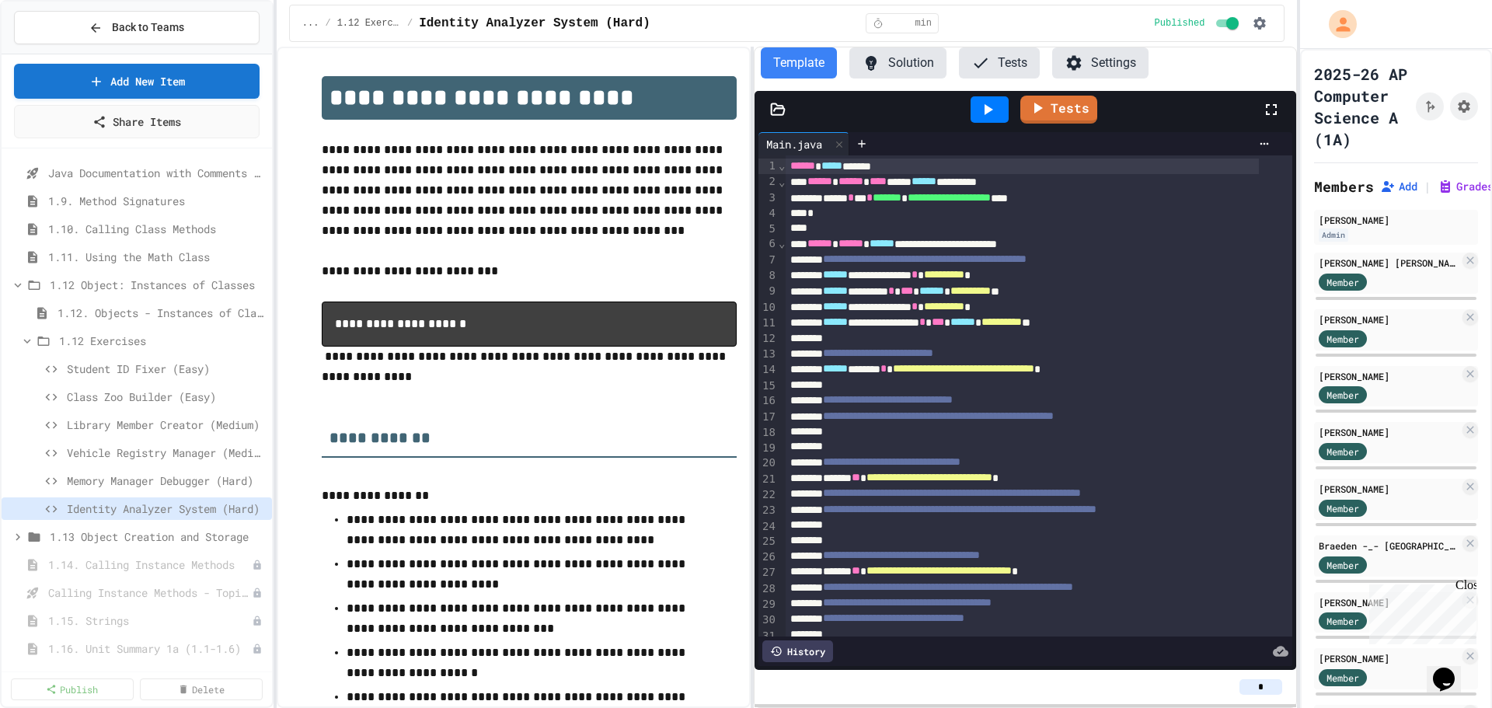
click at [898, 65] on button "Solution" at bounding box center [897, 62] width 97 height 31
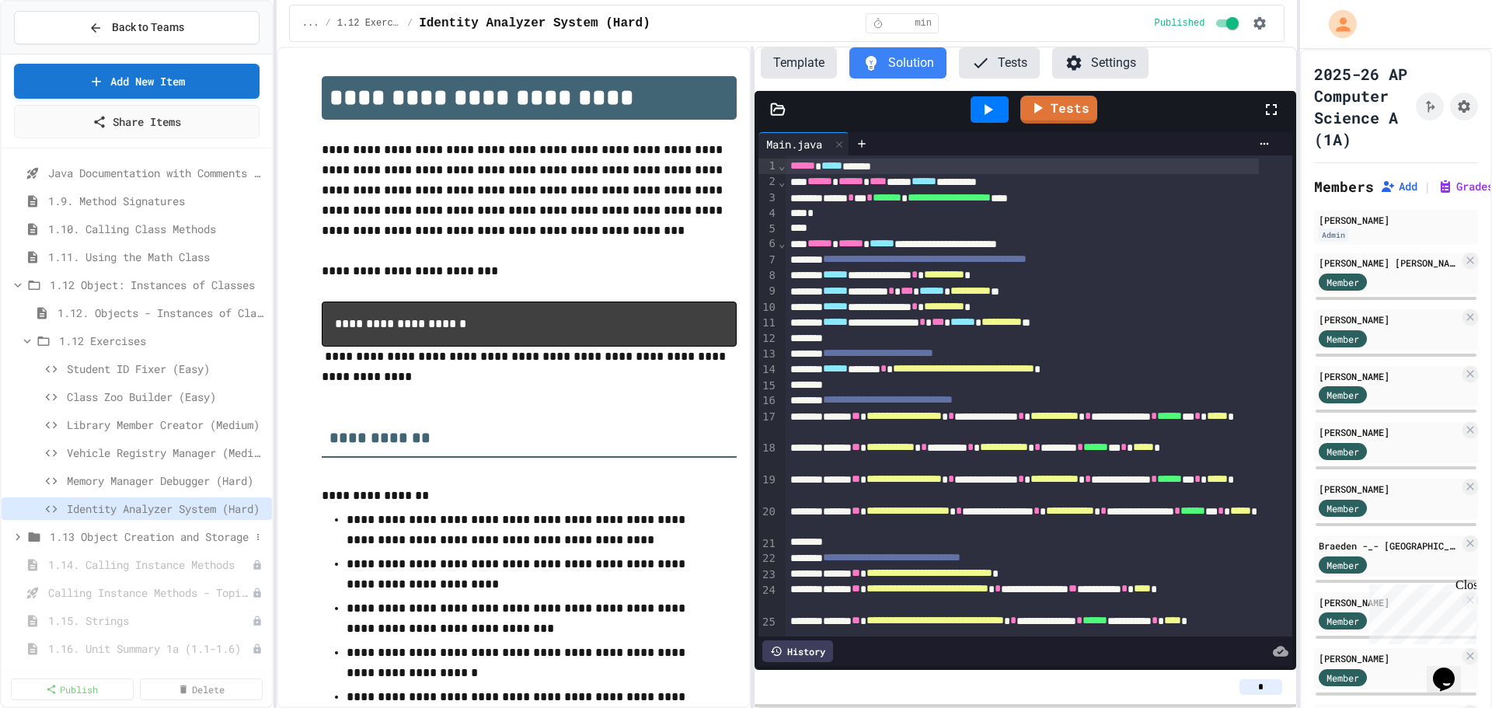
click at [19, 537] on icon at bounding box center [18, 536] width 5 height 7
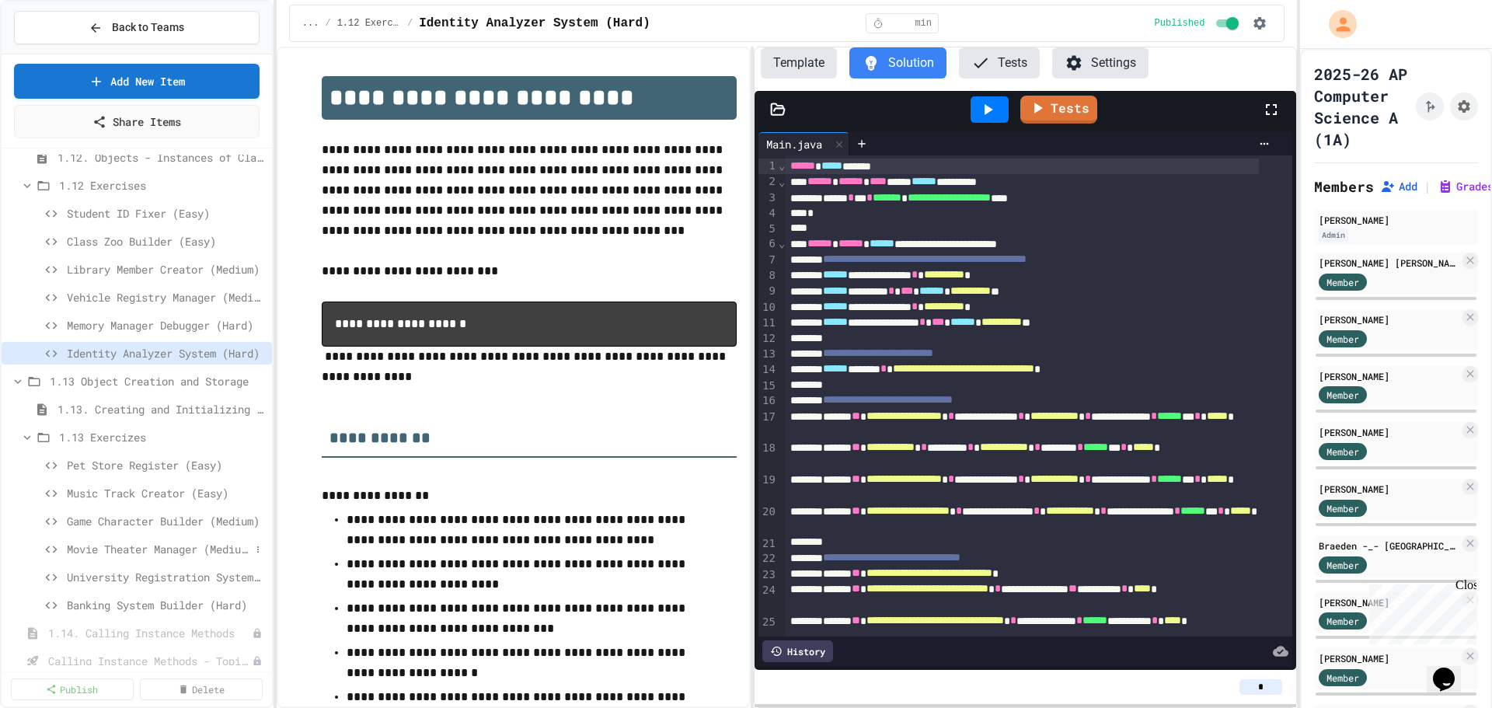
click at [147, 548] on span "Movie Theater Manager (Medium)" at bounding box center [158, 549] width 183 height 16
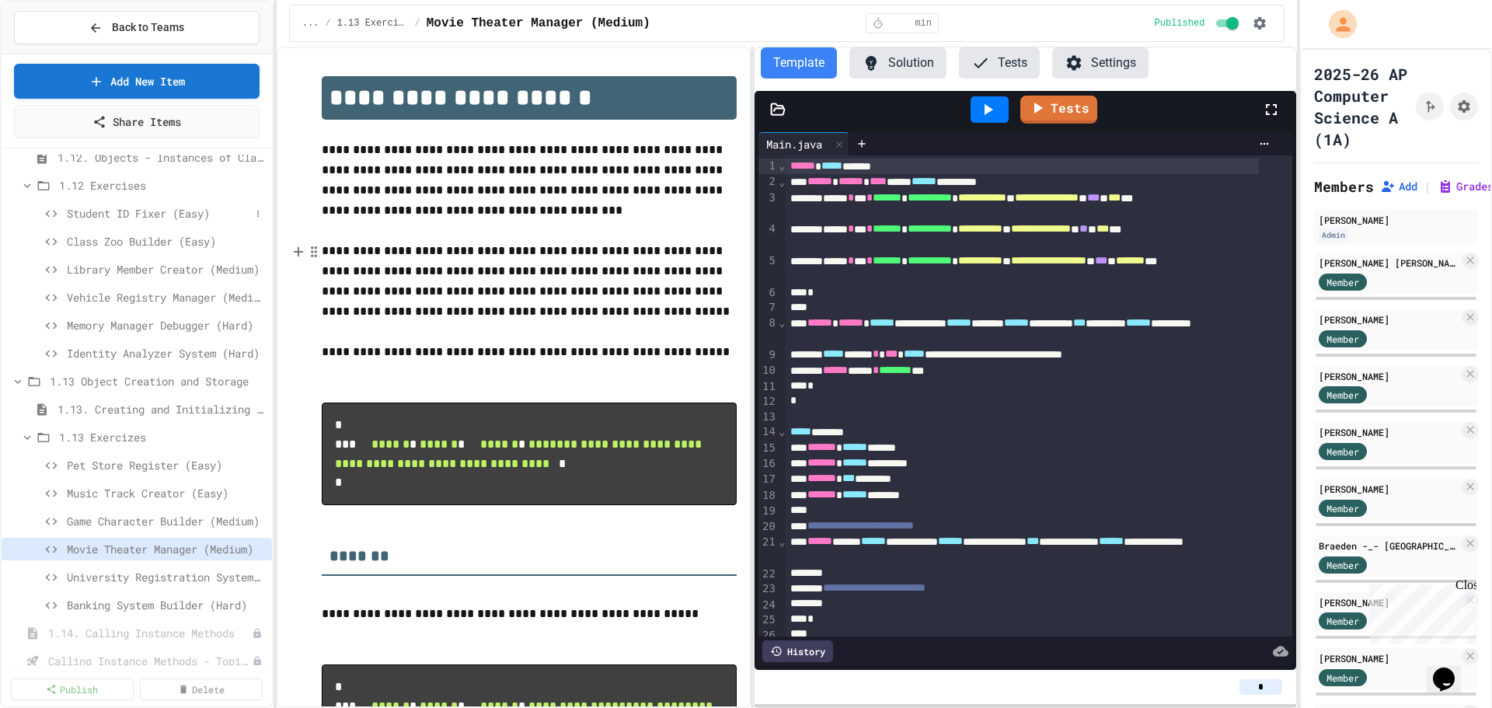
click at [142, 214] on span "Student ID Fixer (Easy)" at bounding box center [158, 213] width 183 height 16
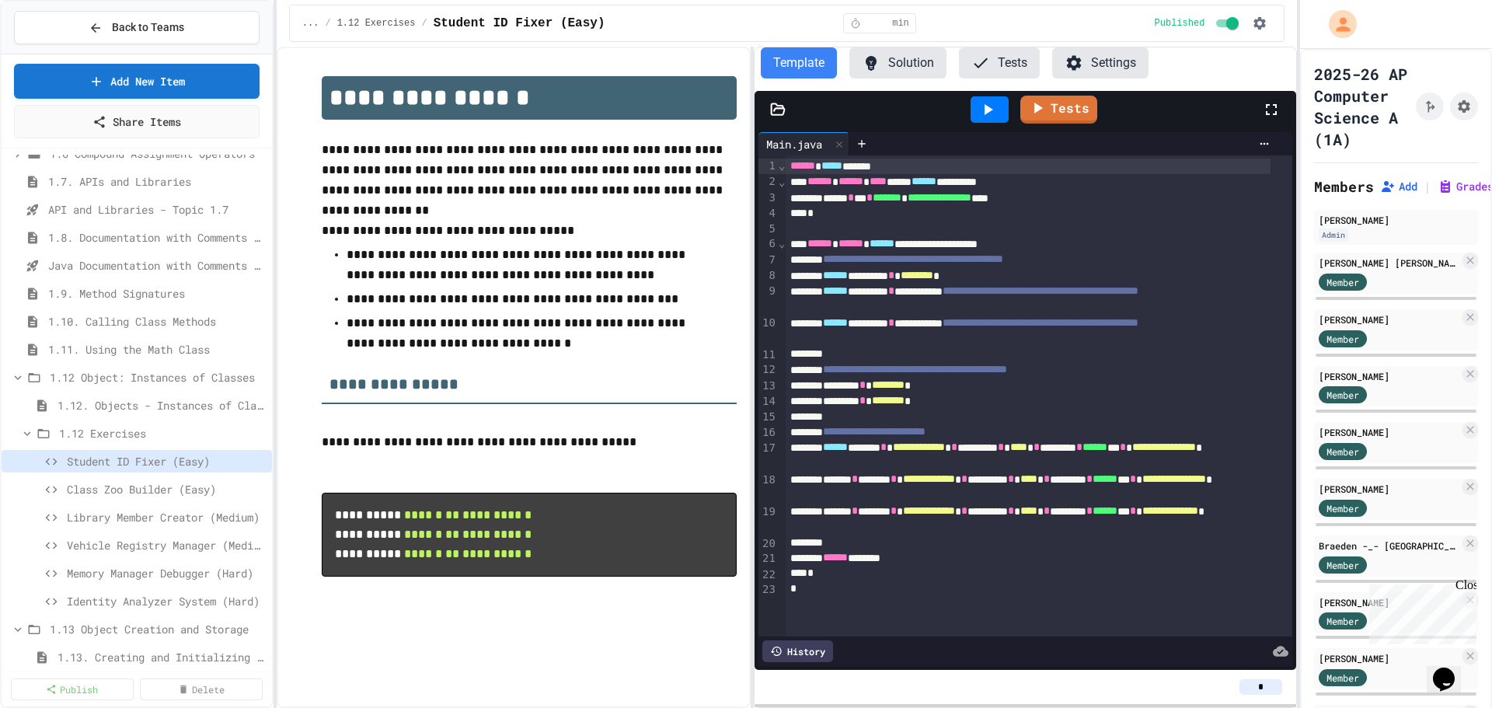
scroll to position [228, 0]
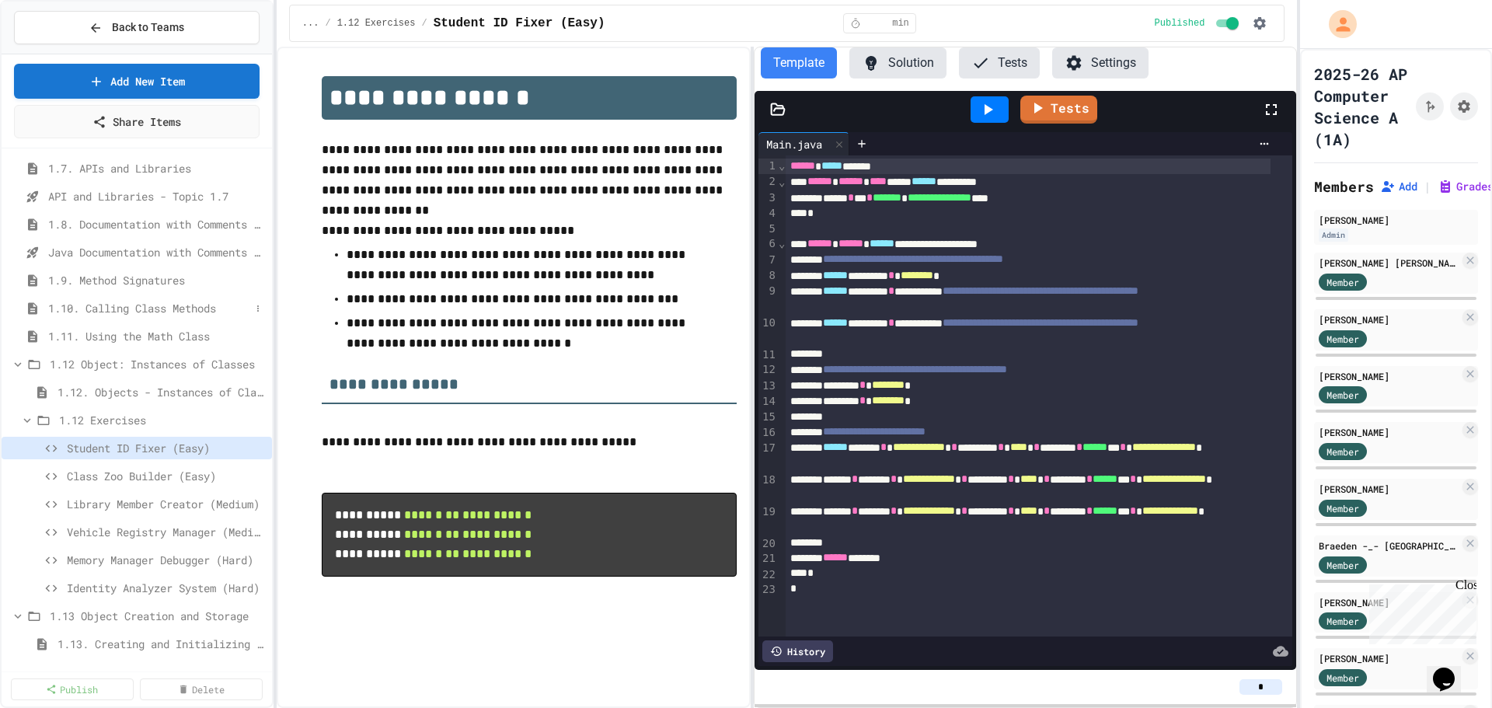
click at [140, 305] on span "1.10. Calling Class Methods" at bounding box center [149, 308] width 202 height 16
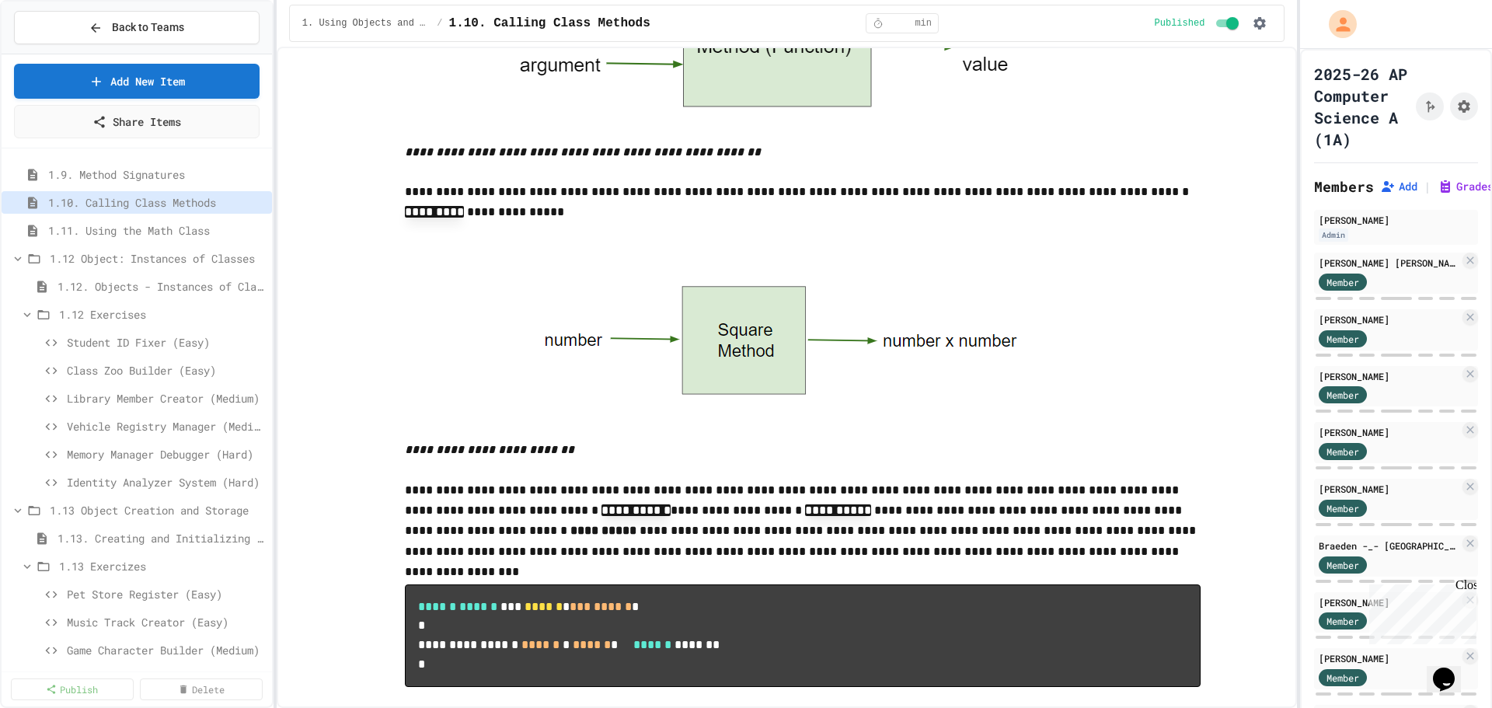
scroll to position [326, 0]
click at [117, 408] on span "Library Member Creator (Medium)" at bounding box center [158, 405] width 183 height 16
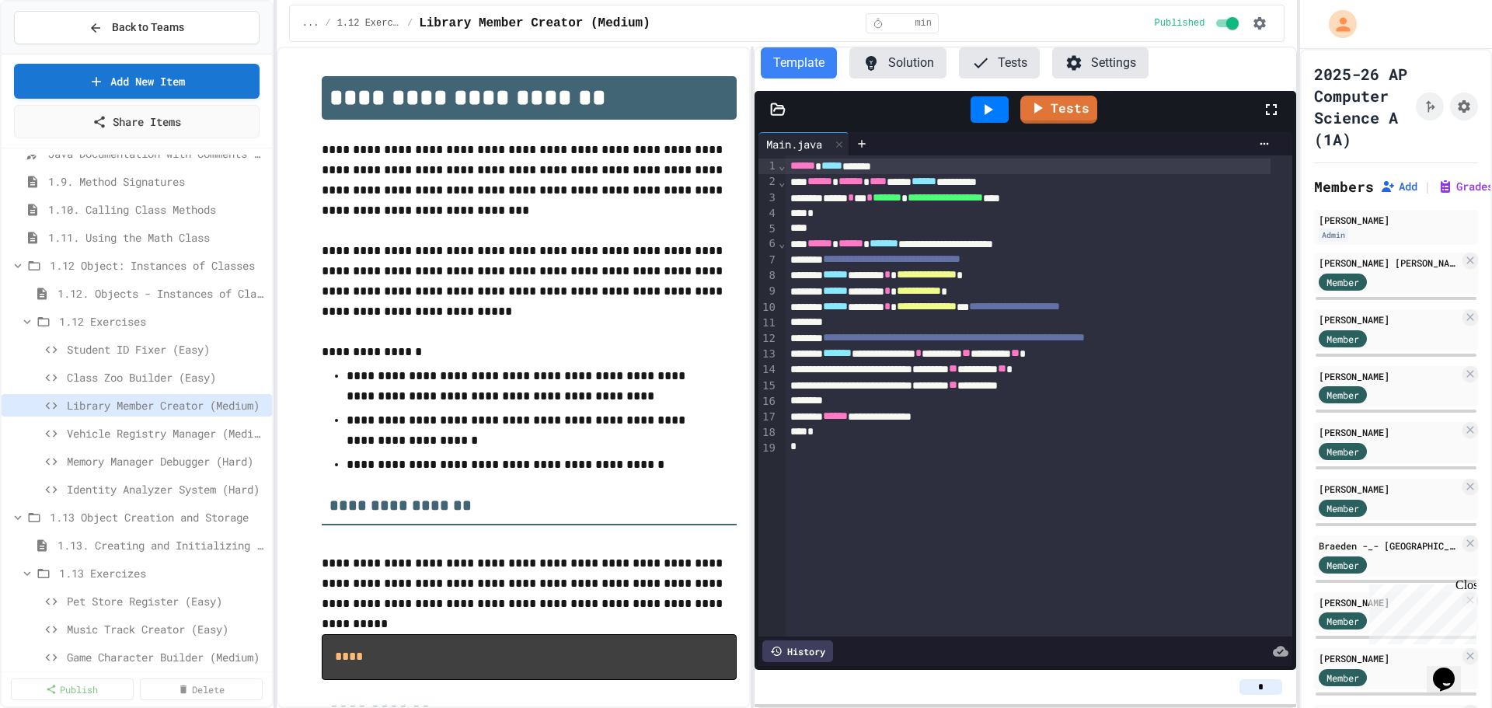
click at [900, 67] on button "Solution" at bounding box center [897, 62] width 97 height 31
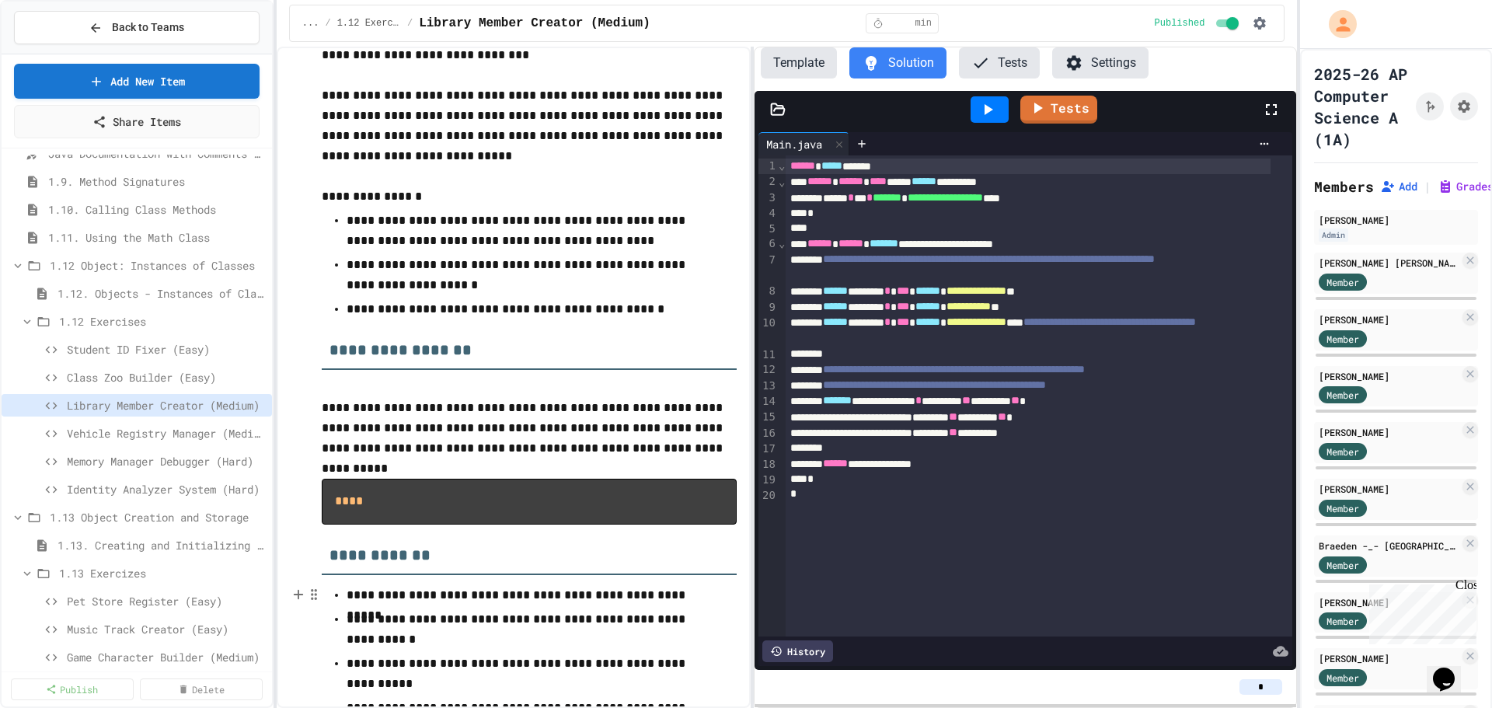
scroll to position [216, 0]
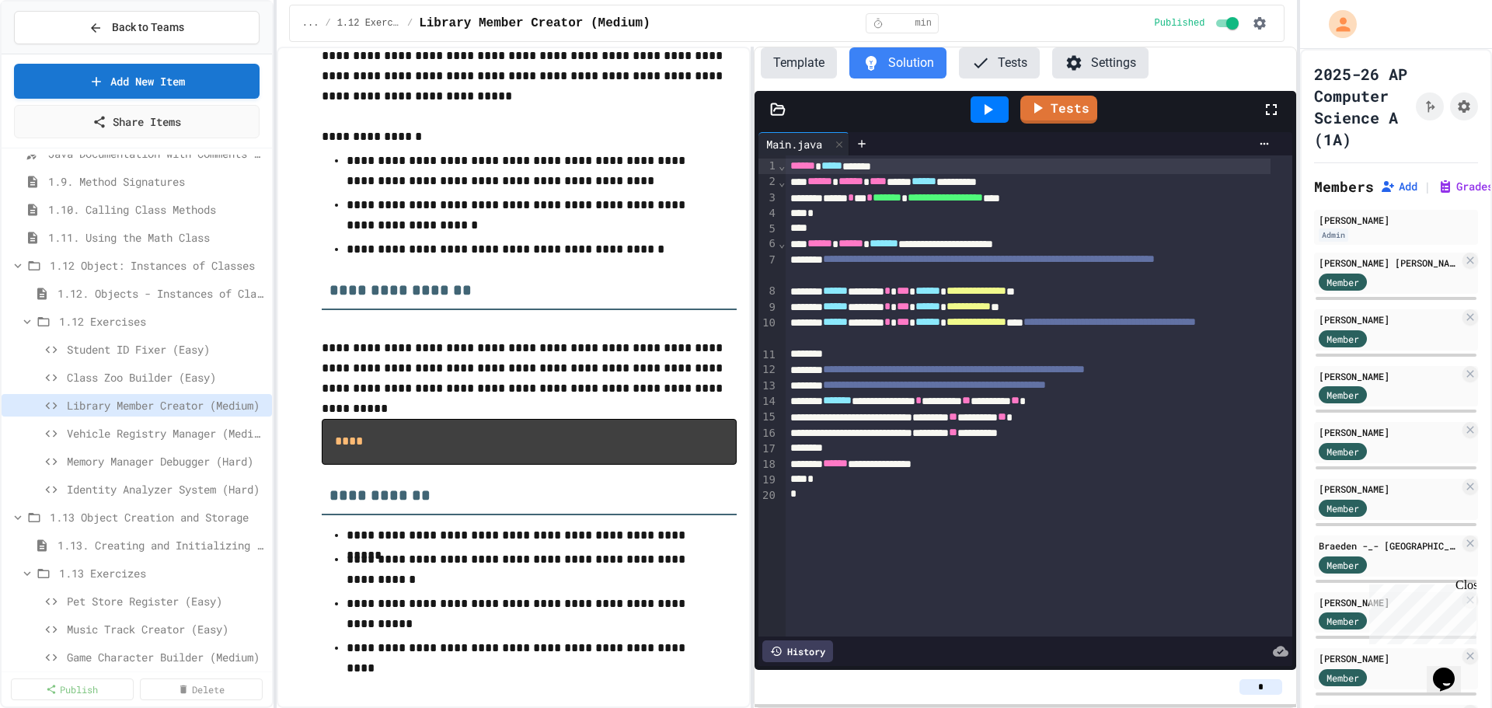
click at [808, 63] on button "Template" at bounding box center [799, 62] width 76 height 31
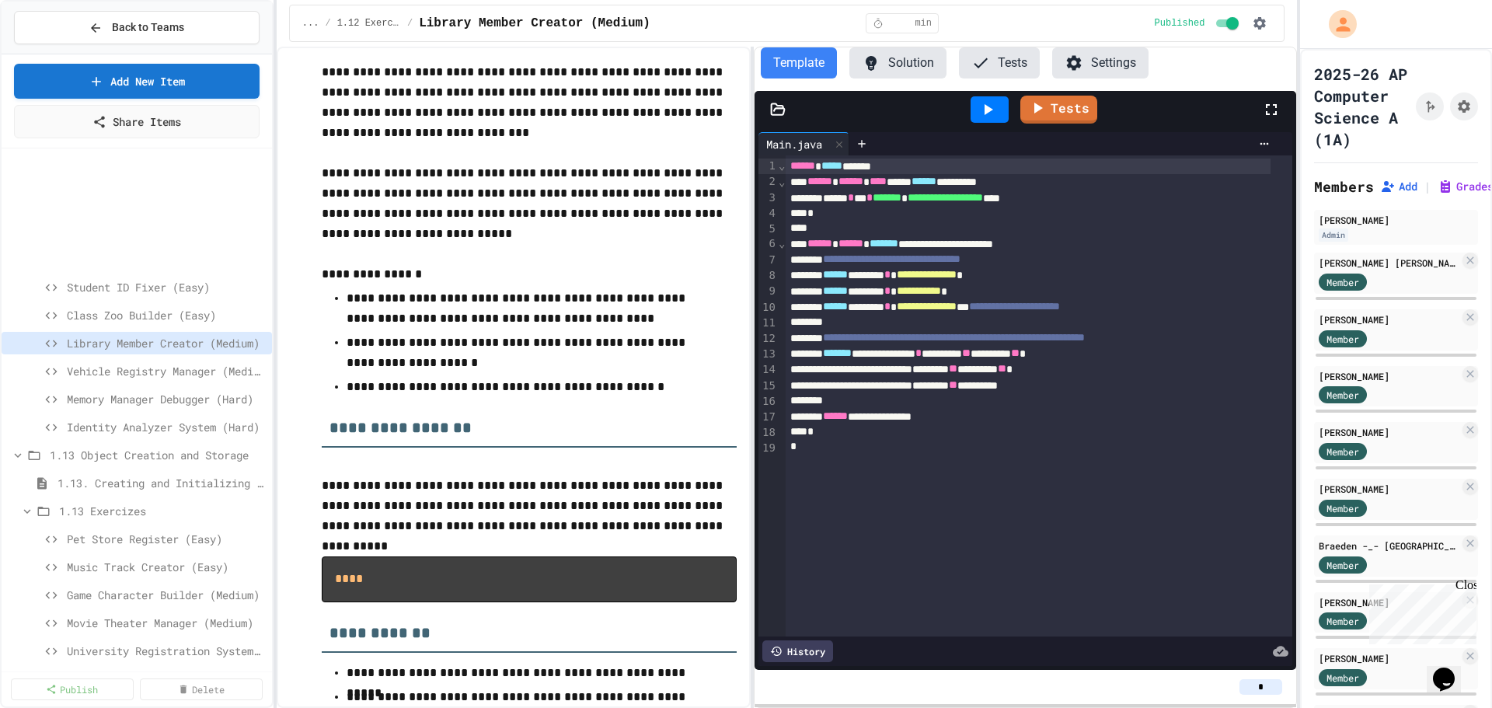
scroll to position [622, 0]
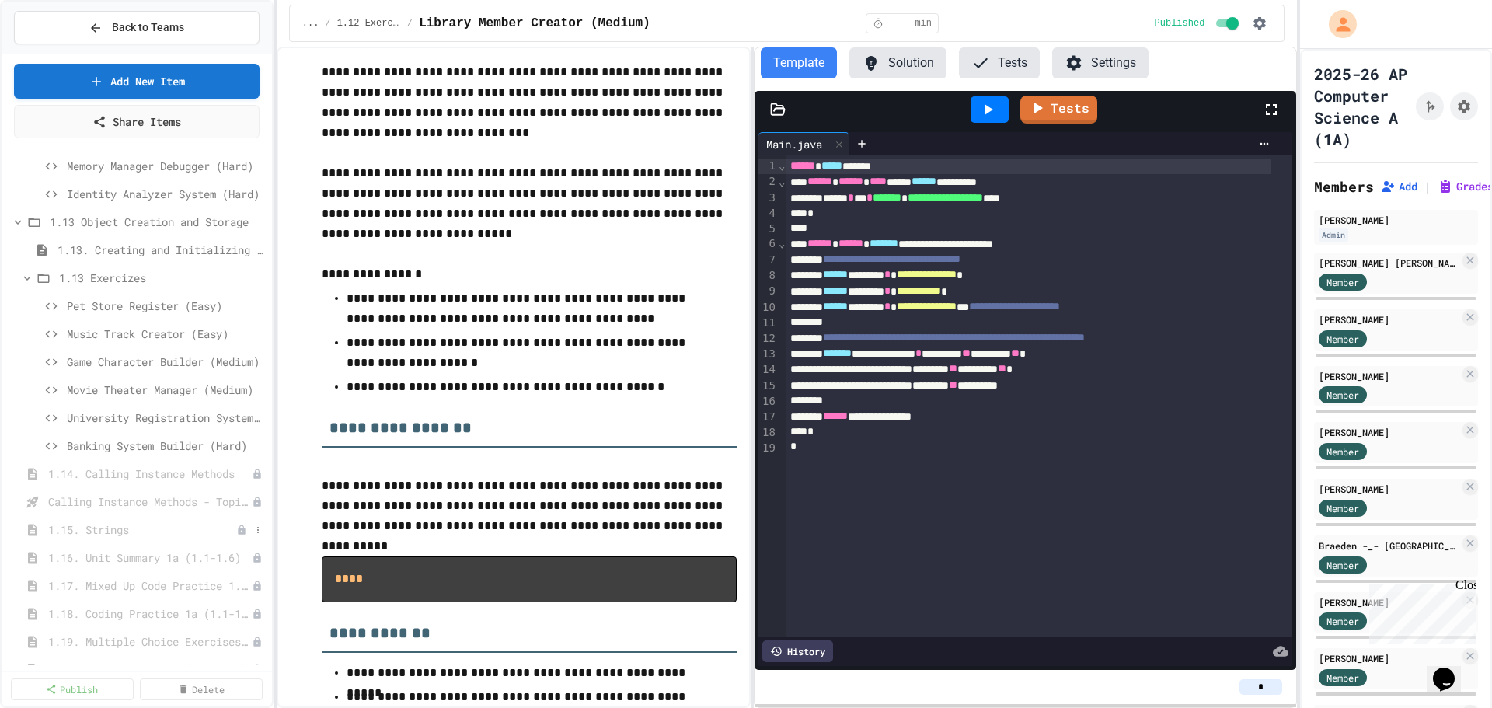
click at [86, 529] on span "1.15. Strings" at bounding box center [142, 529] width 188 height 16
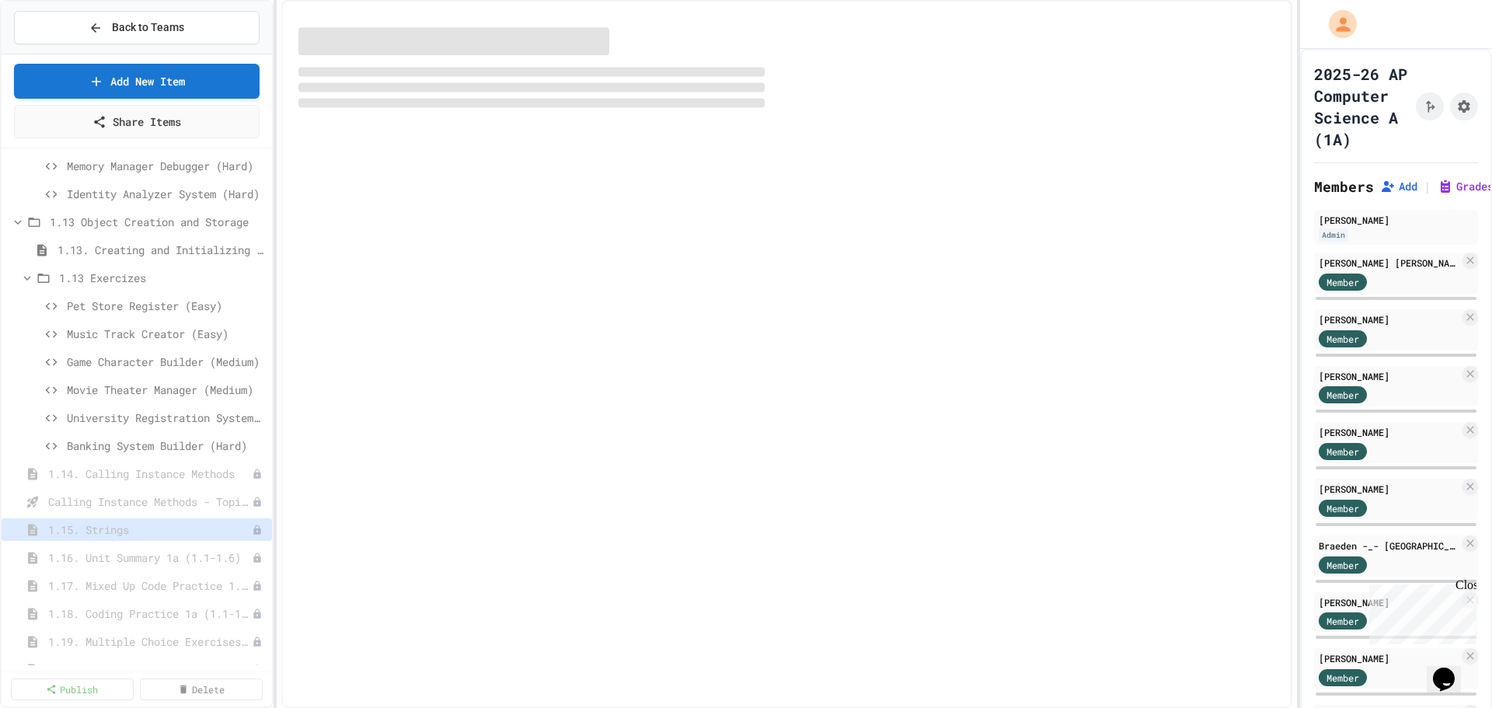
select select "***"
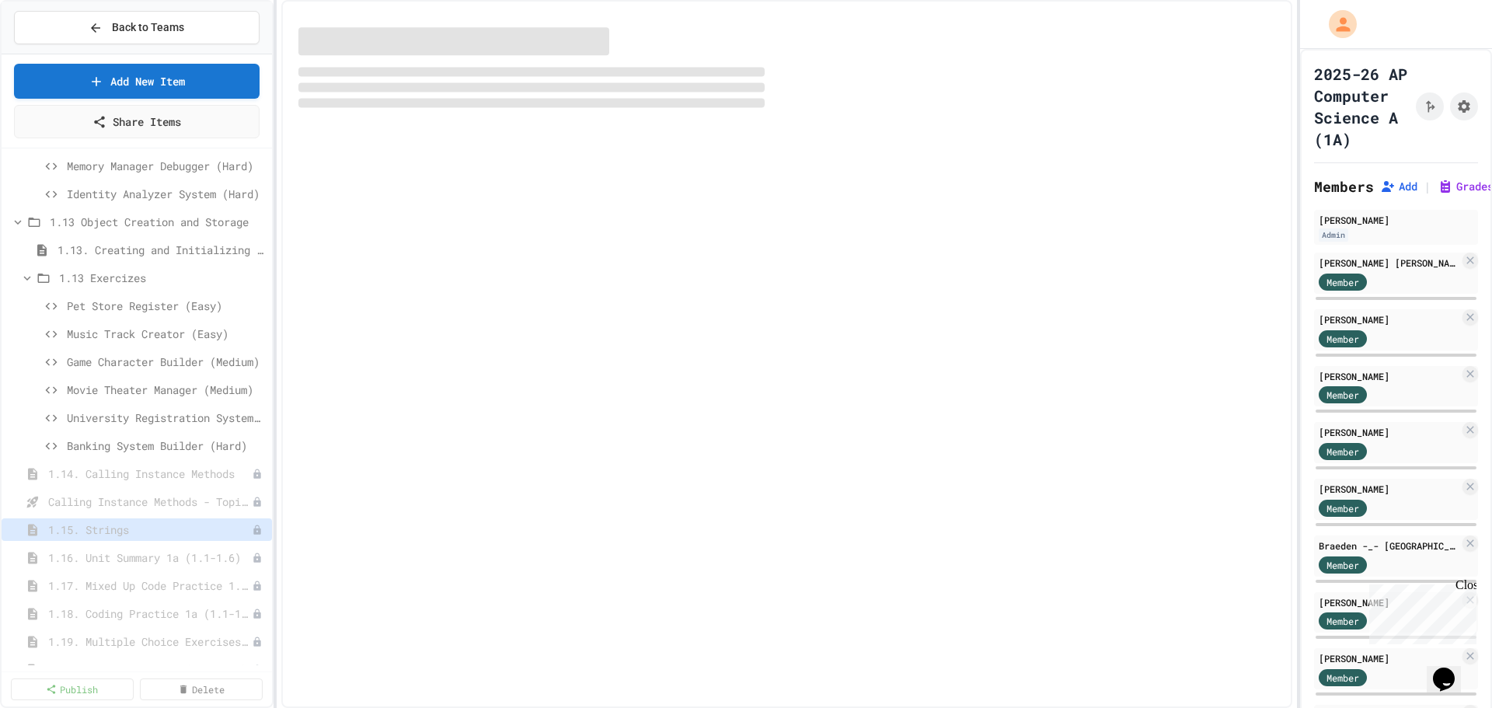
select select "***"
